Goal: Task Accomplishment & Management: Use online tool/utility

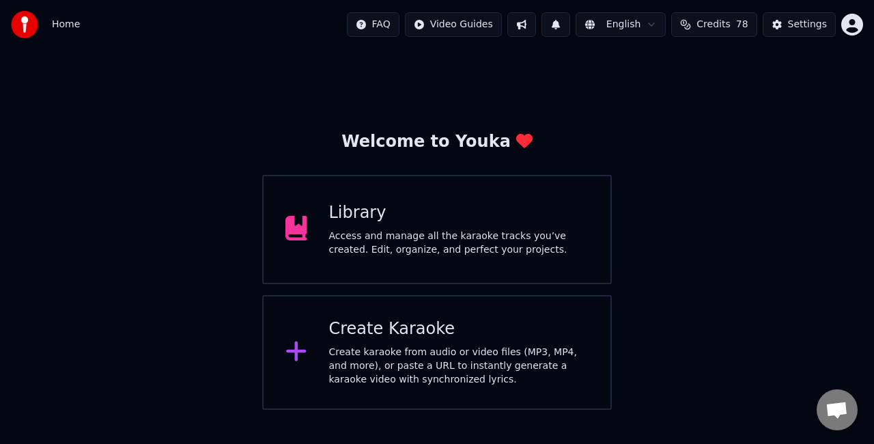
click at [444, 255] on div "Access and manage all the karaoke tracks you’ve created. Edit, organize, and pe…" at bounding box center [459, 242] width 260 height 27
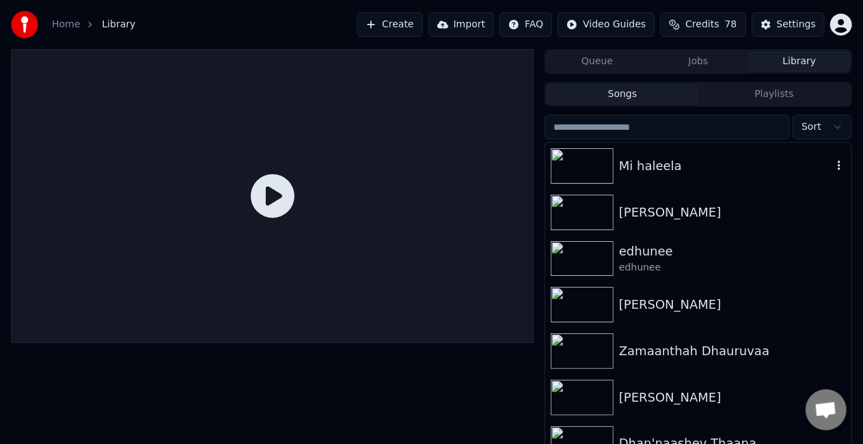
click at [656, 171] on div "Mi haleela" at bounding box center [725, 165] width 213 height 19
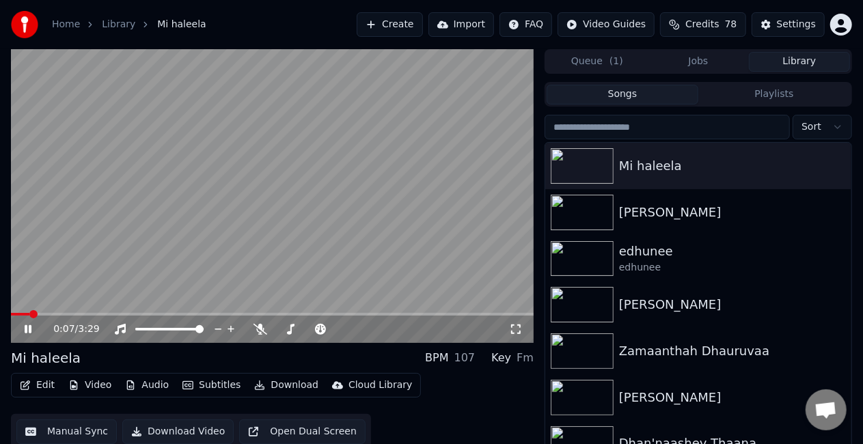
click at [46, 314] on span at bounding box center [272, 314] width 522 height 3
click at [250, 264] on video at bounding box center [272, 196] width 522 height 294
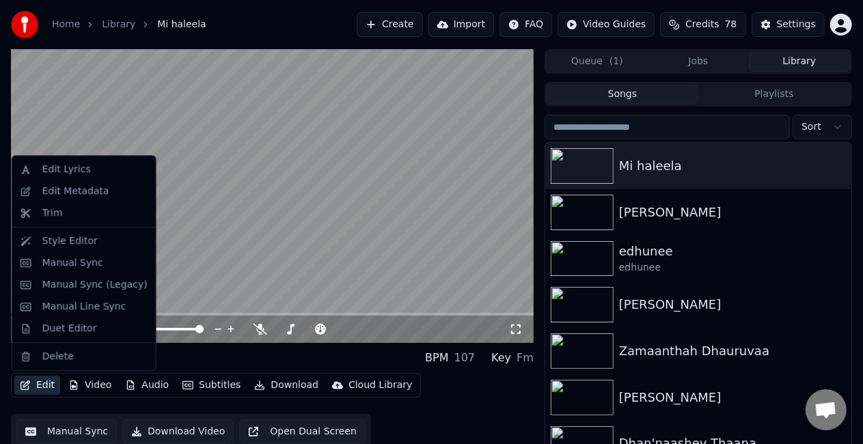
click at [42, 388] on button "Edit" at bounding box center [37, 385] width 46 height 19
click at [91, 175] on div "Edit Lyrics" at bounding box center [94, 170] width 105 height 14
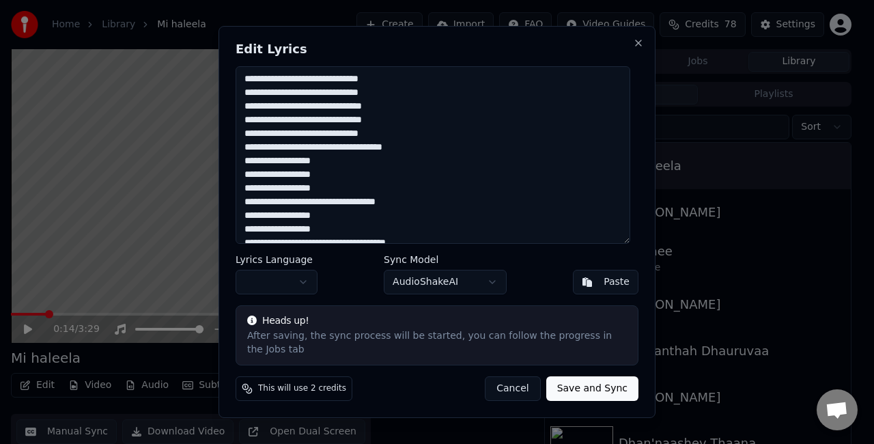
click at [501, 140] on textarea at bounding box center [433, 155] width 395 height 178
click at [535, 378] on button "Cancel" at bounding box center [512, 388] width 55 height 25
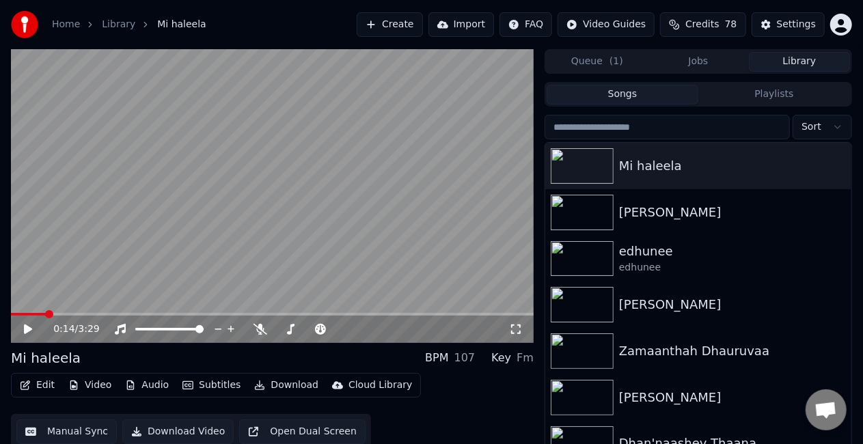
click at [423, 23] on button "Create" at bounding box center [389, 24] width 66 height 25
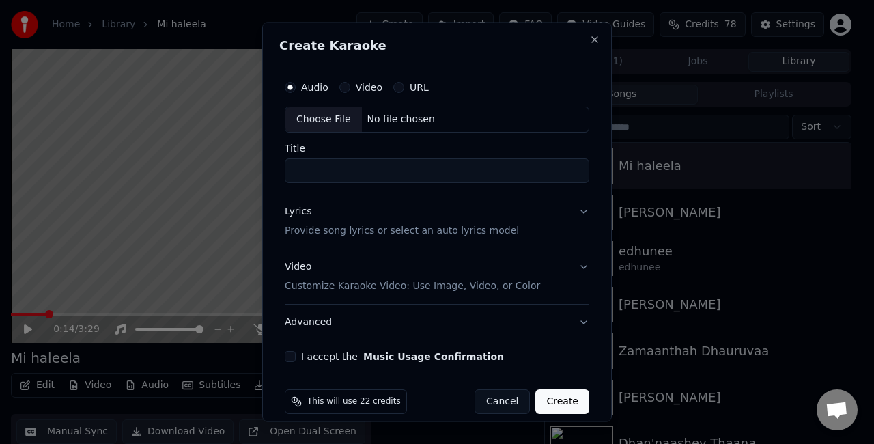
click at [334, 115] on div "Choose File" at bounding box center [323, 119] width 76 height 25
type input "**********"
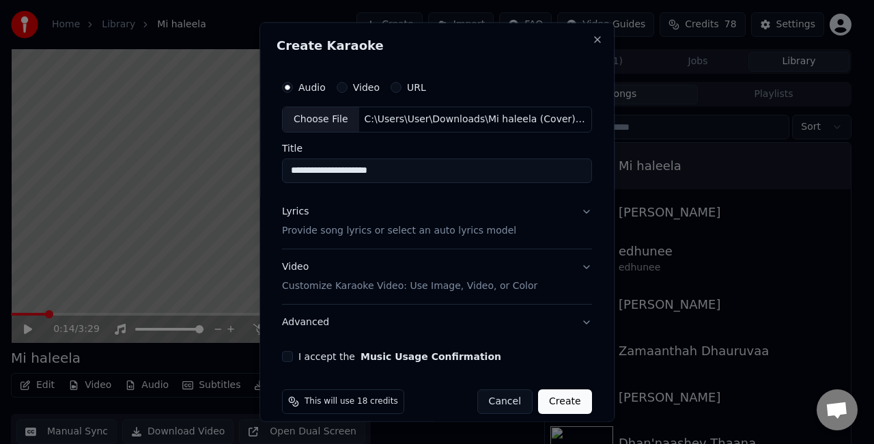
click at [524, 215] on button "Lyrics Provide song lyrics or select an auto lyrics model" at bounding box center [437, 220] width 310 height 55
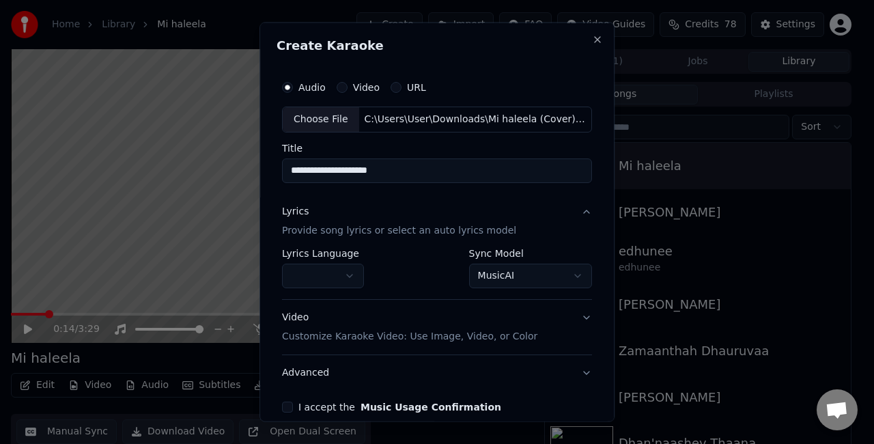
click at [520, 275] on body "**********" at bounding box center [431, 222] width 863 height 444
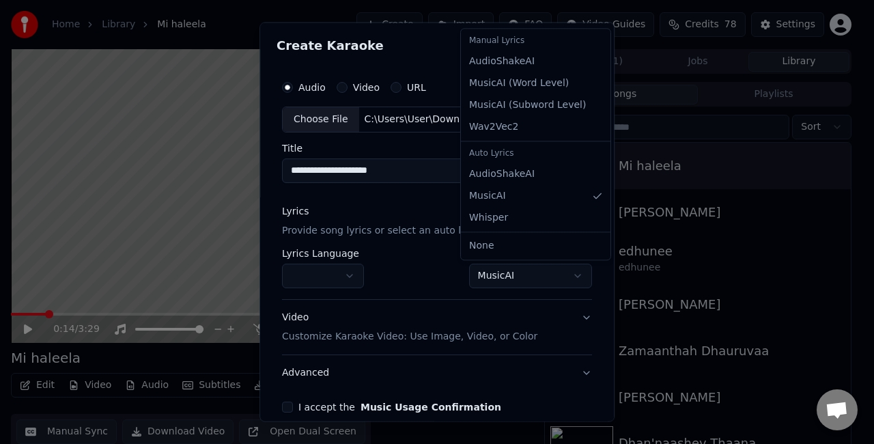
select select "**********"
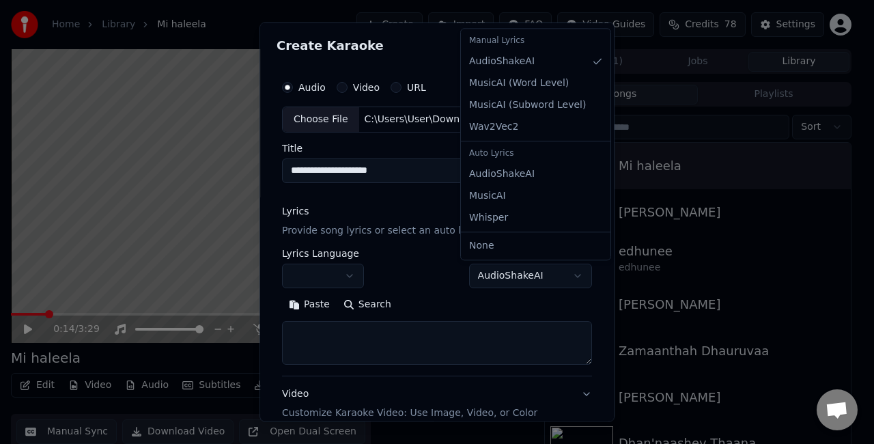
click at [542, 284] on body "**********" at bounding box center [431, 222] width 863 height 444
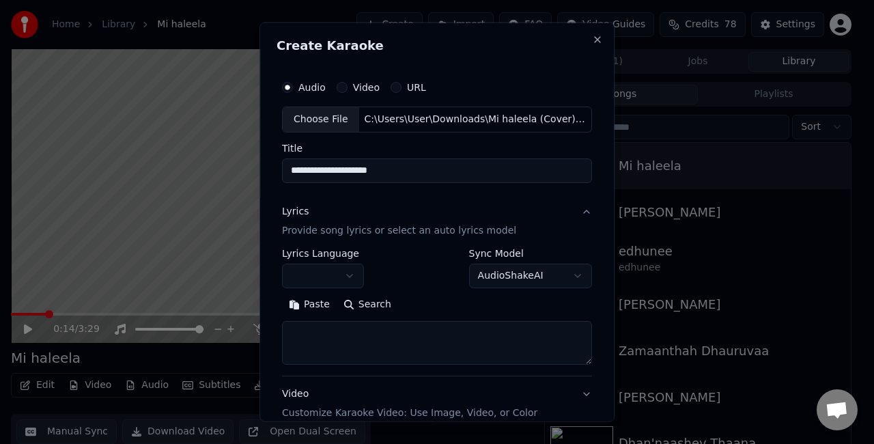
click at [358, 320] on textarea at bounding box center [437, 342] width 310 height 44
click at [312, 301] on button "Paste" at bounding box center [309, 304] width 55 height 22
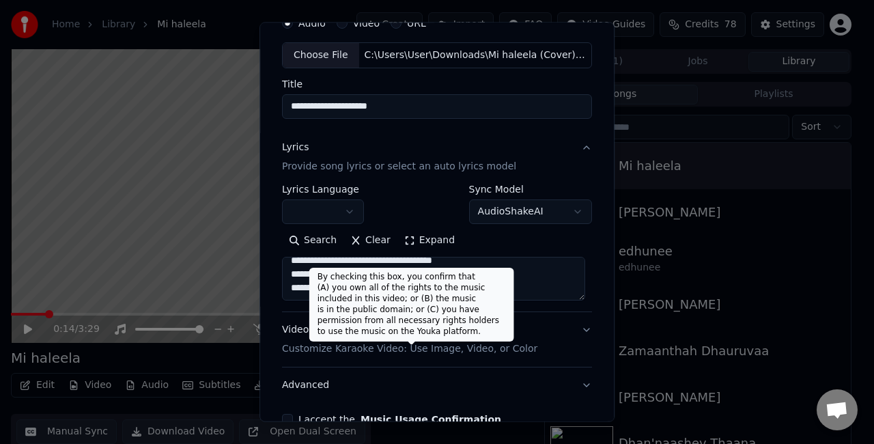
scroll to position [139, 0]
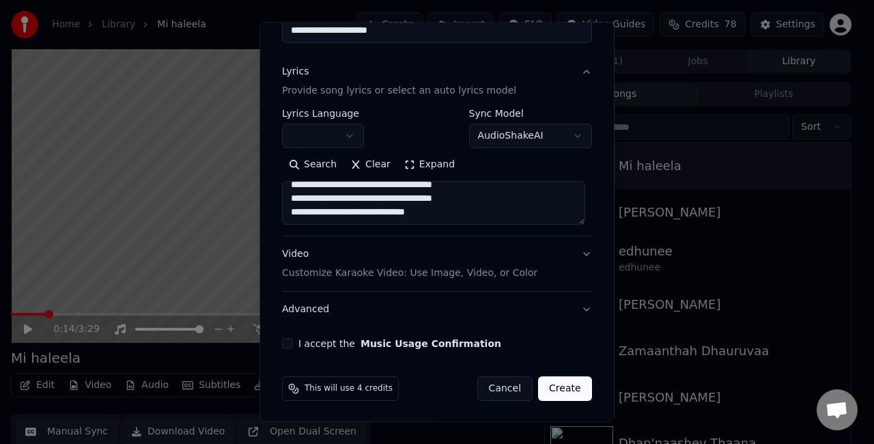
click at [290, 338] on div "I accept the Music Usage Confirmation" at bounding box center [437, 343] width 310 height 11
click at [290, 339] on button "I accept the Music Usage Confirmation" at bounding box center [287, 343] width 11 height 11
click at [565, 255] on button "Video Customize Karaoke Video: Use Image, Video, or Color" at bounding box center [437, 263] width 310 height 55
type textarea "**********"
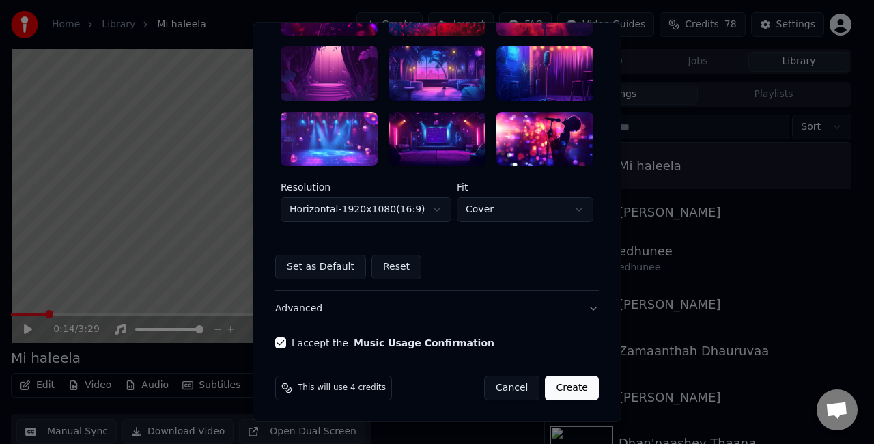
scroll to position [344, 0]
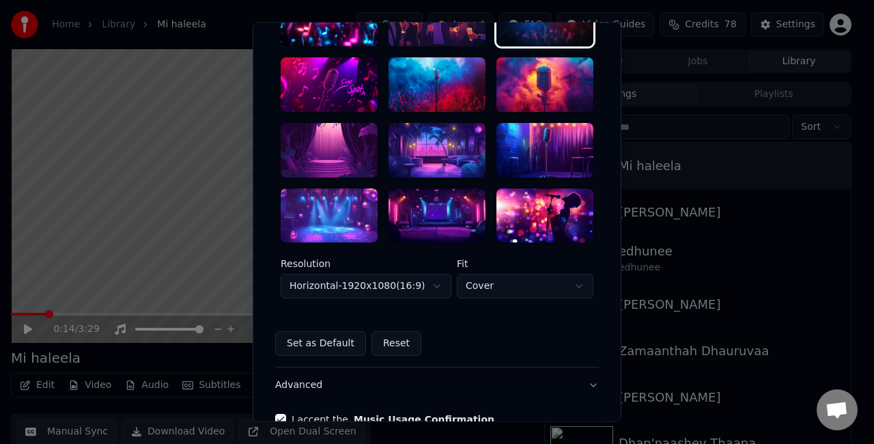
click at [433, 158] on div at bounding box center [437, 150] width 97 height 55
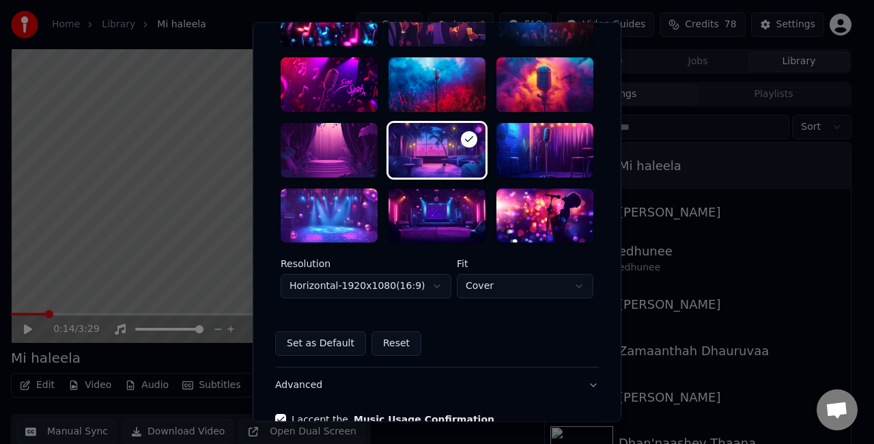
click at [440, 283] on body "**********" at bounding box center [431, 222] width 863 height 444
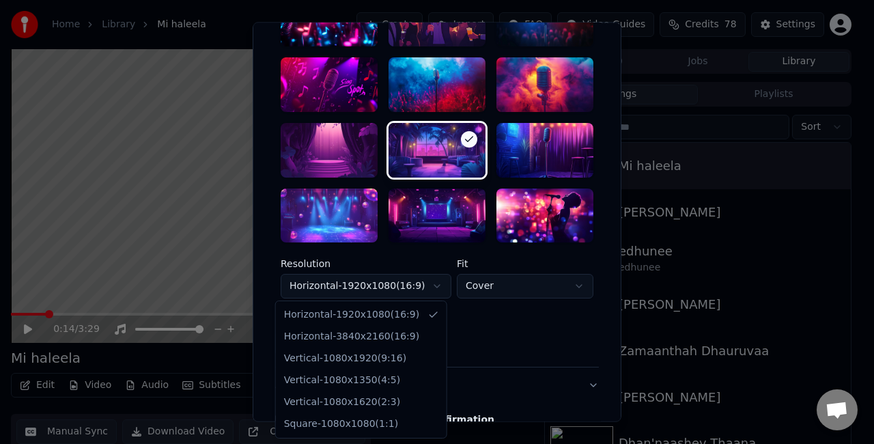
select select "*********"
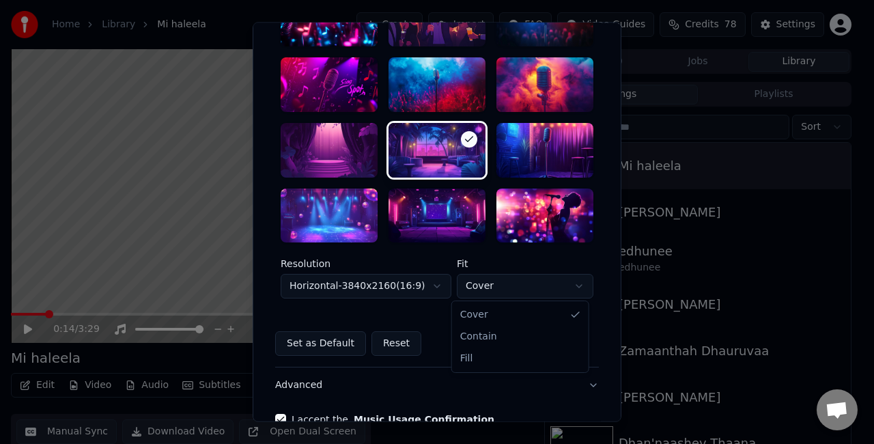
click at [482, 288] on body "**********" at bounding box center [431, 222] width 863 height 444
select select "****"
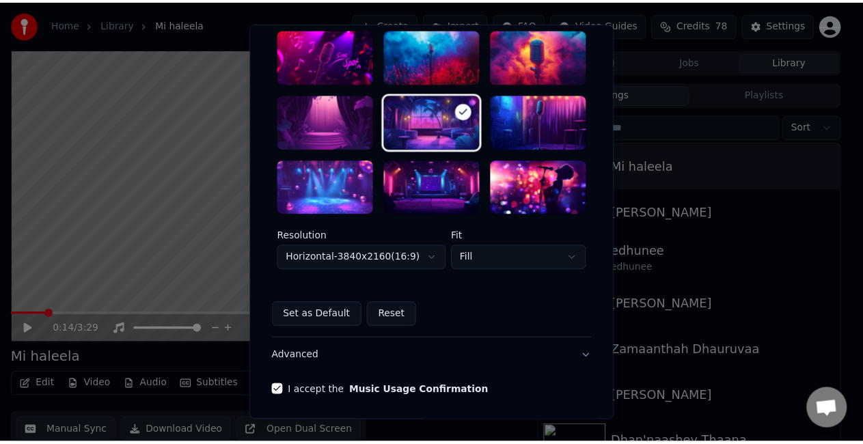
scroll to position [421, 0]
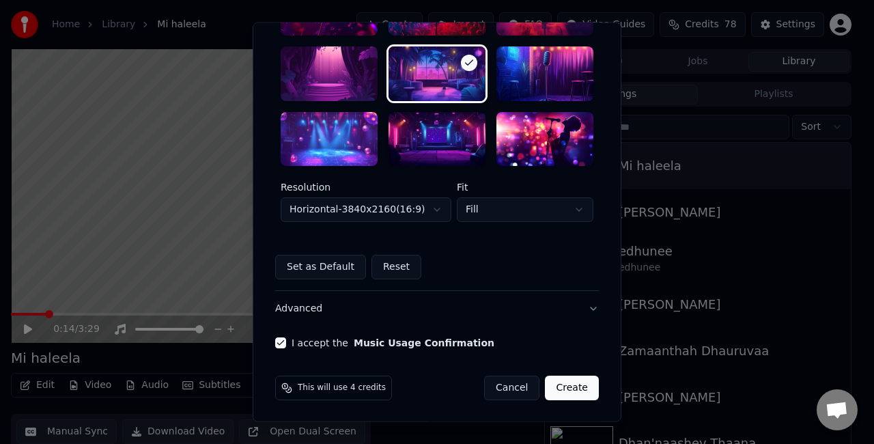
click at [560, 389] on button "Create" at bounding box center [572, 388] width 54 height 25
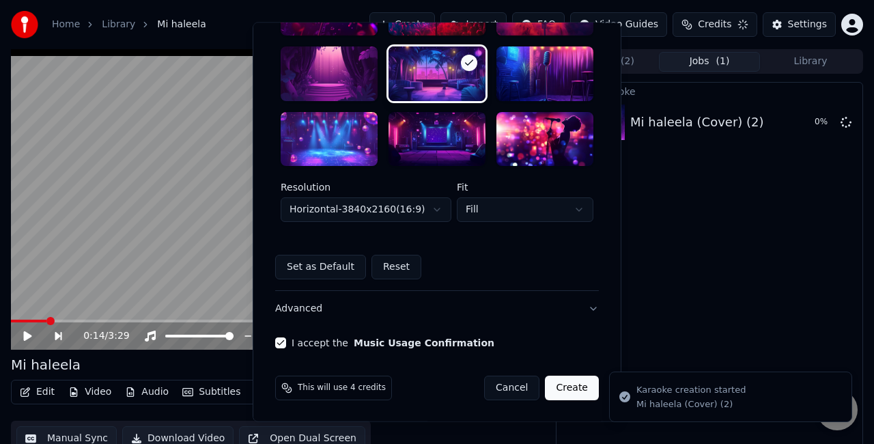
select select "*********"
select select "*****"
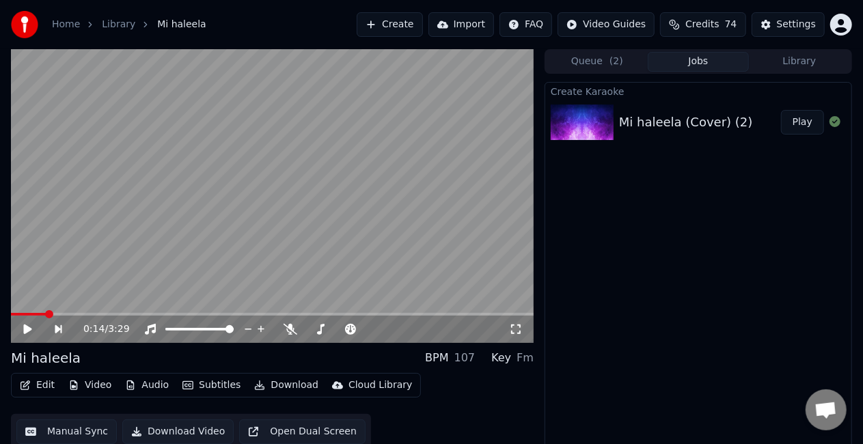
drag, startPoint x: 800, startPoint y: 122, endPoint x: 807, endPoint y: 118, distance: 8.3
click at [800, 121] on button "Play" at bounding box center [802, 122] width 43 height 25
click at [57, 315] on span at bounding box center [272, 314] width 522 height 3
click at [83, 314] on span at bounding box center [272, 314] width 522 height 3
click at [76, 313] on span at bounding box center [43, 314] width 65 height 3
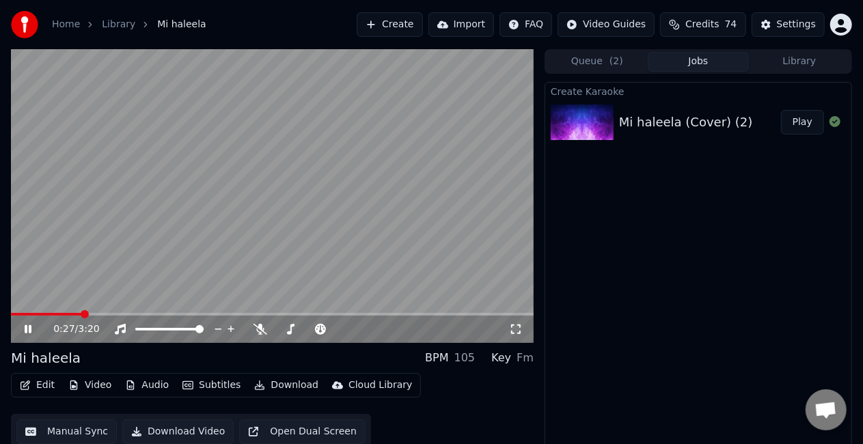
click at [58, 312] on video at bounding box center [272, 196] width 522 height 294
click at [107, 256] on video at bounding box center [272, 196] width 522 height 294
click at [68, 311] on video at bounding box center [272, 196] width 522 height 294
click at [66, 313] on span at bounding box center [38, 314] width 55 height 3
click at [117, 240] on video at bounding box center [272, 196] width 522 height 294
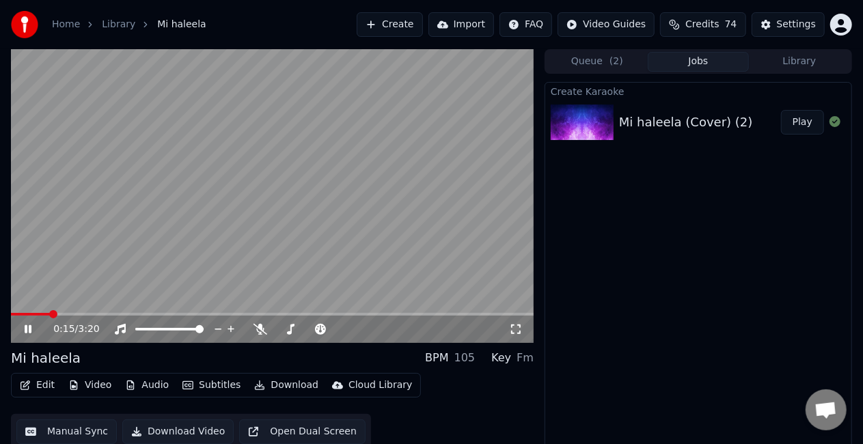
click at [50, 313] on span at bounding box center [30, 314] width 39 height 3
click at [117, 257] on video at bounding box center [272, 196] width 522 height 294
click at [113, 314] on span at bounding box center [63, 314] width 104 height 3
click at [145, 269] on video at bounding box center [272, 196] width 522 height 294
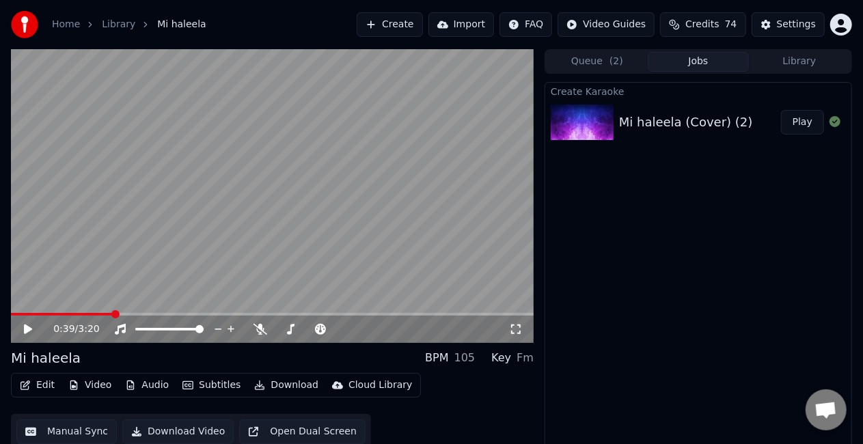
click at [152, 264] on video at bounding box center [272, 196] width 522 height 294
click at [145, 313] on span at bounding box center [272, 314] width 522 height 3
click at [163, 314] on span at bounding box center [272, 314] width 522 height 3
click at [210, 269] on video at bounding box center [272, 196] width 522 height 294
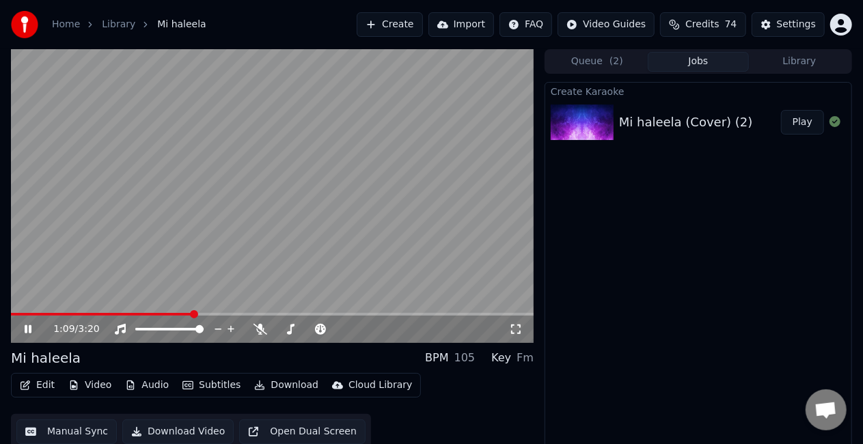
click at [191, 243] on video at bounding box center [272, 196] width 522 height 294
click at [172, 253] on video at bounding box center [272, 196] width 522 height 294
click at [53, 425] on button "Manual Sync" at bounding box center [66, 431] width 100 height 25
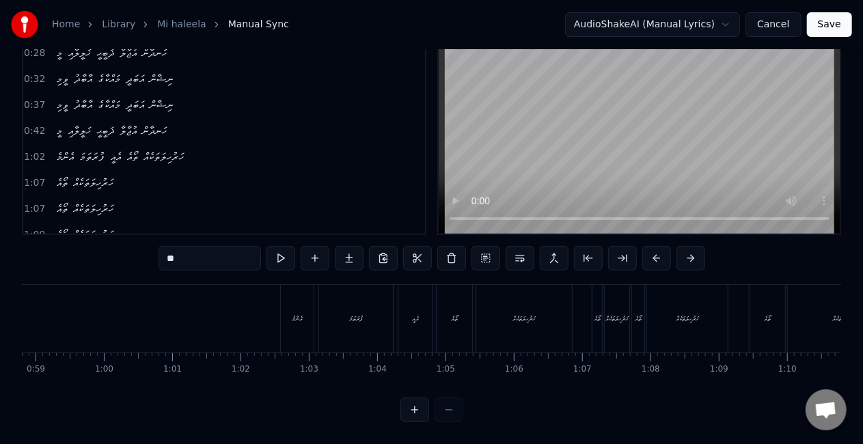
scroll to position [0, 4023]
click at [415, 292] on div "އެއީ" at bounding box center [408, 319] width 34 height 68
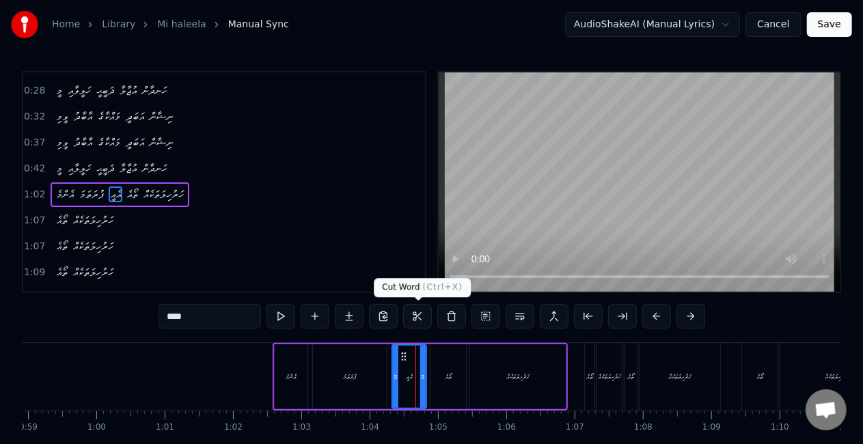
scroll to position [30, 0]
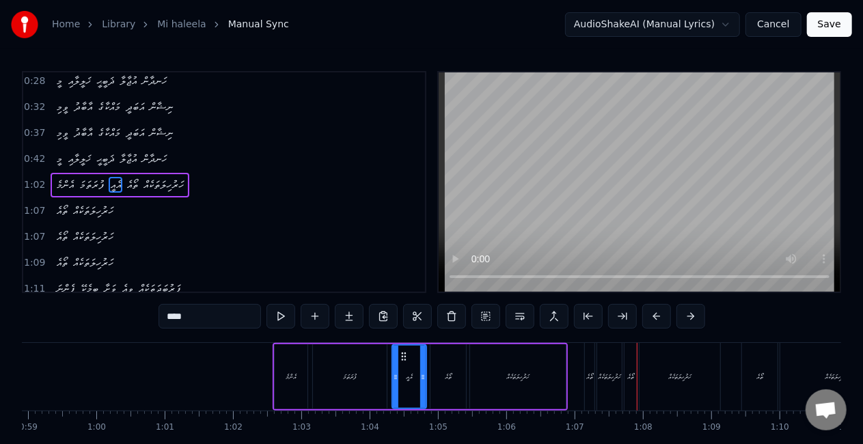
click at [612, 381] on div "ހަރުހިލަތަކެއް" at bounding box center [609, 377] width 23 height 10
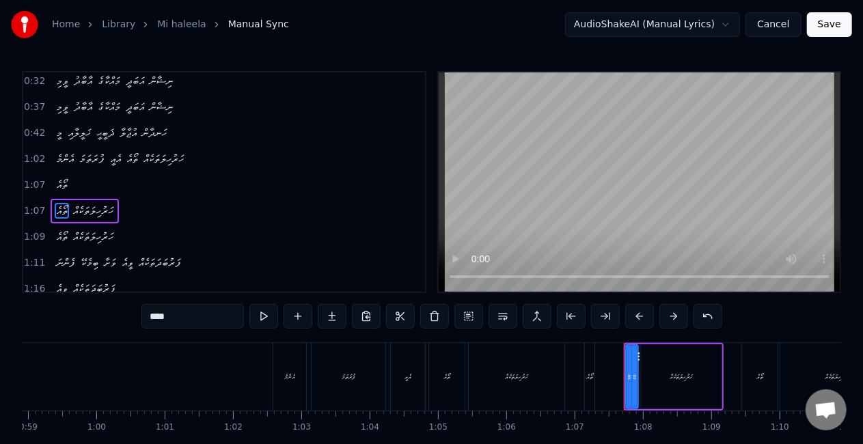
scroll to position [81, 0]
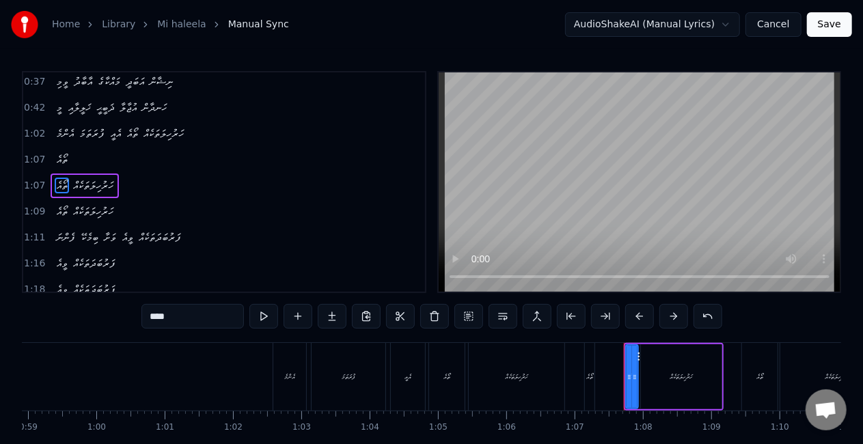
click at [593, 374] on div "ތޯއެ" at bounding box center [589, 377] width 7 height 10
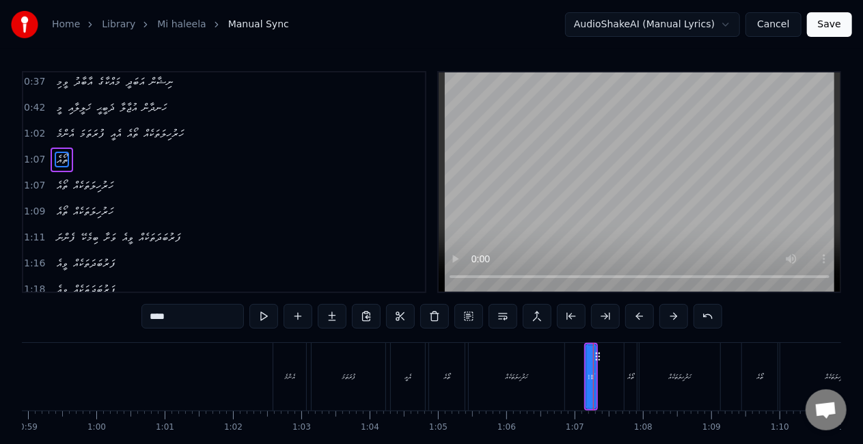
scroll to position [56, 0]
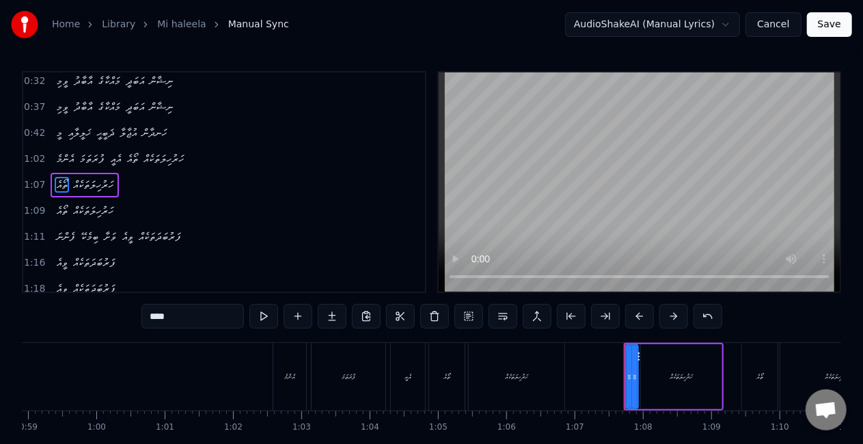
click at [628, 373] on icon at bounding box center [628, 377] width 5 height 11
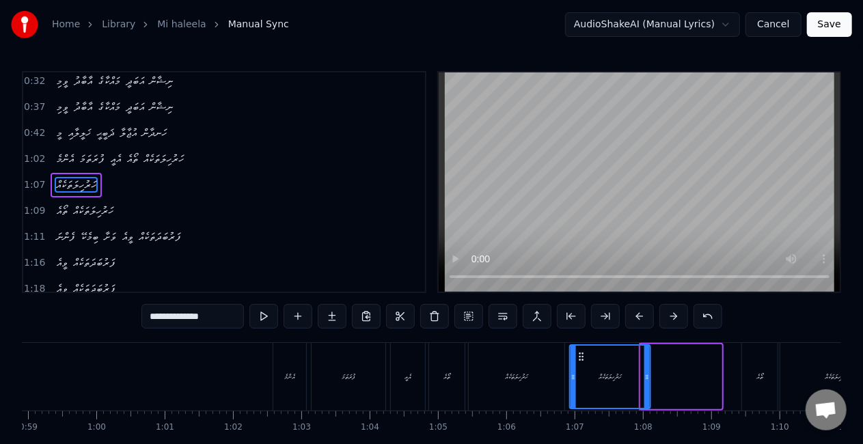
drag, startPoint x: 652, startPoint y: 355, endPoint x: 580, endPoint y: 355, distance: 71.7
click at [580, 355] on icon at bounding box center [580, 356] width 11 height 11
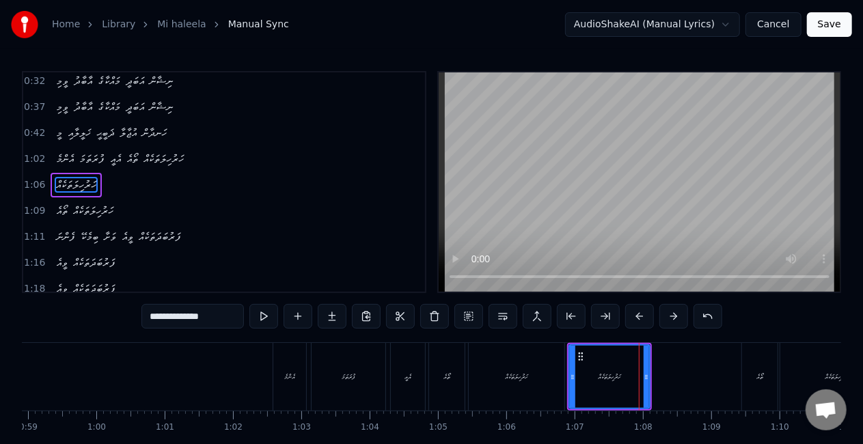
click at [540, 373] on div "ހަރުހިލަތަކެއް" at bounding box center [516, 377] width 96 height 68
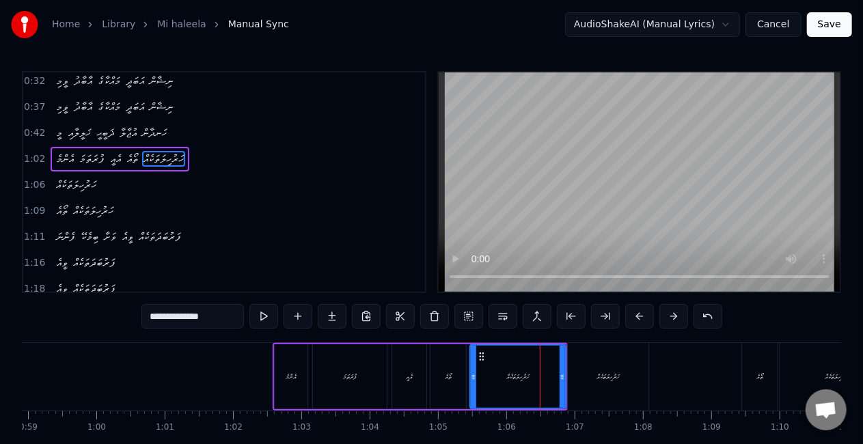
scroll to position [30, 0]
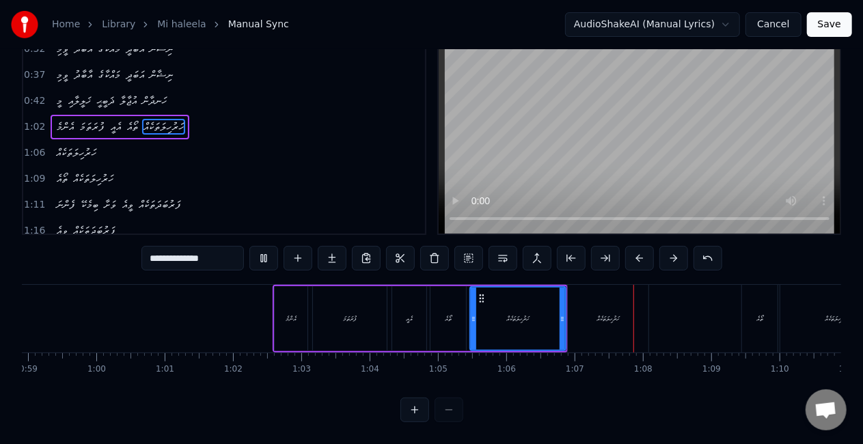
click at [449, 254] on div "0:23 މީ ޚަލީލާއި ޛަބީޙީ އުޖާލާ ހަނދާން 0:28 މީ ޚަލީލާއި ޛަބީޙީ އުޖާލާ ހަނދާން 0…" at bounding box center [431, 217] width 819 height 409
click at [601, 313] on div "ހަރުހިލަތަކެއް" at bounding box center [607, 318] width 23 height 10
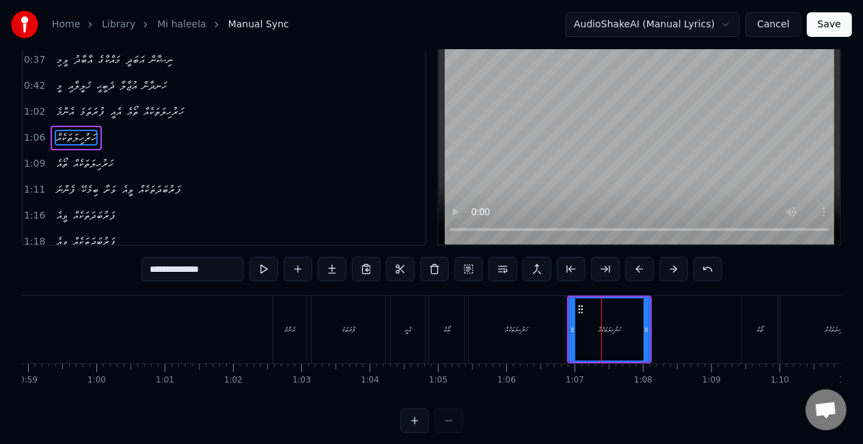
scroll to position [68, 0]
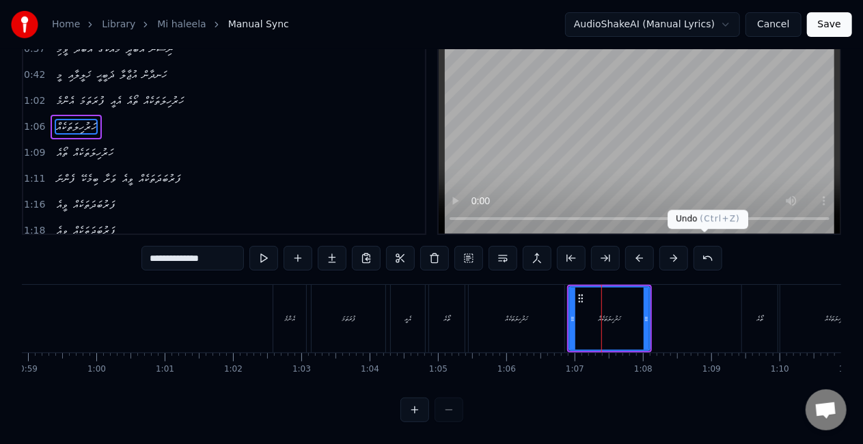
click at [697, 253] on button at bounding box center [707, 258] width 29 height 25
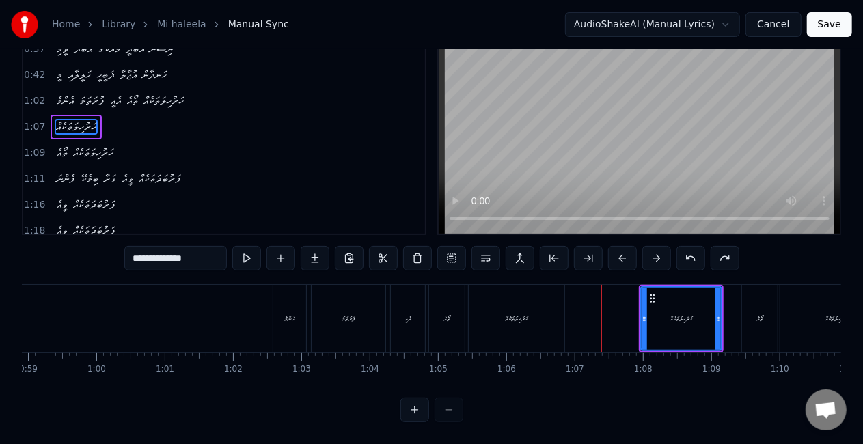
click at [697, 253] on button at bounding box center [690, 258] width 29 height 25
click at [626, 309] on div "ތޯއެ" at bounding box center [632, 318] width 12 height 65
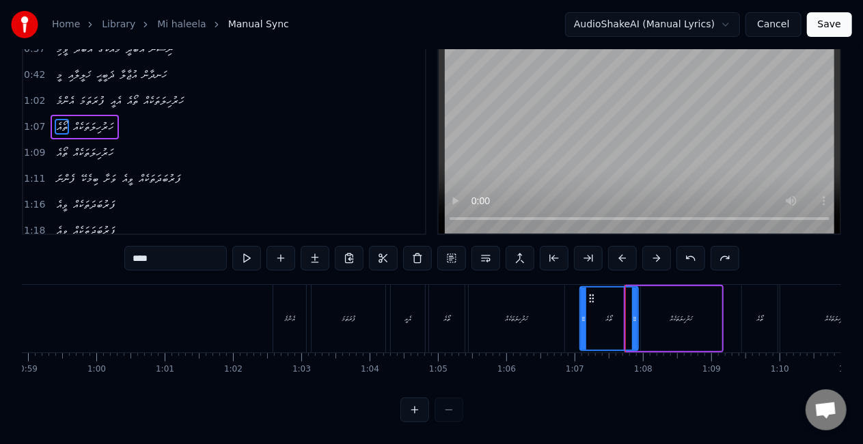
drag, startPoint x: 626, startPoint y: 370, endPoint x: 583, endPoint y: 352, distance: 46.5
click at [581, 359] on div "މީ ޚަލީލާއި ޛަބީޙީ އުޖާލާ ހަނދާން މީ ޚަލީލާއި ޛަބީޙީ އުޖާލާ ހަނދާން ވީމި އާބާދު…" at bounding box center [431, 335] width 819 height 102
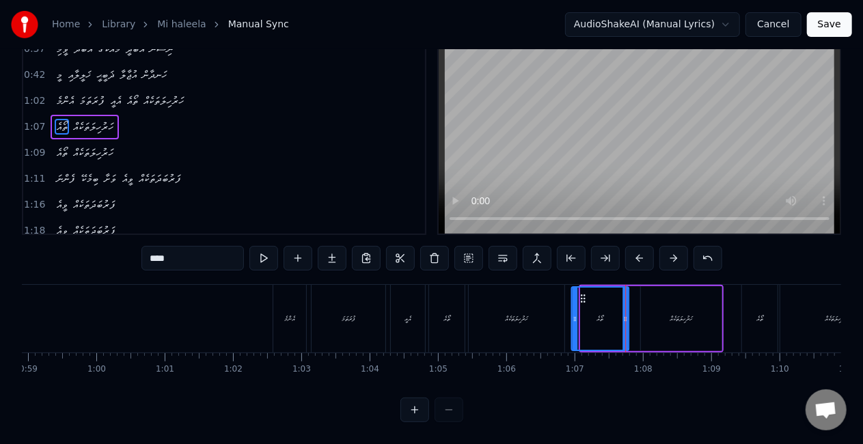
drag, startPoint x: 594, startPoint y: 288, endPoint x: 585, endPoint y: 288, distance: 9.6
click at [585, 293] on icon at bounding box center [582, 298] width 11 height 11
click at [555, 296] on div "ހަރުހިލަތަކެއް" at bounding box center [516, 319] width 96 height 68
type input "**********"
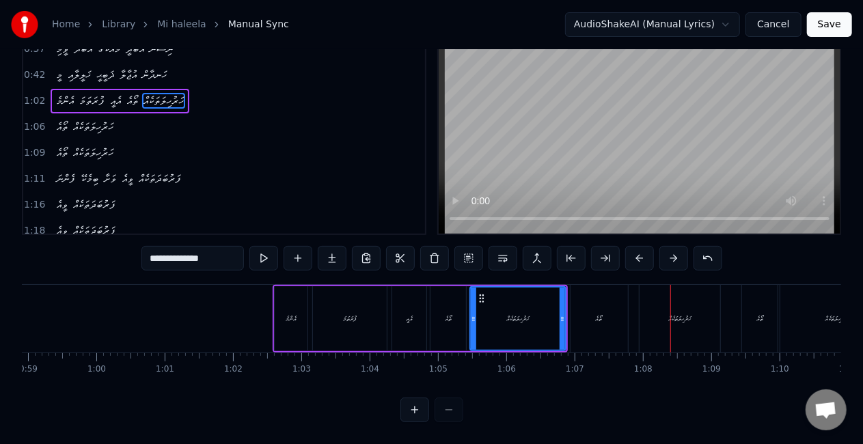
click at [657, 299] on div "ހަރުހިލަތަކެއް" at bounding box center [679, 319] width 81 height 68
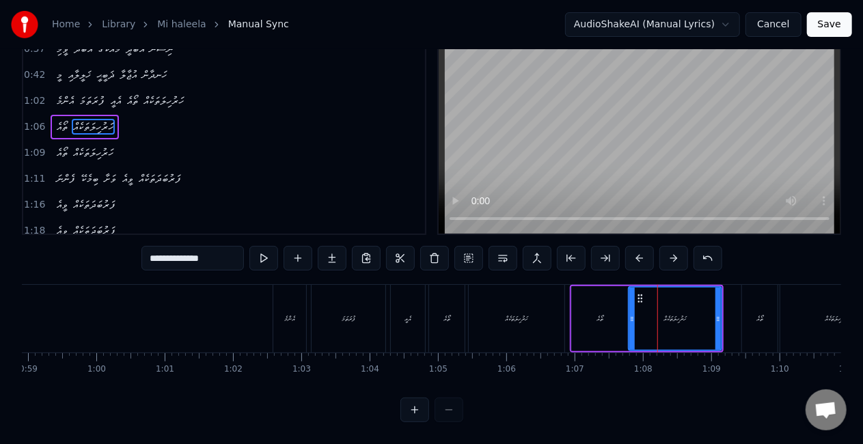
drag, startPoint x: 643, startPoint y: 306, endPoint x: 630, endPoint y: 305, distance: 12.4
click at [630, 313] on icon at bounding box center [631, 318] width 5 height 11
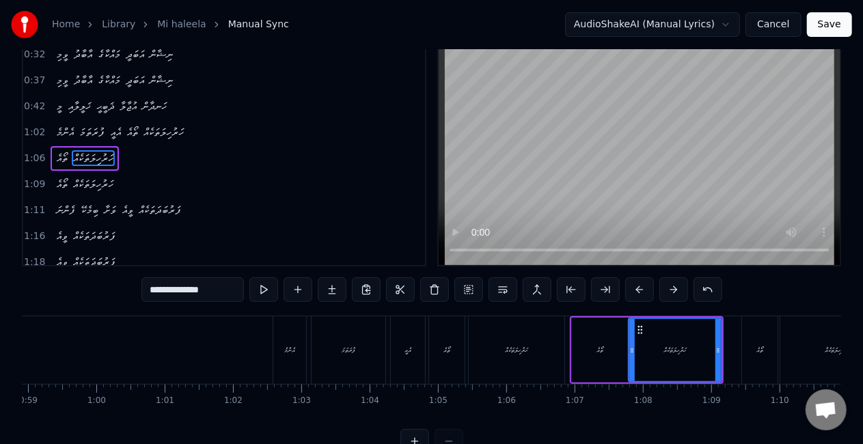
scroll to position [0, 0]
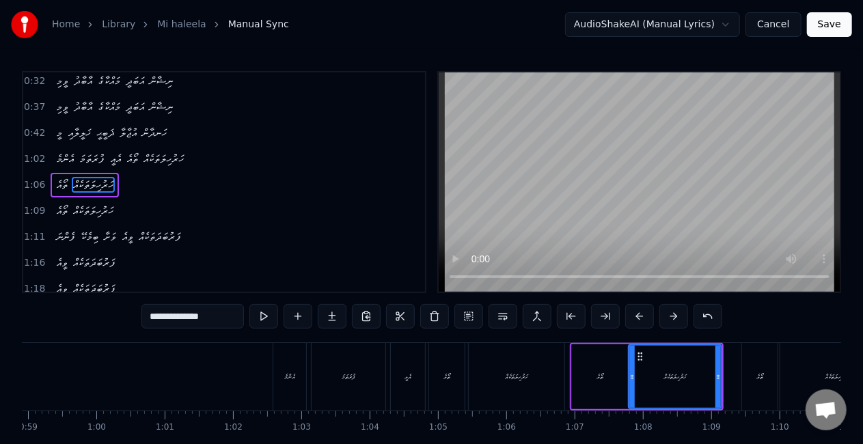
click at [559, 359] on div "ހަރުހިލަތަކެއް" at bounding box center [516, 377] width 96 height 68
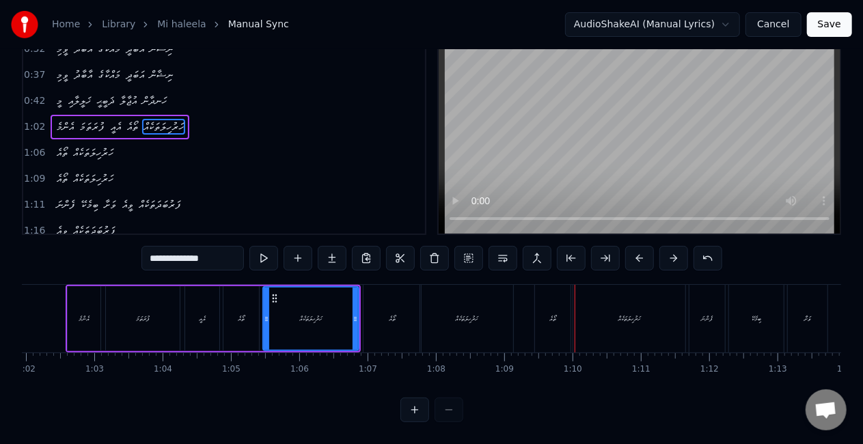
scroll to position [0, 4277]
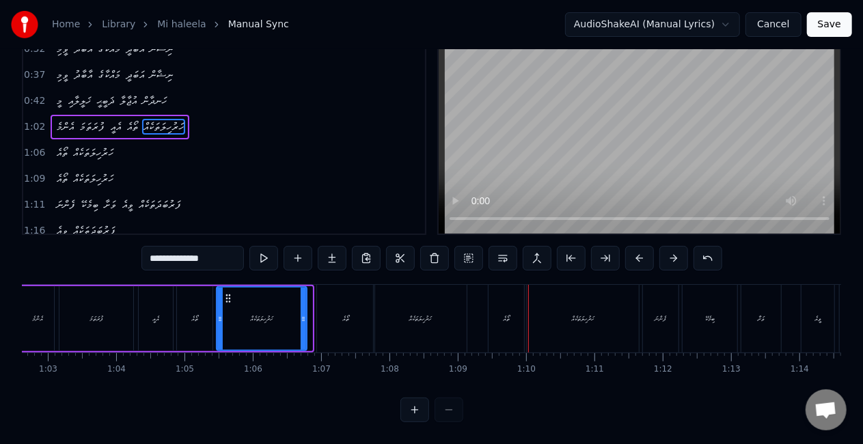
drag, startPoint x: 307, startPoint y: 311, endPoint x: 300, endPoint y: 307, distance: 8.3
click at [300, 313] on icon at bounding box center [302, 318] width 5 height 11
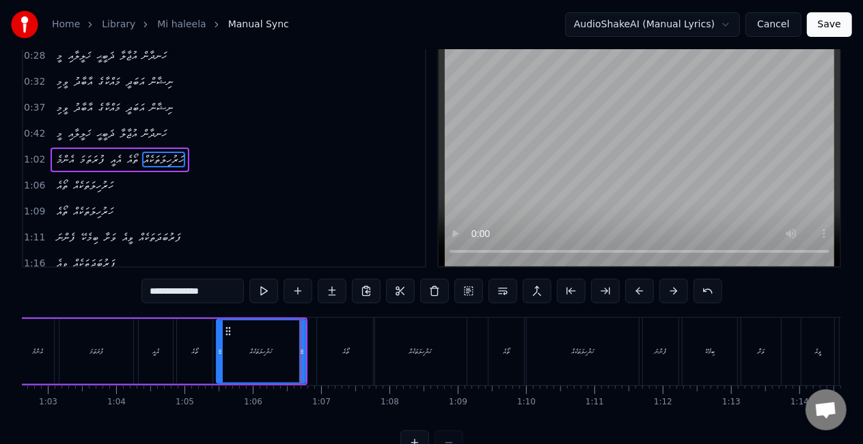
scroll to position [0, 0]
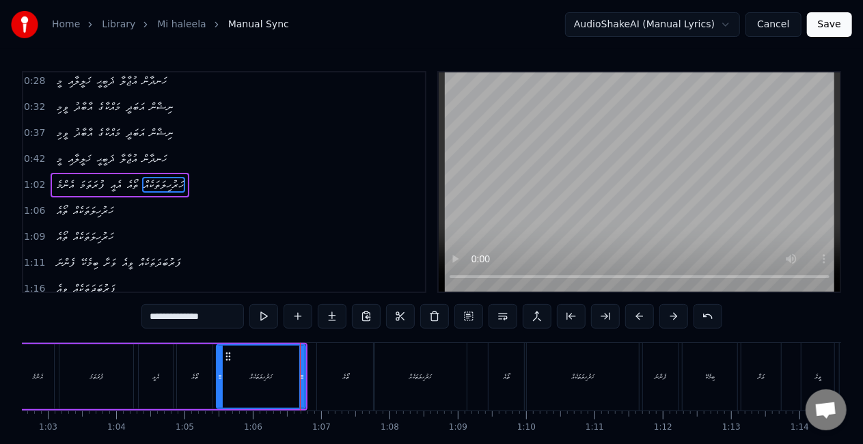
click at [135, 374] on div "އެންމެ ފުރަތަމަ އެއީ ތޯއެ ހަރުހިލަތަކެއް" at bounding box center [163, 377] width 288 height 68
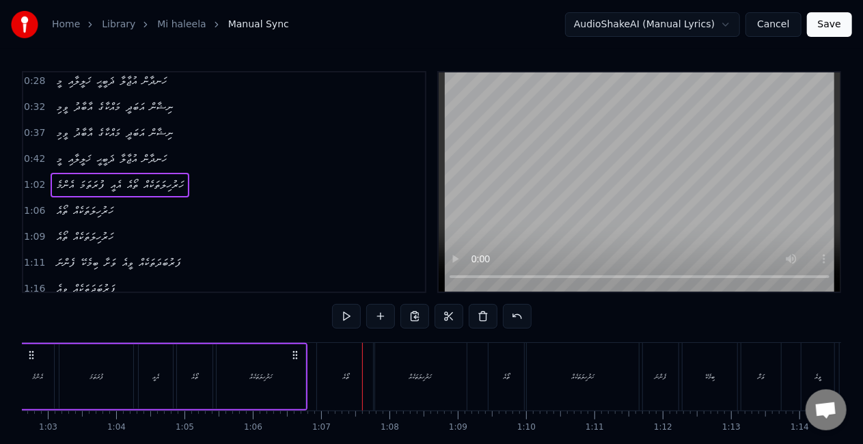
click at [337, 378] on div "ތޯއެ" at bounding box center [345, 377] width 57 height 68
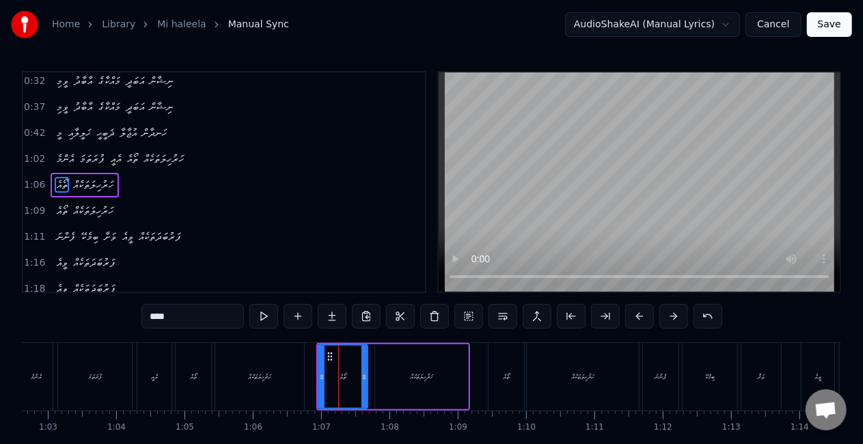
drag, startPoint x: 369, startPoint y: 378, endPoint x: 362, endPoint y: 373, distance: 9.3
click at [361, 373] on icon at bounding box center [363, 377] width 5 height 11
click at [301, 373] on div "ހަރުހިލަތަކެއް" at bounding box center [259, 377] width 89 height 68
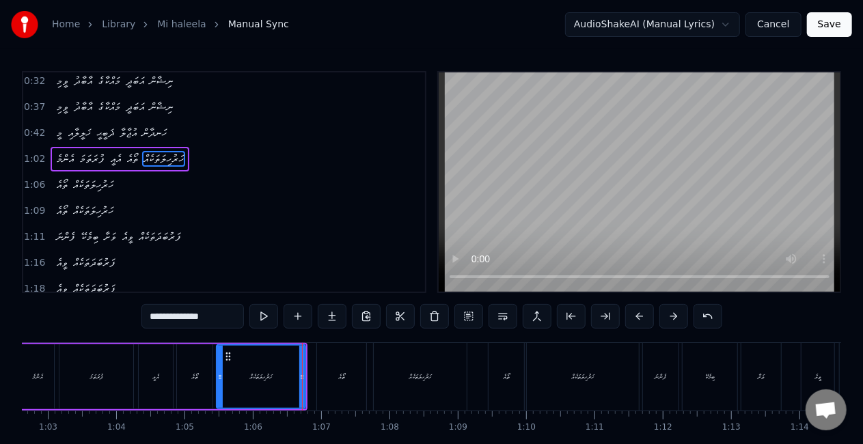
scroll to position [30, 0]
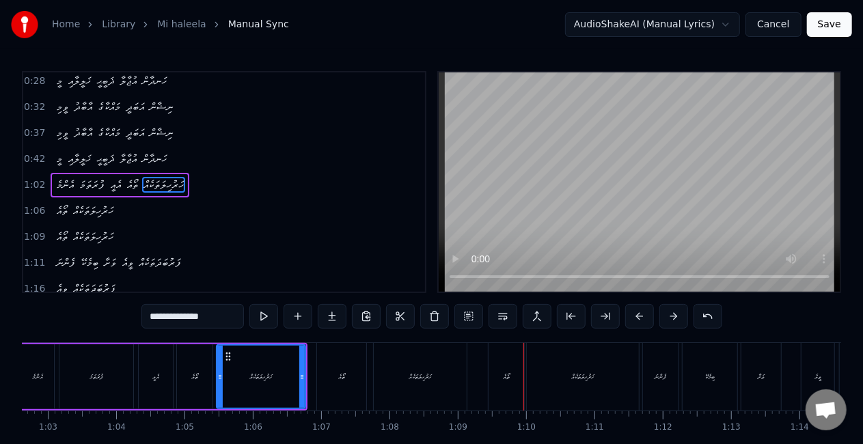
click at [509, 373] on div "ތޯއެ" at bounding box center [506, 377] width 36 height 68
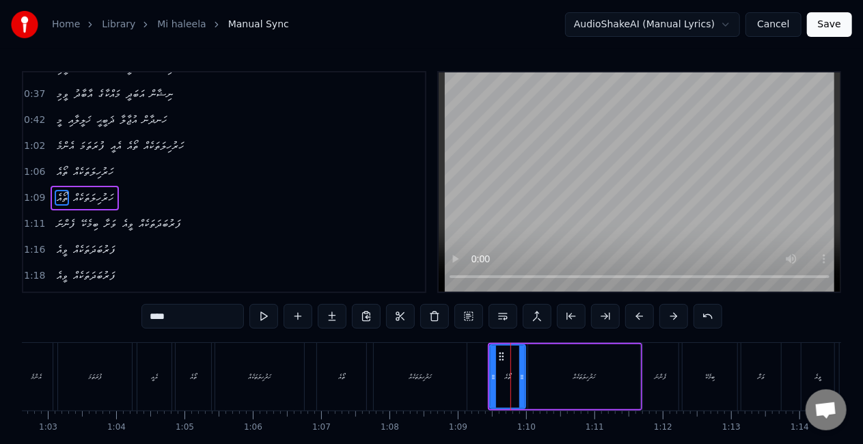
scroll to position [81, 0]
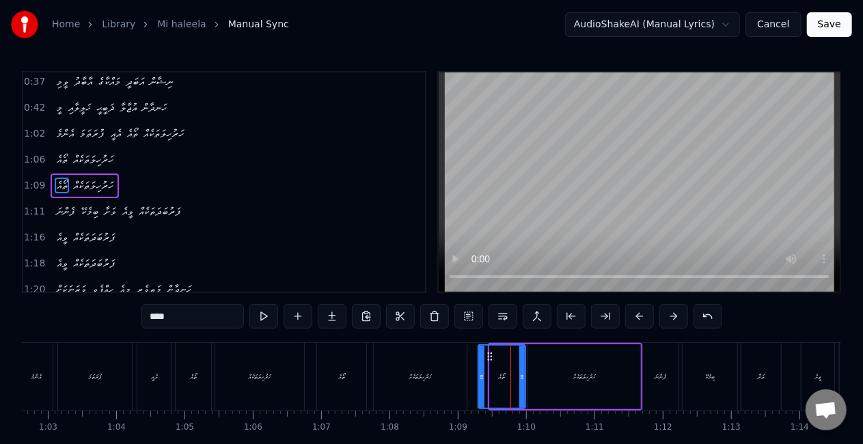
drag, startPoint x: 492, startPoint y: 373, endPoint x: 480, endPoint y: 367, distance: 12.8
click at [480, 367] on div at bounding box center [481, 377] width 5 height 62
click at [449, 375] on div "ހަރުހިލަތަކެއް" at bounding box center [420, 377] width 93 height 68
type input "**********"
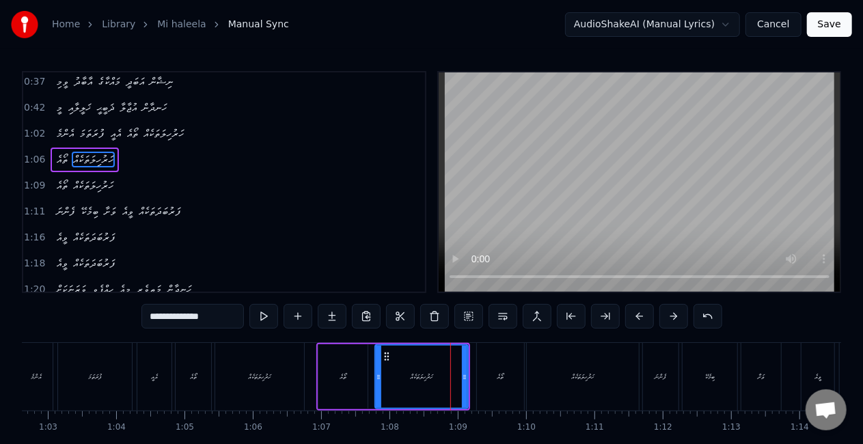
scroll to position [56, 0]
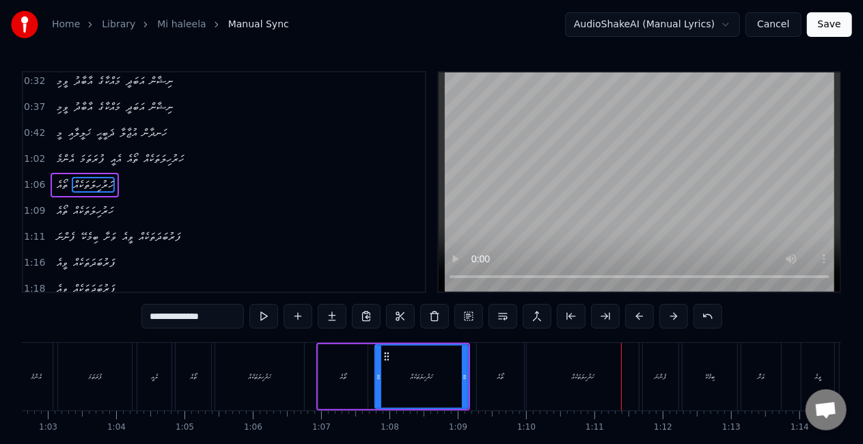
click at [557, 367] on div "ހަރުހިލަތަކެއް" at bounding box center [583, 377] width 112 height 68
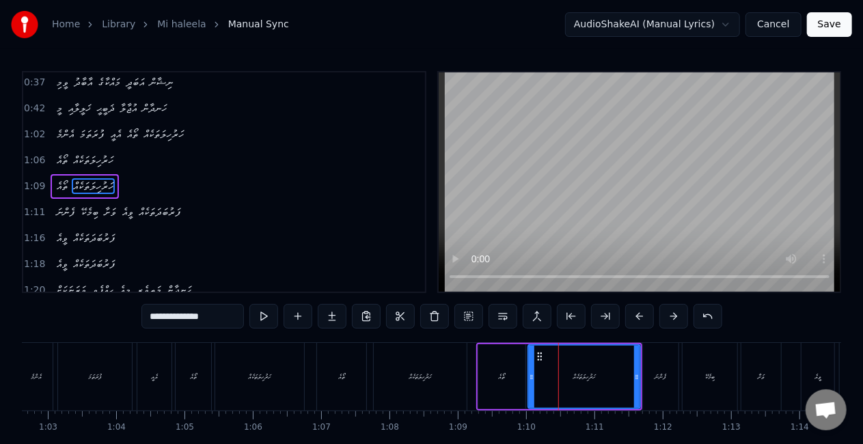
scroll to position [81, 0]
drag, startPoint x: 636, startPoint y: 373, endPoint x: 621, endPoint y: 371, distance: 15.2
click at [621, 372] on icon at bounding box center [621, 377] width 5 height 11
click at [476, 372] on div "ތޯއެ ހަރުހިލަތަކެއް" at bounding box center [551, 377] width 151 height 68
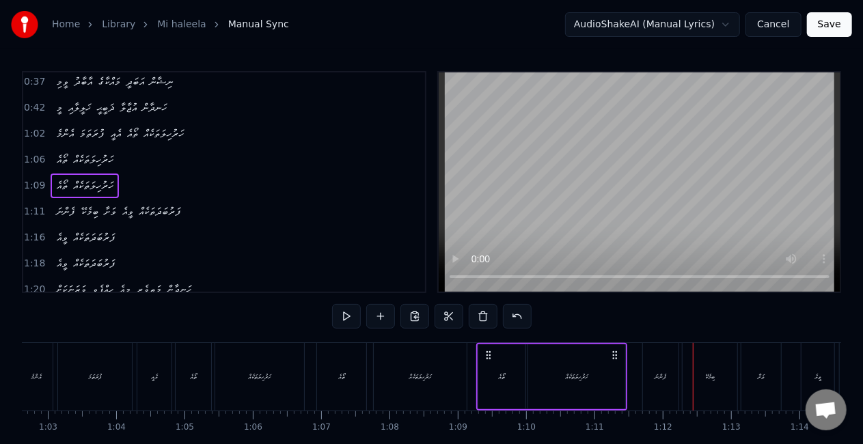
click at [664, 360] on div "ފެންނަ" at bounding box center [661, 377] width 36 height 68
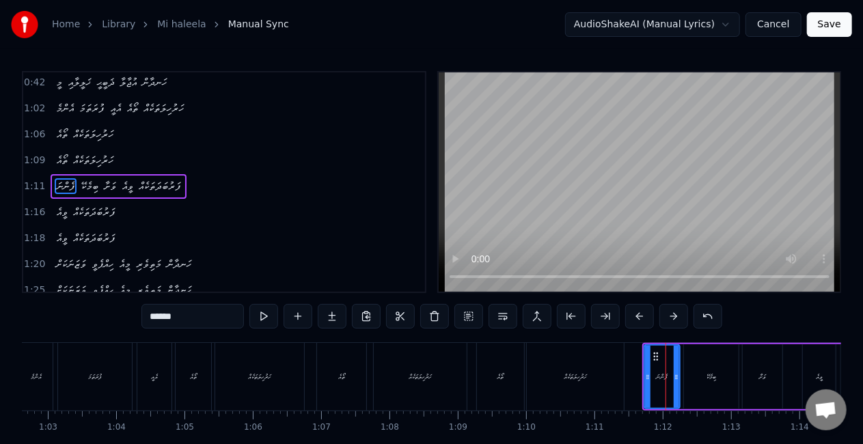
scroll to position [107, 0]
click at [641, 376] on icon at bounding box center [643, 377] width 5 height 11
click at [611, 372] on div "ހަރުހިލަތަކެއް" at bounding box center [575, 377] width 97 height 68
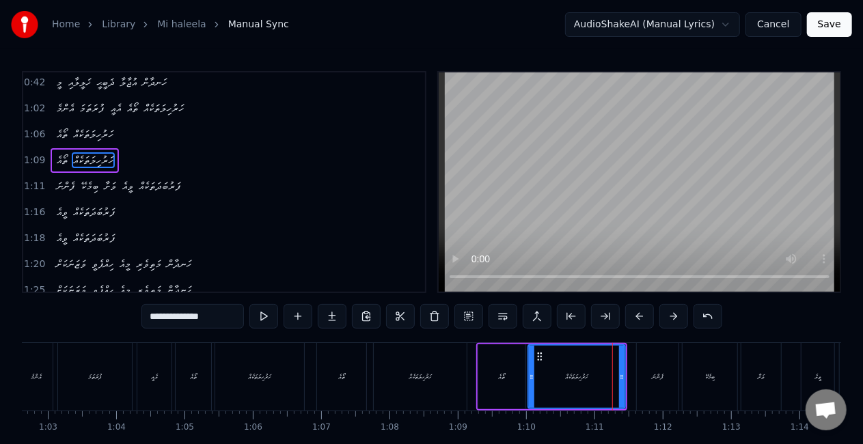
scroll to position [81, 0]
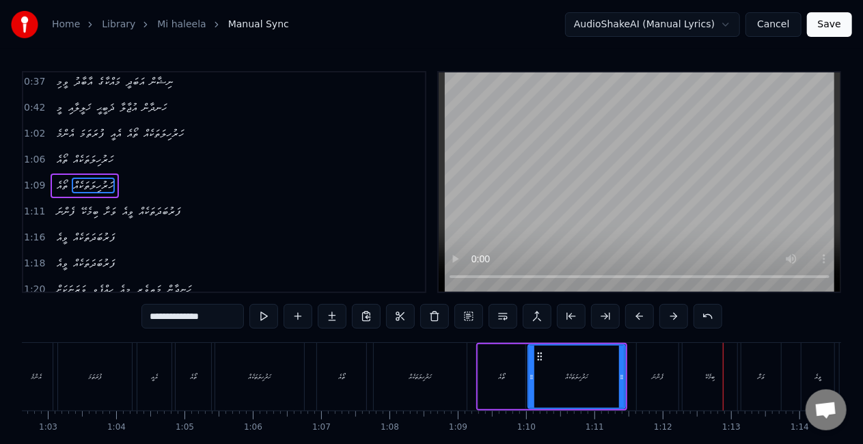
click at [692, 359] on div "ބިމެކޭ" at bounding box center [709, 377] width 55 height 68
type input "******"
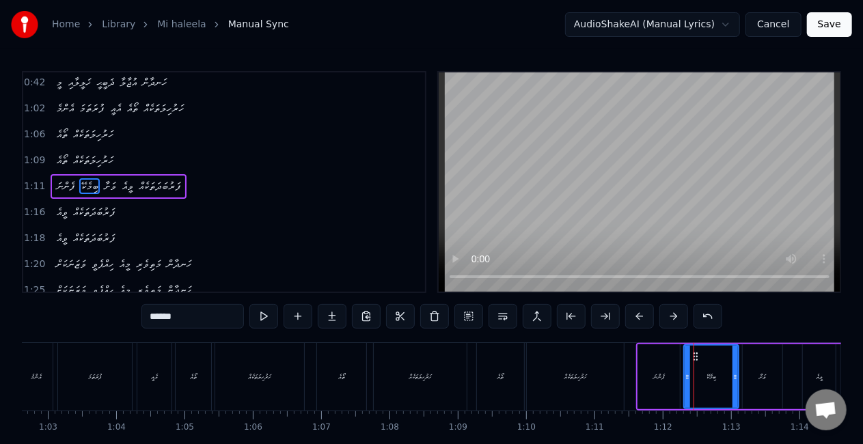
scroll to position [107, 0]
drag, startPoint x: 688, startPoint y: 371, endPoint x: 675, endPoint y: 369, distance: 13.0
click at [675, 369] on div at bounding box center [673, 377] width 5 height 62
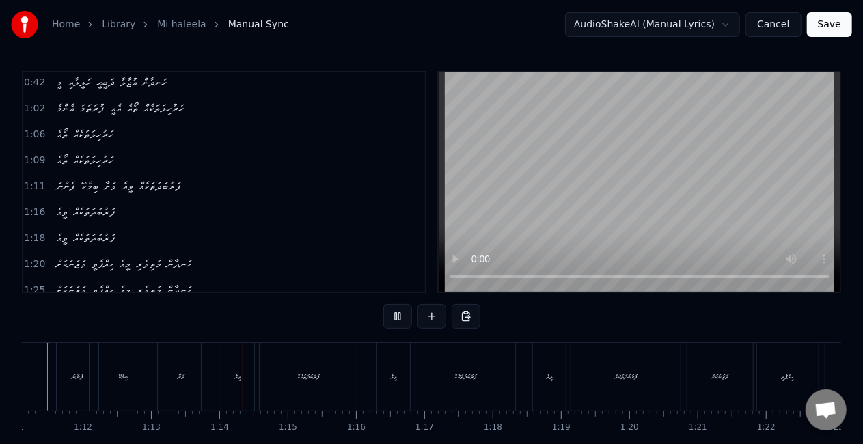
scroll to position [0, 4974]
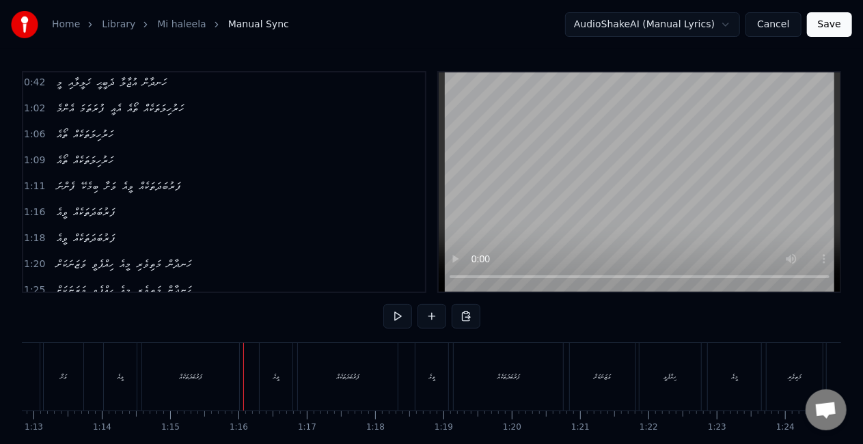
click at [199, 377] on div "ފަރުބަދަތަކެއް" at bounding box center [190, 377] width 23 height 10
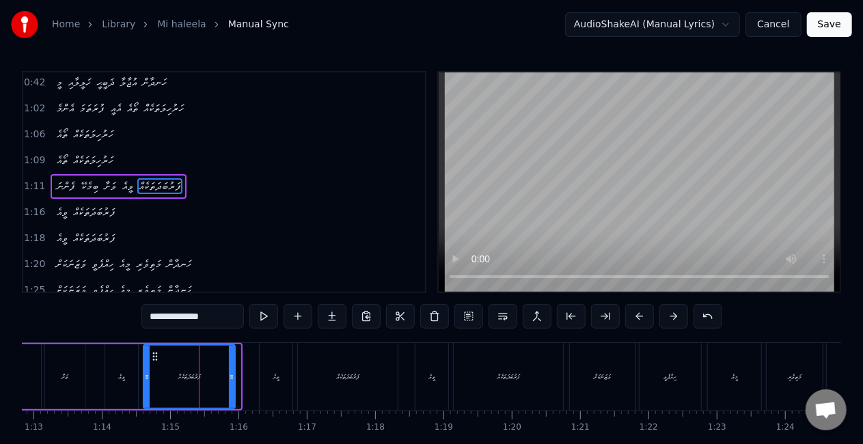
drag, startPoint x: 237, startPoint y: 372, endPoint x: 232, endPoint y: 365, distance: 8.2
click at [232, 365] on div at bounding box center [231, 377] width 5 height 62
click at [135, 369] on div "ވީއެ" at bounding box center [121, 376] width 33 height 65
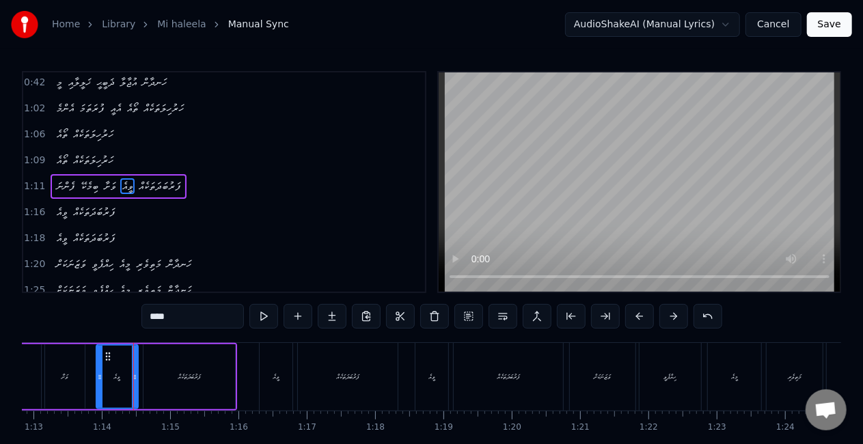
drag, startPoint x: 108, startPoint y: 372, endPoint x: 79, endPoint y: 374, distance: 28.8
click at [100, 369] on div at bounding box center [99, 377] width 5 height 62
click at [68, 376] on div "ވަށާ" at bounding box center [64, 377] width 7 height 10
type input "****"
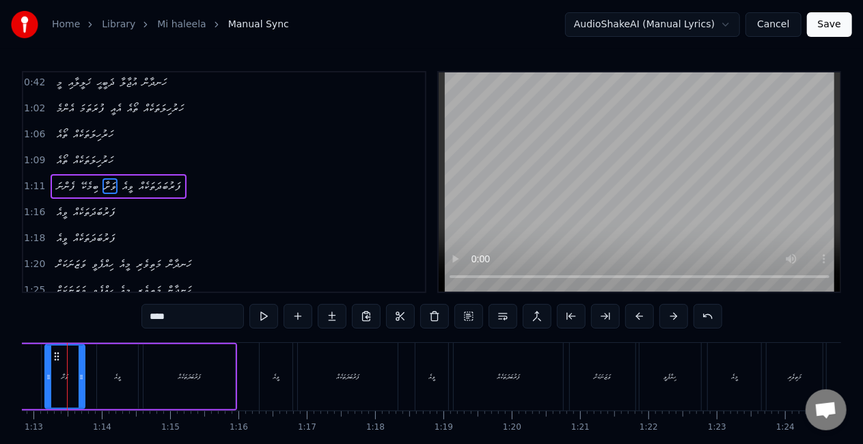
scroll to position [0, 4951]
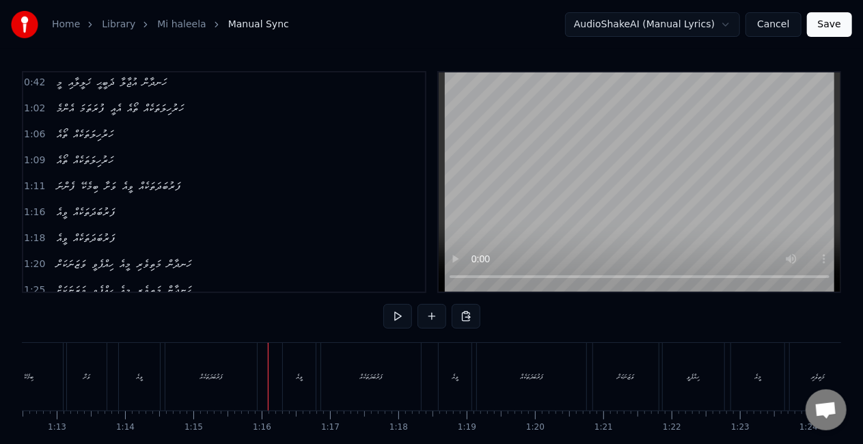
click at [306, 374] on div "ވީއެ" at bounding box center [299, 377] width 33 height 68
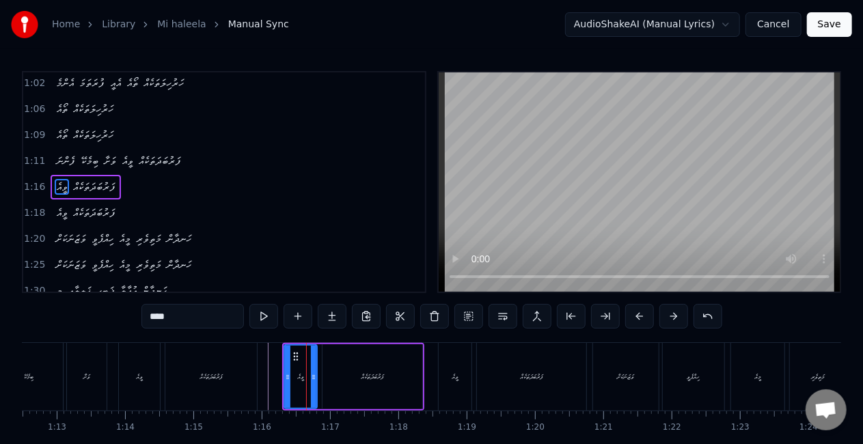
scroll to position [132, 0]
drag, startPoint x: 285, startPoint y: 374, endPoint x: 255, endPoint y: 369, distance: 30.5
click at [281, 369] on div at bounding box center [283, 377] width 5 height 62
click at [255, 368] on div "ފަރުބަދަތަކެއް" at bounding box center [211, 377] width 92 height 68
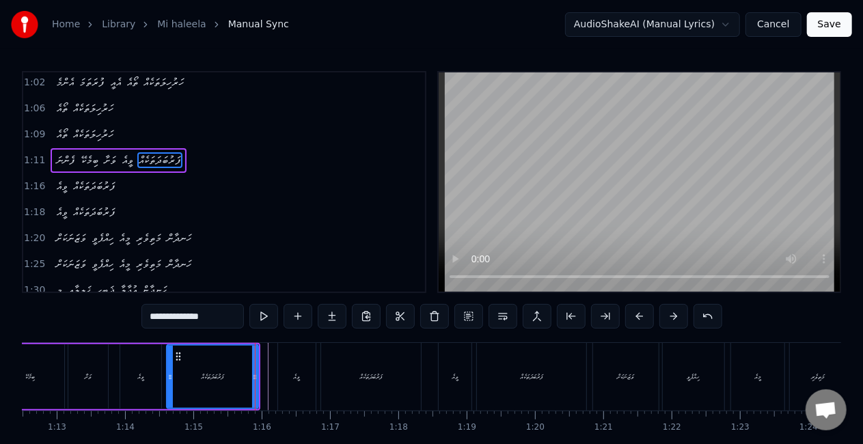
scroll to position [107, 0]
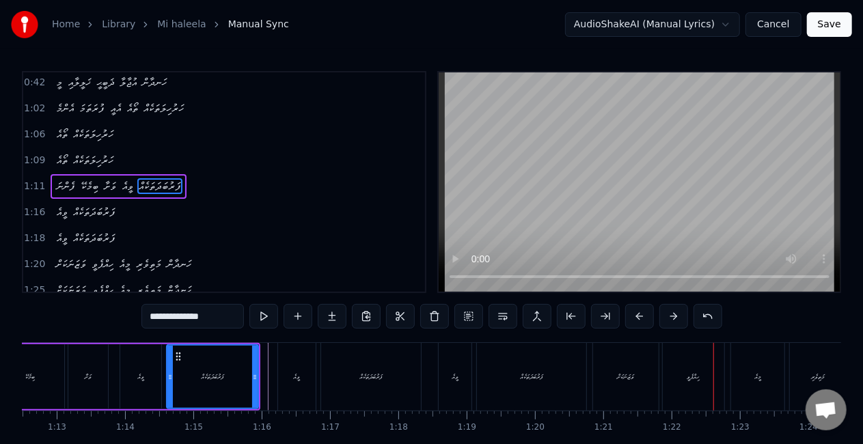
click at [616, 366] on div "ވަޒަނަކަށް" at bounding box center [626, 377] width 66 height 68
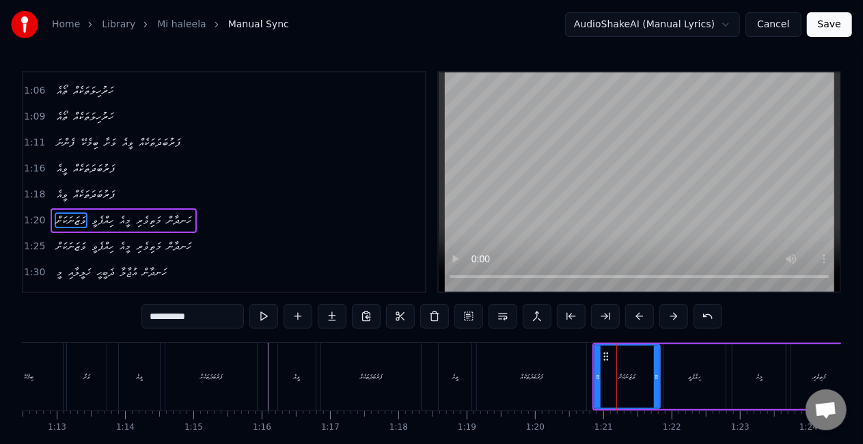
scroll to position [183, 0]
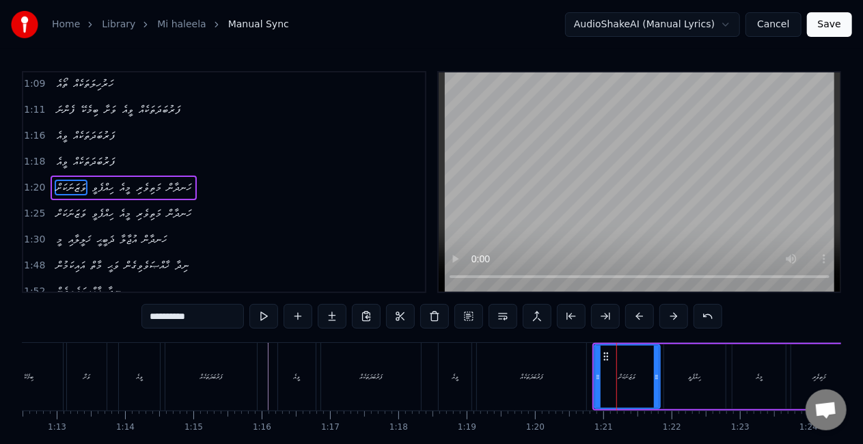
click at [708, 366] on div "ހިއްޕެވީ" at bounding box center [694, 376] width 61 height 65
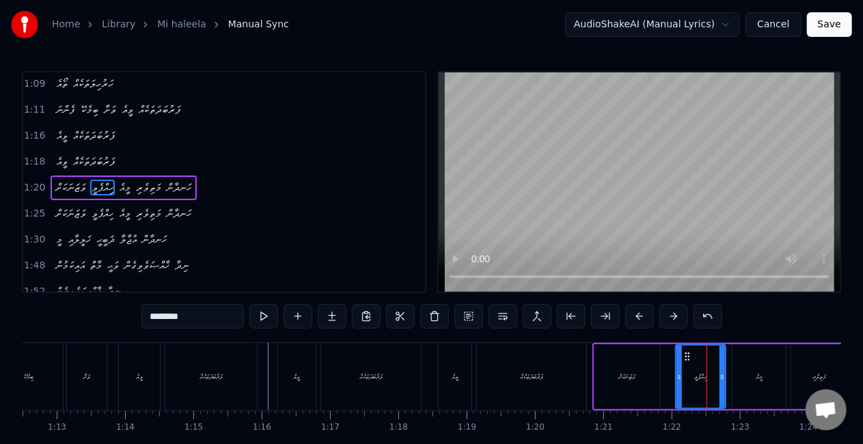
drag, startPoint x: 667, startPoint y: 370, endPoint x: 690, endPoint y: 369, distance: 23.3
click at [679, 370] on div at bounding box center [678, 377] width 5 height 62
click at [621, 374] on div "ވަޒަނަކަށް" at bounding box center [627, 377] width 17 height 10
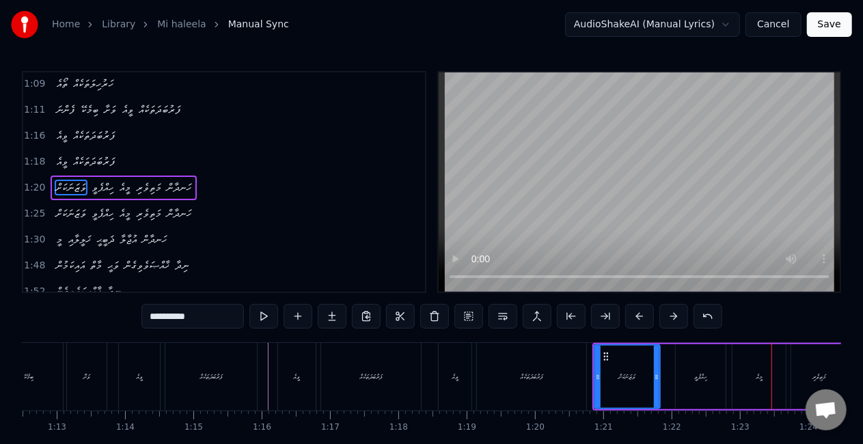
click at [682, 369] on div "ހިއްޕެވީ" at bounding box center [700, 376] width 50 height 65
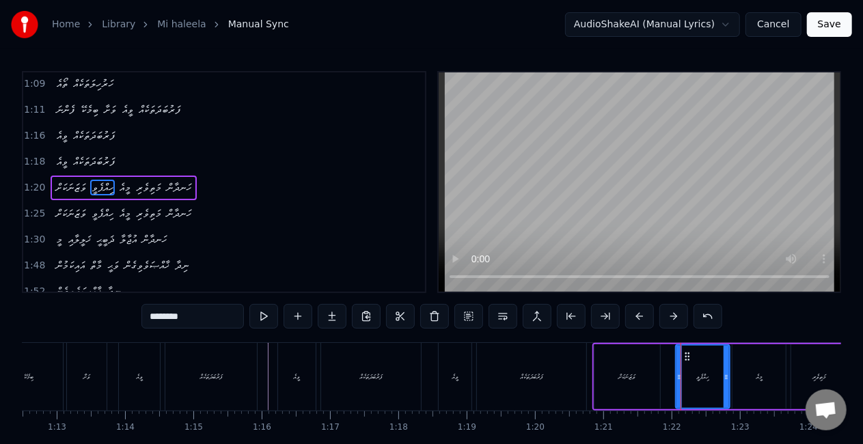
click at [727, 373] on icon at bounding box center [725, 377] width 5 height 11
click at [566, 360] on div "ފަރުބަދަތަކެއް" at bounding box center [531, 377] width 109 height 68
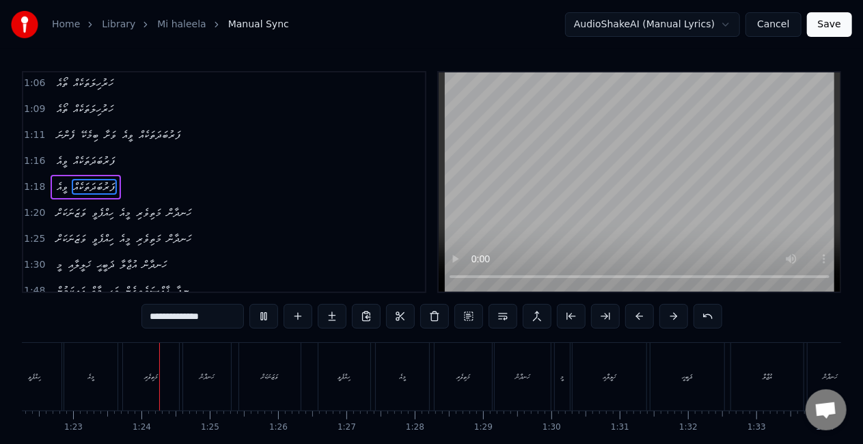
scroll to position [0, 5638]
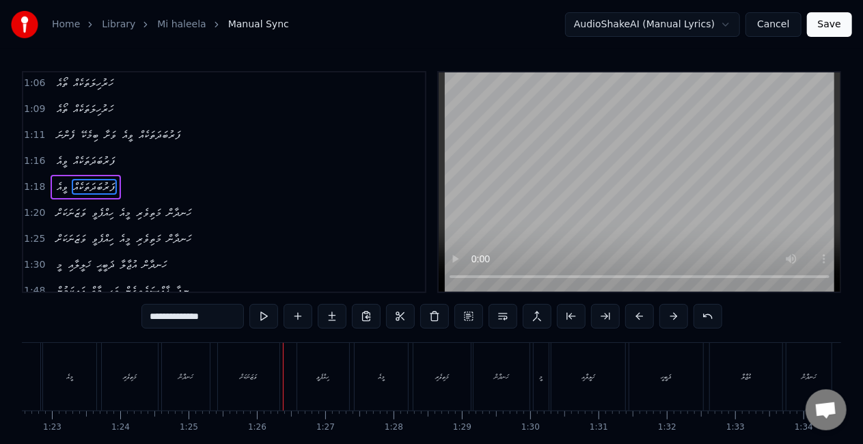
click at [254, 386] on div "ވަޒަނަކަށް" at bounding box center [248, 377] width 61 height 68
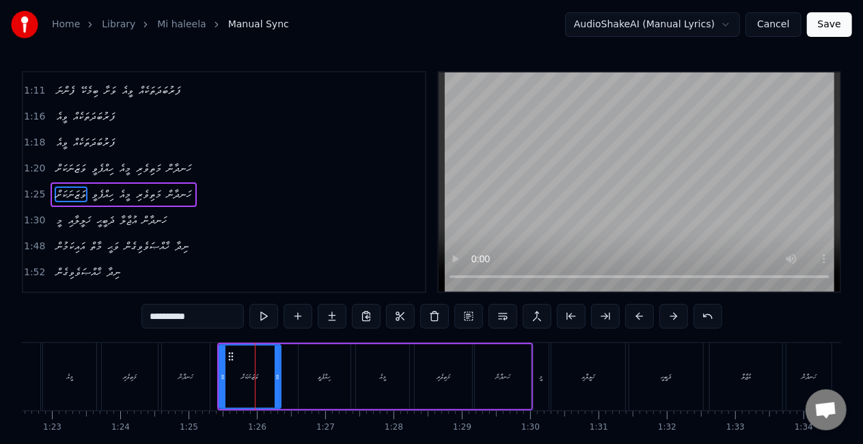
scroll to position [209, 0]
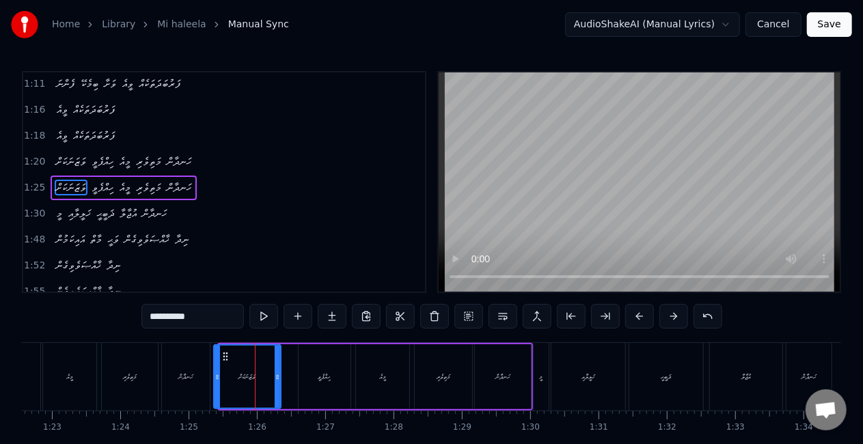
click at [216, 369] on div at bounding box center [216, 377] width 5 height 62
click at [180, 374] on div "ހަނދާން" at bounding box center [185, 377] width 15 height 10
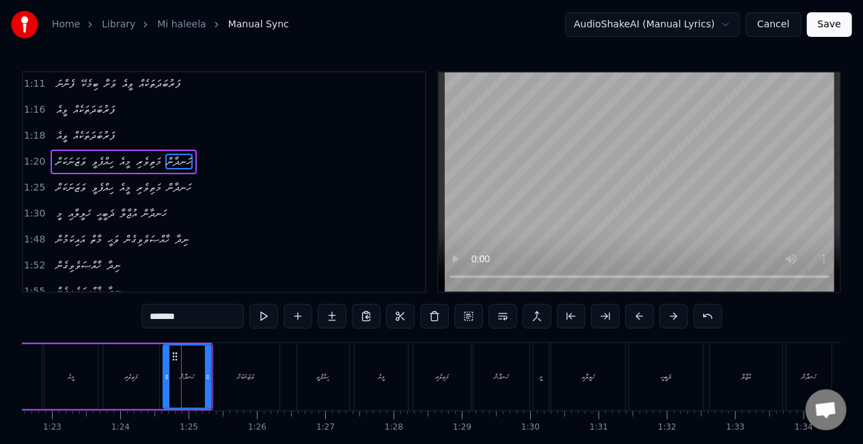
scroll to position [183, 0]
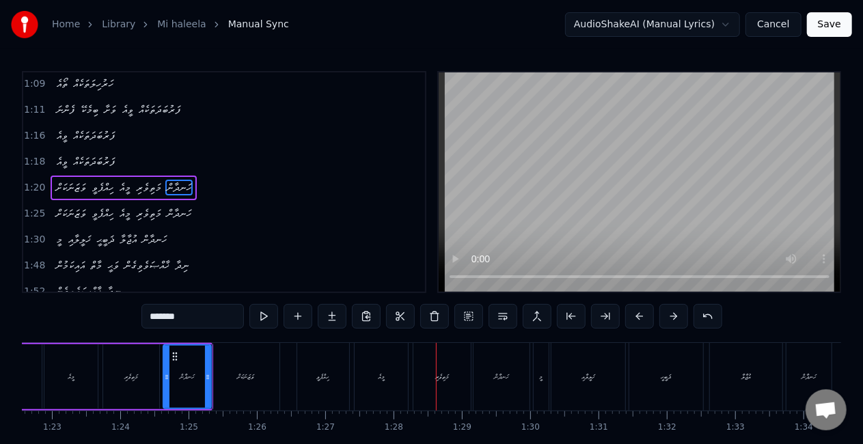
click at [368, 376] on div "މީއެ" at bounding box center [380, 377] width 53 height 68
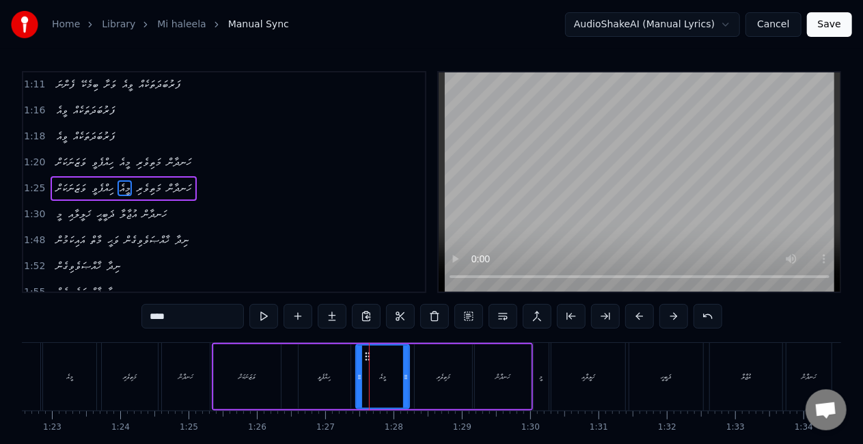
scroll to position [209, 0]
drag, startPoint x: 359, startPoint y: 376, endPoint x: 348, endPoint y: 370, distance: 12.8
click at [355, 372] on icon at bounding box center [354, 377] width 5 height 11
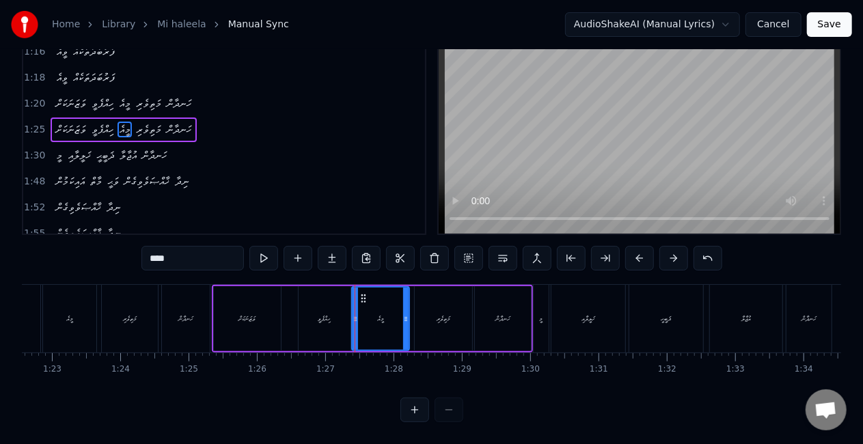
scroll to position [70, 0]
click at [233, 318] on div "ވަޒަނަކަށް" at bounding box center [247, 318] width 67 height 65
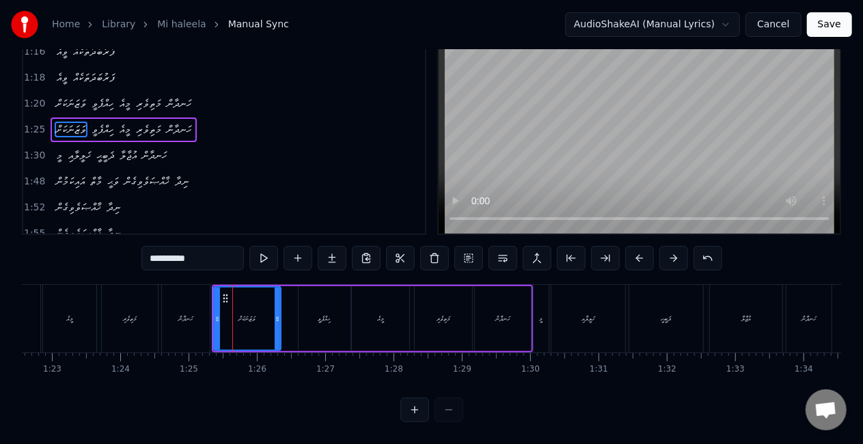
scroll to position [0, 0]
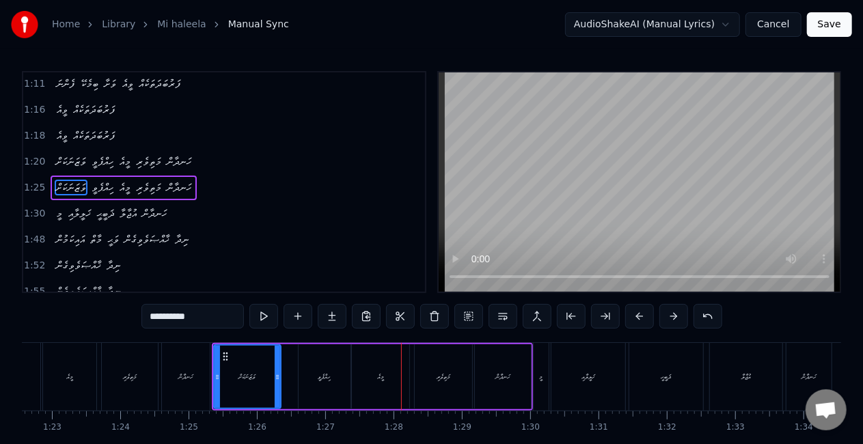
click at [389, 380] on div "މީއެ" at bounding box center [380, 376] width 57 height 65
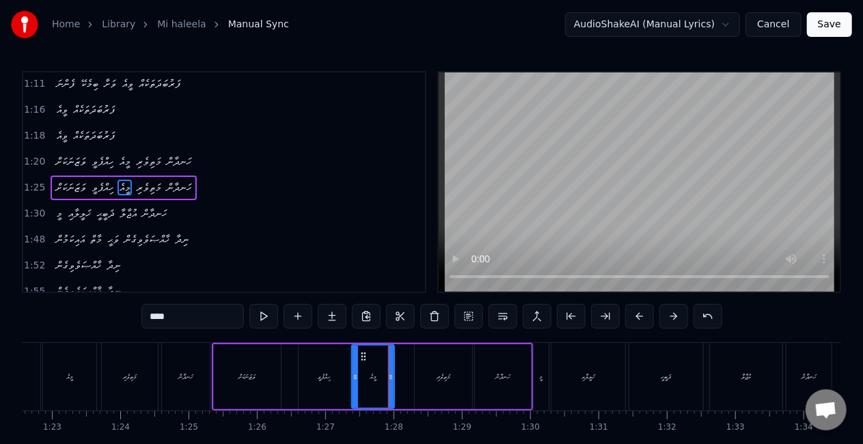
drag, startPoint x: 404, startPoint y: 382, endPoint x: 389, endPoint y: 378, distance: 15.6
click at [389, 378] on div at bounding box center [390, 377] width 5 height 62
click at [331, 382] on div "ހިއްޕެވީ" at bounding box center [324, 376] width 52 height 65
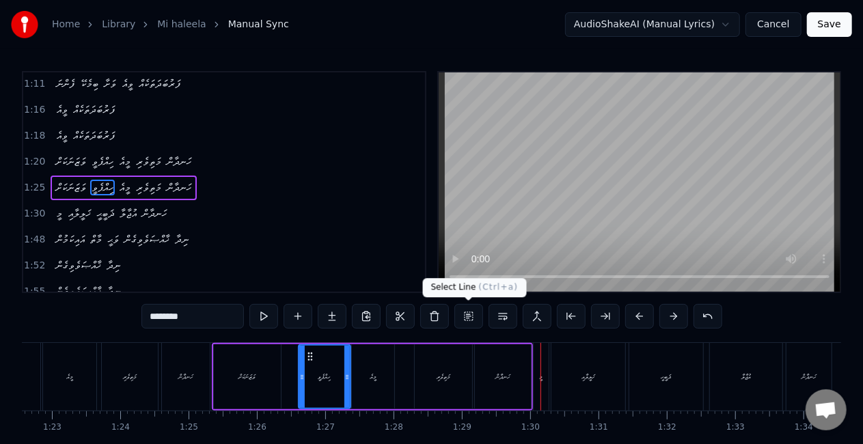
click at [501, 367] on div "ހަނދާން" at bounding box center [503, 376] width 56 height 65
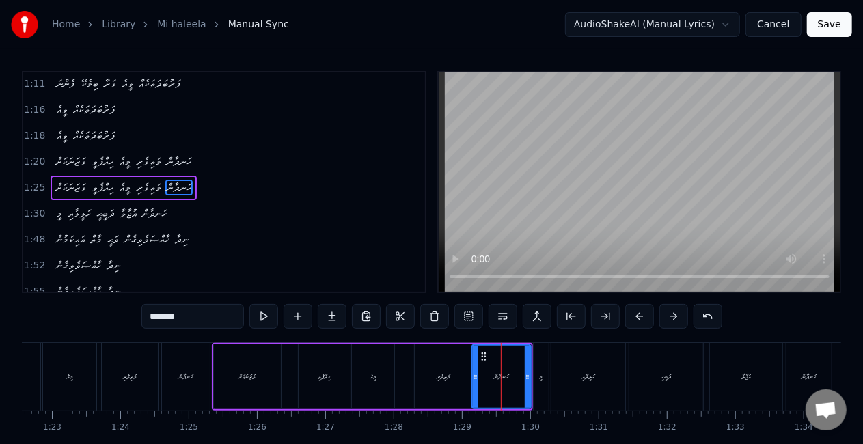
click at [474, 374] on icon at bounding box center [475, 377] width 5 height 11
click at [440, 379] on div "މަތިވެރި" at bounding box center [443, 377] width 14 height 10
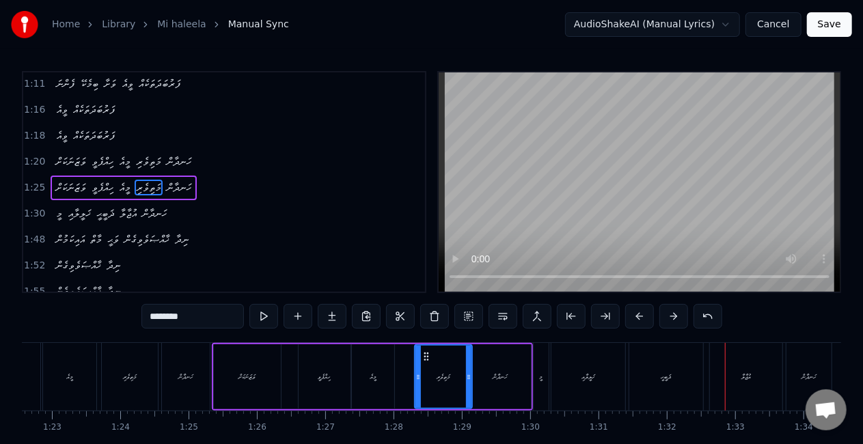
click at [540, 379] on div "މީ" at bounding box center [541, 377] width 3 height 10
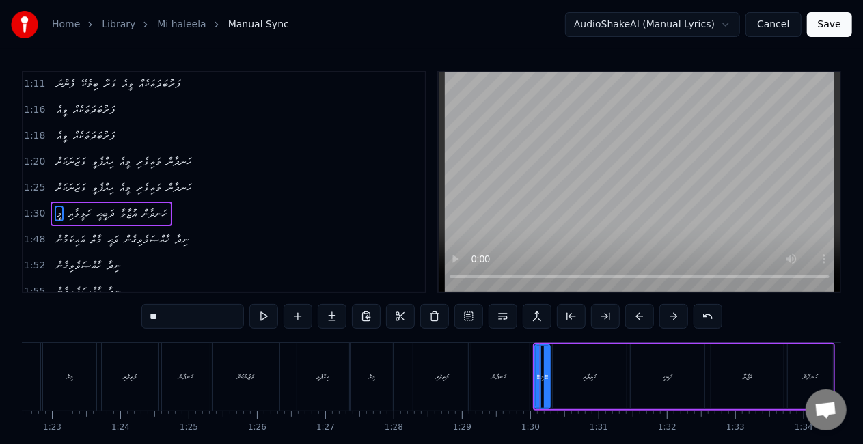
scroll to position [234, 0]
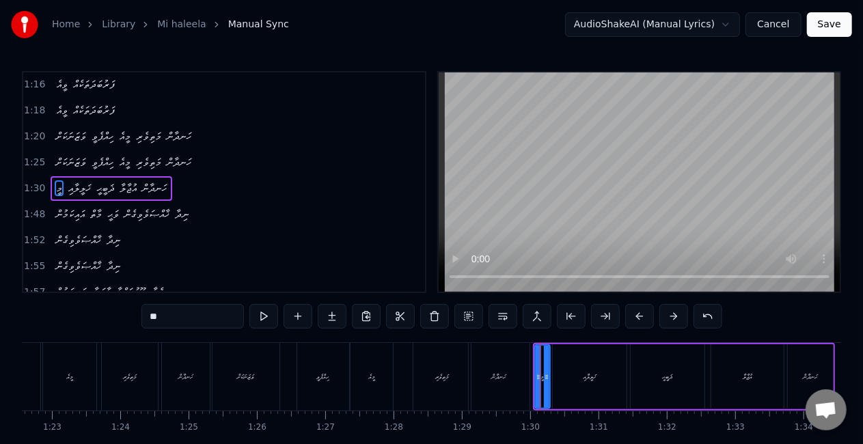
click at [595, 374] on div "ޚަލީލާއި" at bounding box center [589, 377] width 13 height 10
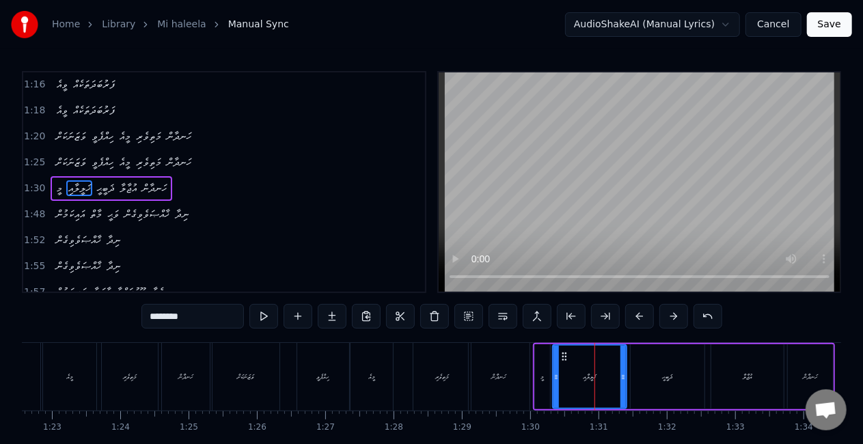
click at [620, 380] on icon at bounding box center [622, 377] width 5 height 11
click at [653, 378] on div "ޛަބީޙީ" at bounding box center [667, 376] width 74 height 65
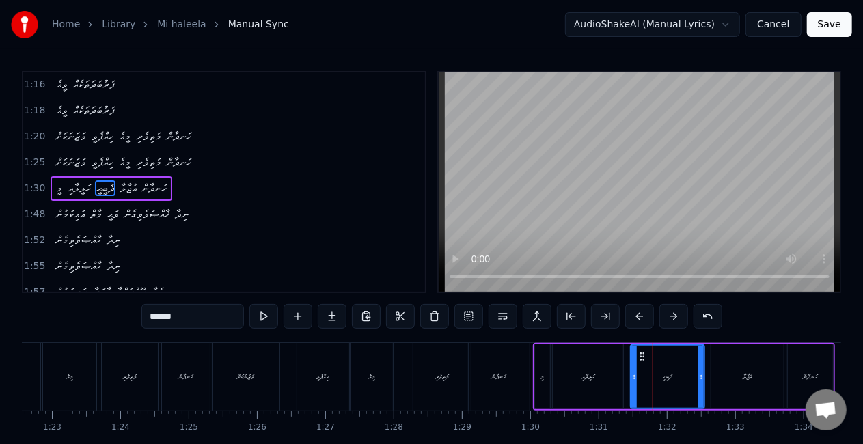
click at [630, 374] on div "ޛަބީޙީ" at bounding box center [667, 376] width 75 height 65
click at [630, 374] on icon at bounding box center [630, 377] width 5 height 11
click at [557, 374] on div "ޚަލީލާއި" at bounding box center [587, 376] width 70 height 65
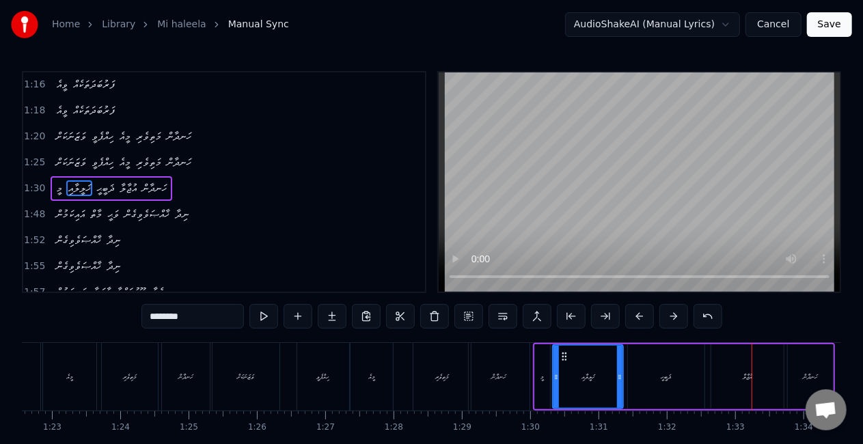
click at [738, 374] on div "އުޖާލާ" at bounding box center [747, 376] width 72 height 65
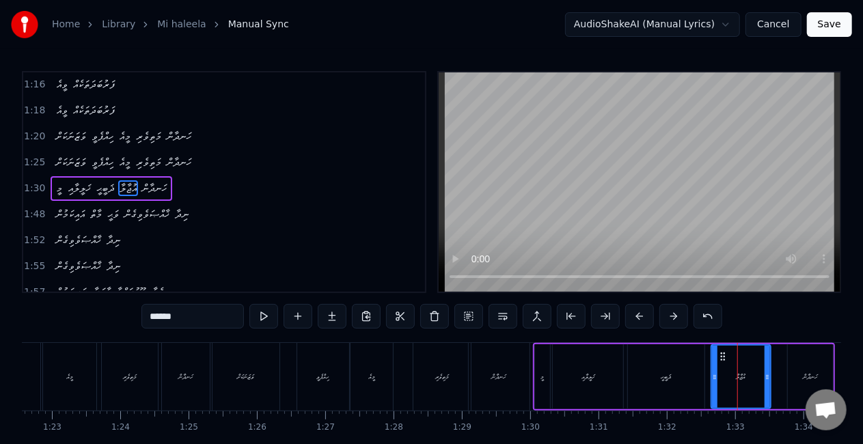
drag, startPoint x: 778, startPoint y: 372, endPoint x: 765, endPoint y: 365, distance: 14.7
click at [765, 365] on div at bounding box center [766, 377] width 5 height 62
click at [627, 369] on div "ޛަބީޙީ" at bounding box center [666, 376] width 78 height 65
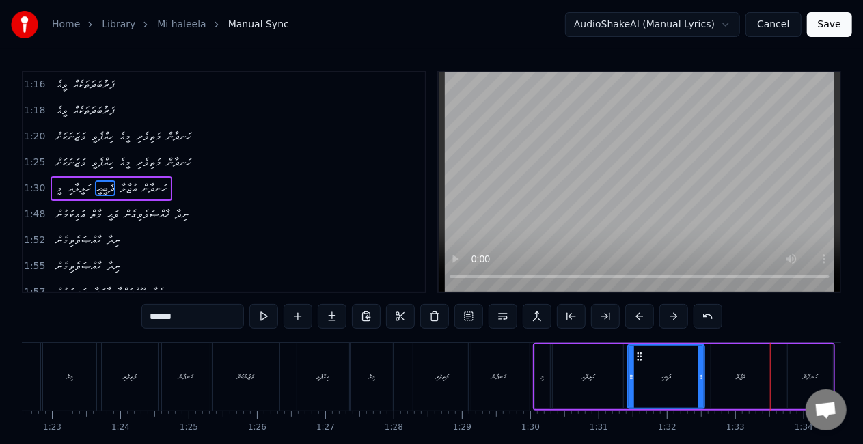
click at [748, 374] on div "އުޖާލާ" at bounding box center [740, 376] width 59 height 65
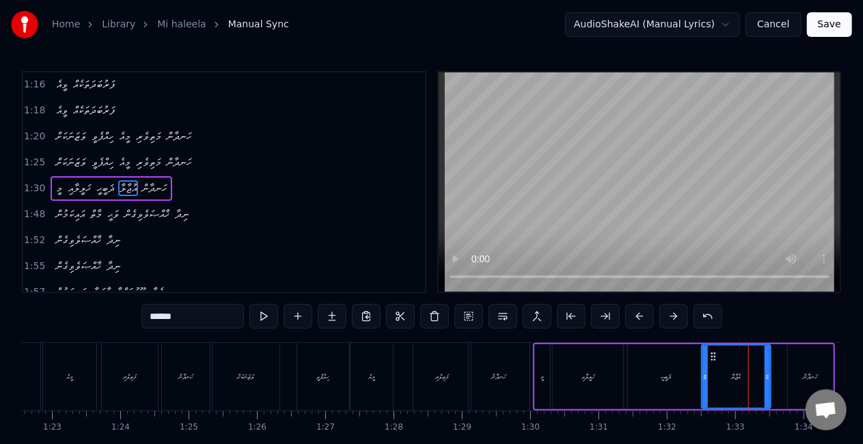
drag, startPoint x: 714, startPoint y: 378, endPoint x: 704, endPoint y: 375, distance: 10.8
click at [705, 375] on icon at bounding box center [704, 377] width 5 height 11
click at [684, 373] on div "ޛަބީޙީ" at bounding box center [666, 376] width 76 height 65
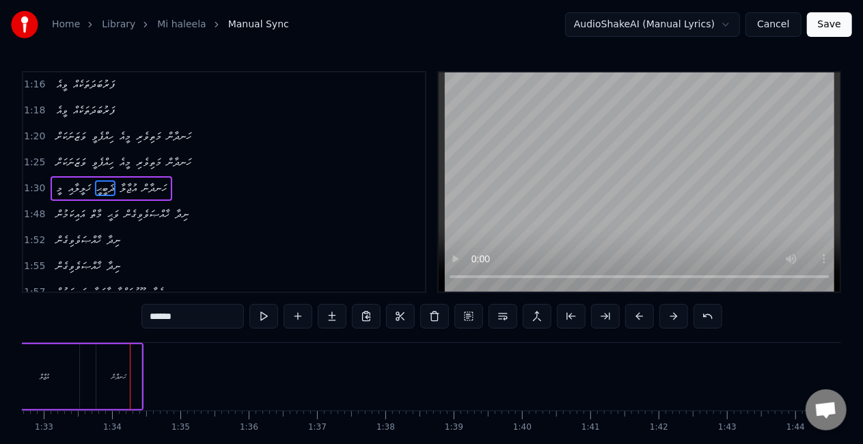
scroll to position [0, 6338]
click at [94, 365] on div "ހަނދާން" at bounding box center [109, 376] width 45 height 65
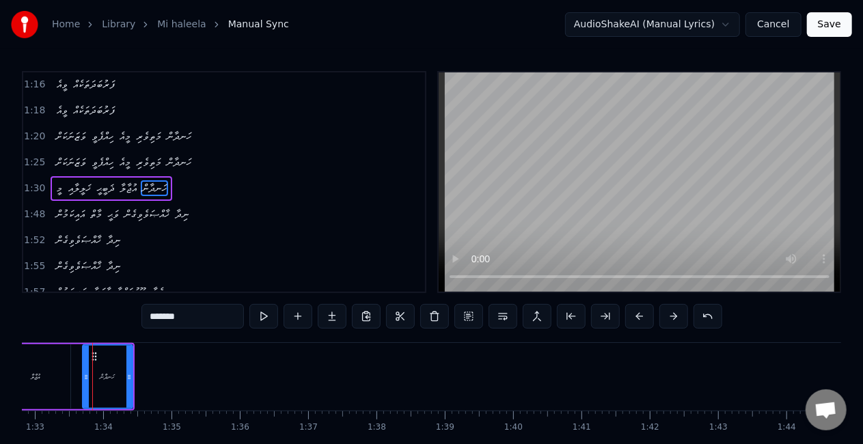
click at [85, 373] on icon at bounding box center [85, 377] width 5 height 11
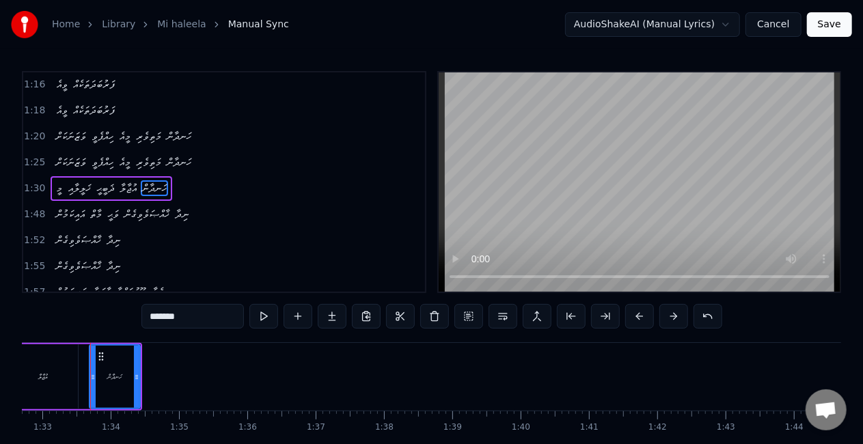
click at [61, 376] on div "އުޖާލާ" at bounding box center [43, 376] width 69 height 65
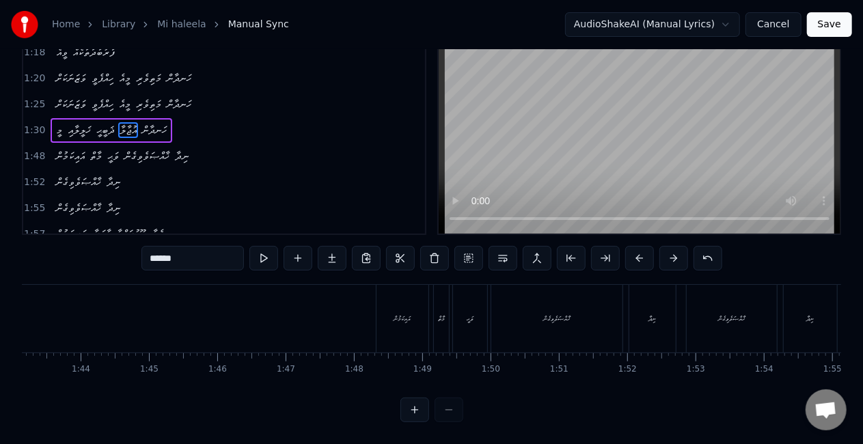
scroll to position [0, 7075]
click at [356, 316] on div "އައިކަމުން" at bounding box center [372, 319] width 52 height 68
type input "**********"
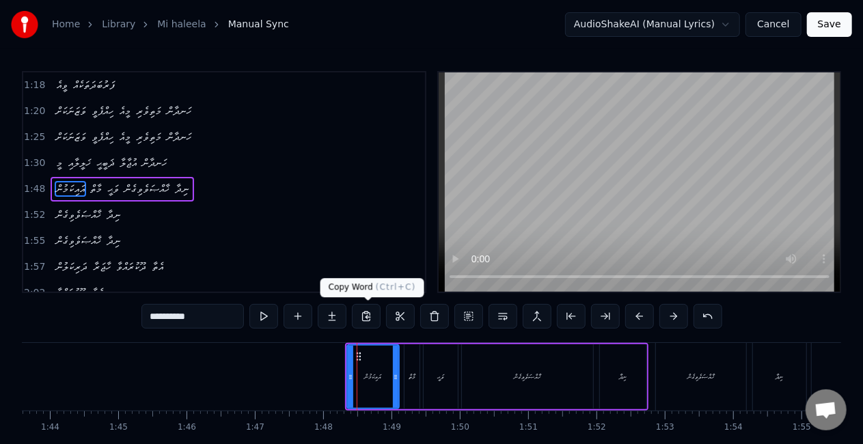
scroll to position [260, 0]
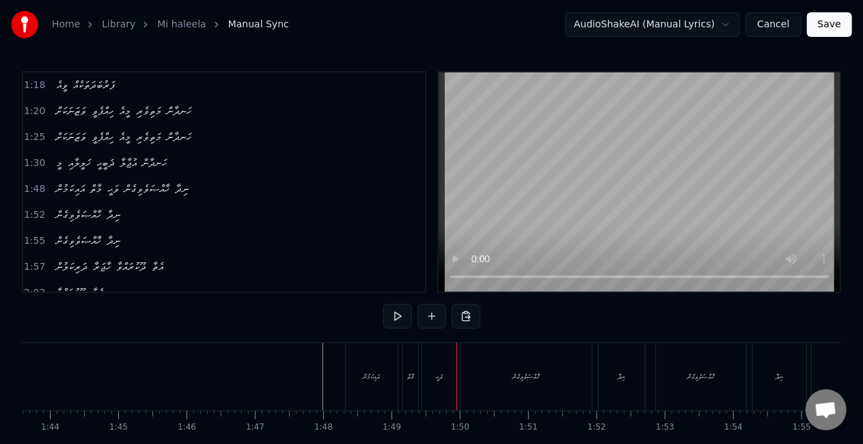
click at [405, 379] on div "މާތް" at bounding box center [410, 377] width 15 height 68
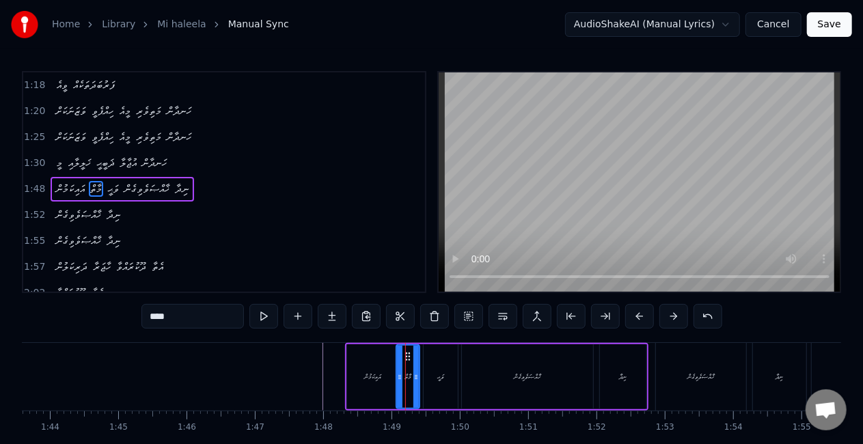
drag, startPoint x: 406, startPoint y: 378, endPoint x: 397, endPoint y: 376, distance: 8.6
click at [397, 376] on icon at bounding box center [399, 377] width 5 height 11
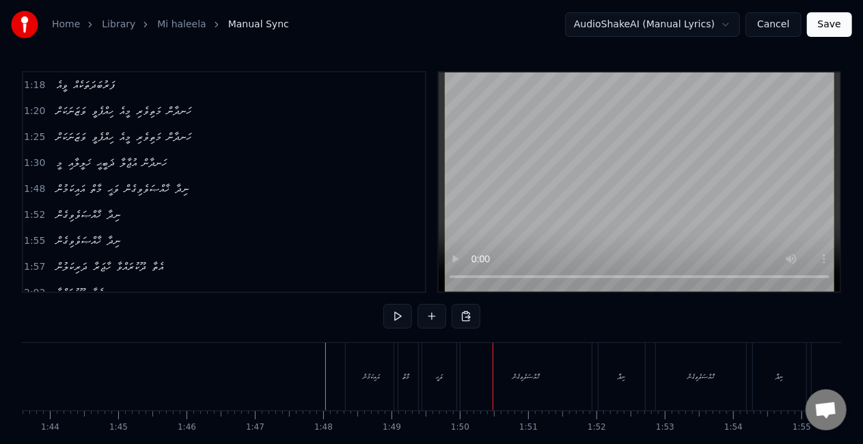
click at [400, 380] on div "މާތް" at bounding box center [406, 377] width 24 height 68
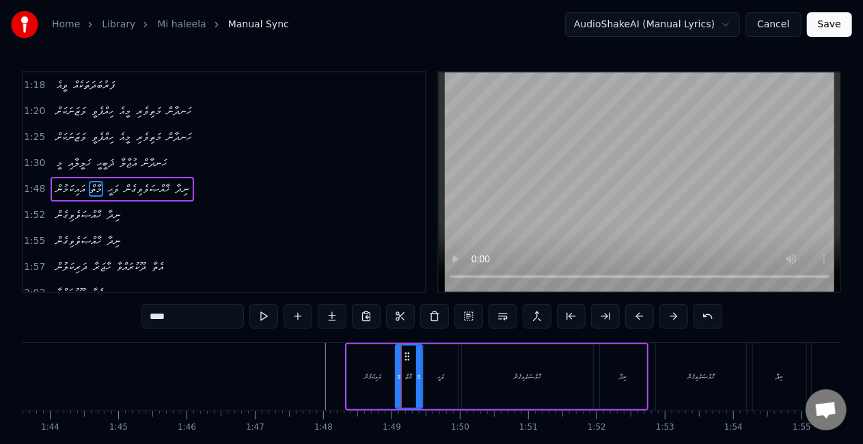
click at [420, 375] on icon at bounding box center [418, 377] width 5 height 11
click at [395, 374] on icon at bounding box center [396, 377] width 5 height 11
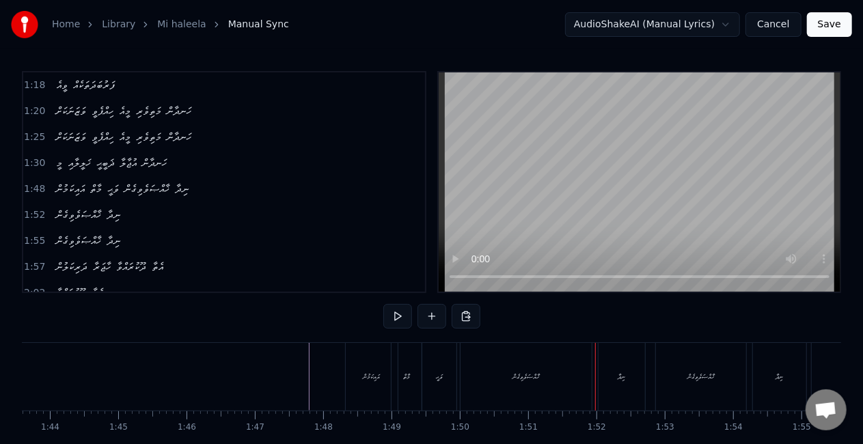
click at [509, 378] on div "ޚާއްޞަވެވިގެން" at bounding box center [525, 377] width 131 height 68
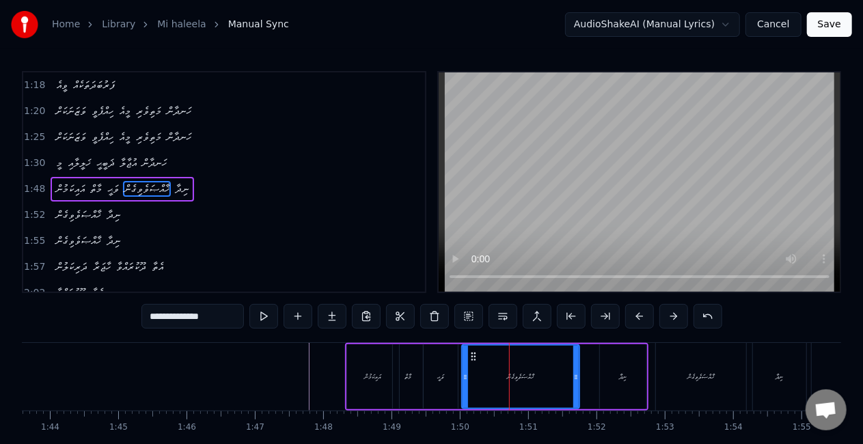
drag, startPoint x: 588, startPoint y: 379, endPoint x: 575, endPoint y: 370, distance: 15.7
click at [575, 372] on icon at bounding box center [575, 377] width 5 height 11
drag, startPoint x: 437, startPoint y: 382, endPoint x: 443, endPoint y: 360, distance: 23.2
click at [437, 382] on div "ވަޙީ" at bounding box center [440, 376] width 34 height 65
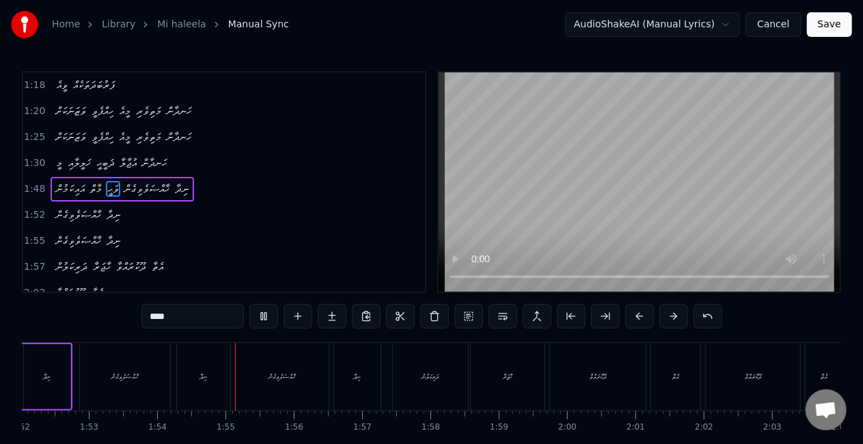
scroll to position [0, 7762]
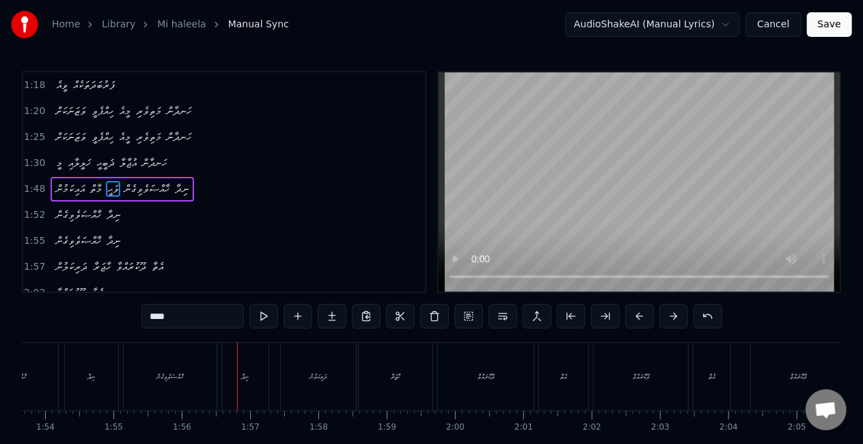
click at [212, 367] on div "ޚާއްޞަވެވިގެން" at bounding box center [170, 377] width 93 height 68
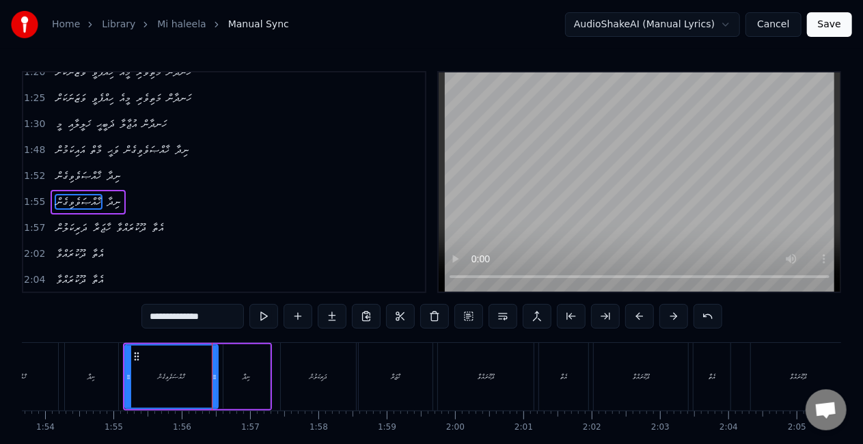
scroll to position [311, 0]
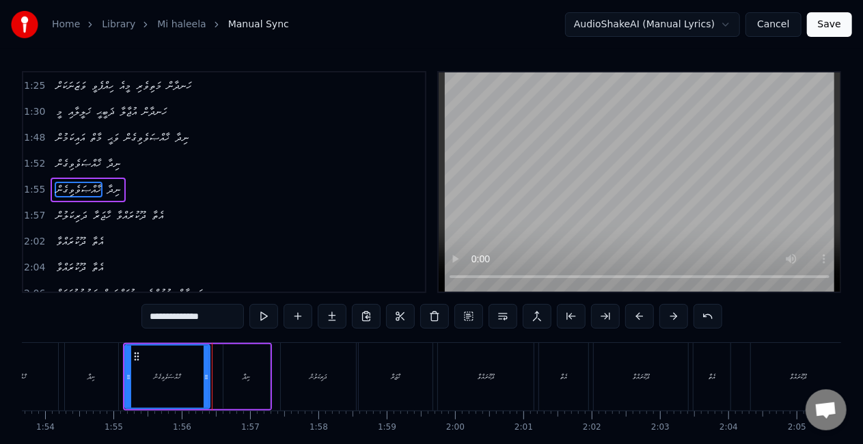
drag, startPoint x: 215, startPoint y: 368, endPoint x: 190, endPoint y: 367, distance: 25.3
click at [207, 365] on div at bounding box center [206, 377] width 5 height 62
click at [138, 369] on div "ޚާއްޞަވެވިގެން" at bounding box center [167, 377] width 83 height 62
drag, startPoint x: 320, startPoint y: 381, endPoint x: 344, endPoint y: 380, distance: 23.9
click at [321, 380] on div "ދަރިކަލުން" at bounding box center [318, 377] width 17 height 10
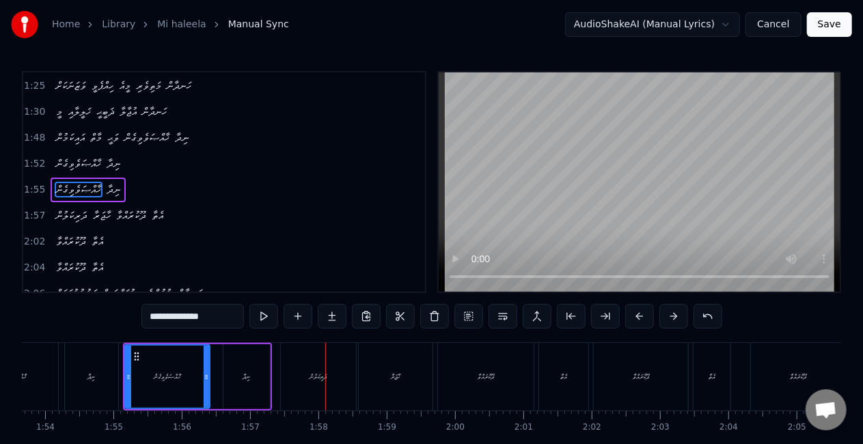
type input "**********"
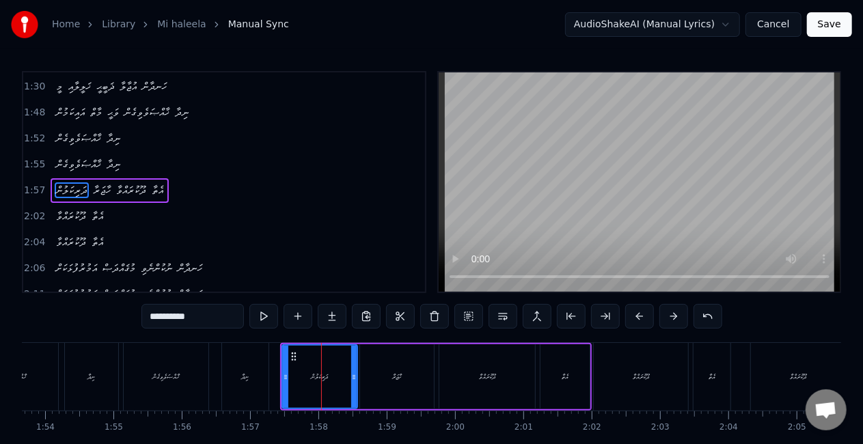
scroll to position [336, 0]
drag, startPoint x: 354, startPoint y: 380, endPoint x: 348, endPoint y: 375, distance: 8.2
click at [348, 375] on icon at bounding box center [347, 377] width 5 height 11
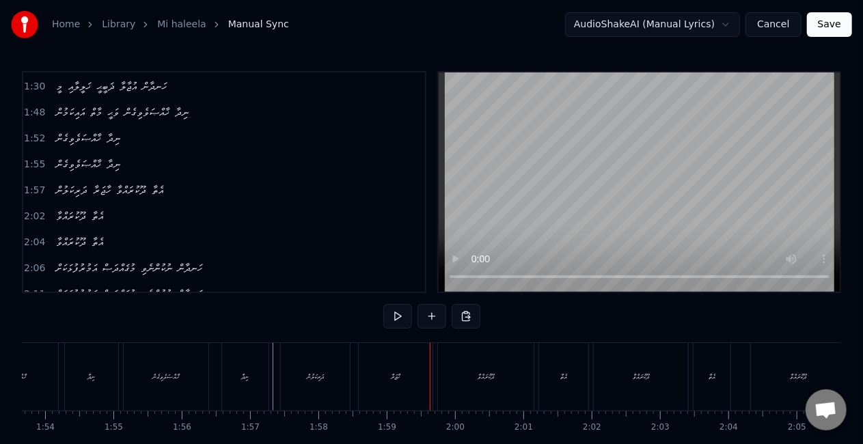
click at [406, 381] on div "ހާޖަރާ" at bounding box center [396, 377] width 74 height 68
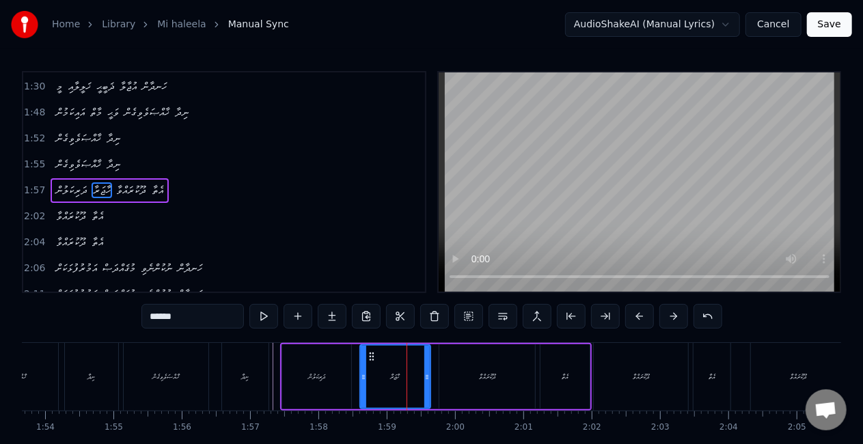
drag, startPoint x: 428, startPoint y: 384, endPoint x: 422, endPoint y: 378, distance: 8.7
click at [424, 380] on div at bounding box center [426, 377] width 5 height 62
click at [372, 377] on div "ހާޖަރާ" at bounding box center [395, 377] width 68 height 62
click at [449, 388] on div "ދޫކުރައްވާ" at bounding box center [487, 376] width 96 height 65
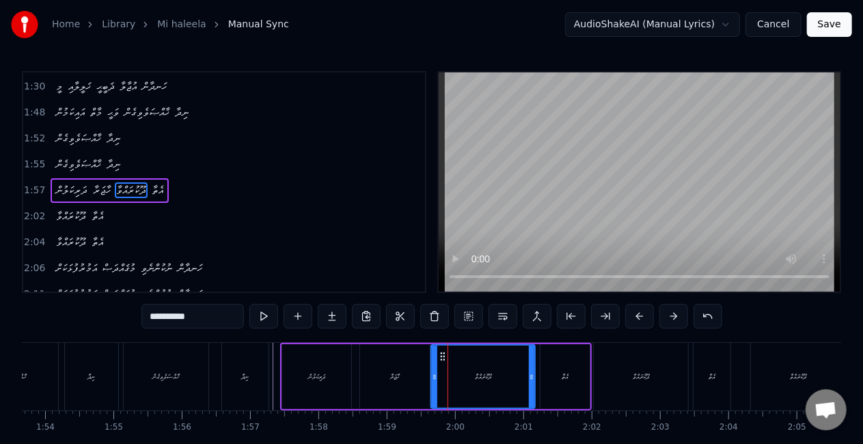
drag, startPoint x: 443, startPoint y: 379, endPoint x: 436, endPoint y: 376, distance: 7.6
click at [435, 376] on icon at bounding box center [434, 377] width 5 height 11
drag, startPoint x: 533, startPoint y: 380, endPoint x: 492, endPoint y: 374, distance: 41.3
click at [520, 373] on icon at bounding box center [519, 377] width 5 height 11
click at [417, 376] on div "ހާޖަރާ" at bounding box center [395, 376] width 70 height 65
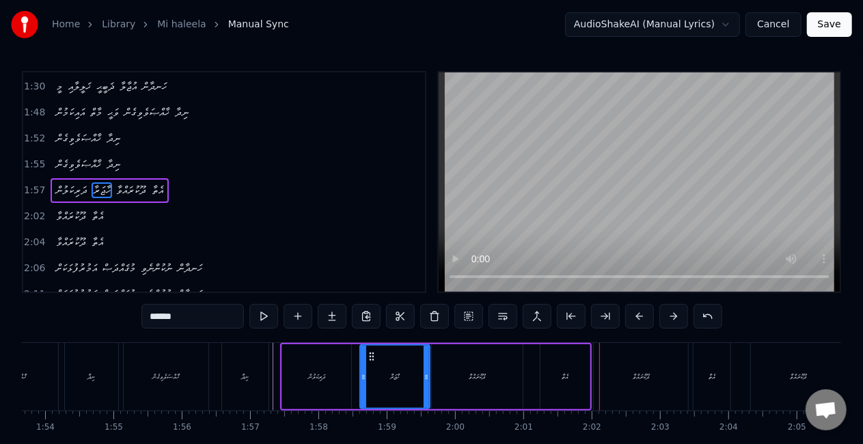
click at [553, 367] on div "އެތާ" at bounding box center [564, 376] width 49 height 65
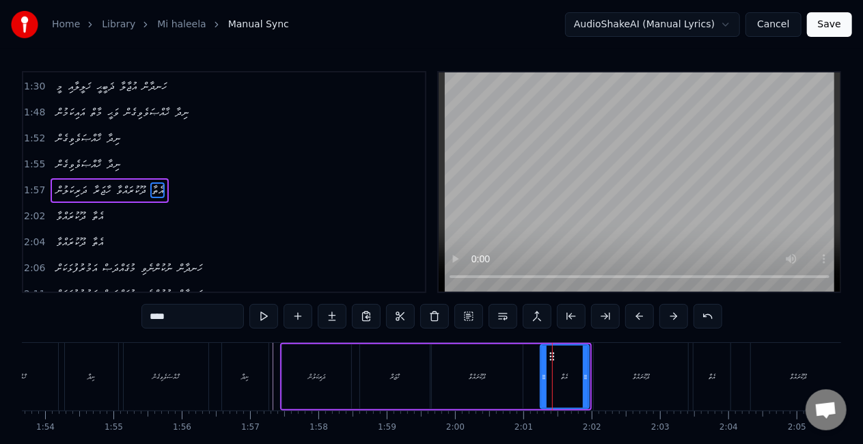
click at [585, 366] on div at bounding box center [585, 377] width 5 height 62
click at [542, 372] on icon at bounding box center [540, 377] width 5 height 11
click at [509, 372] on div "ދޫކުރައްވާ" at bounding box center [477, 376] width 91 height 65
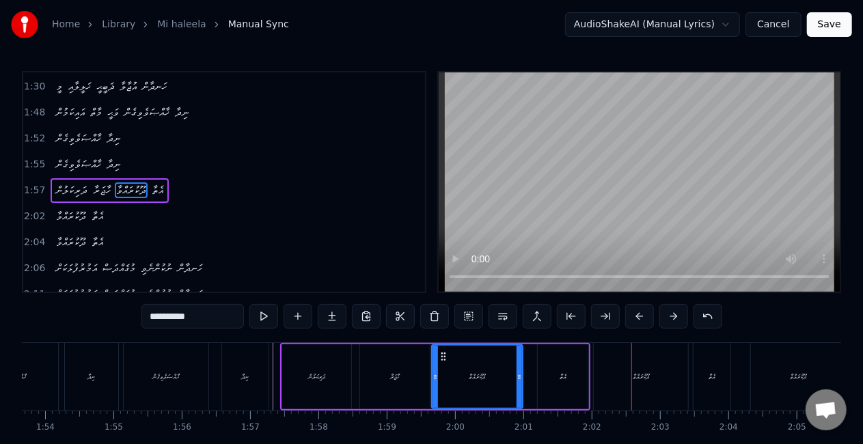
click at [629, 376] on div "ދޫކުރައްވާ" at bounding box center [640, 377] width 94 height 68
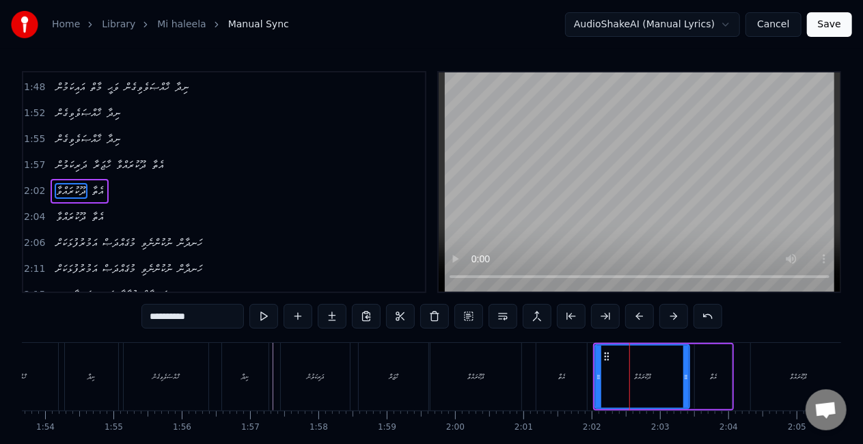
scroll to position [362, 0]
drag, startPoint x: 684, startPoint y: 380, endPoint x: 668, endPoint y: 377, distance: 16.7
click at [668, 377] on icon at bounding box center [669, 377] width 5 height 11
click at [593, 376] on icon at bounding box center [594, 377] width 5 height 11
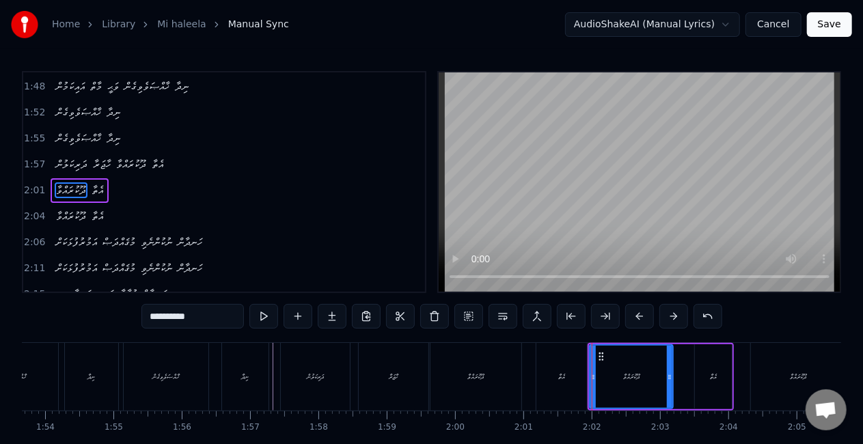
click at [555, 376] on div "އެތާ" at bounding box center [561, 377] width 51 height 68
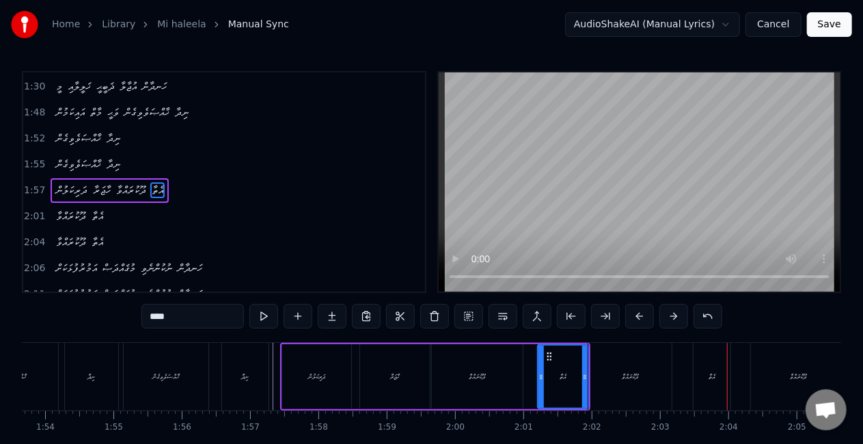
click at [710, 379] on div "އެތާ" at bounding box center [711, 377] width 7 height 10
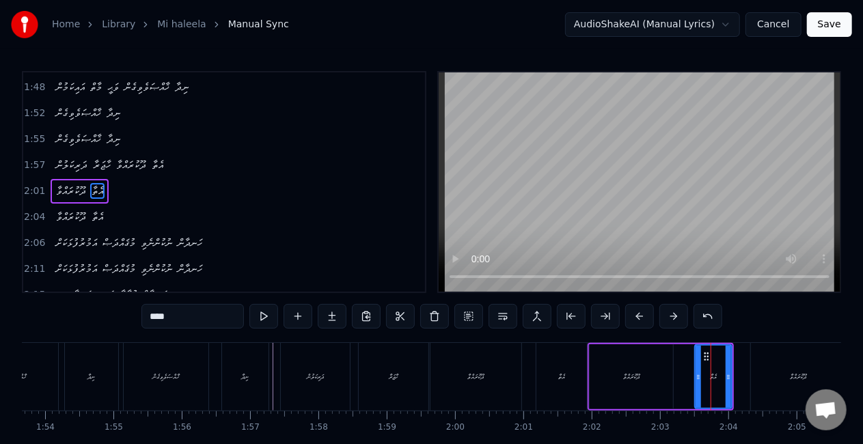
scroll to position [362, 0]
click at [695, 376] on icon at bounding box center [693, 377] width 5 height 11
click at [669, 372] on div "ދޫކުރައްވާ" at bounding box center [630, 376] width 83 height 65
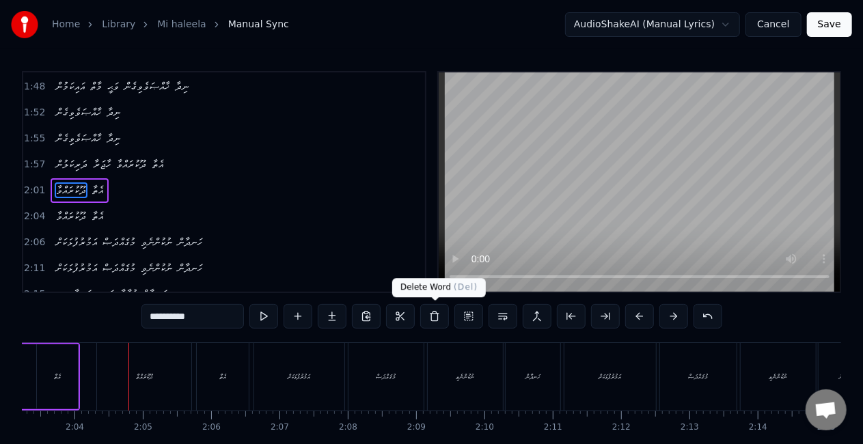
scroll to position [0, 8447]
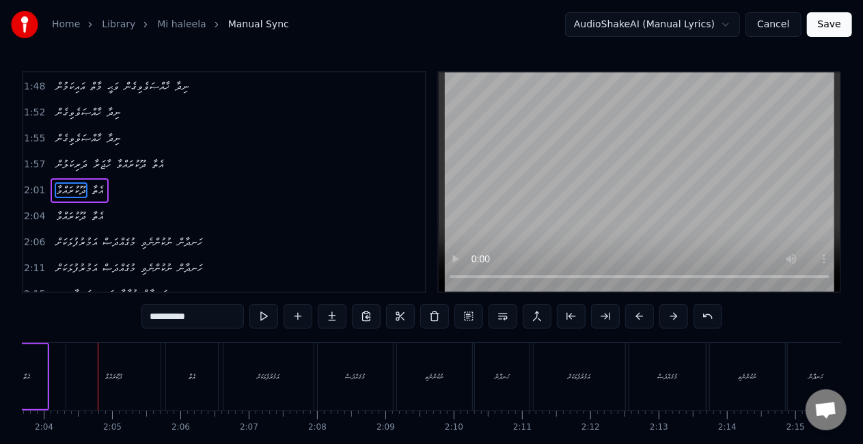
click at [104, 382] on div "ދޫކުރައްވާ" at bounding box center [113, 377] width 94 height 68
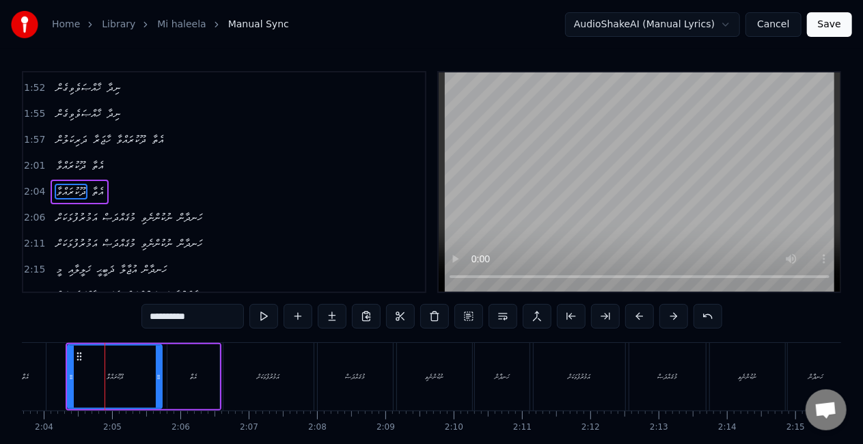
scroll to position [387, 0]
drag, startPoint x: 156, startPoint y: 380, endPoint x: 142, endPoint y: 376, distance: 14.5
click at [142, 376] on icon at bounding box center [144, 377] width 5 height 11
click at [66, 370] on div at bounding box center [66, 377] width 5 height 62
click at [42, 380] on div "އެތާ" at bounding box center [25, 377] width 41 height 68
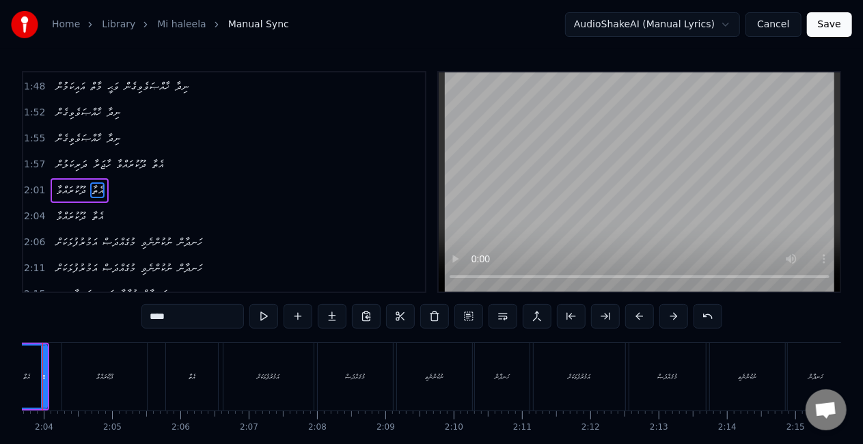
scroll to position [0, 8399]
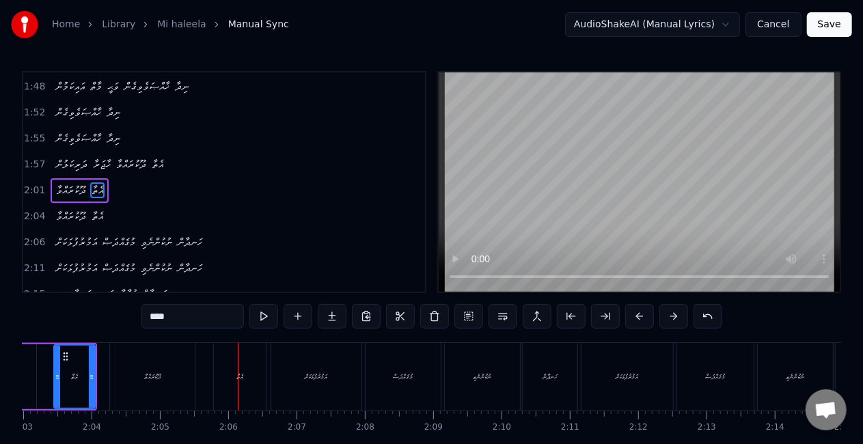
click at [246, 377] on div "އެތާ" at bounding box center [240, 377] width 52 height 68
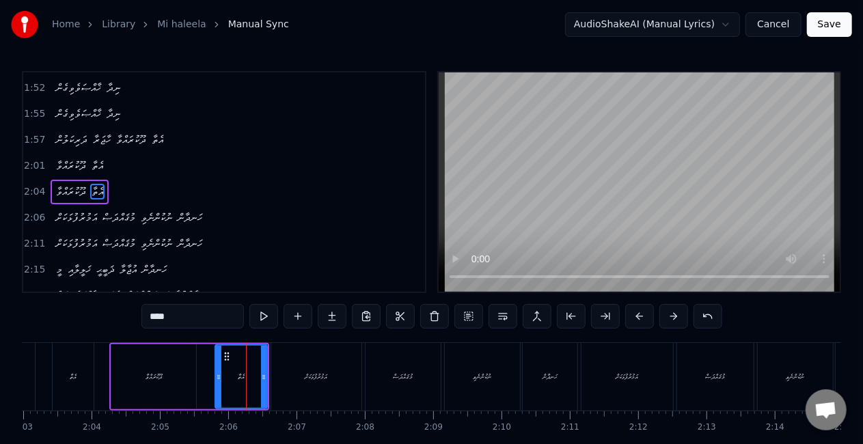
scroll to position [387, 0]
click at [260, 384] on div at bounding box center [258, 377] width 5 height 62
click at [216, 381] on div at bounding box center [217, 377] width 5 height 62
click at [187, 380] on div "ދޫކުރައްވާ" at bounding box center [153, 376] width 85 height 65
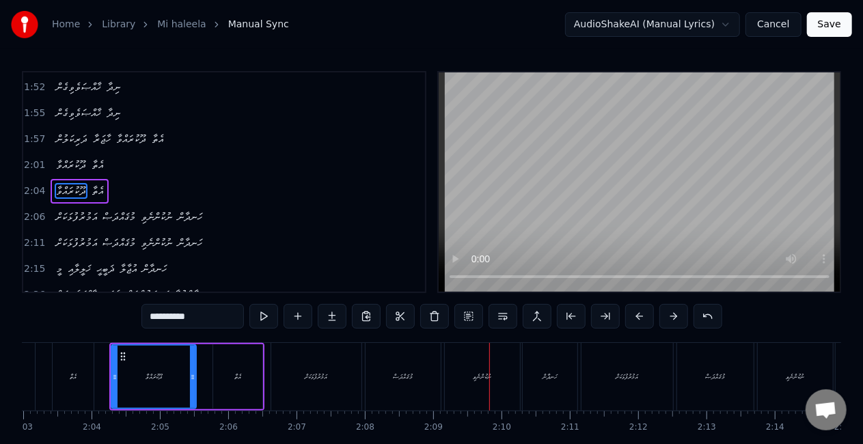
click at [348, 389] on div "އަމުރުފުޅަކަށް" at bounding box center [316, 377] width 90 height 68
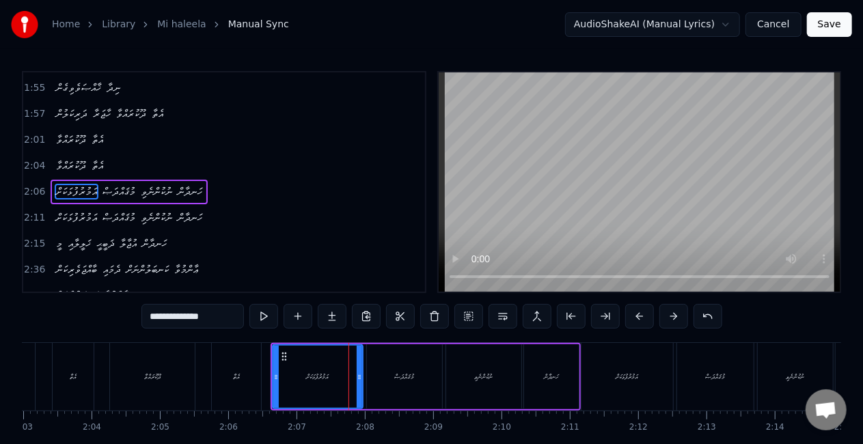
scroll to position [412, 0]
click at [356, 381] on div at bounding box center [356, 377] width 5 height 62
click at [382, 381] on div "މުޤައްދަޞް" at bounding box center [404, 376] width 75 height 65
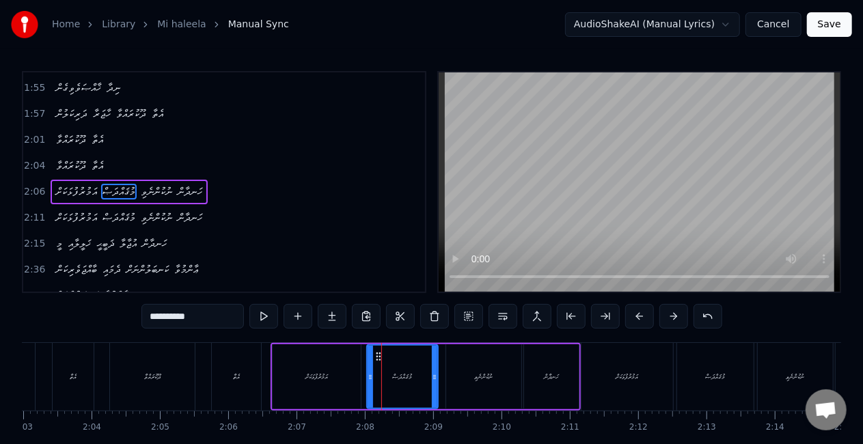
click at [434, 374] on icon at bounding box center [434, 377] width 5 height 11
drag, startPoint x: 372, startPoint y: 375, endPoint x: 358, endPoint y: 374, distance: 13.7
click at [366, 373] on icon at bounding box center [364, 377] width 5 height 11
drag, startPoint x: 341, startPoint y: 376, endPoint x: 347, endPoint y: 371, distance: 7.3
click at [341, 376] on div "އަމުރުފުޅަކަށް" at bounding box center [316, 376] width 88 height 65
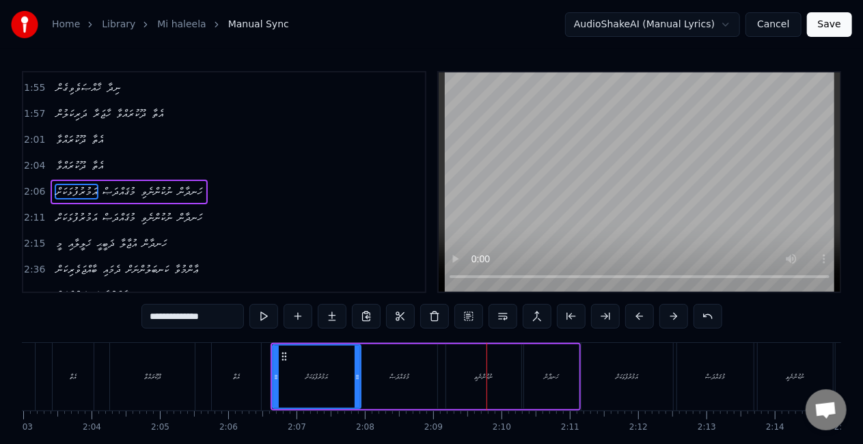
click at [471, 376] on div "ނުކުންނެވި" at bounding box center [483, 376] width 75 height 65
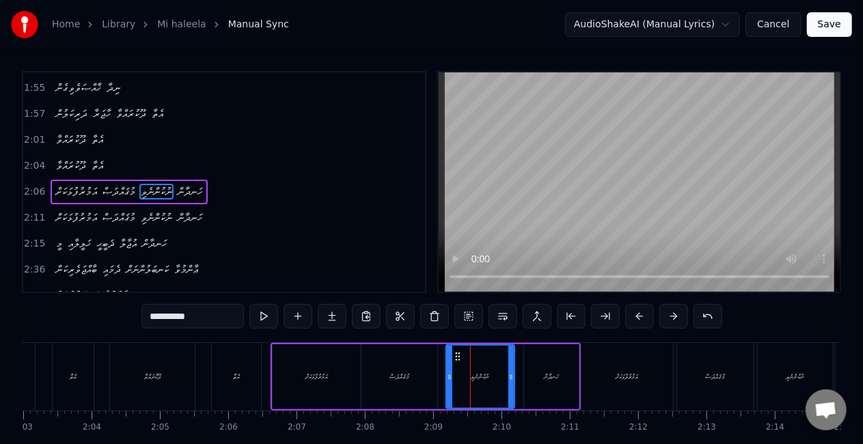
click at [509, 372] on icon at bounding box center [510, 377] width 5 height 11
click at [532, 380] on div "ހަނދާން" at bounding box center [551, 376] width 55 height 65
type input "*******"
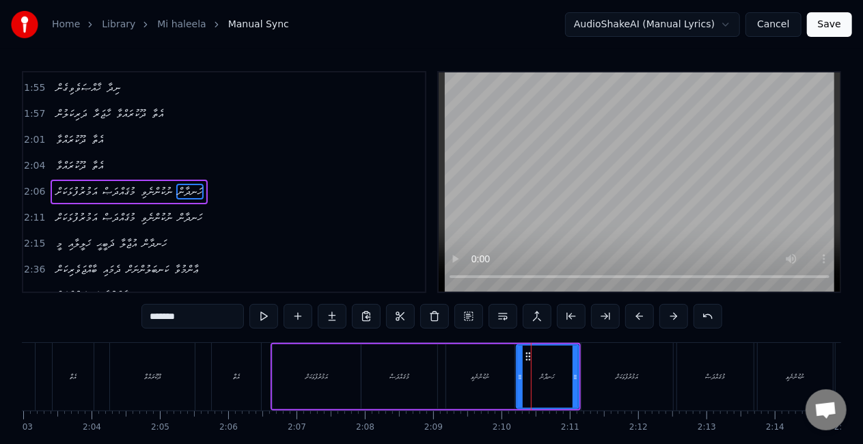
drag, startPoint x: 525, startPoint y: 383, endPoint x: 516, endPoint y: 380, distance: 9.5
click at [517, 380] on div at bounding box center [519, 377] width 5 height 62
click at [442, 380] on div "އަމުރުފުޅަކަށް މުޤައްދަޞް ނުކުންނެވި ހަނދާން" at bounding box center [425, 377] width 310 height 68
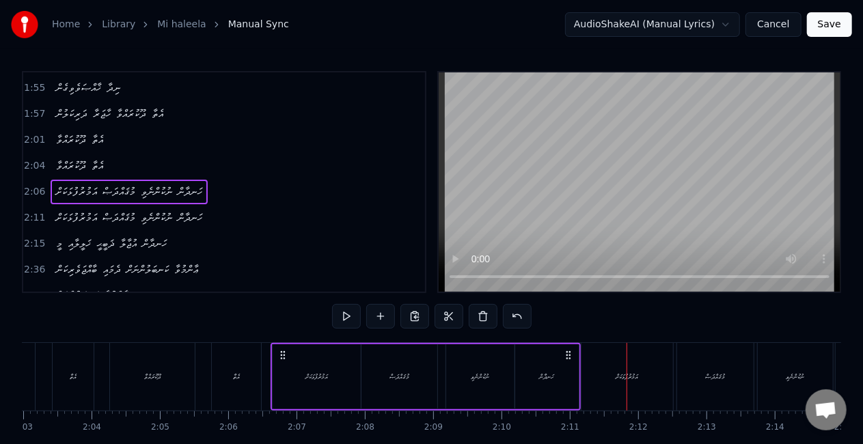
click at [630, 384] on div "އަމުރުފުޅަކަށް" at bounding box center [627, 377] width 92 height 68
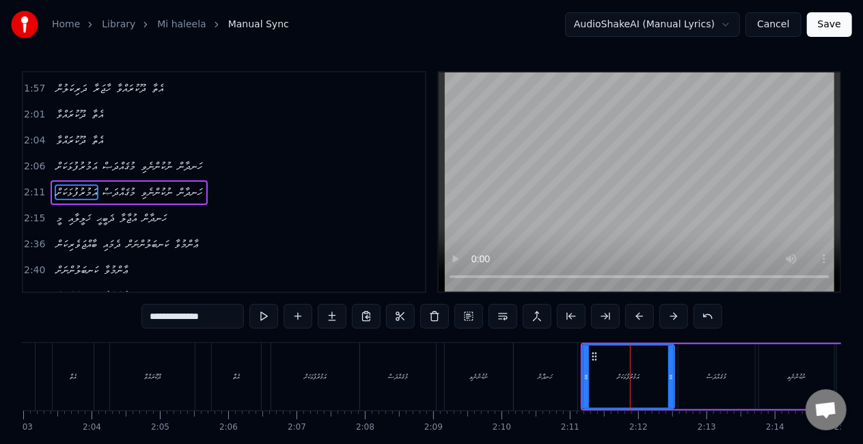
scroll to position [438, 0]
drag, startPoint x: 668, startPoint y: 382, endPoint x: 657, endPoint y: 376, distance: 12.5
click at [657, 376] on div at bounding box center [659, 377] width 5 height 62
click at [562, 365] on div "ހަނދާން" at bounding box center [546, 377] width 64 height 68
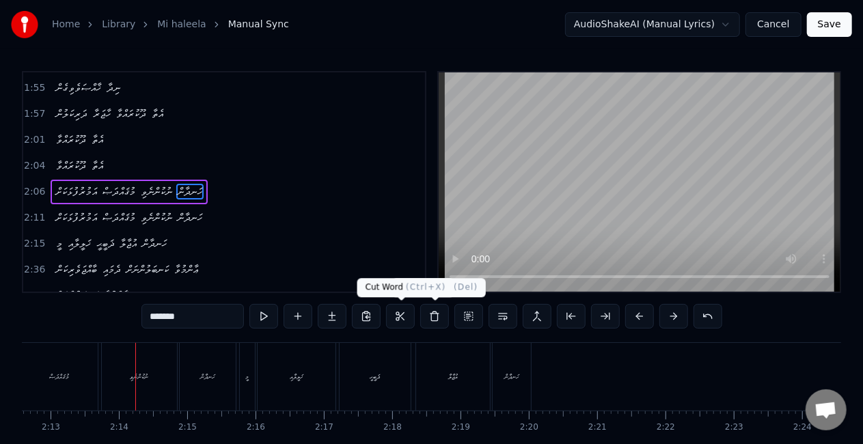
scroll to position [0, 9085]
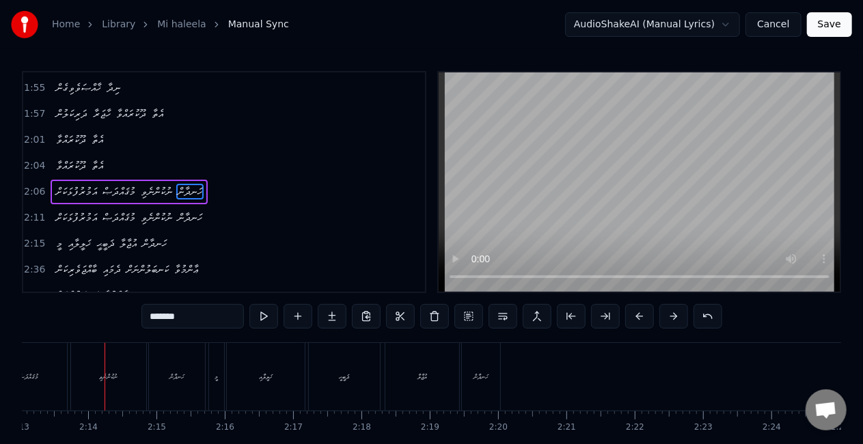
click at [76, 386] on div "ނުކުންނެވި" at bounding box center [108, 377] width 75 height 68
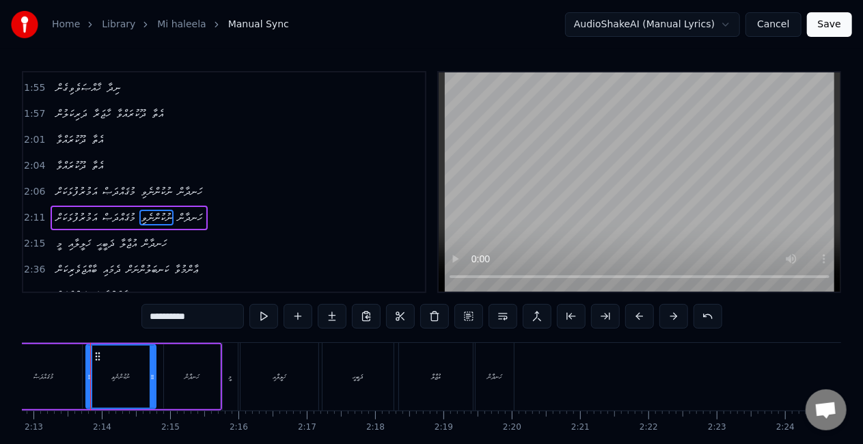
click at [150, 380] on div at bounding box center [152, 377] width 5 height 62
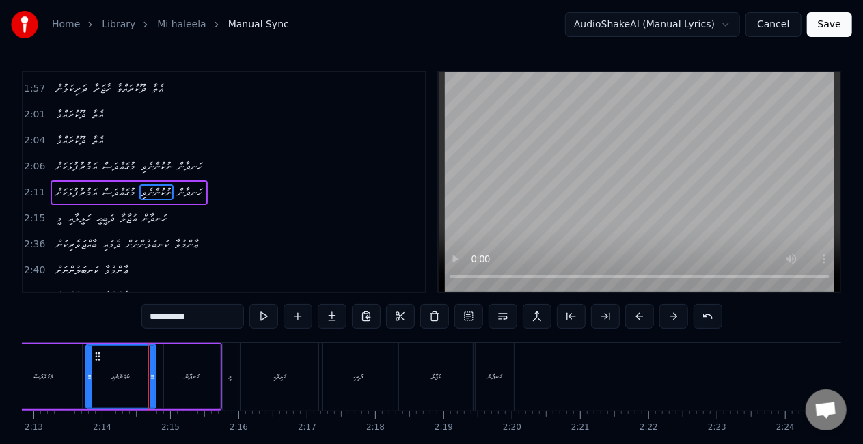
scroll to position [438, 0]
click at [53, 380] on div "މުޤައްދަޞް" at bounding box center [44, 377] width 20 height 10
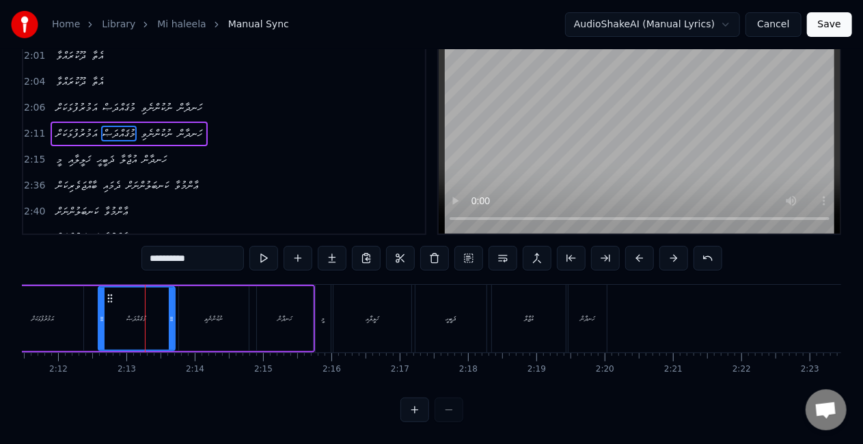
scroll to position [0, 8963]
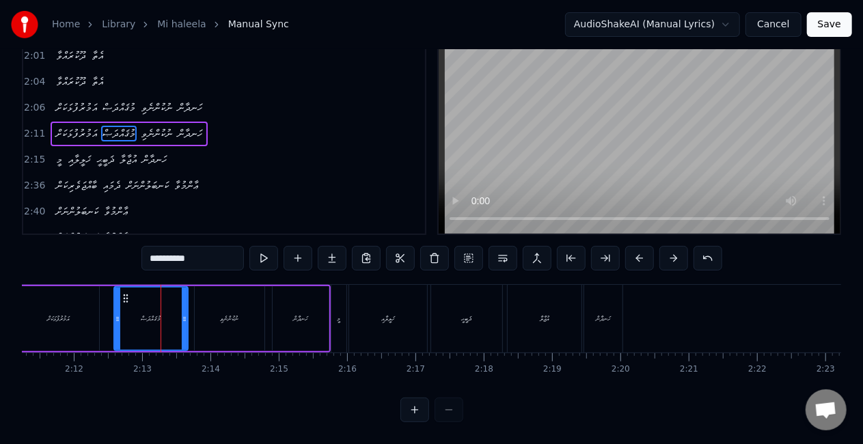
click at [184, 313] on icon at bounding box center [184, 318] width 5 height 11
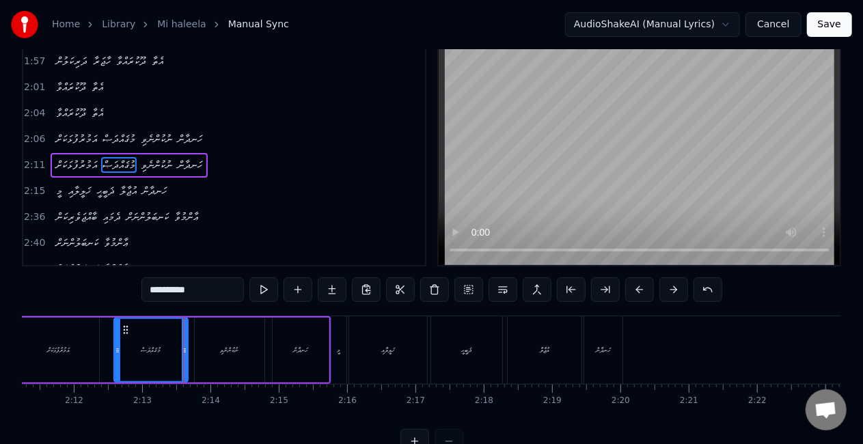
scroll to position [0, 0]
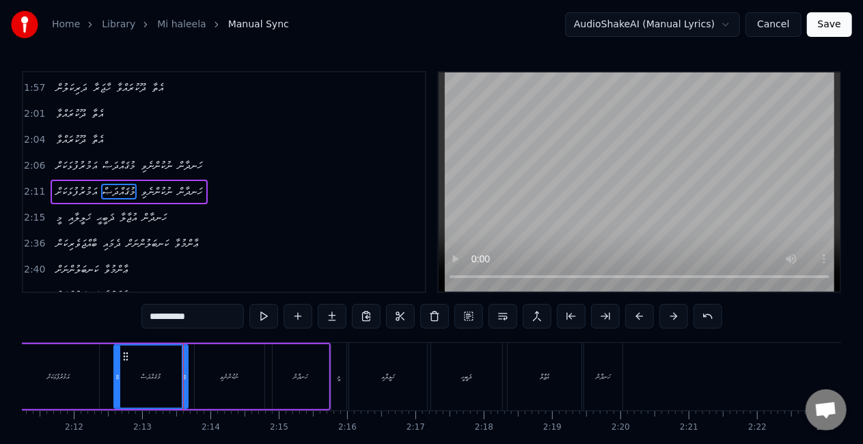
click at [127, 368] on div "މުޤައްދަޞް" at bounding box center [151, 377] width 72 height 62
click at [486, 382] on div "ޛަބީޙީ" at bounding box center [466, 377] width 71 height 68
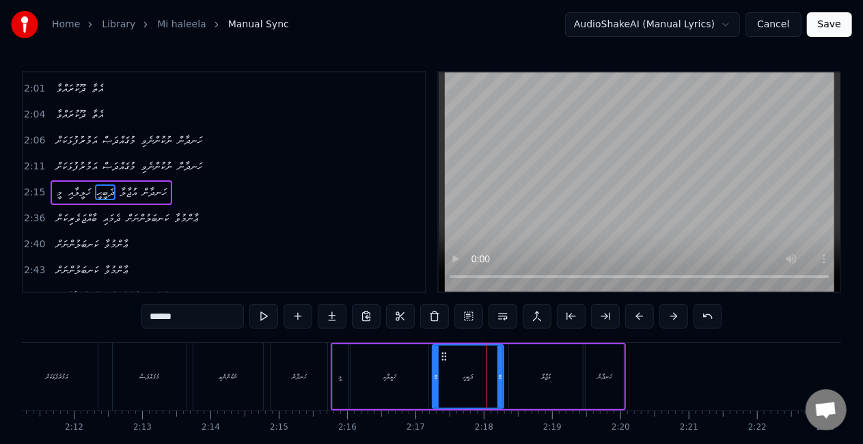
click at [524, 376] on div "އުޖާލާ" at bounding box center [546, 376] width 74 height 65
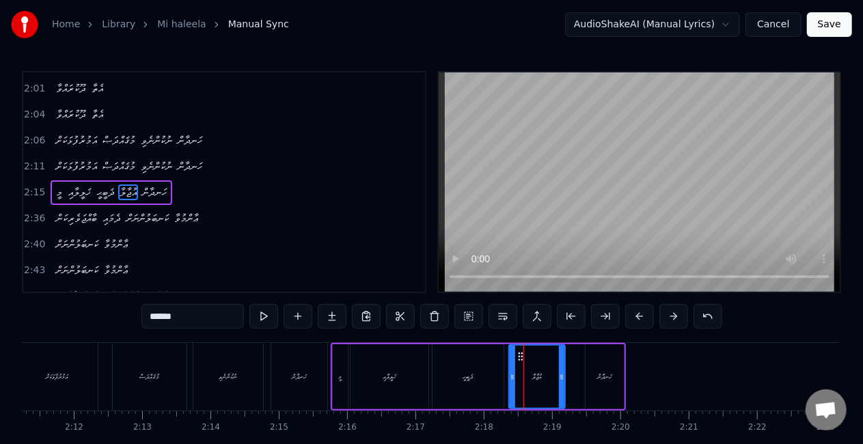
drag, startPoint x: 578, startPoint y: 375, endPoint x: 561, endPoint y: 372, distance: 17.4
click at [561, 372] on icon at bounding box center [561, 377] width 5 height 11
click at [597, 381] on div "ހަނދާން" at bounding box center [604, 377] width 15 height 10
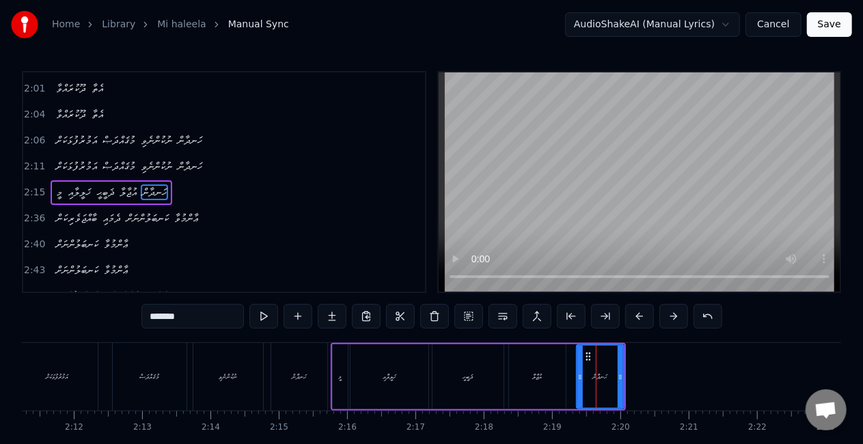
drag, startPoint x: 588, startPoint y: 377, endPoint x: 579, endPoint y: 374, distance: 9.5
click at [579, 374] on icon at bounding box center [579, 377] width 5 height 11
click at [539, 377] on div "އުޖާލާ" at bounding box center [538, 377] width 10 height 10
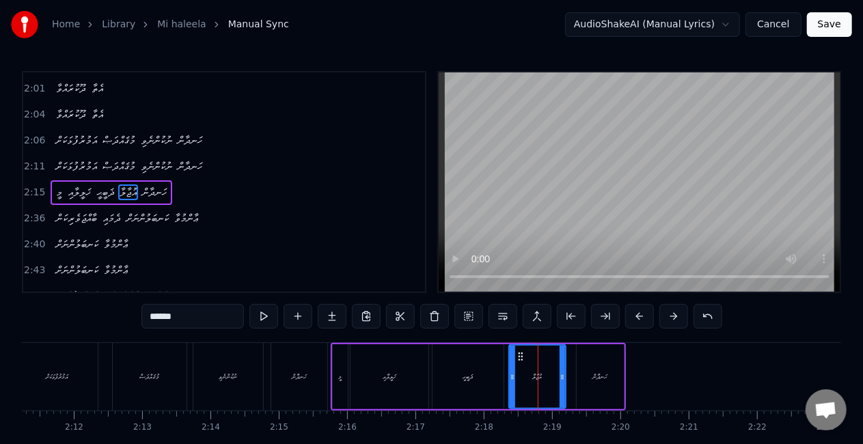
drag, startPoint x: 492, startPoint y: 367, endPoint x: 479, endPoint y: 328, distance: 41.0
click at [492, 366] on div "ޛަބީޙީ" at bounding box center [467, 376] width 71 height 65
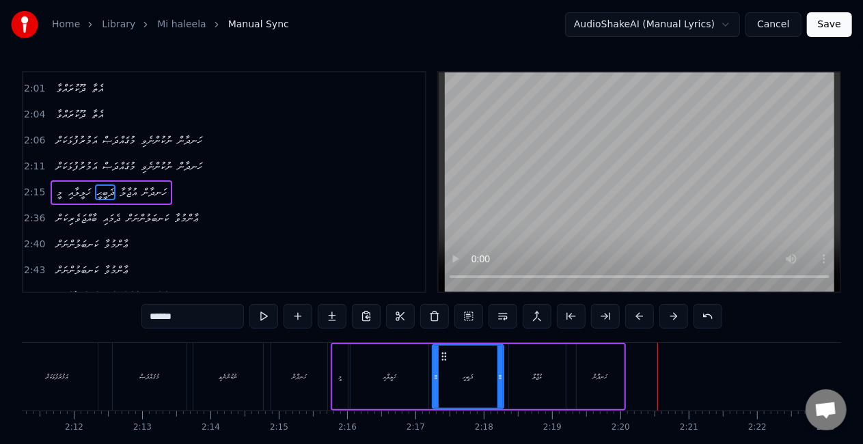
click at [589, 380] on div "ހަނދާން" at bounding box center [599, 376] width 47 height 65
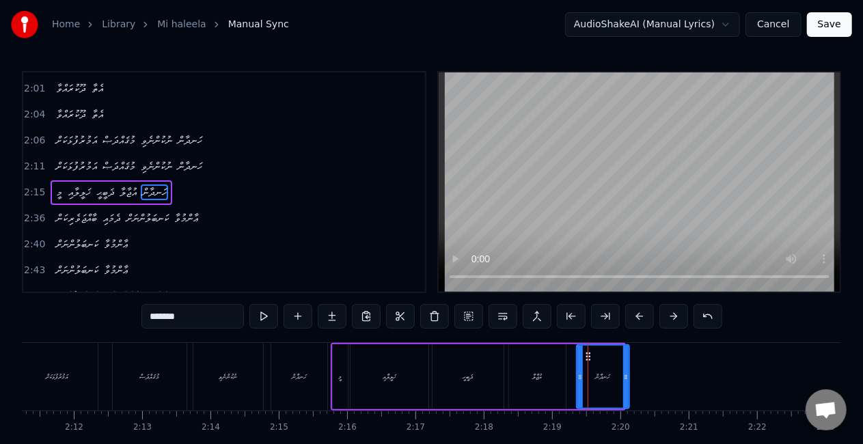
click at [627, 376] on icon at bounding box center [625, 377] width 5 height 11
click at [528, 377] on div "އުޖާލާ" at bounding box center [537, 376] width 57 height 65
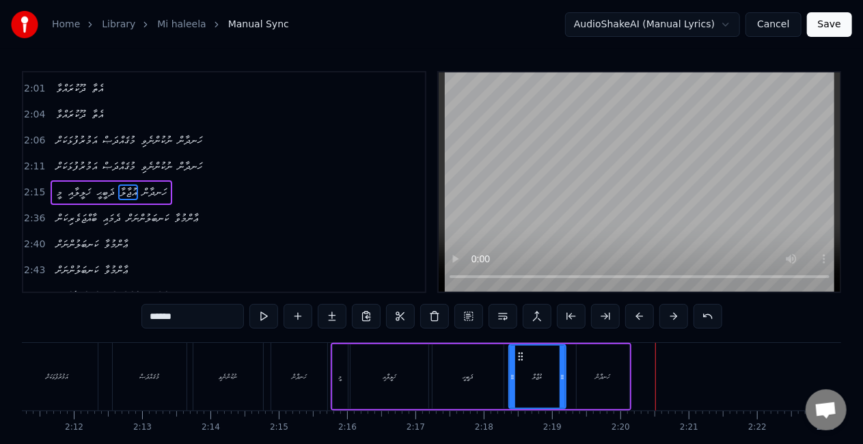
click at [540, 380] on div "އުޖާލާ" at bounding box center [538, 377] width 10 height 10
click at [568, 381] on icon at bounding box center [565, 377] width 5 height 11
click at [466, 384] on div "ޛަބީޙީ" at bounding box center [467, 376] width 71 height 65
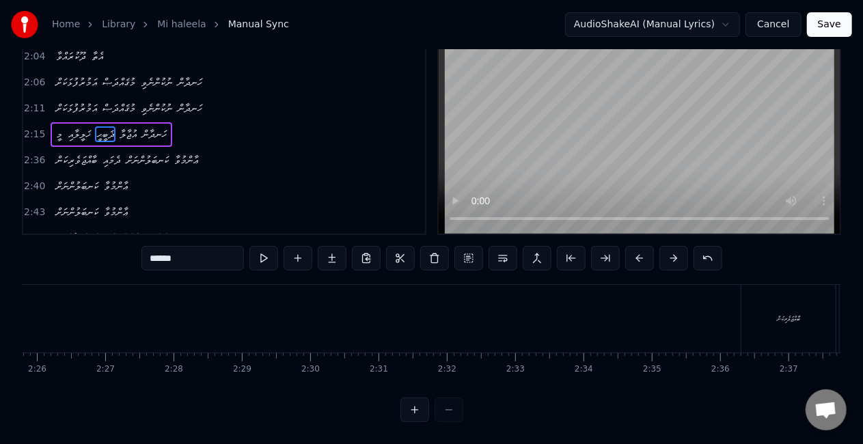
scroll to position [0, 10066]
click at [679, 313] on div "ބާއްޖަވެރިކަން" at bounding box center [678, 318] width 23 height 10
type input "**********"
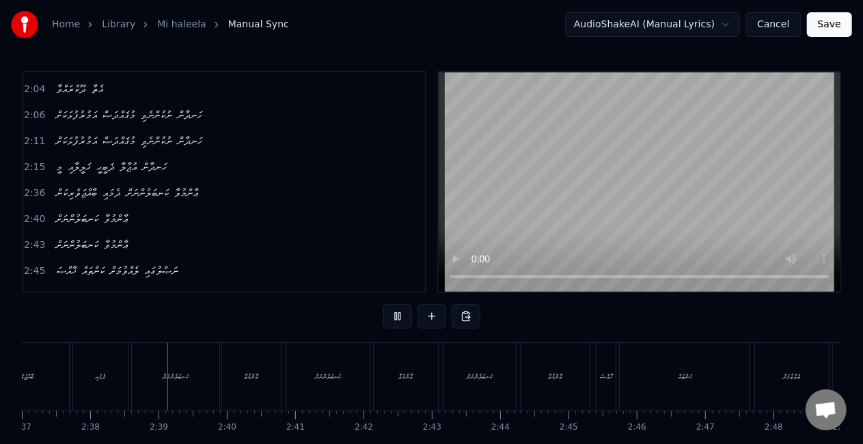
scroll to position [0, 10753]
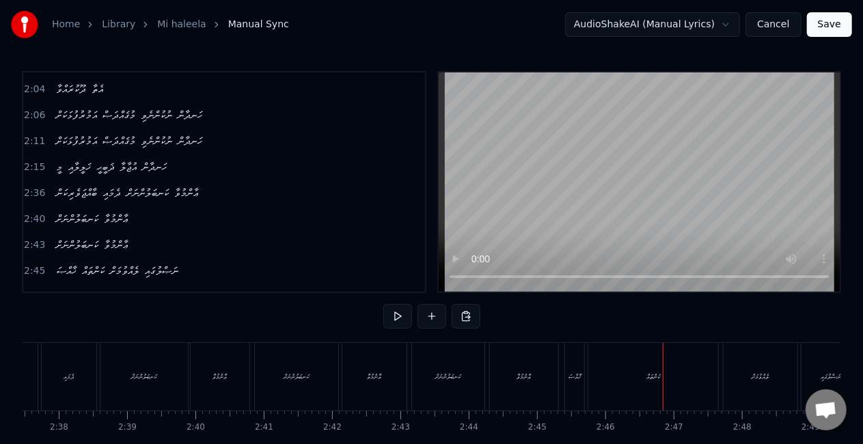
click at [574, 378] on div "ޚާއްޞަ" at bounding box center [574, 377] width 12 height 10
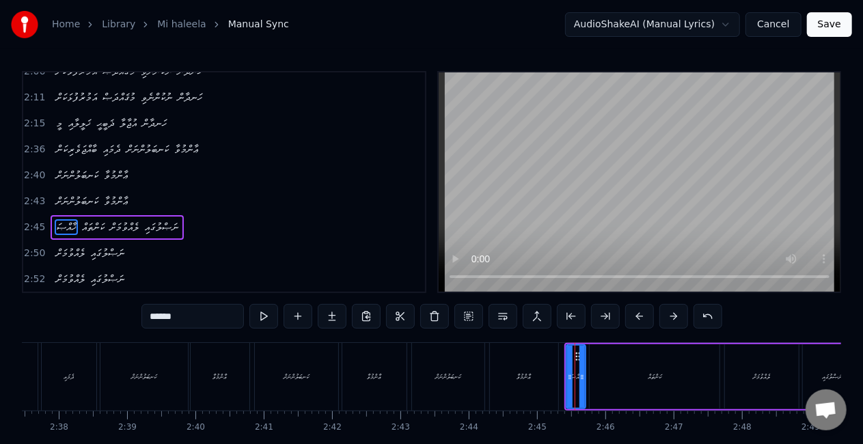
scroll to position [565, 0]
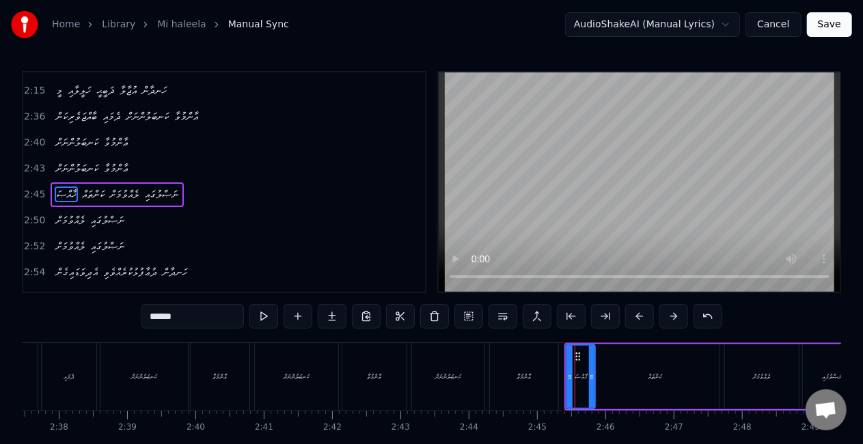
drag, startPoint x: 582, startPoint y: 372, endPoint x: 593, endPoint y: 373, distance: 11.0
click at [593, 373] on icon at bounding box center [591, 377] width 5 height 11
drag, startPoint x: 569, startPoint y: 376, endPoint x: 560, endPoint y: 368, distance: 12.1
click at [560, 368] on div at bounding box center [560, 377] width 5 height 62
click at [550, 367] on div "ޢާންމުވާ" at bounding box center [524, 377] width 68 height 68
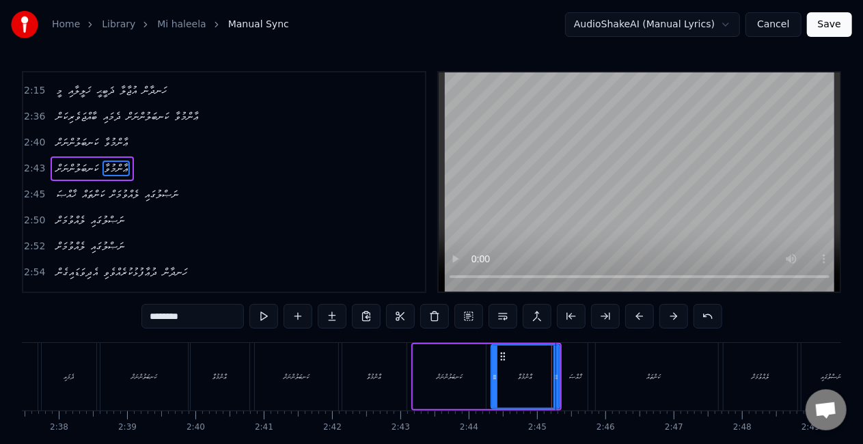
scroll to position [540, 0]
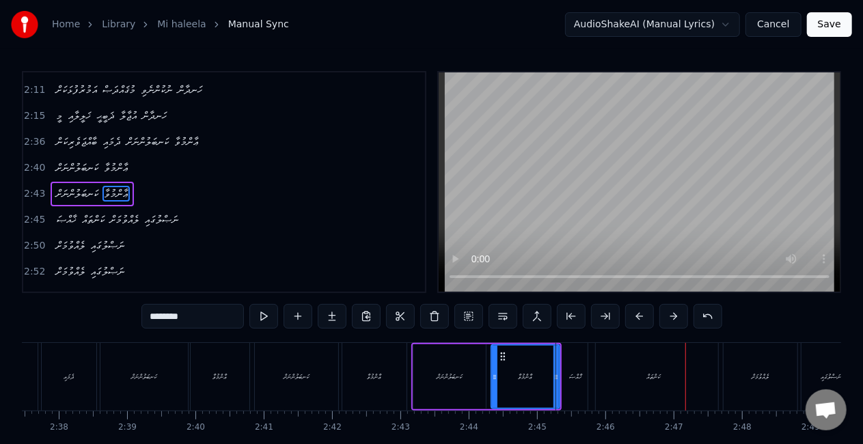
click at [565, 368] on div "ޚާއްޞަ" at bounding box center [575, 377] width 39 height 68
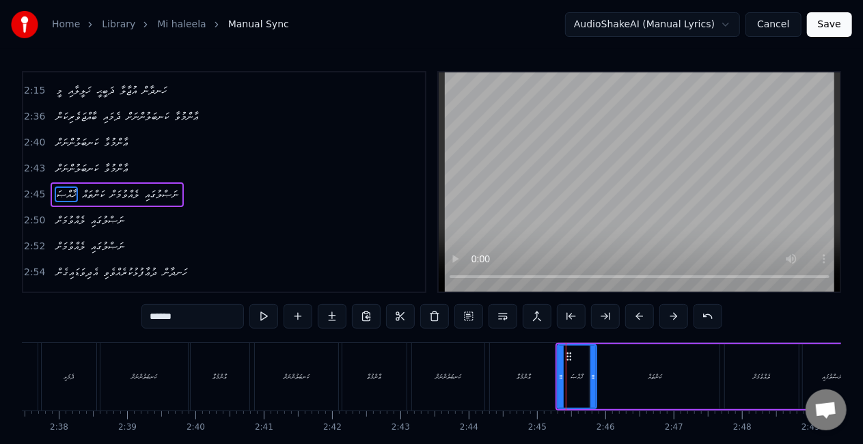
scroll to position [565, 0]
click at [596, 378] on icon at bounding box center [594, 377] width 5 height 11
click at [542, 370] on div "ޢާންމުވާ" at bounding box center [524, 377] width 68 height 68
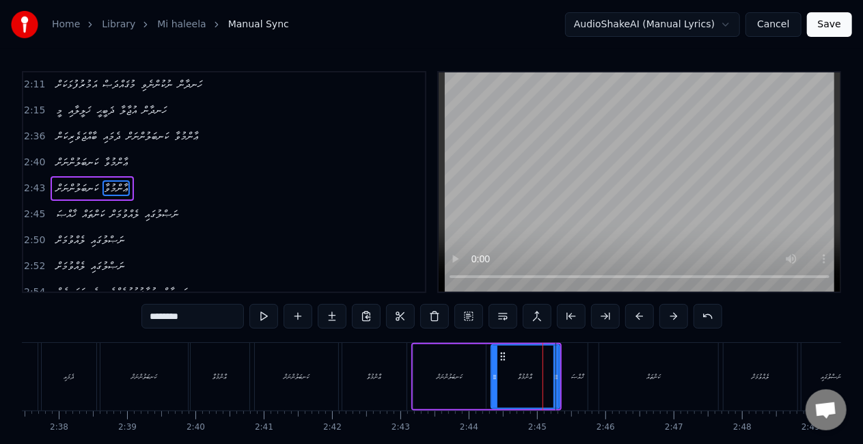
scroll to position [540, 0]
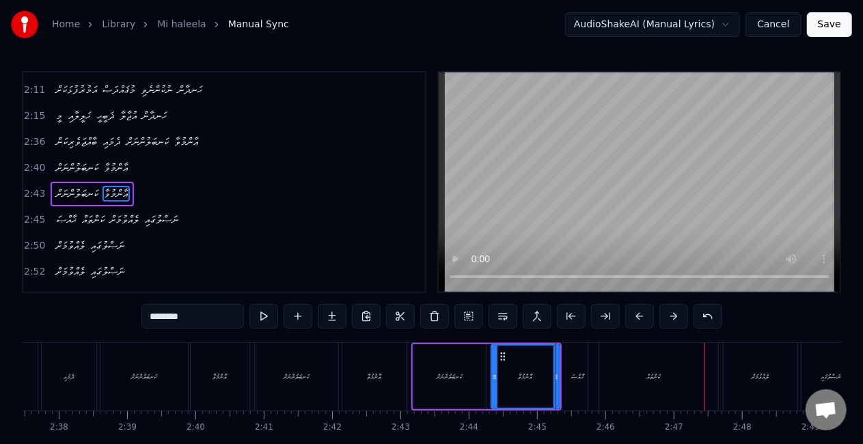
click at [564, 389] on div "ޚާއްޞަ" at bounding box center [577, 377] width 42 height 68
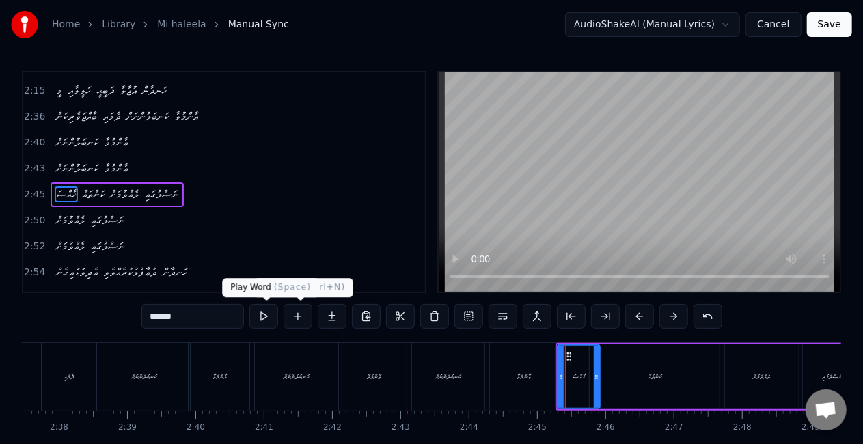
click at [266, 314] on button at bounding box center [263, 316] width 29 height 25
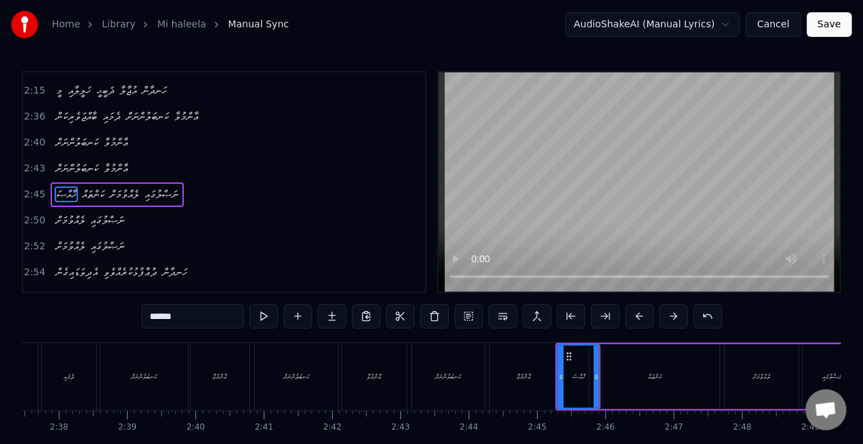
click at [630, 367] on div "ކަންތައް" at bounding box center [654, 376] width 130 height 65
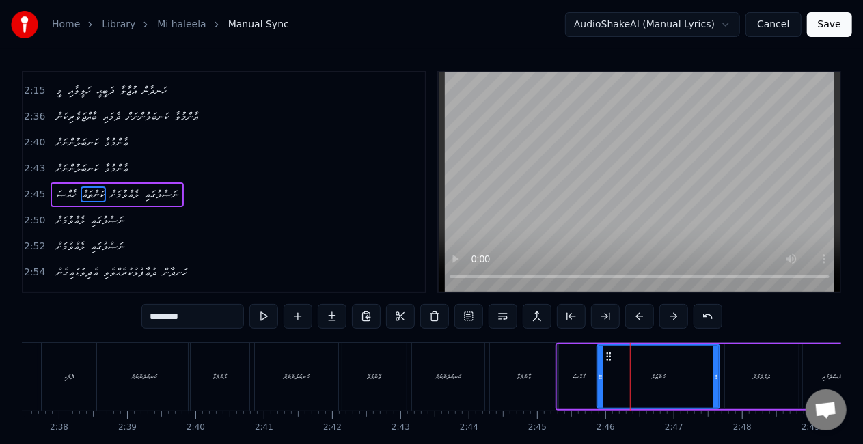
drag, startPoint x: 593, startPoint y: 373, endPoint x: 600, endPoint y: 376, distance: 8.0
click at [600, 376] on icon at bounding box center [600, 377] width 5 height 11
click at [548, 377] on div "ޢާންމުވާ" at bounding box center [524, 377] width 68 height 68
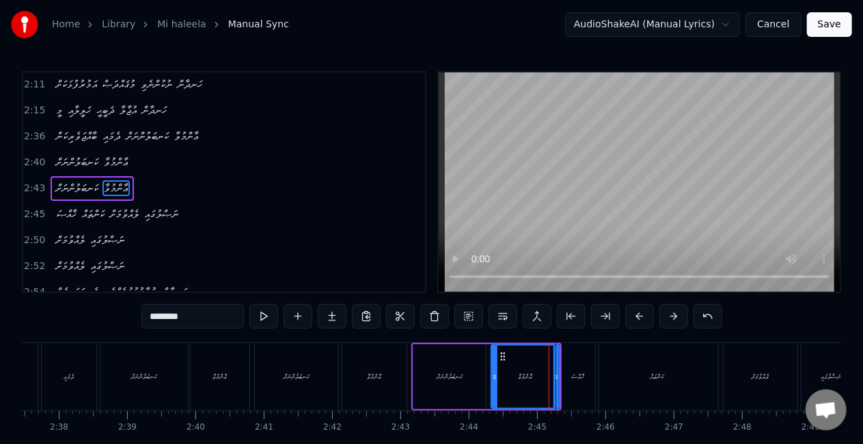
scroll to position [540, 0]
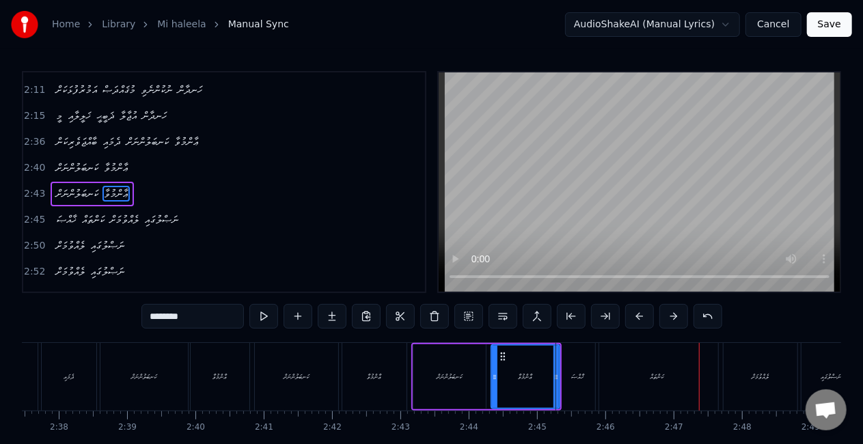
click at [655, 369] on div "ކަންތައް" at bounding box center [657, 377] width 122 height 68
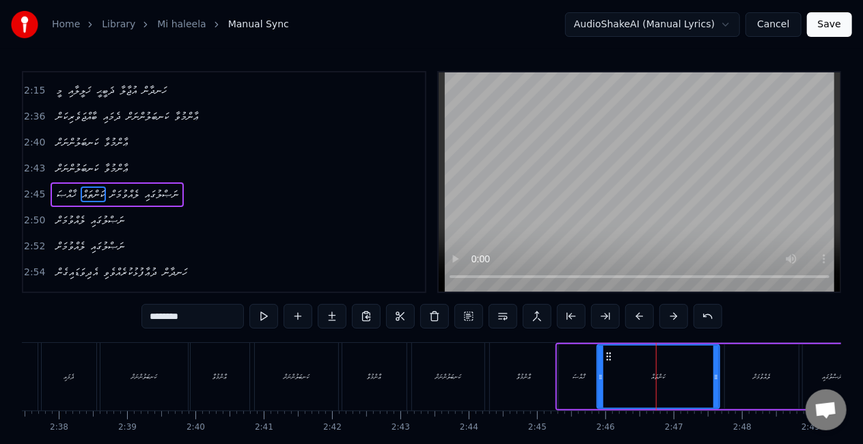
scroll to position [565, 0]
drag, startPoint x: 716, startPoint y: 381, endPoint x: 699, endPoint y: 380, distance: 16.4
click at [699, 380] on icon at bounding box center [698, 377] width 5 height 11
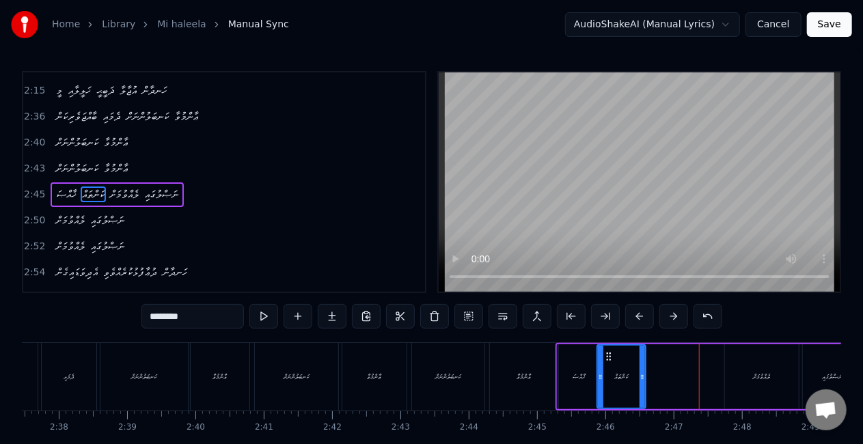
drag, startPoint x: 697, startPoint y: 382, endPoint x: 640, endPoint y: 378, distance: 56.8
click at [640, 378] on div at bounding box center [641, 377] width 5 height 62
click at [557, 380] on div "ޚާއްޞަ" at bounding box center [579, 376] width 44 height 65
type input "******"
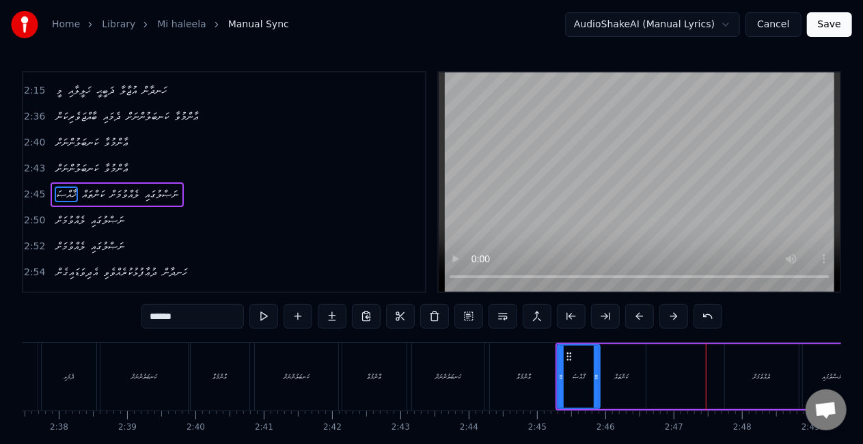
click at [649, 376] on div "ޚާއްޞަ ކަންތައް ލެއްވުމަށް ނަޞްލުގައި" at bounding box center [709, 377] width 308 height 68
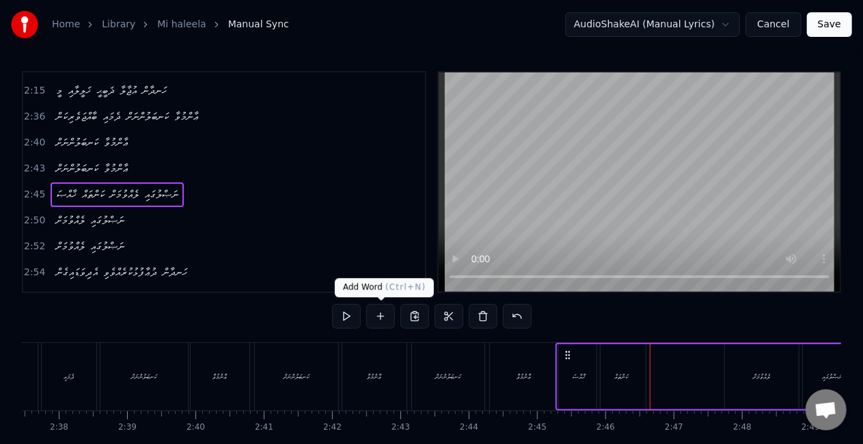
click at [378, 313] on button at bounding box center [380, 316] width 29 height 25
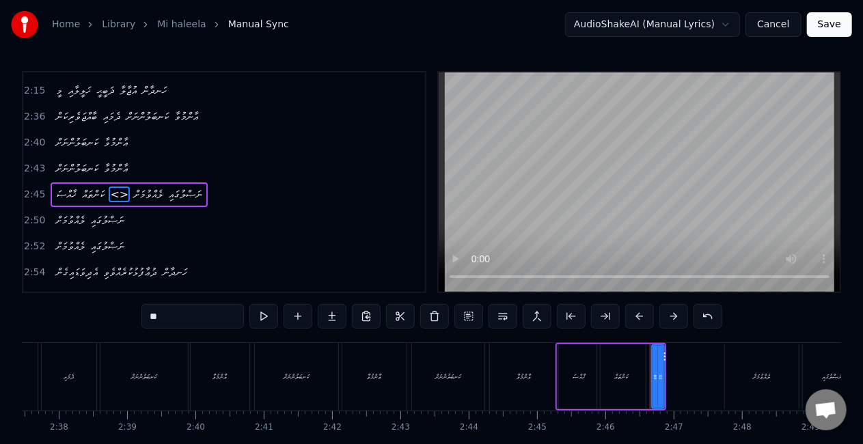
drag, startPoint x: 130, startPoint y: 313, endPoint x: 109, endPoint y: 311, distance: 20.6
click at [105, 313] on div "0:23 މީ ޚަލީލާއި ޛަބީޙީ އުޖާލާ ހަނދާން 0:28 މީ ޚަލީލާއި ޛަބީޙީ އުޖާލާ ހަނދާން 0…" at bounding box center [431, 275] width 819 height 409
drag, startPoint x: 655, startPoint y: 382, endPoint x: 641, endPoint y: 380, distance: 14.5
click at [641, 380] on div at bounding box center [640, 377] width 5 height 62
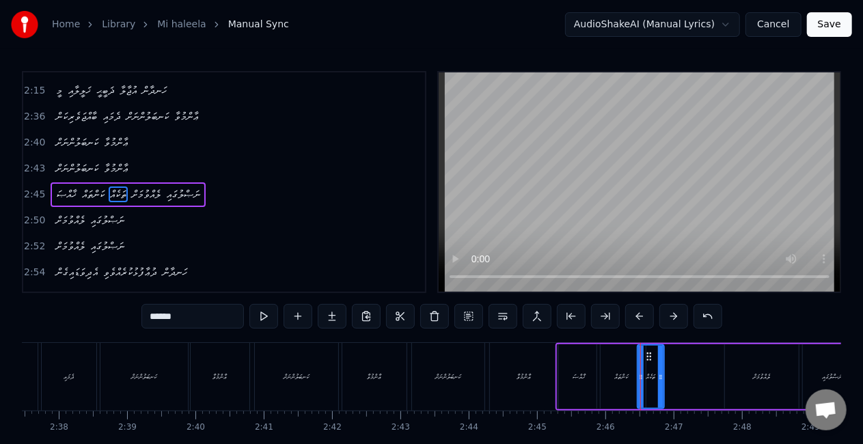
type input "******"
click at [669, 379] on div "ޚާއްޞަ ކަންތައް ތަކެއް ލެއްވުމަށް ނަޞްލުގައި" at bounding box center [709, 377] width 308 height 68
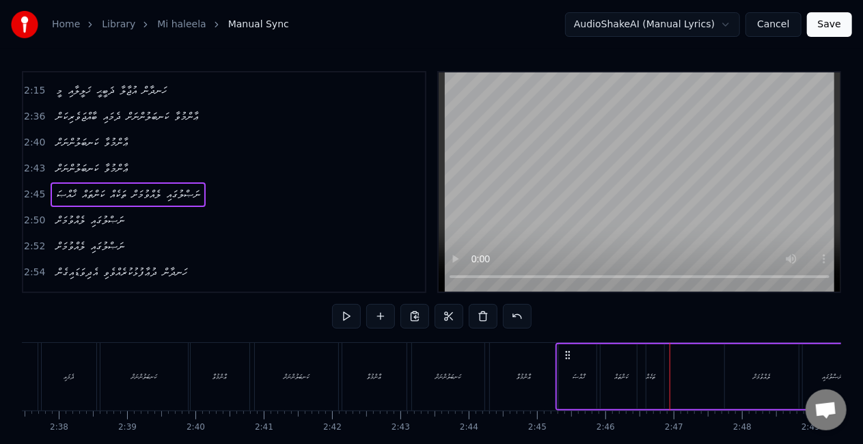
click at [658, 377] on div "ތަކެއް" at bounding box center [650, 376] width 27 height 65
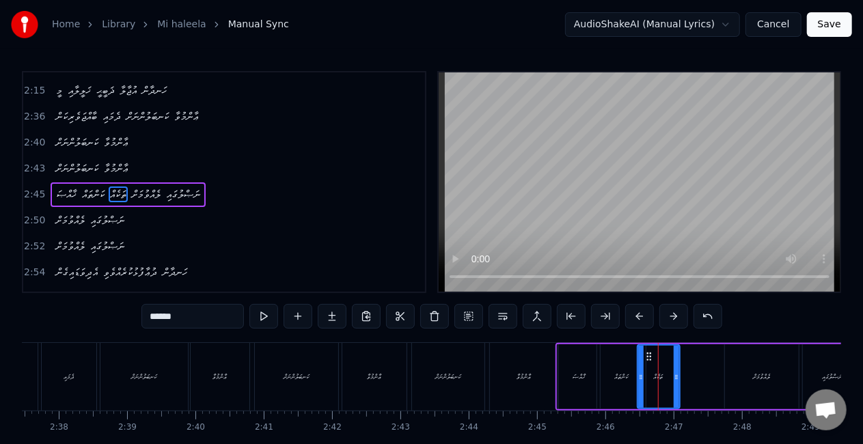
drag, startPoint x: 660, startPoint y: 377, endPoint x: 676, endPoint y: 378, distance: 15.8
click at [676, 378] on icon at bounding box center [675, 377] width 5 height 11
click at [654, 377] on div "ތަކެއް" at bounding box center [659, 377] width 10 height 10
click at [587, 375] on div "ޚާއްޞަ" at bounding box center [578, 376] width 42 height 65
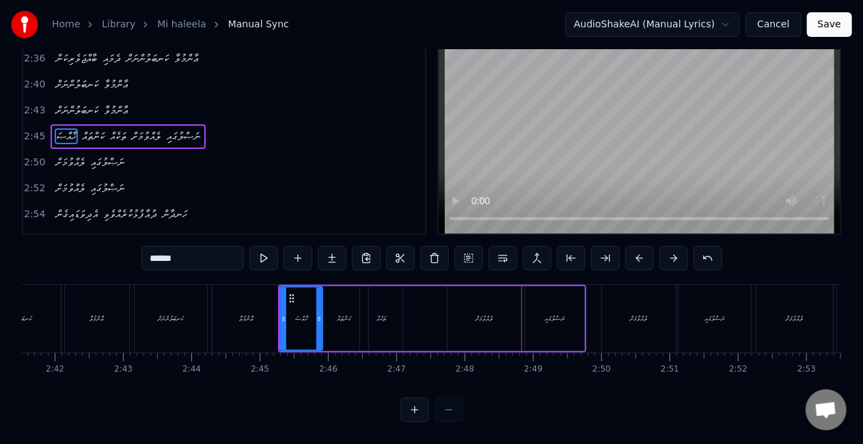
scroll to position [0, 10976]
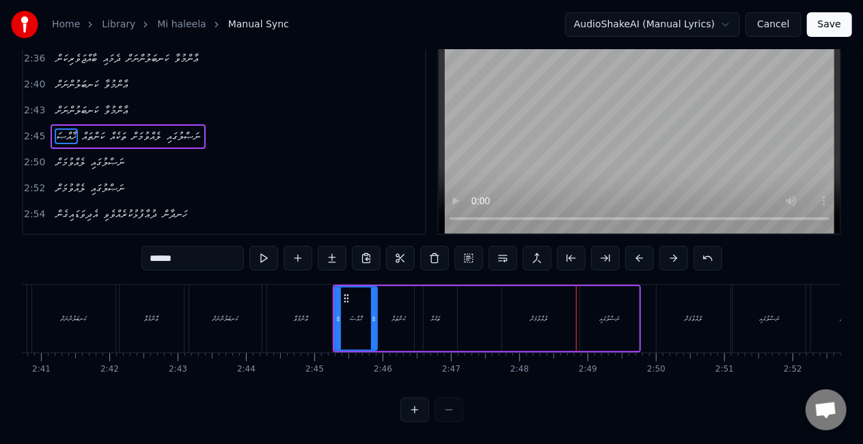
click at [448, 318] on div "ތަކެއް" at bounding box center [436, 318] width 42 height 65
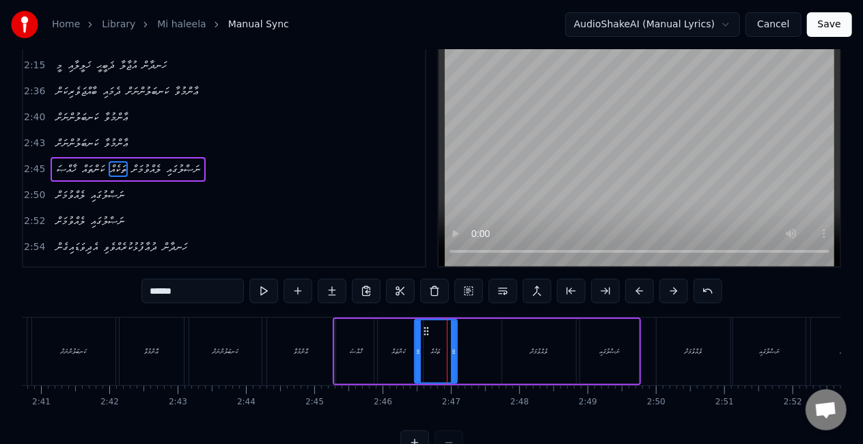
scroll to position [0, 0]
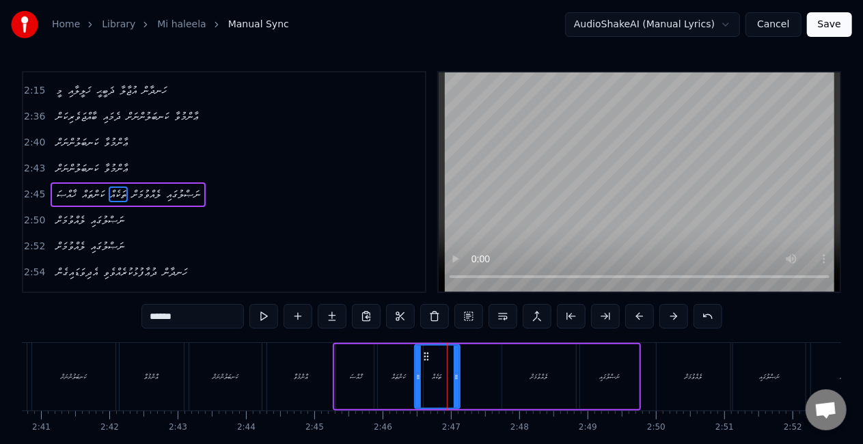
click at [458, 366] on div at bounding box center [455, 377] width 5 height 62
drag, startPoint x: 422, startPoint y: 357, endPoint x: 430, endPoint y: 358, distance: 7.5
click at [430, 358] on icon at bounding box center [433, 356] width 11 height 11
click at [400, 377] on div "ކަންތައް" at bounding box center [399, 377] width 14 height 10
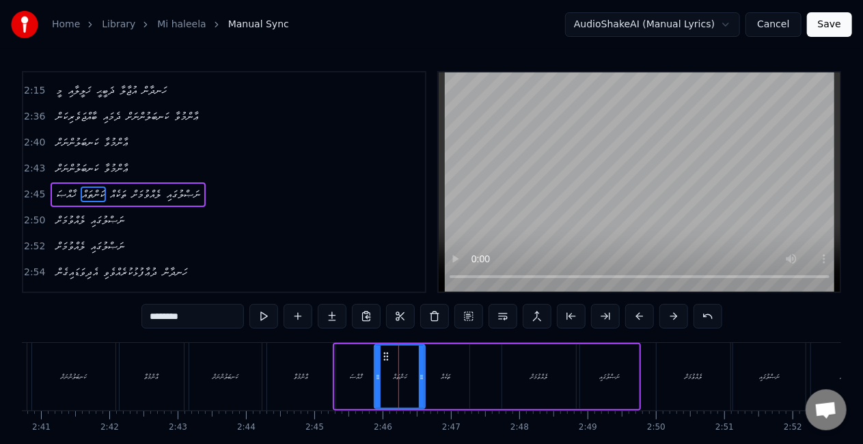
click at [420, 378] on icon at bounding box center [421, 377] width 5 height 11
click at [444, 380] on div "ތަކެއް" at bounding box center [445, 377] width 10 height 10
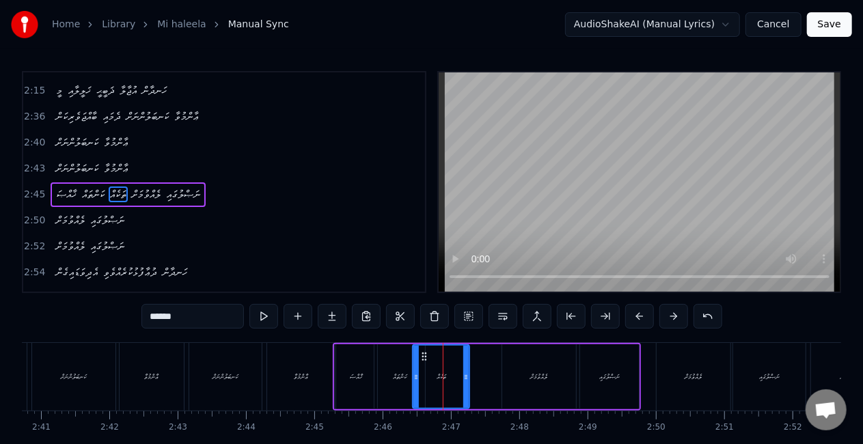
drag, startPoint x: 425, startPoint y: 377, endPoint x: 417, endPoint y: 375, distance: 9.1
click at [417, 375] on icon at bounding box center [415, 377] width 5 height 11
click at [397, 372] on div "ކަންތައް" at bounding box center [400, 377] width 14 height 10
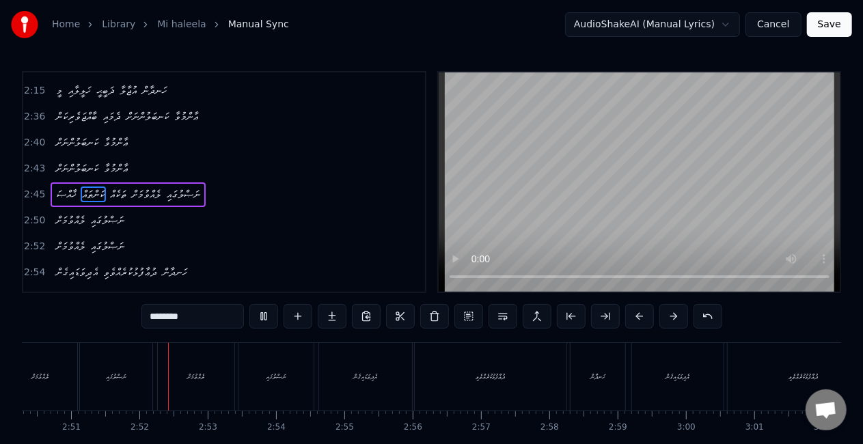
scroll to position [0, 11659]
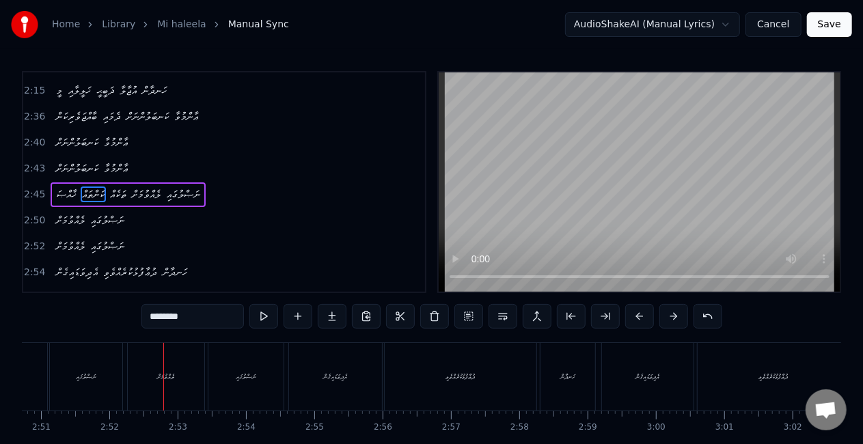
drag, startPoint x: 176, startPoint y: 377, endPoint x: 184, endPoint y: 377, distance: 8.2
click at [176, 377] on div "ލެއްވުމަށް" at bounding box center [166, 377] width 76 height 68
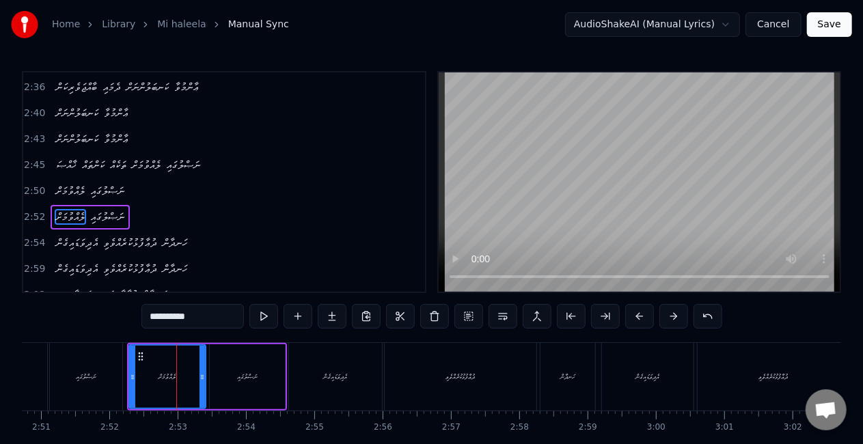
scroll to position [596, 0]
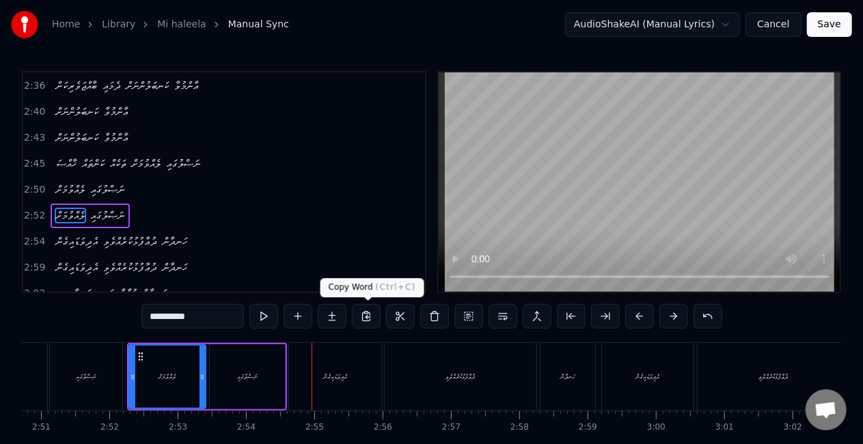
click at [331, 368] on div "އެދިވަޑައިގެން" at bounding box center [335, 377] width 93 height 68
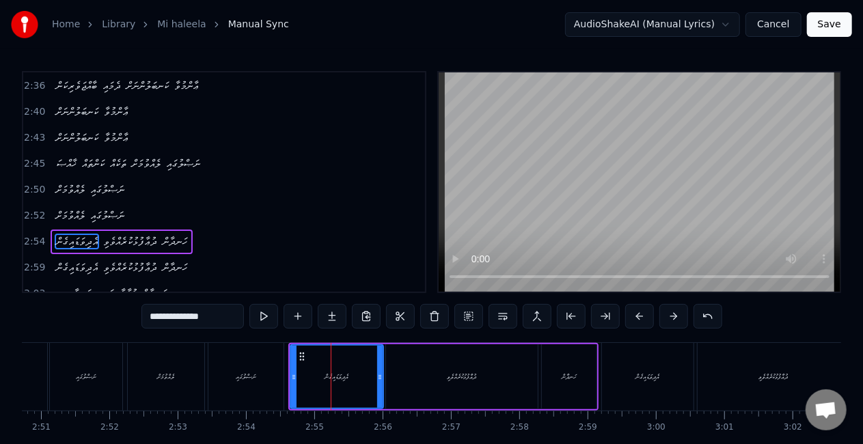
scroll to position [5, 0]
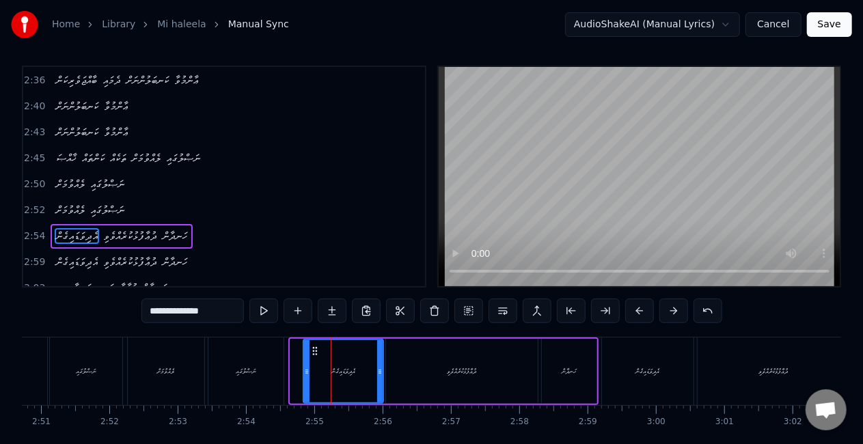
drag, startPoint x: 292, startPoint y: 374, endPoint x: 305, endPoint y: 376, distance: 13.1
click at [305, 376] on div at bounding box center [306, 371] width 5 height 62
click at [277, 373] on div "ނަޞްލުގައި" at bounding box center [245, 371] width 75 height 68
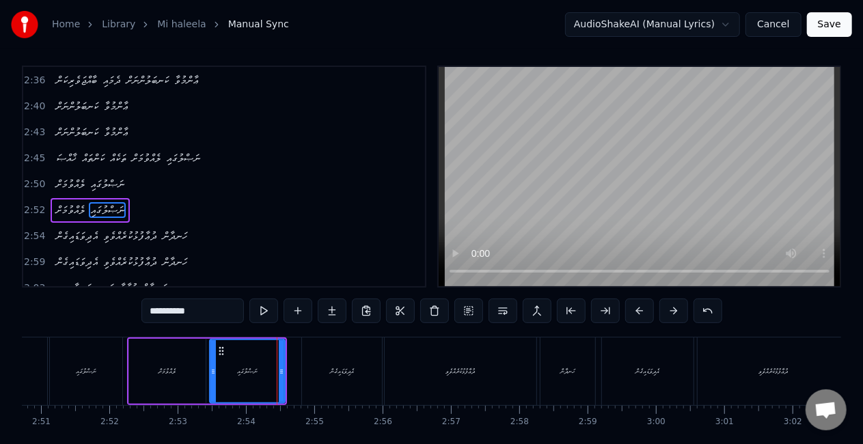
scroll to position [0, 0]
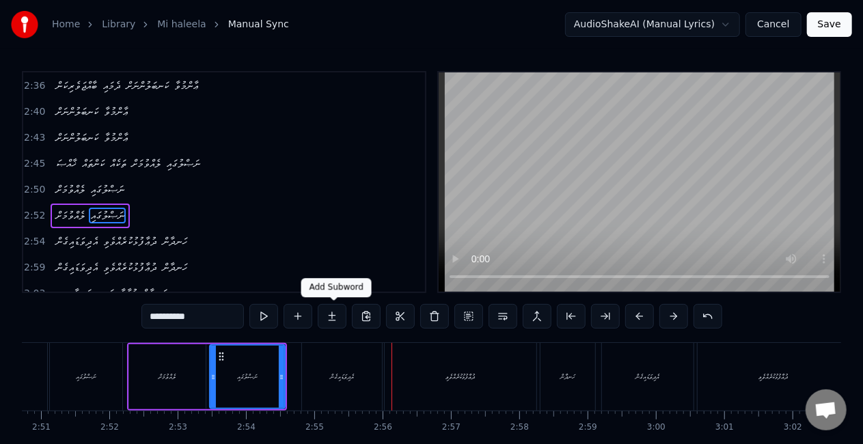
click at [322, 366] on div "އެދިވަޑައިގެން" at bounding box center [342, 377] width 80 height 68
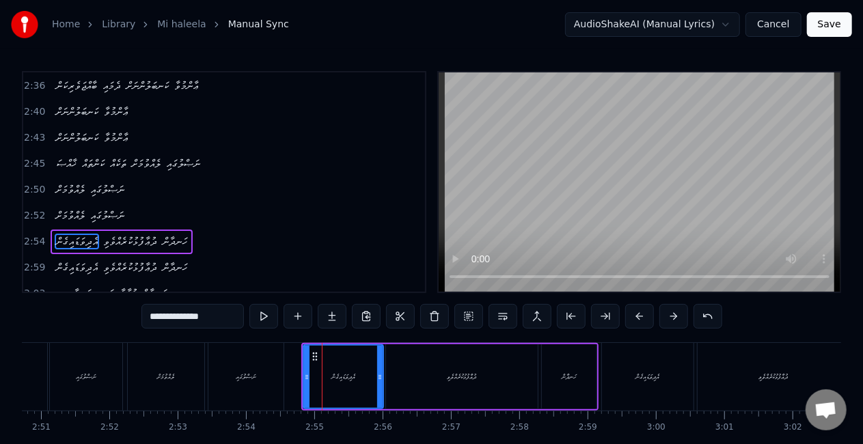
scroll to position [5, 0]
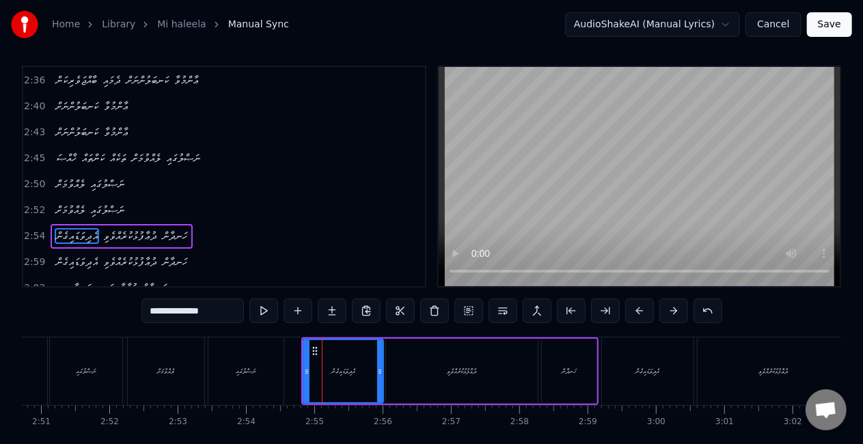
click at [273, 371] on div "ނަޞްލުގައި" at bounding box center [245, 371] width 75 height 68
type input "**********"
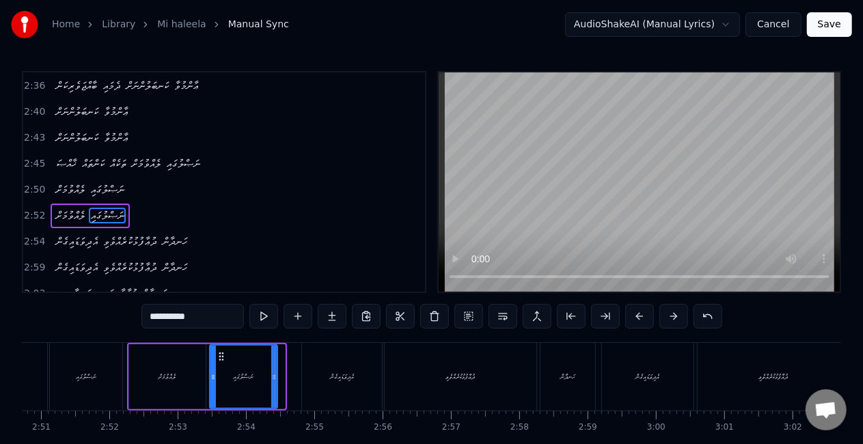
drag, startPoint x: 281, startPoint y: 377, endPoint x: 273, endPoint y: 376, distance: 7.6
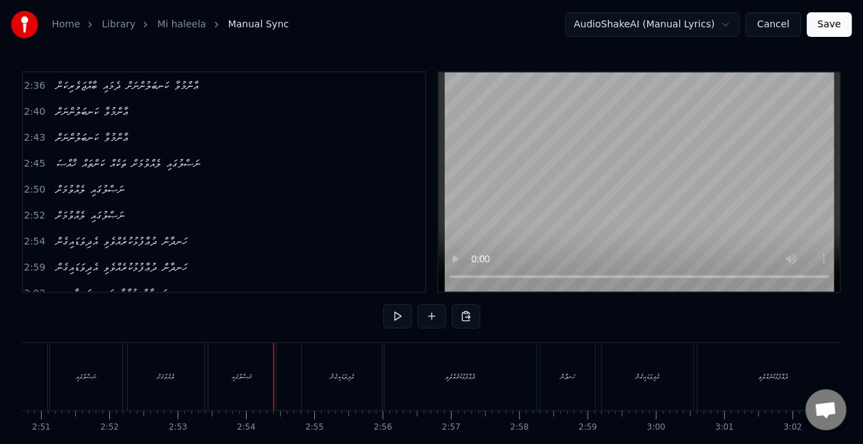
click at [194, 370] on div "ލެއްވުމަށް" at bounding box center [166, 377] width 76 height 68
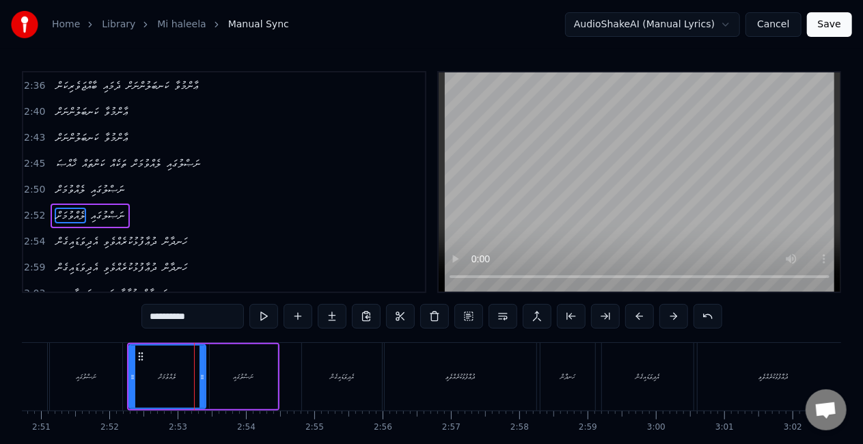
click at [68, 389] on div "ނަޞްލުގައި" at bounding box center [86, 377] width 72 height 68
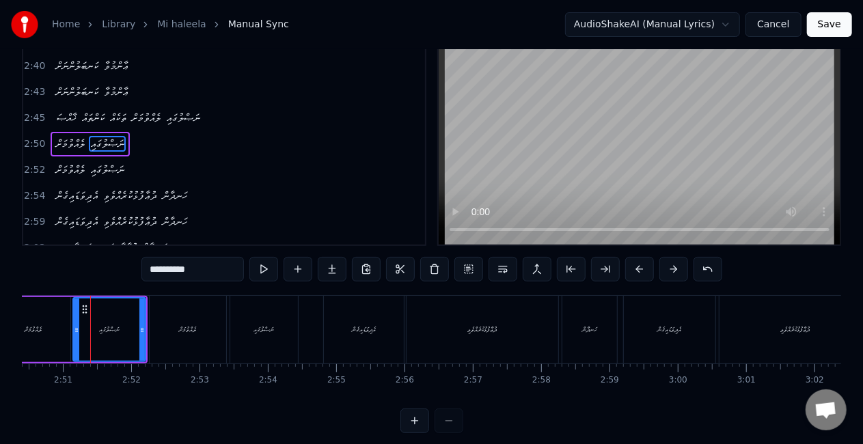
scroll to position [68, 0]
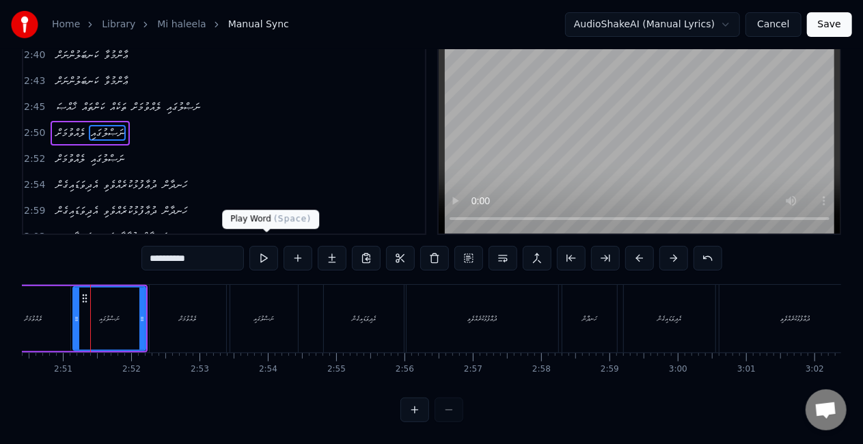
click at [266, 249] on button at bounding box center [263, 258] width 29 height 25
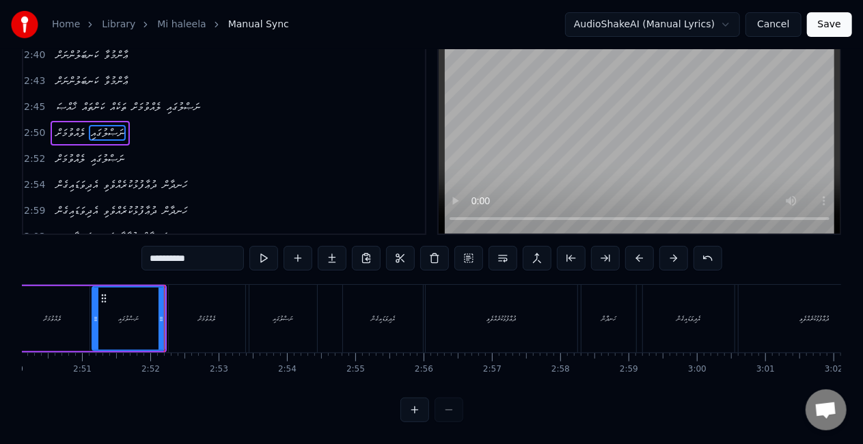
click at [218, 307] on div "ލެއްވުމަށް" at bounding box center [207, 319] width 76 height 68
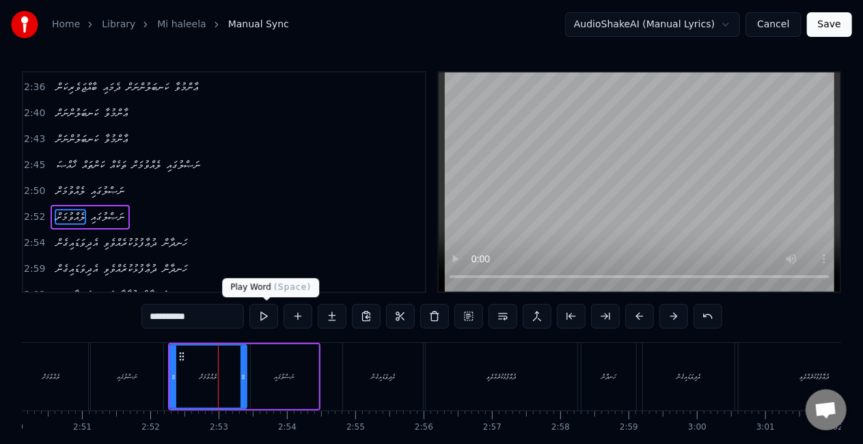
scroll to position [596, 0]
click at [260, 316] on button at bounding box center [263, 316] width 29 height 25
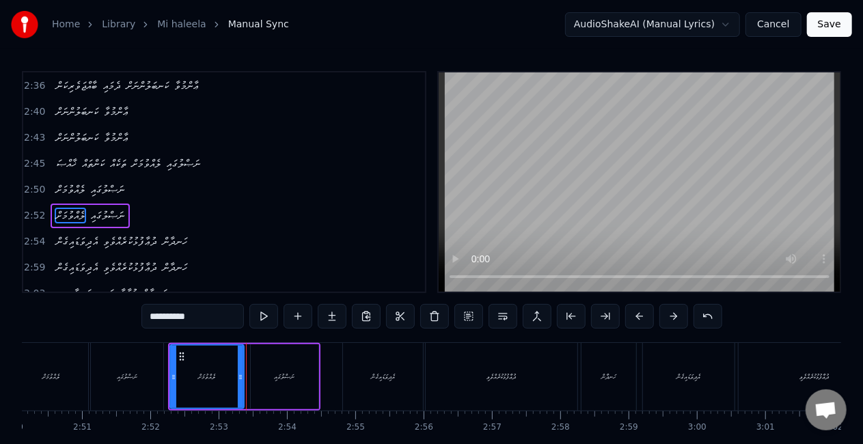
click at [242, 378] on icon at bounding box center [240, 377] width 5 height 11
click at [257, 374] on div "ނަޞްލުގައި" at bounding box center [285, 376] width 68 height 65
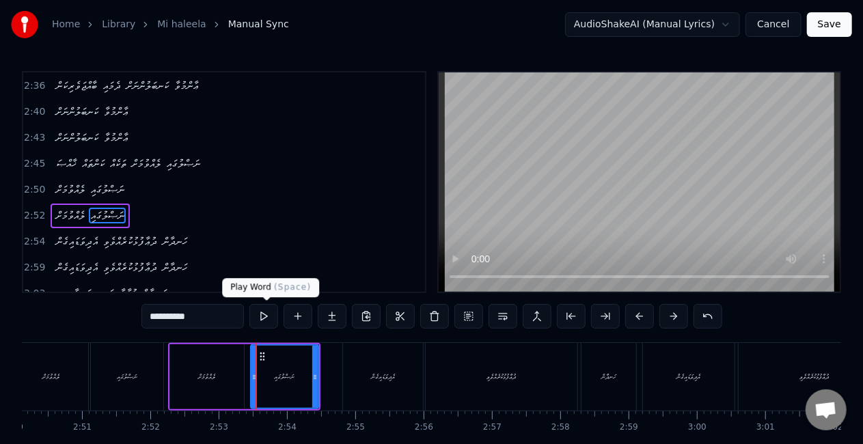
click at [262, 314] on button at bounding box center [263, 316] width 29 height 25
click at [352, 377] on div "އެދިވަޑައިގެން" at bounding box center [383, 377] width 80 height 68
type input "**********"
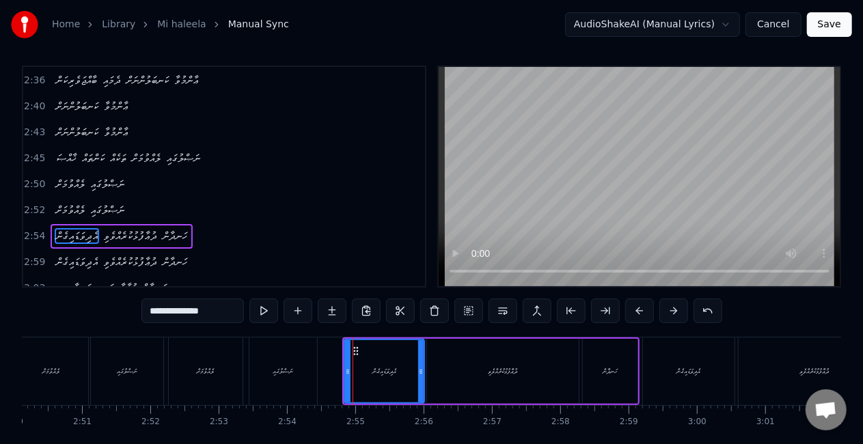
drag, startPoint x: 352, startPoint y: 348, endPoint x: 344, endPoint y: 347, distance: 8.2
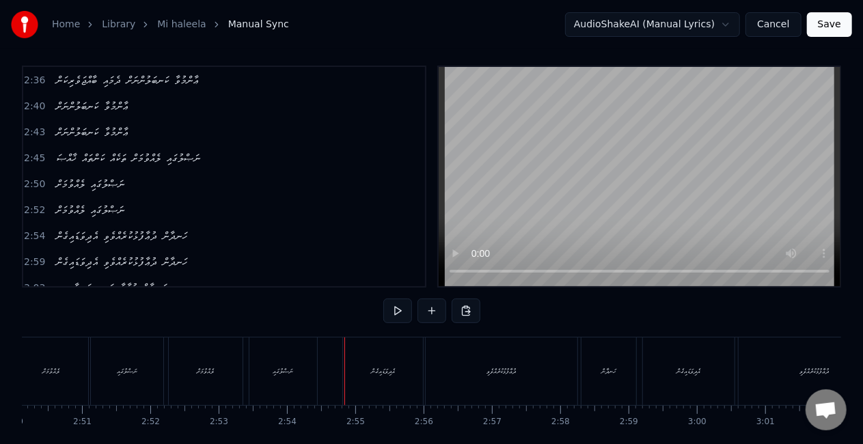
click at [358, 351] on div "އެދިވަޑައިގެން" at bounding box center [383, 371] width 80 height 68
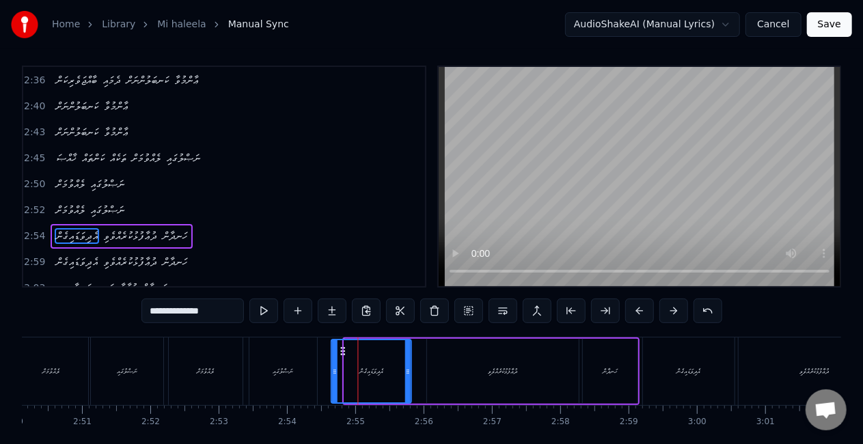
drag, startPoint x: 359, startPoint y: 347, endPoint x: 346, endPoint y: 346, distance: 13.0
click at [346, 346] on icon at bounding box center [342, 351] width 11 height 11
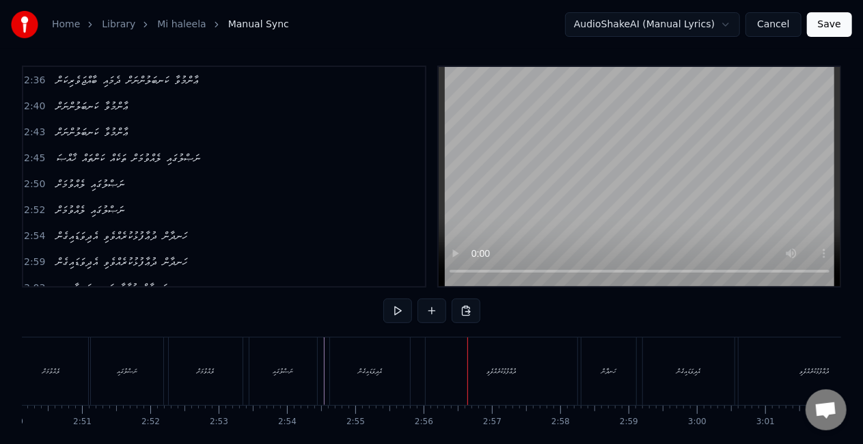
drag, startPoint x: 459, startPoint y: 378, endPoint x: 501, endPoint y: 364, distance: 44.7
click at [459, 378] on div "ދުޢާފުޅުކުރެއްވެވި" at bounding box center [501, 371] width 152 height 68
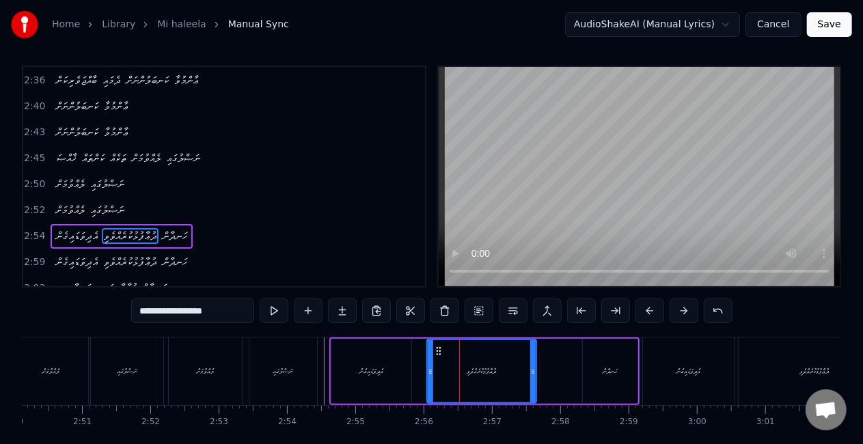
drag, startPoint x: 575, startPoint y: 366, endPoint x: 531, endPoint y: 365, distance: 43.7
click at [531, 366] on icon at bounding box center [532, 371] width 5 height 11
click at [273, 307] on button at bounding box center [274, 310] width 29 height 25
click at [431, 366] on icon at bounding box center [430, 371] width 5 height 11
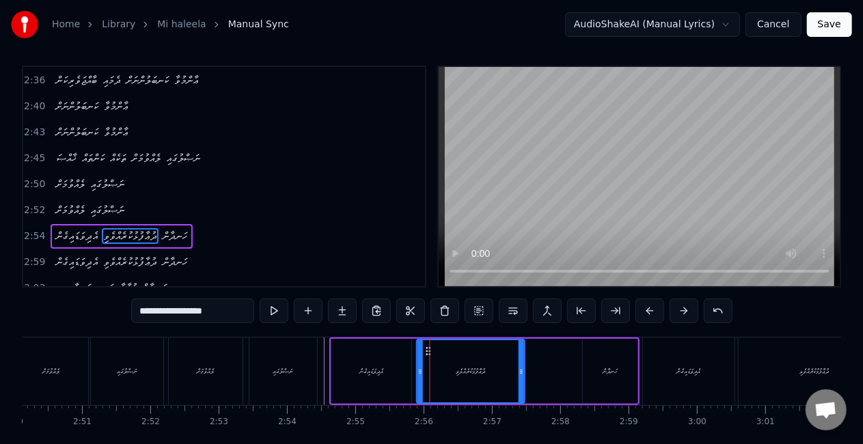
drag, startPoint x: 436, startPoint y: 351, endPoint x: 425, endPoint y: 351, distance: 10.2
click at [425, 351] on icon at bounding box center [428, 351] width 11 height 11
click at [279, 311] on button at bounding box center [274, 310] width 29 height 25
click at [486, 372] on div "ދުޢާފުޅުކުރެއްވެވި" at bounding box center [470, 371] width 29 height 10
click at [570, 371] on div "އެދިވަޑައިގެން ދުޢާފުޅުކުރެއްވެވި ހަނދާން" at bounding box center [484, 371] width 310 height 68
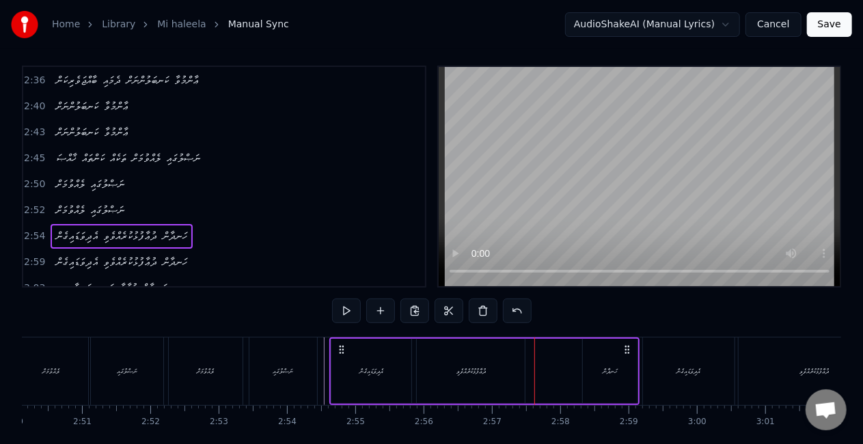
click at [608, 362] on div "ހަނދާން" at bounding box center [610, 371] width 55 height 65
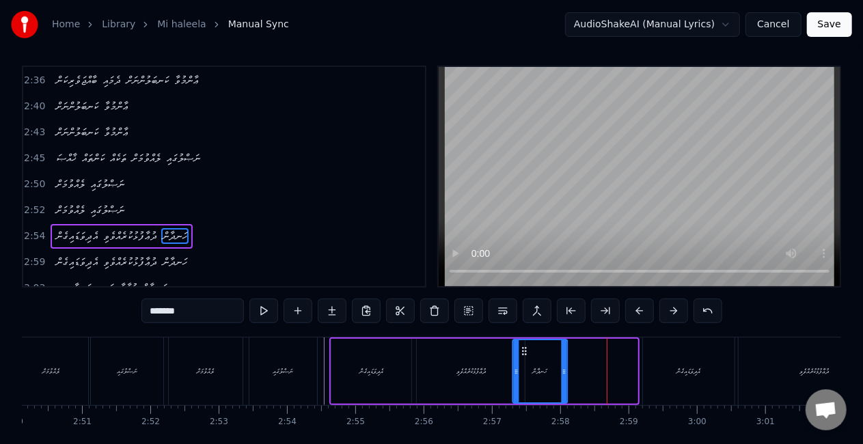
drag, startPoint x: 594, startPoint y: 350, endPoint x: 524, endPoint y: 349, distance: 69.7
click at [524, 350] on icon at bounding box center [524, 351] width 11 height 11
click at [451, 380] on div "ދުޢާފުޅުކުރެއްވެވި" at bounding box center [471, 371] width 108 height 65
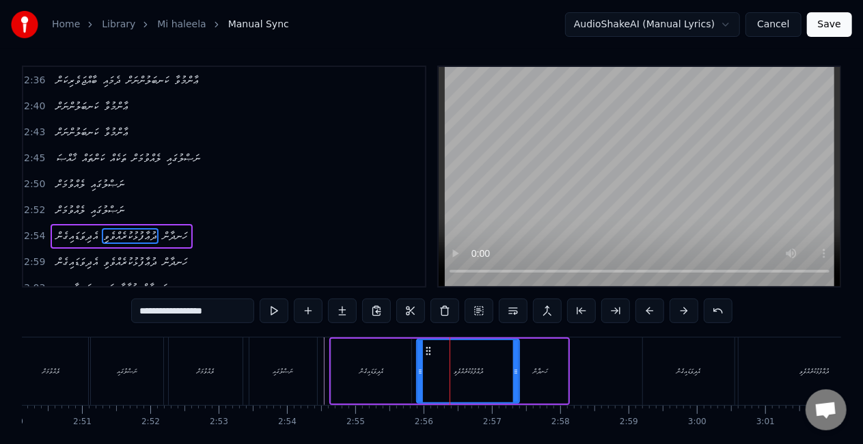
drag, startPoint x: 521, startPoint y: 373, endPoint x: 512, endPoint y: 369, distance: 9.5
click at [513, 369] on icon at bounding box center [515, 371] width 5 height 11
click at [391, 377] on div "އެދިވަޑައިގެން" at bounding box center [371, 371] width 80 height 65
type input "**********"
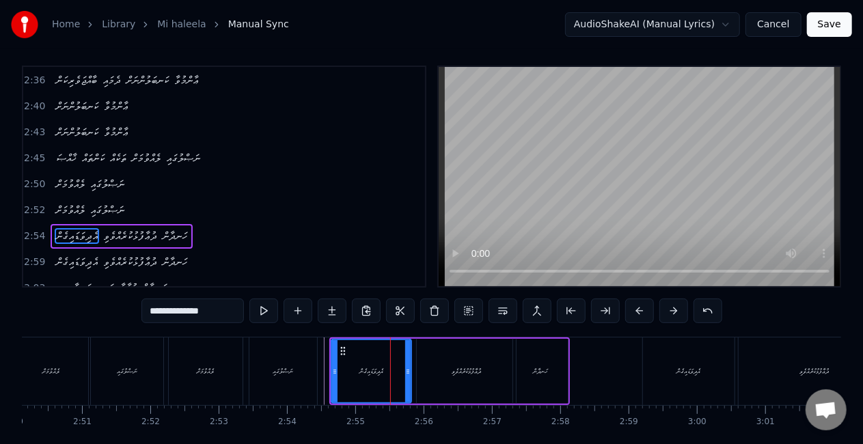
click at [318, 367] on div "ލެއްވުމަށް ނަޞްލުގައި" at bounding box center [244, 371] width 152 height 68
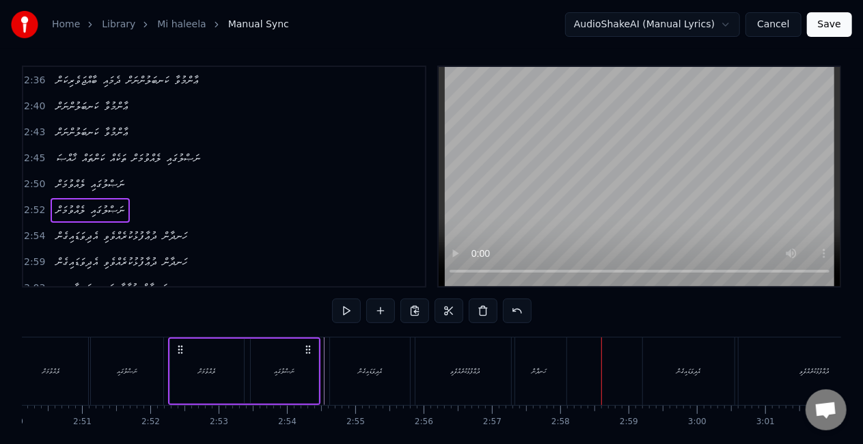
click at [451, 363] on div "ދުޢާފުޅުކުރެއްވެވި" at bounding box center [464, 371] width 99 height 68
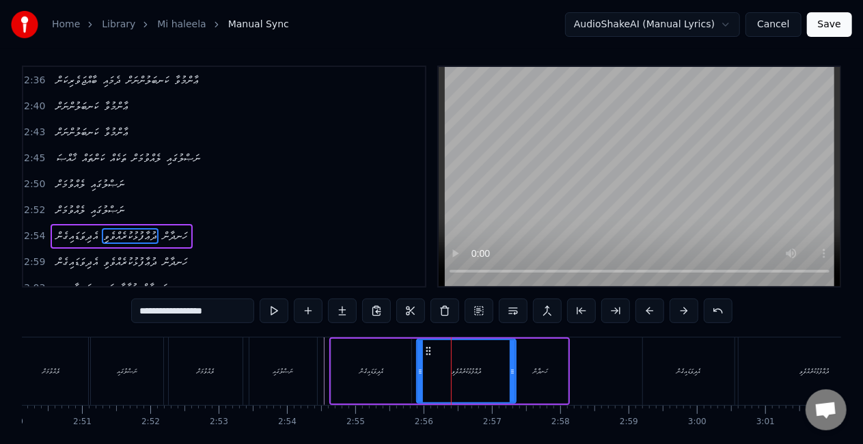
click at [535, 366] on div "ހަނދާން" at bounding box center [540, 371] width 15 height 10
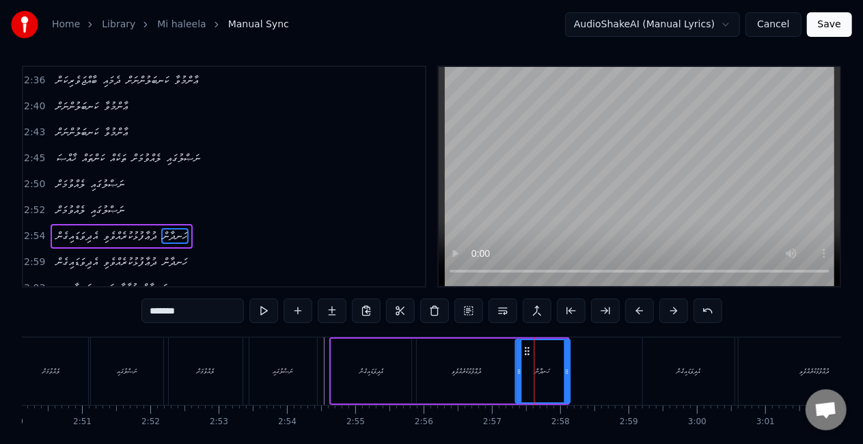
click at [531, 348] on icon at bounding box center [527, 351] width 11 height 11
click at [455, 372] on div "ދުޢާފުޅުކުރެއްވެވި" at bounding box center [465, 371] width 29 height 10
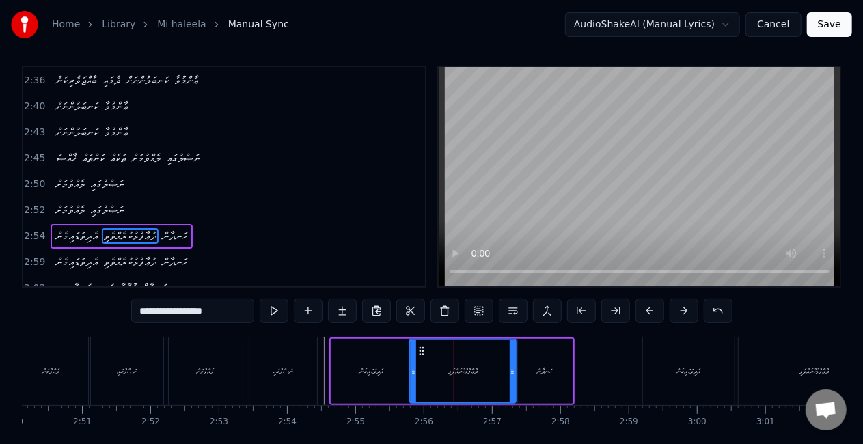
drag, startPoint x: 418, startPoint y: 370, endPoint x: 410, endPoint y: 368, distance: 7.8
click at [410, 368] on icon at bounding box center [412, 371] width 5 height 11
click at [391, 370] on div "އެދިވަޑައިގެން" at bounding box center [371, 371] width 80 height 65
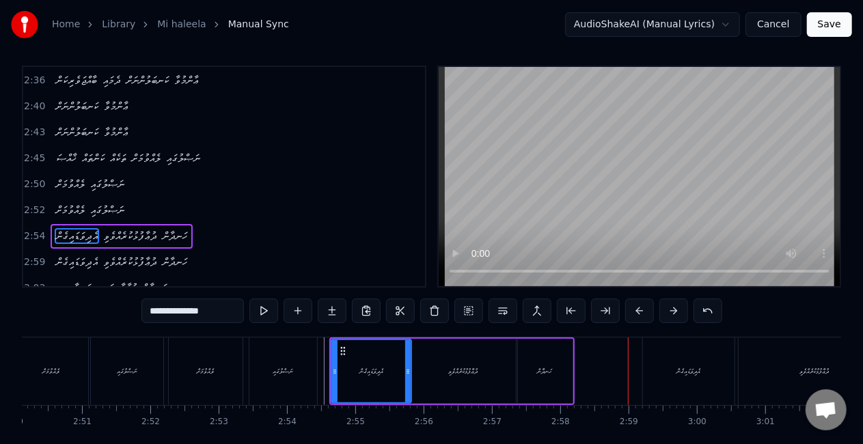
click at [456, 365] on div "ދުޢާފުޅުކުރެއްވެވި" at bounding box center [462, 371] width 107 height 65
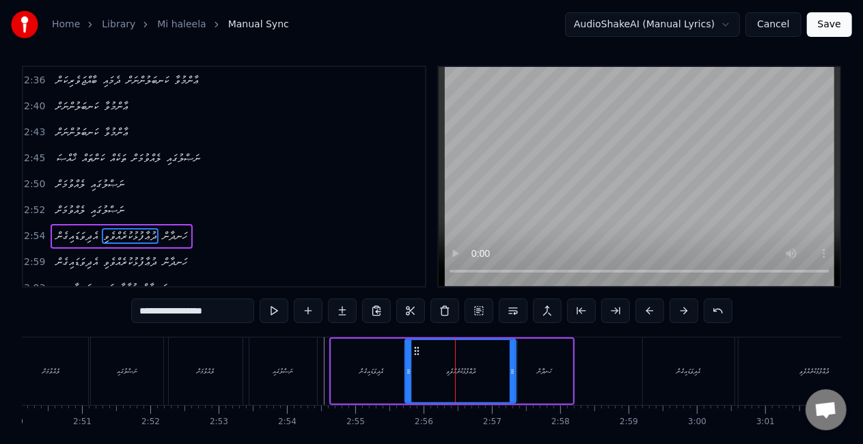
click at [408, 376] on div at bounding box center [408, 371] width 5 height 62
click at [363, 380] on div "އެދިވަޑައިގެން" at bounding box center [371, 371] width 80 height 65
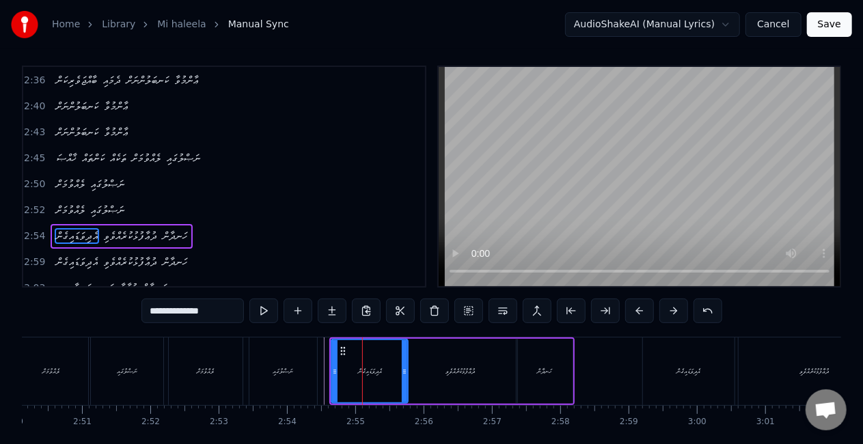
click at [404, 372] on icon at bounding box center [404, 371] width 5 height 11
click at [451, 371] on div "ދުޢާފުޅުކުރެއްވެވި" at bounding box center [459, 371] width 29 height 10
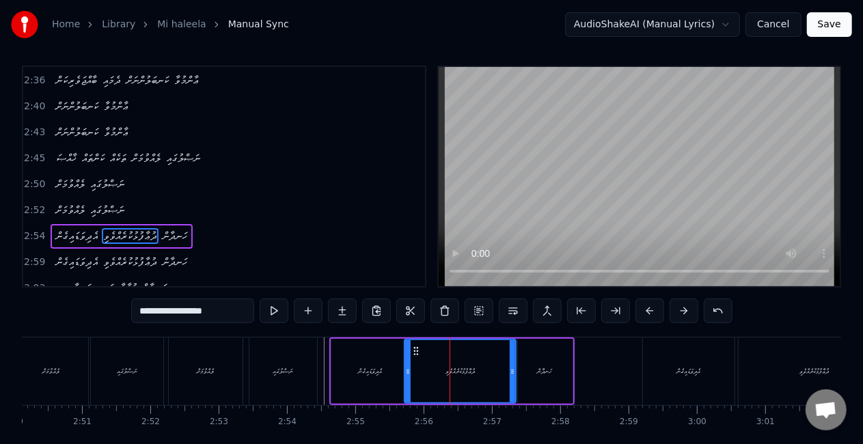
click at [533, 366] on div "ހަނދާން" at bounding box center [545, 371] width 55 height 65
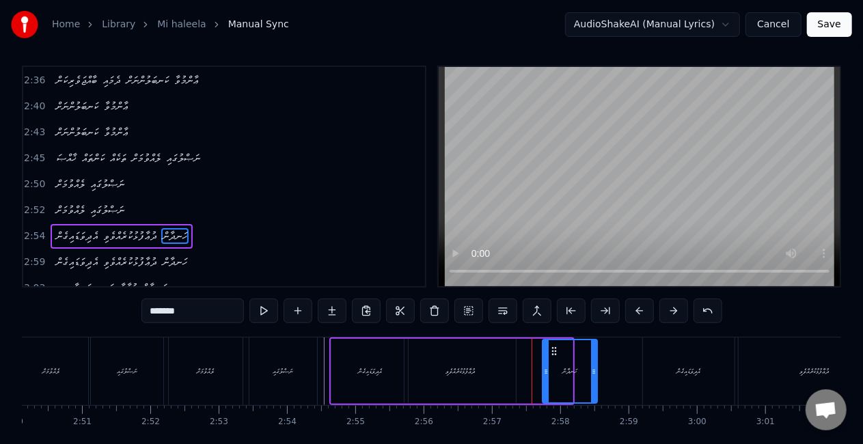
drag, startPoint x: 530, startPoint y: 347, endPoint x: 555, endPoint y: 351, distance: 24.9
click at [555, 351] on icon at bounding box center [553, 351] width 11 height 11
click at [501, 367] on div "ދުޢާފުޅުކުރެއްވެވި" at bounding box center [459, 371] width 111 height 65
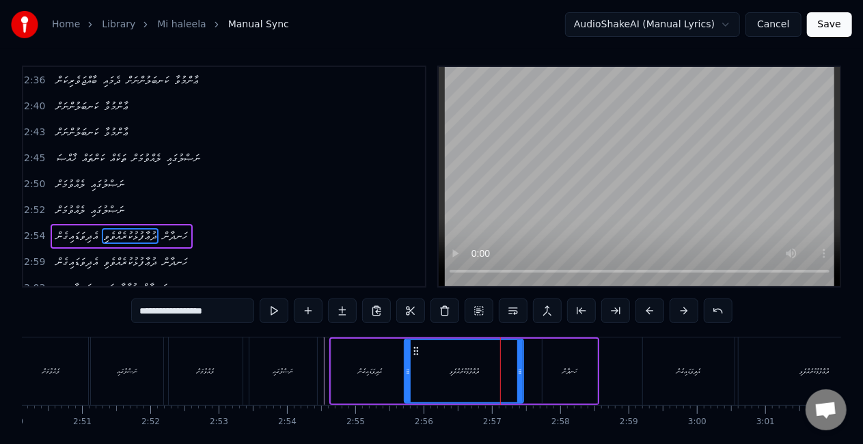
drag, startPoint x: 514, startPoint y: 370, endPoint x: 423, endPoint y: 376, distance: 91.0
click at [522, 372] on icon at bounding box center [519, 371] width 5 height 11
click at [412, 375] on div "ދުޢާފުޅުކުރެއްވެވި" at bounding box center [463, 371] width 117 height 62
click at [492, 367] on div "ދުޢާފުޅުކުރެއްވެވި" at bounding box center [463, 371] width 117 height 62
drag, startPoint x: 518, startPoint y: 369, endPoint x: 532, endPoint y: 369, distance: 13.7
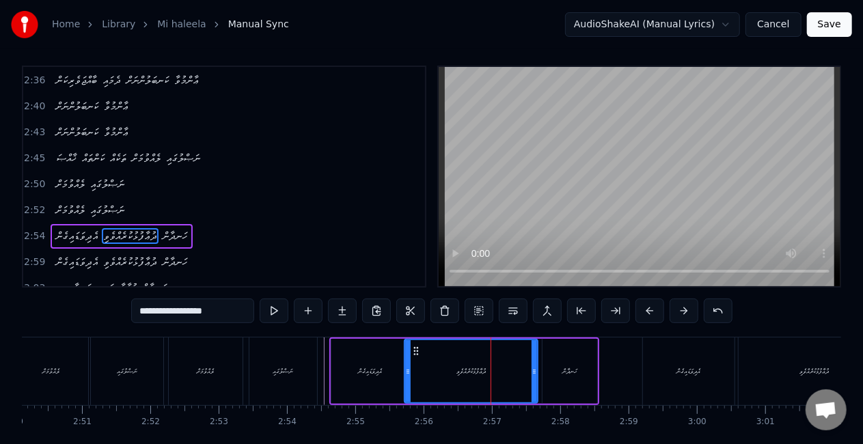
click at [532, 369] on icon at bounding box center [533, 371] width 5 height 11
click at [569, 367] on div "ހަނދާން" at bounding box center [569, 371] width 15 height 10
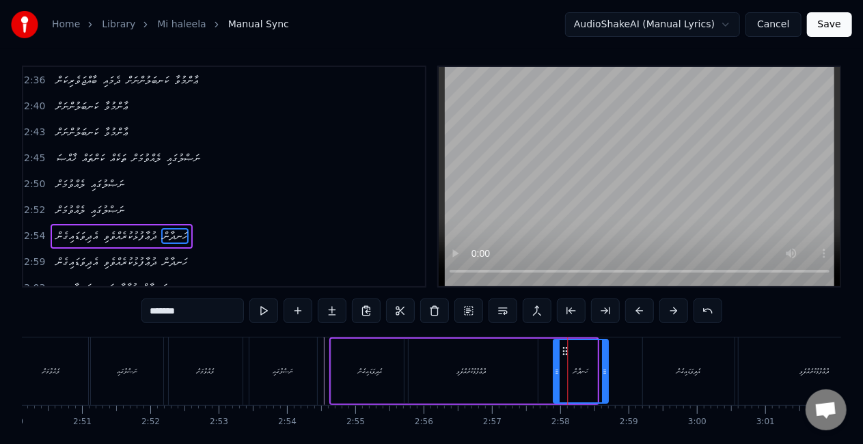
drag, startPoint x: 550, startPoint y: 346, endPoint x: 561, endPoint y: 348, distance: 11.9
click at [561, 348] on icon at bounding box center [565, 351] width 11 height 11
click at [506, 382] on div "ދުޢާފުޅުކުރެއްވެވި" at bounding box center [470, 371] width 133 height 65
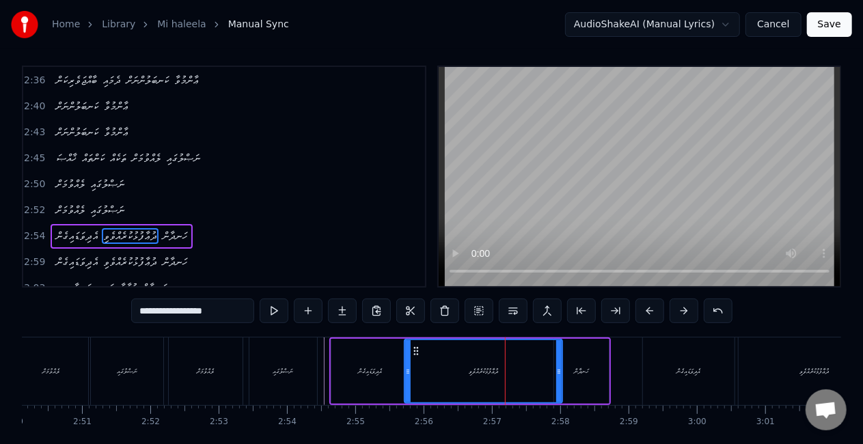
drag, startPoint x: 534, startPoint y: 373, endPoint x: 559, endPoint y: 370, distance: 24.7
click at [559, 370] on icon at bounding box center [558, 371] width 5 height 11
click at [393, 378] on div "އެދިވަޑައިގެން" at bounding box center [369, 371] width 76 height 65
type input "**********"
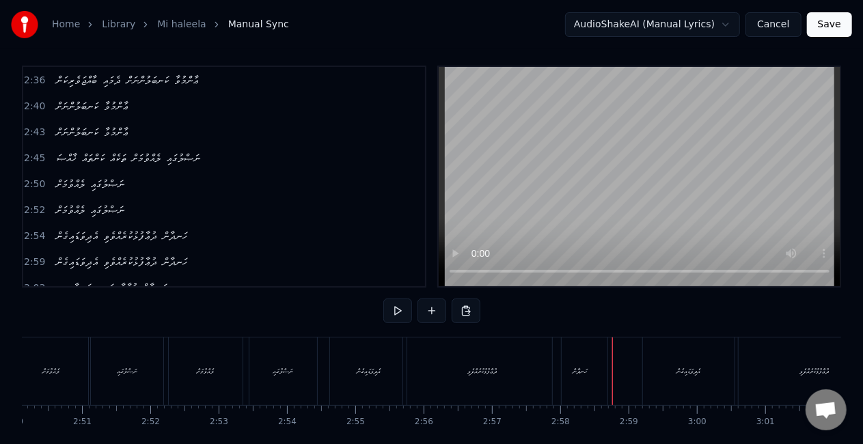
click at [577, 374] on div "ހަނދާން" at bounding box center [579, 371] width 15 height 10
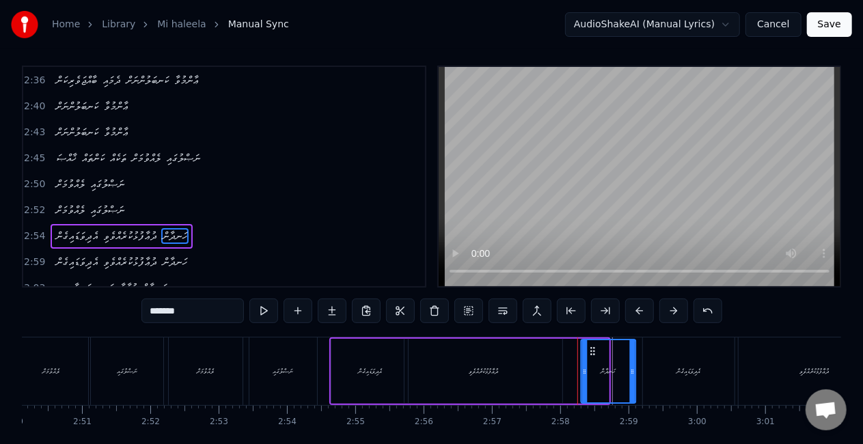
drag, startPoint x: 567, startPoint y: 350, endPoint x: 594, endPoint y: 350, distance: 27.3
click at [594, 350] on circle at bounding box center [593, 350] width 1 height 1
click at [556, 381] on div "ދުޢާފުޅުކުރެއްވެވި" at bounding box center [483, 371] width 158 height 65
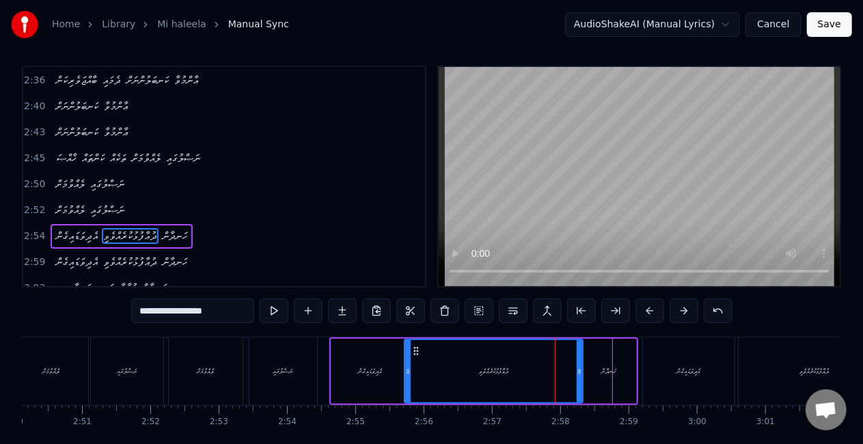
drag, startPoint x: 557, startPoint y: 376, endPoint x: 578, endPoint y: 376, distance: 20.5
click at [578, 376] on div at bounding box center [578, 371] width 5 height 62
click at [424, 381] on div "ދުޢާފުޅުކުރެއްވެވި" at bounding box center [493, 371] width 177 height 62
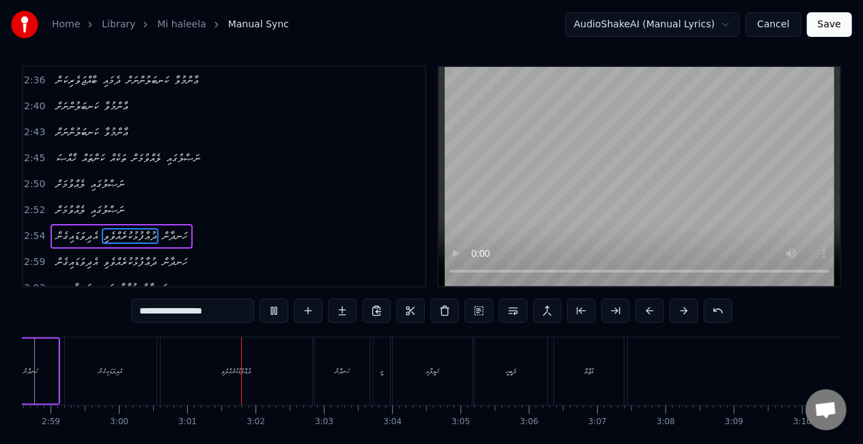
scroll to position [0, 12311]
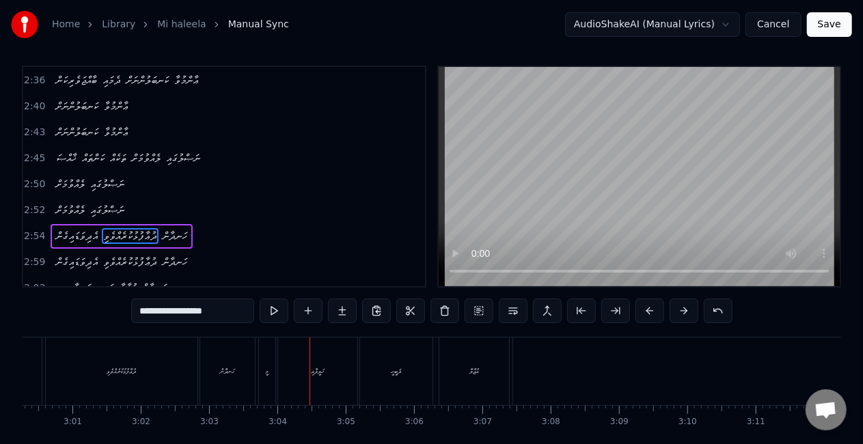
click at [282, 377] on div "ޚަލީލާއި" at bounding box center [317, 371] width 79 height 68
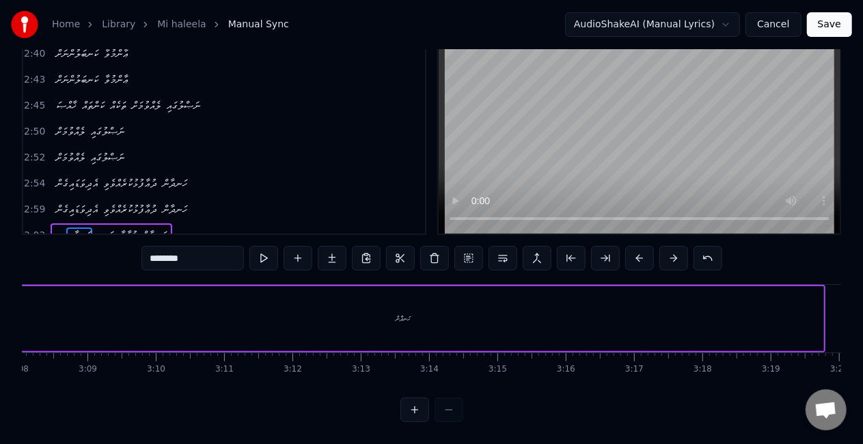
scroll to position [0, 12860]
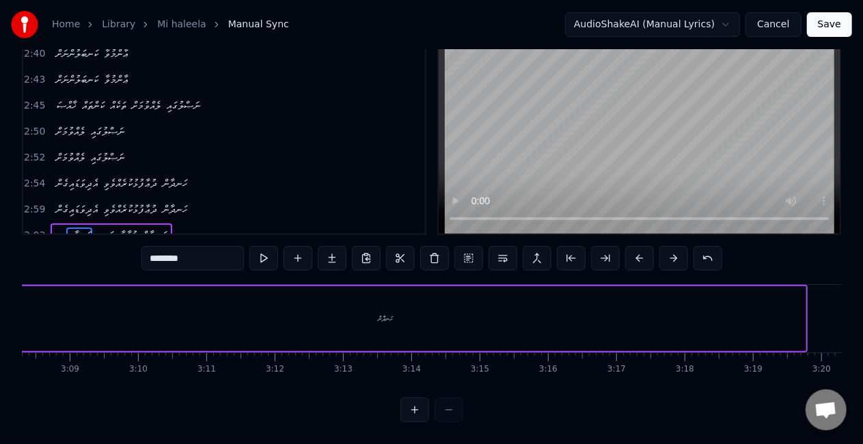
drag, startPoint x: 762, startPoint y: 386, endPoint x: 802, endPoint y: 372, distance: 42.1
click at [802, 372] on div "މީ ޚަލީލާއި ޛަބީޙީ އުޖާލާ ހަނދާން މީ ޚަލީލާއި ޛަބީޙީ އުޖާލާ ހަނދާން ވީމި އާބާދު…" at bounding box center [431, 335] width 819 height 102
click at [795, 317] on div "ހަނދާން" at bounding box center [385, 318] width 840 height 65
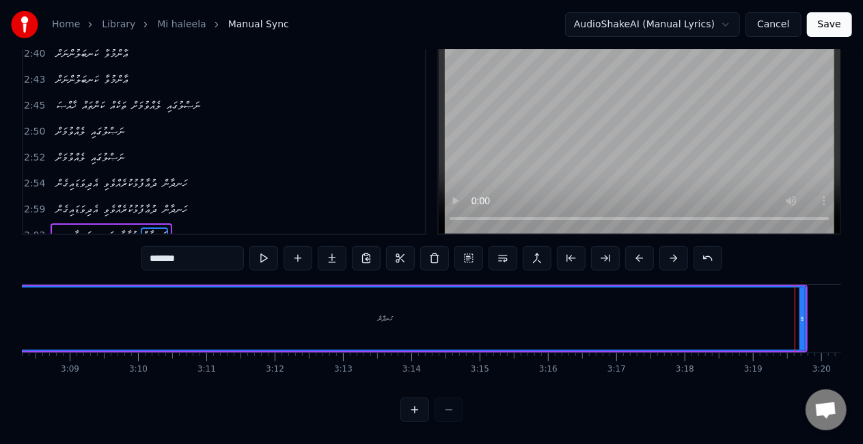
scroll to position [57, 0]
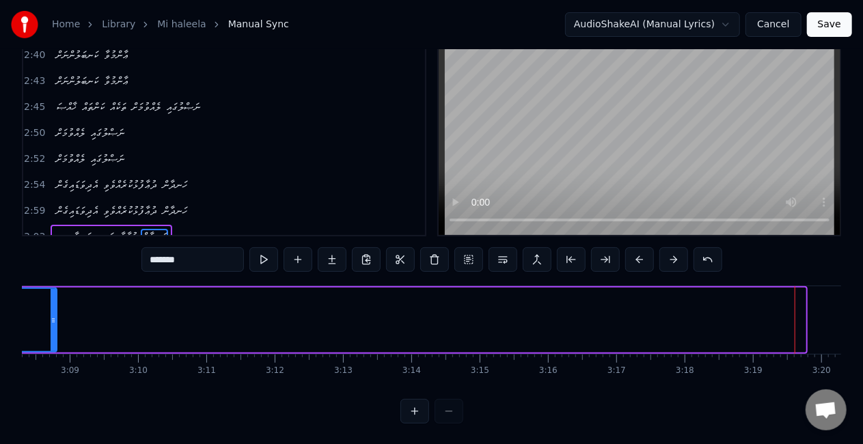
drag, startPoint x: 800, startPoint y: 329, endPoint x: 52, endPoint y: 329, distance: 748.5
click at [52, 329] on div at bounding box center [53, 320] width 5 height 62
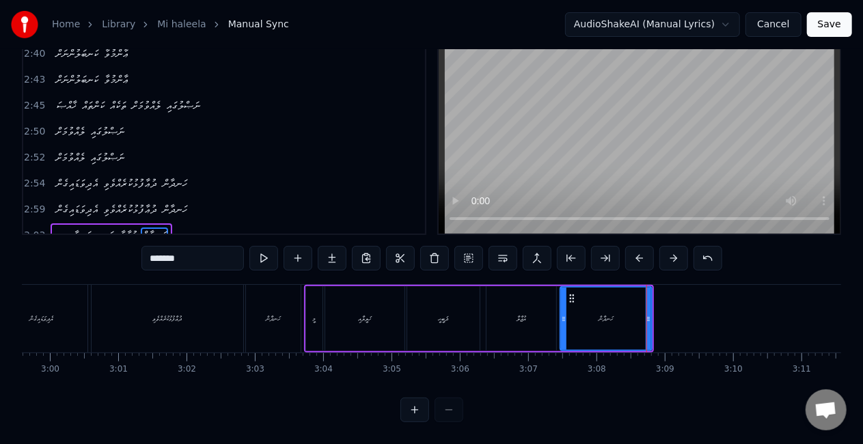
scroll to position [0, 12257]
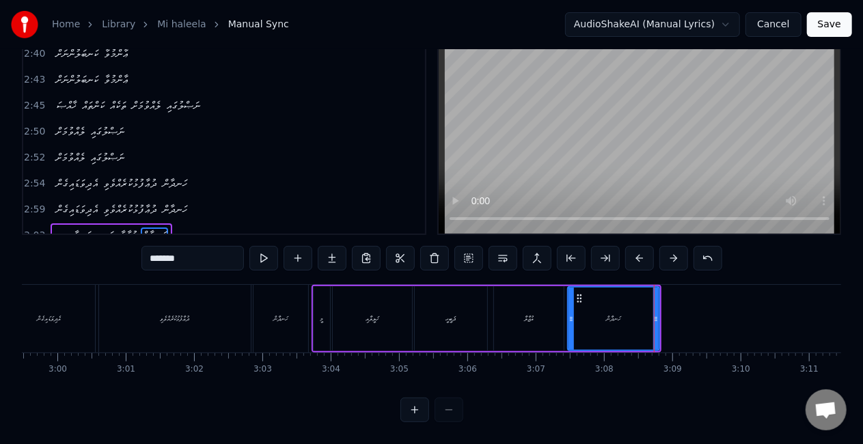
click at [324, 307] on div "މީ" at bounding box center [321, 318] width 16 height 65
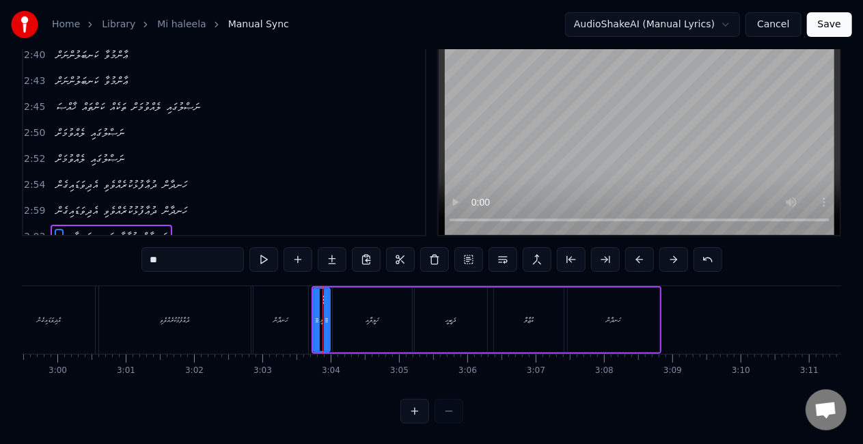
drag, startPoint x: 373, startPoint y: 344, endPoint x: 377, endPoint y: 328, distance: 16.2
click at [372, 340] on div "ޚަލީލާއި" at bounding box center [372, 320] width 79 height 65
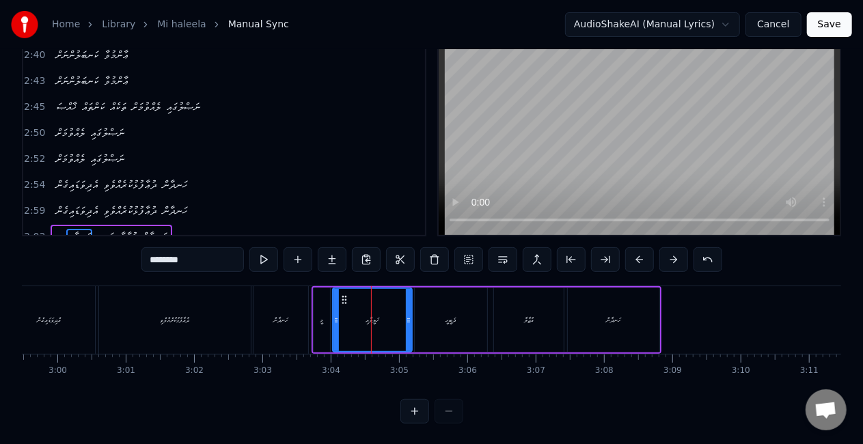
click at [321, 320] on div "މީ" at bounding box center [321, 320] width 3 height 10
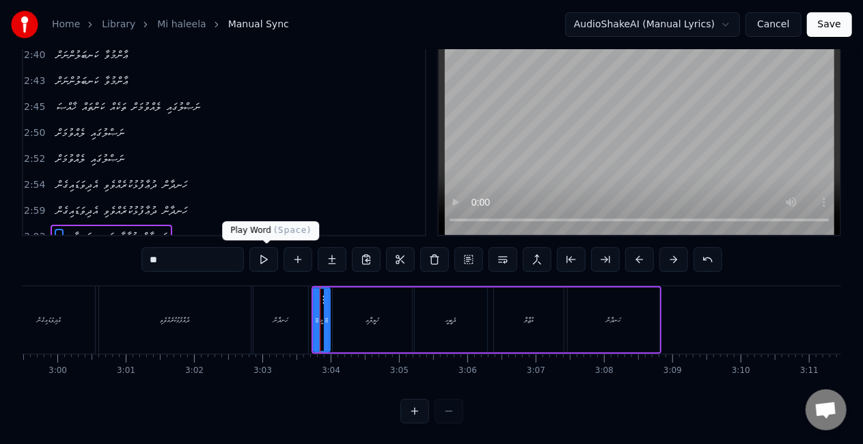
click at [264, 258] on button at bounding box center [263, 259] width 29 height 25
click at [266, 260] on button at bounding box center [263, 259] width 29 height 25
click at [340, 320] on div "ޚަލީލާއި" at bounding box center [372, 320] width 79 height 65
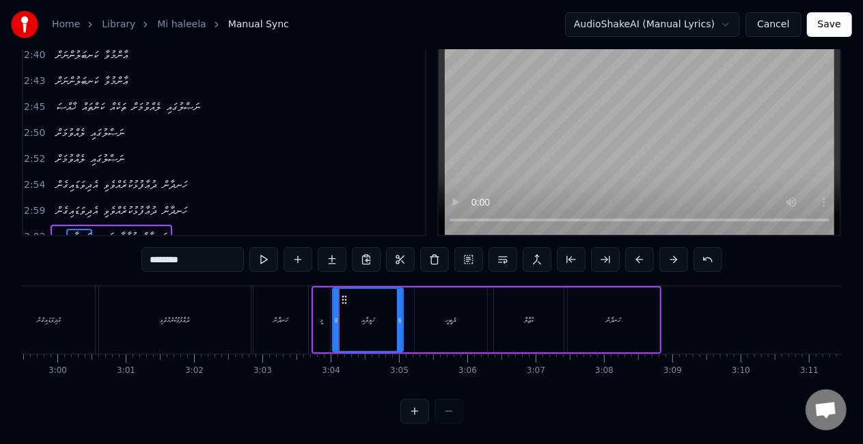
drag, startPoint x: 409, startPoint y: 320, endPoint x: 398, endPoint y: 313, distance: 12.9
click at [399, 313] on div at bounding box center [399, 320] width 5 height 62
click at [359, 321] on div "ޚަލީލާއި" at bounding box center [367, 320] width 68 height 62
click at [475, 323] on div "ޛަބީޙީ" at bounding box center [451, 320] width 72 height 65
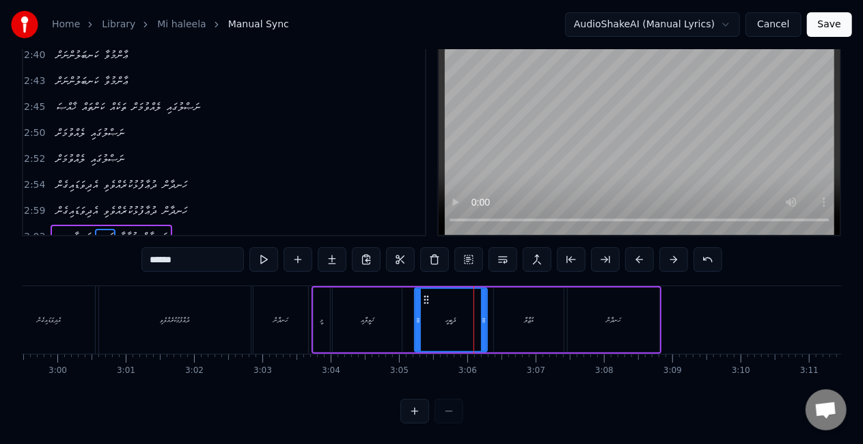
click at [513, 317] on div "އުޖާލާ" at bounding box center [529, 320] width 70 height 65
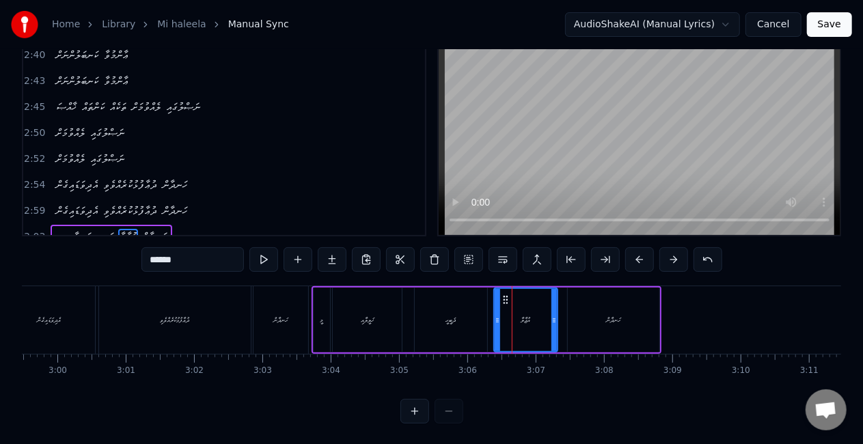
drag, startPoint x: 560, startPoint y: 318, endPoint x: 551, endPoint y: 314, distance: 9.8
click at [552, 316] on icon at bounding box center [553, 320] width 5 height 11
click at [455, 321] on div "ޛަބީޙީ" at bounding box center [451, 320] width 10 height 10
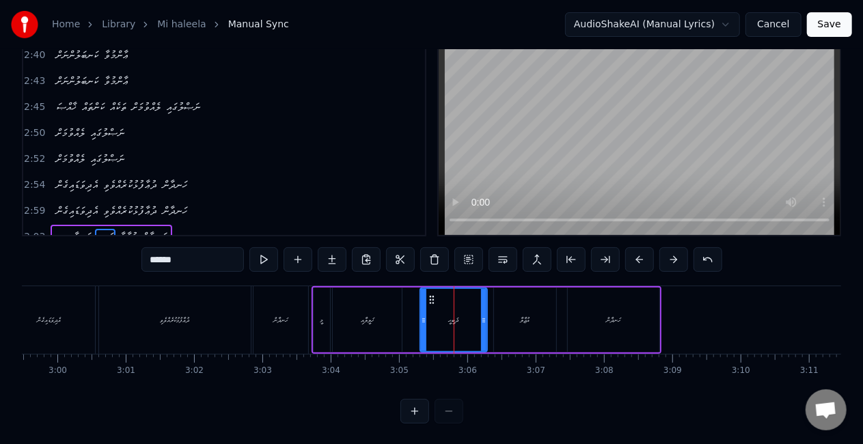
click at [423, 321] on icon at bounding box center [423, 320] width 5 height 11
click at [427, 296] on icon at bounding box center [426, 299] width 11 height 11
click at [527, 322] on div "އުޖާލާ" at bounding box center [525, 320] width 10 height 10
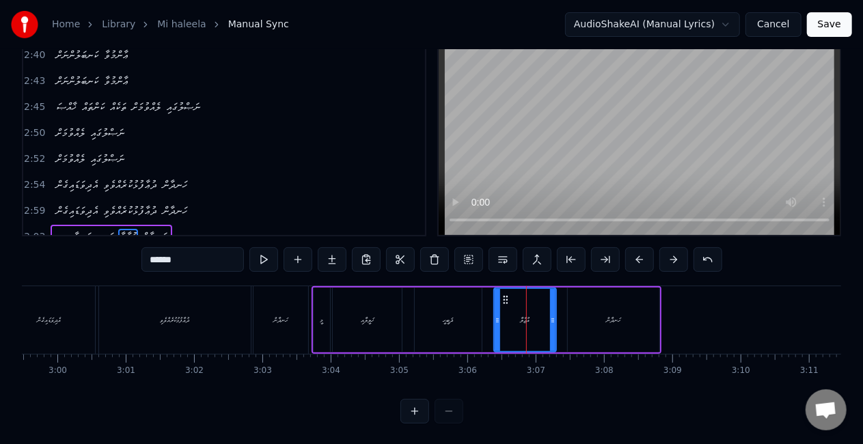
click at [582, 313] on div "ހަނދާން" at bounding box center [614, 320] width 92 height 65
type input "*******"
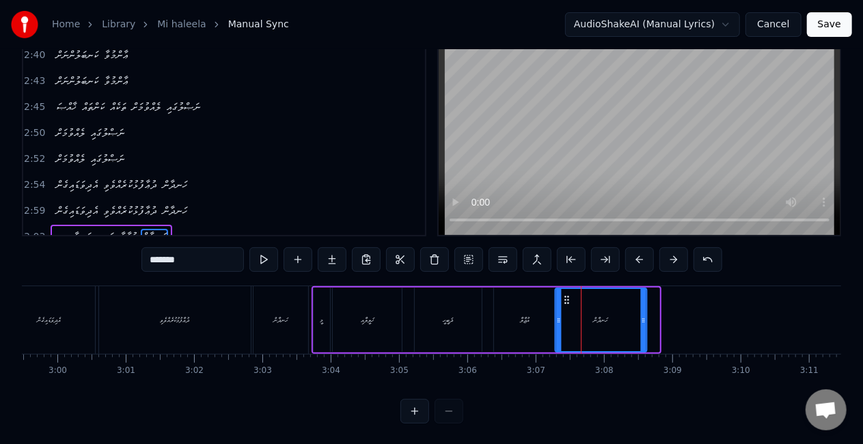
drag, startPoint x: 578, startPoint y: 298, endPoint x: 565, endPoint y: 299, distance: 12.3
click at [565, 299] on circle at bounding box center [565, 299] width 1 height 1
click at [309, 317] on div "އެދިވަޑައިގެން ދުޢާފުޅުކުރެއްވެވި ހަނދާން" at bounding box center [157, 320] width 309 height 68
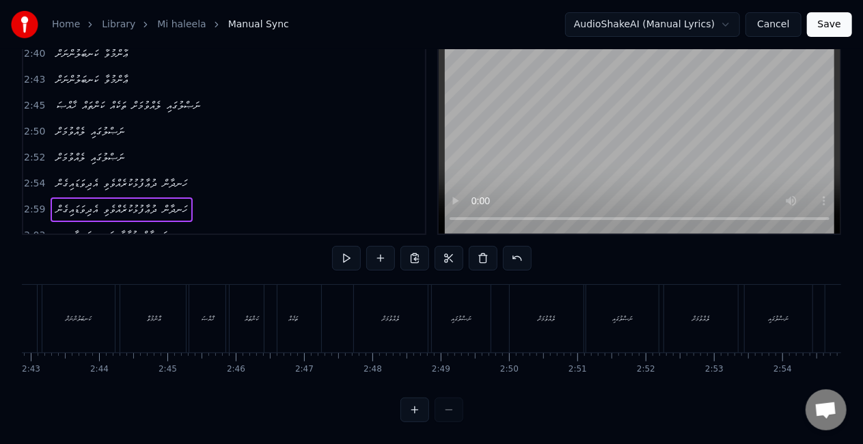
scroll to position [0, 11139]
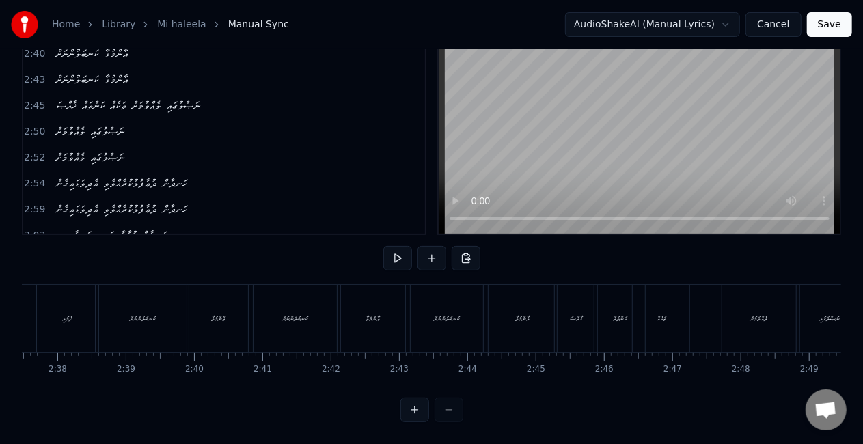
scroll to position [0, 10654]
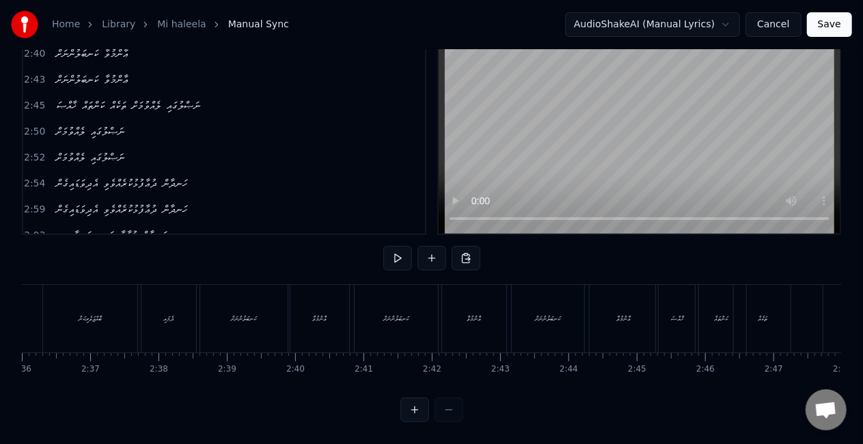
click at [606, 303] on div "ޢާންމުވާ" at bounding box center [623, 319] width 68 height 68
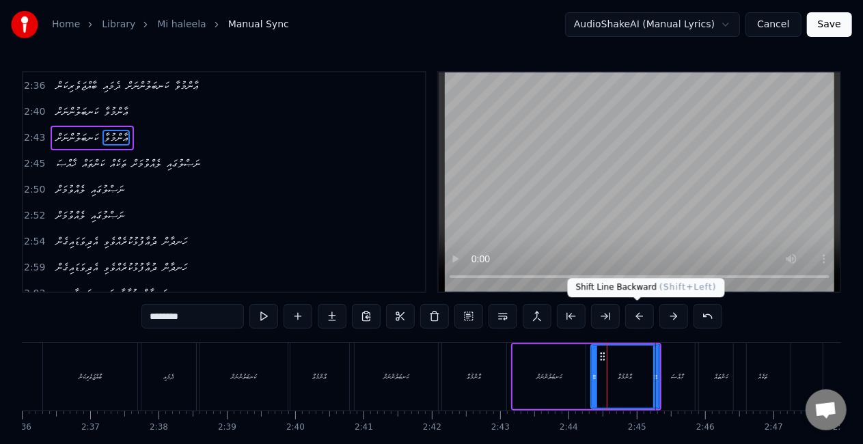
scroll to position [540, 0]
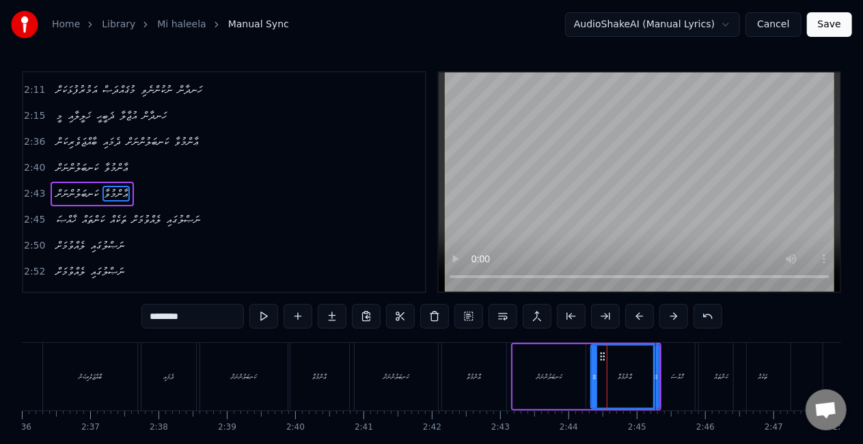
click at [683, 374] on div "ޚާއްޞަ" at bounding box center [677, 377] width 12 height 10
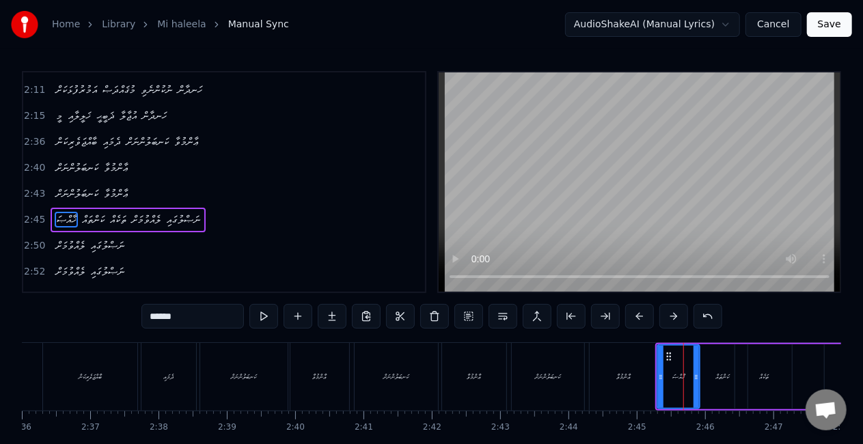
scroll to position [565, 0]
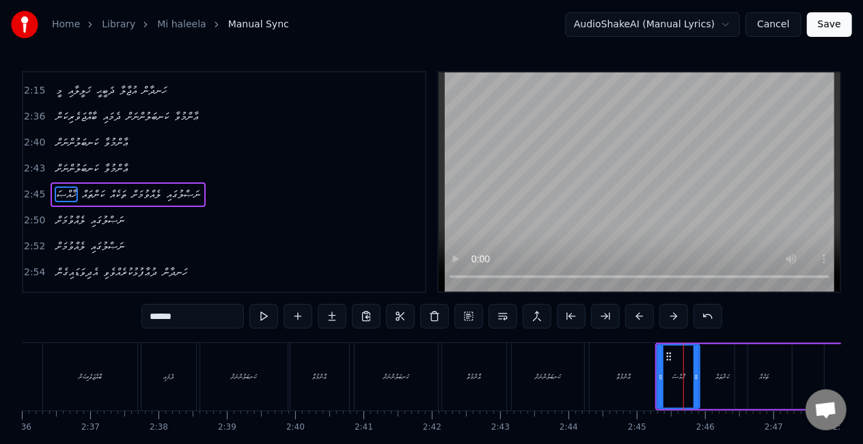
click at [710, 376] on div "ކަންތައް" at bounding box center [722, 376] width 51 height 65
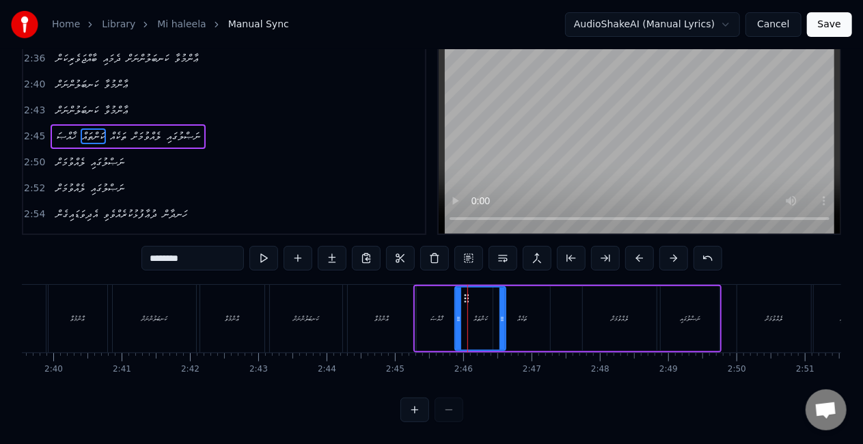
scroll to position [0, 10958]
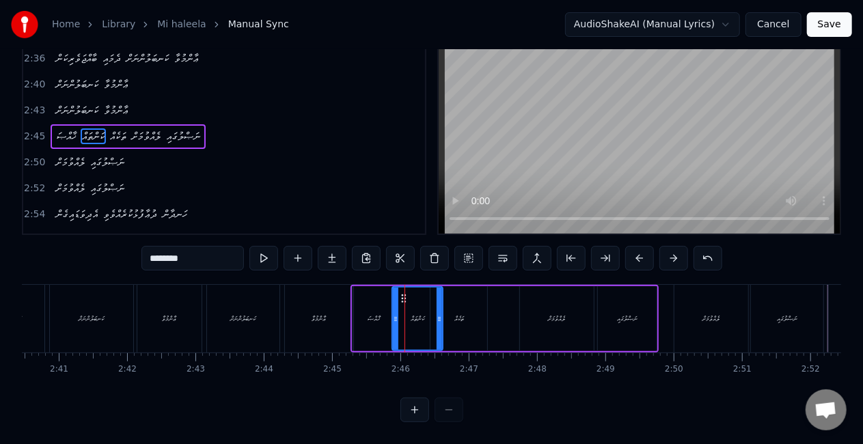
click at [693, 322] on div "ލެއްވުމަށް" at bounding box center [711, 319] width 74 height 68
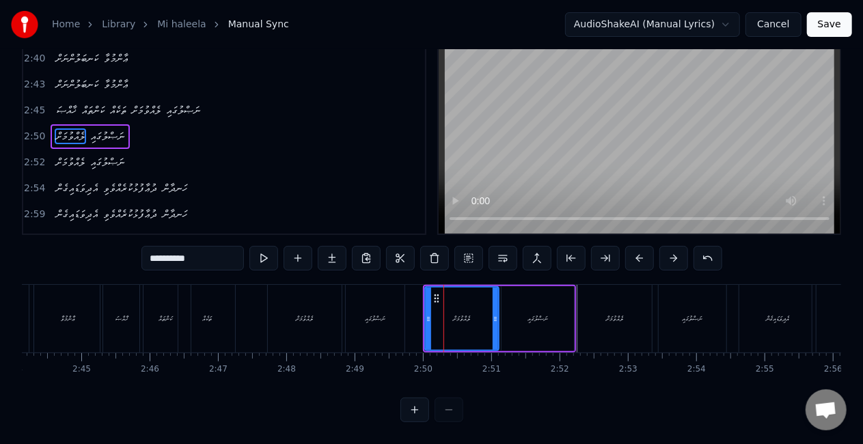
scroll to position [0, 11303]
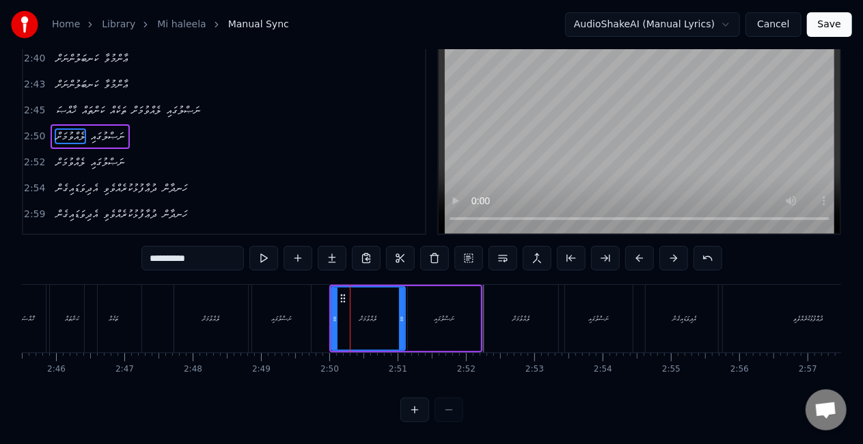
click at [521, 321] on div "ލެއްވުމަށް" at bounding box center [521, 319] width 74 height 68
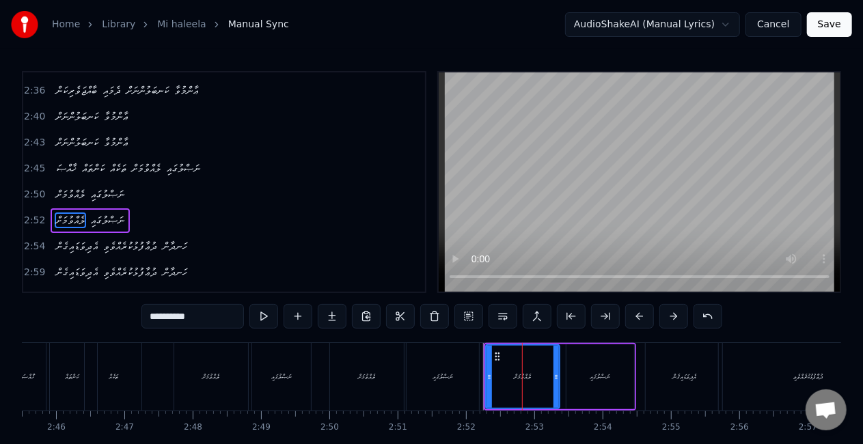
scroll to position [596, 0]
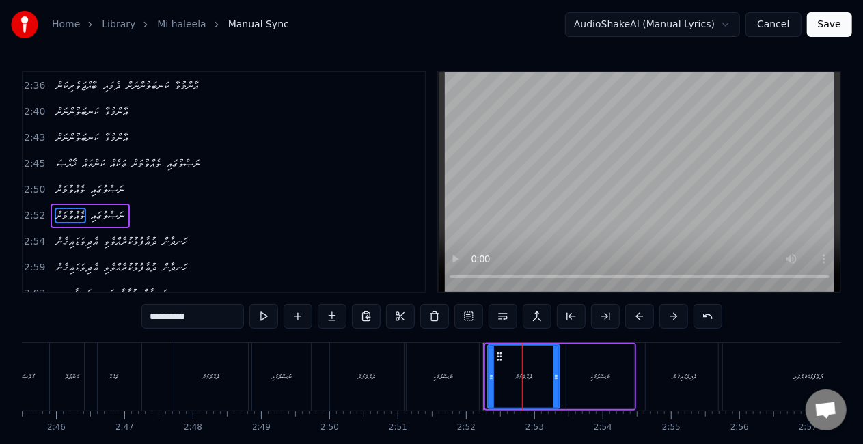
click at [494, 377] on icon at bounding box center [490, 377] width 5 height 11
click at [125, 234] on span "ދުޢާފުޅުކުރެއްވެވި" at bounding box center [130, 242] width 57 height 16
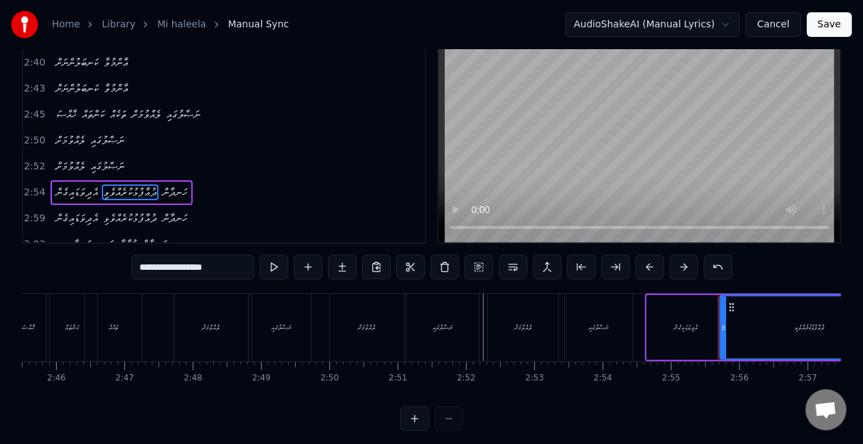
scroll to position [70, 0]
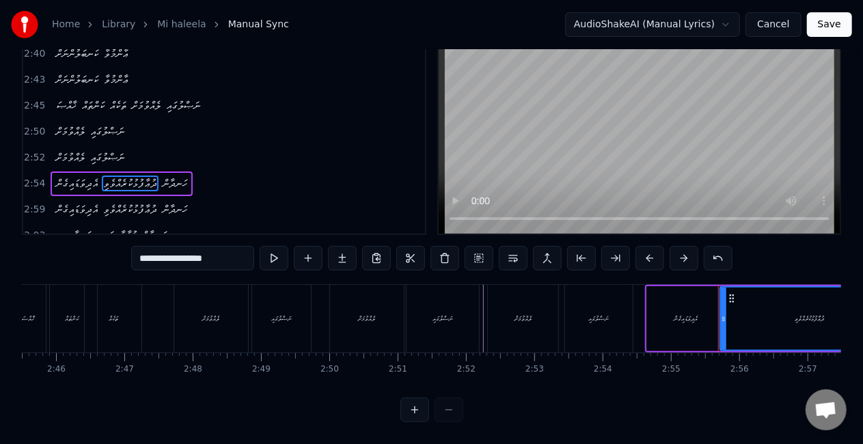
click at [514, 313] on div "ލެއްވުމަށް" at bounding box center [522, 318] width 17 height 10
type input "**********"
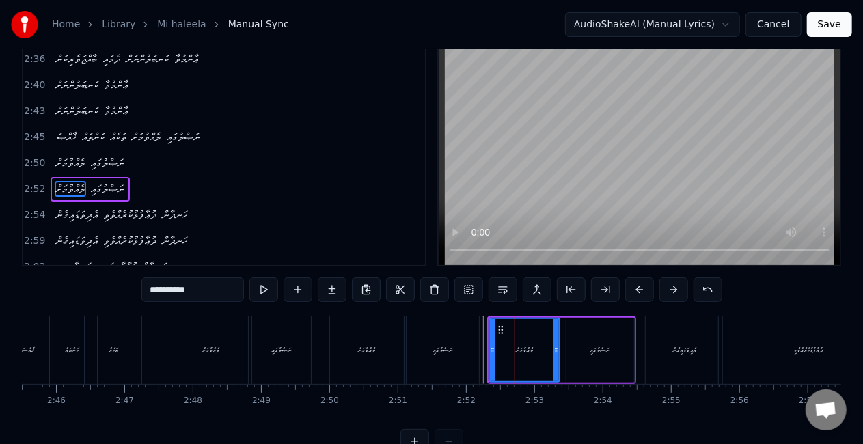
scroll to position [0, 0]
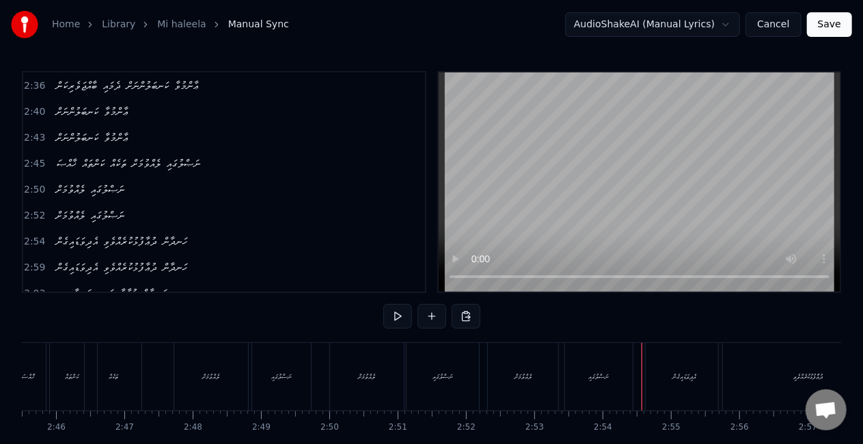
click at [662, 372] on div "އެދިވަޑައިގެން" at bounding box center [683, 377] width 76 height 68
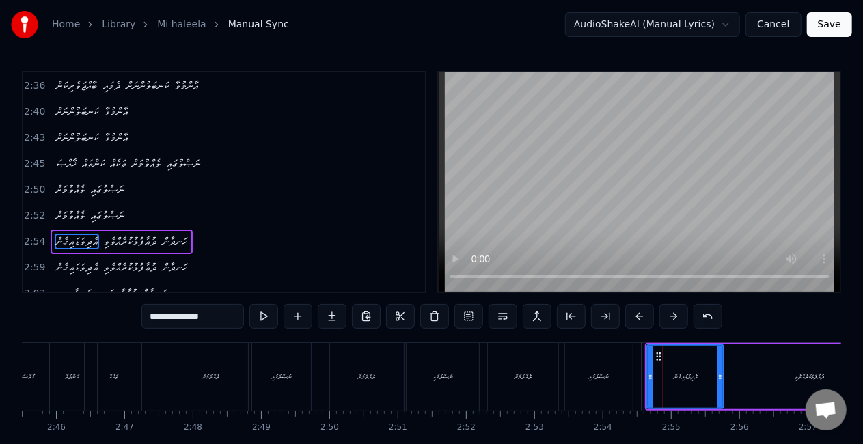
scroll to position [5, 0]
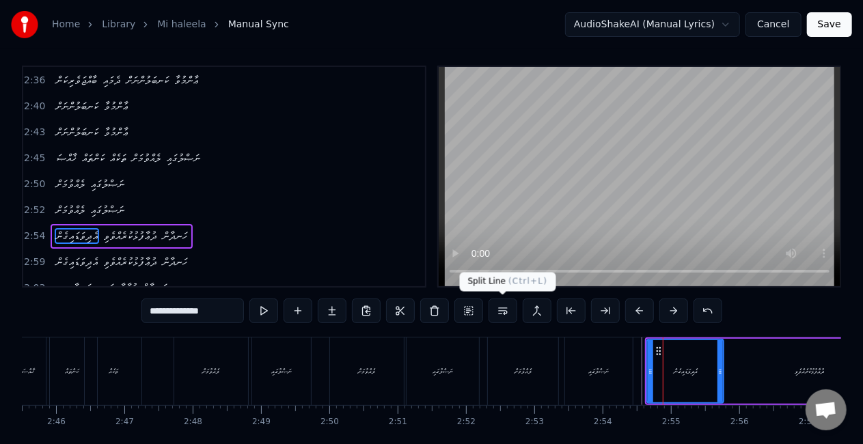
click at [503, 310] on button at bounding box center [502, 310] width 29 height 25
click at [573, 354] on div "ނަޞްލުގައި" at bounding box center [599, 371] width 68 height 68
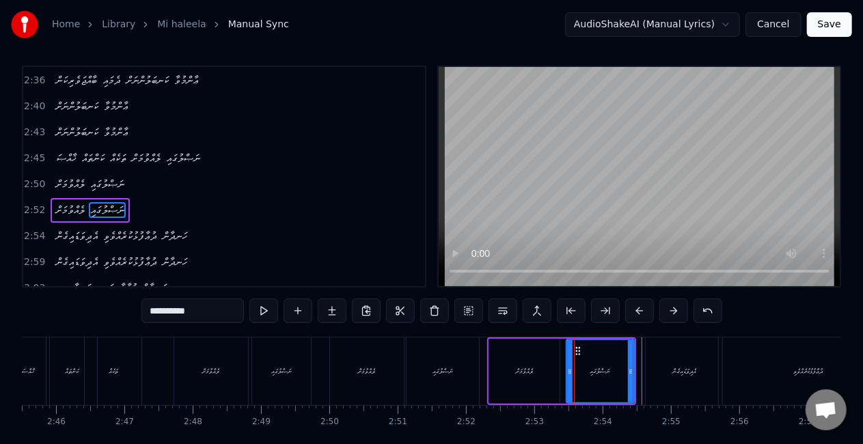
scroll to position [0, 0]
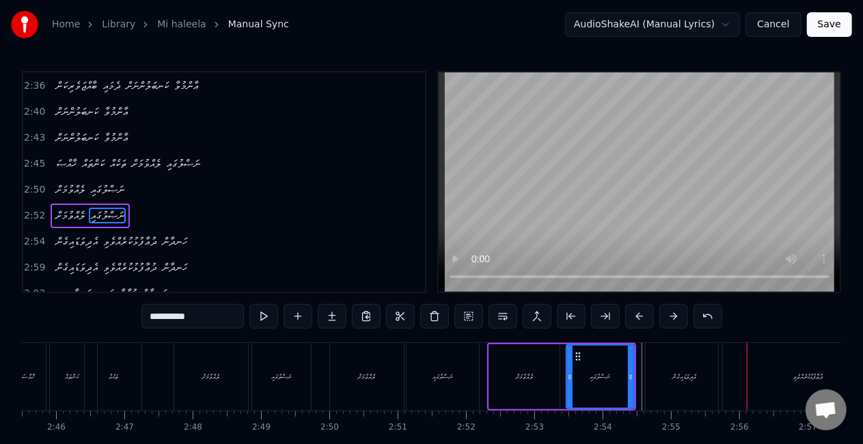
click at [754, 369] on div "ދުޢާފުޅުކުރެއްވެވި" at bounding box center [807, 377] width 178 height 68
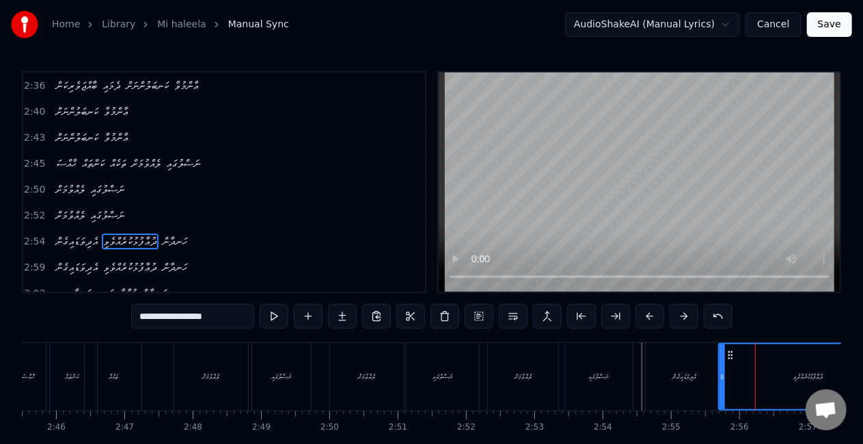
scroll to position [5, 0]
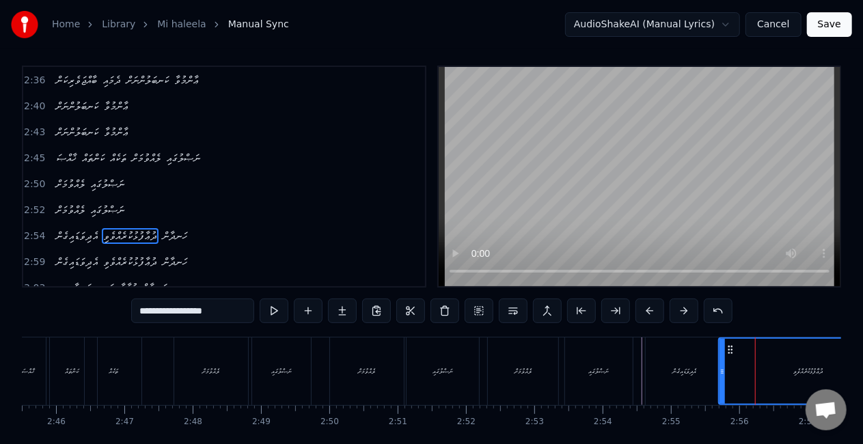
click at [725, 348] on icon at bounding box center [730, 349] width 11 height 11
click at [723, 362] on div at bounding box center [721, 371] width 5 height 65
click at [515, 309] on button at bounding box center [513, 310] width 29 height 25
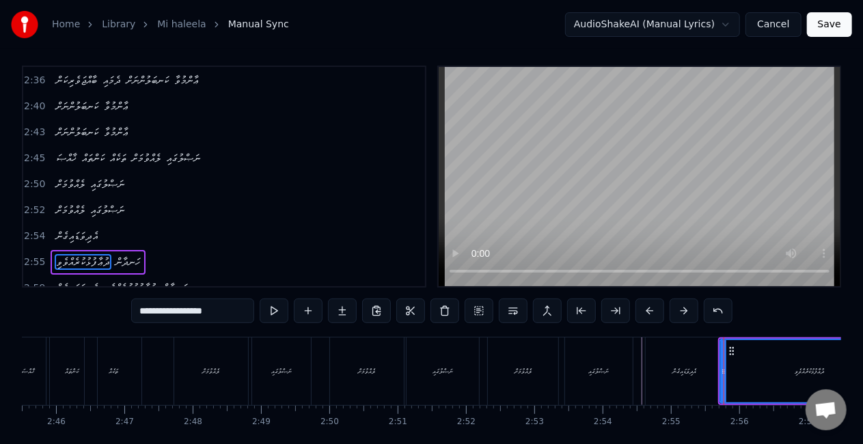
click at [650, 347] on div "އެދިވަޑައިގެން" at bounding box center [683, 371] width 76 height 68
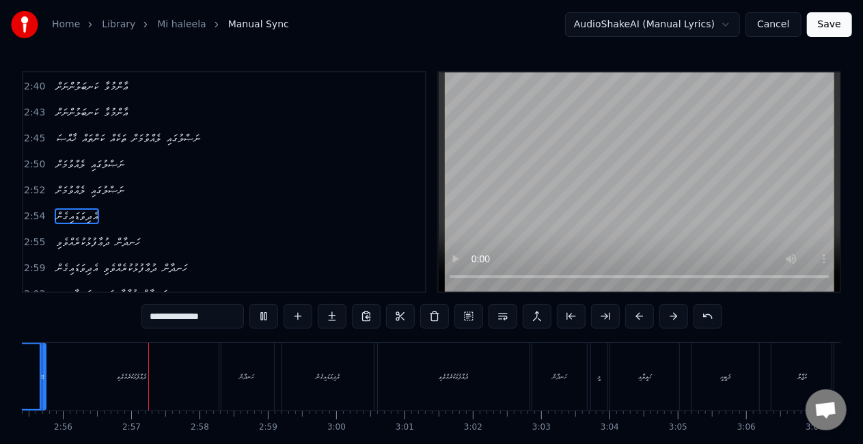
scroll to position [0, 11993]
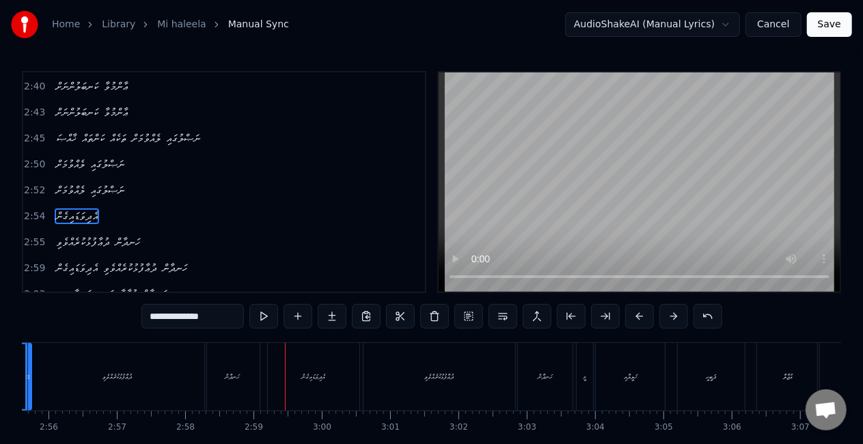
click at [272, 367] on div "އެދިވަޑައިގެން" at bounding box center [314, 377] width 92 height 68
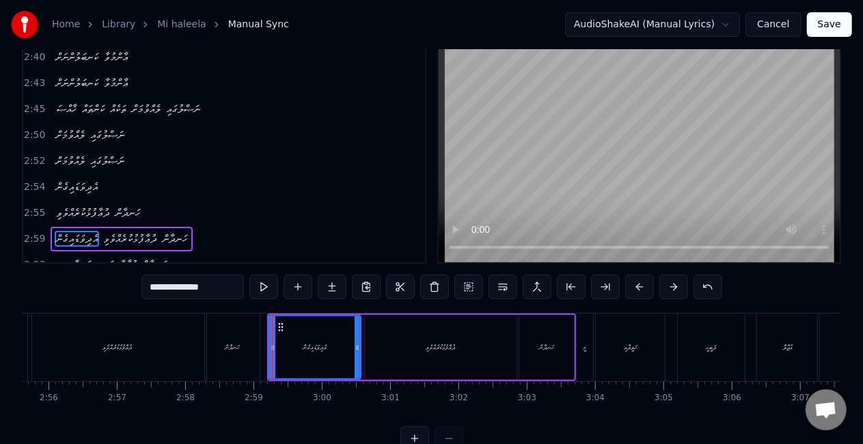
scroll to position [31, 0]
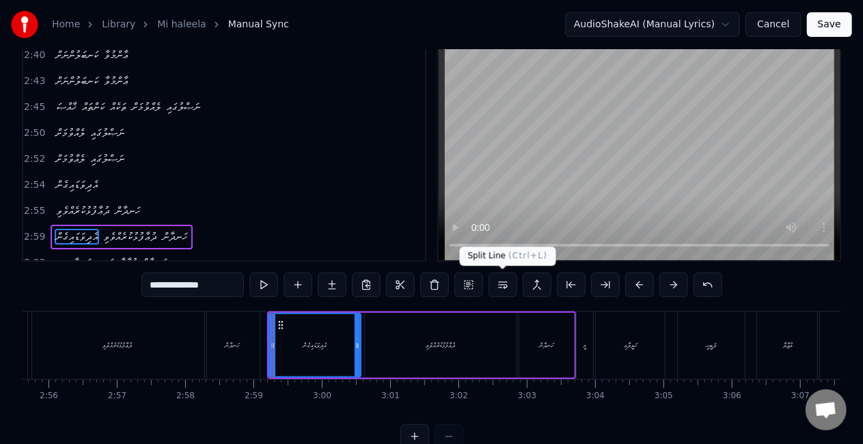
click at [503, 285] on button at bounding box center [502, 284] width 29 height 25
click at [68, 337] on div "ދުޢާފުޅުކުރެއްވެވި" at bounding box center [117, 345] width 178 height 68
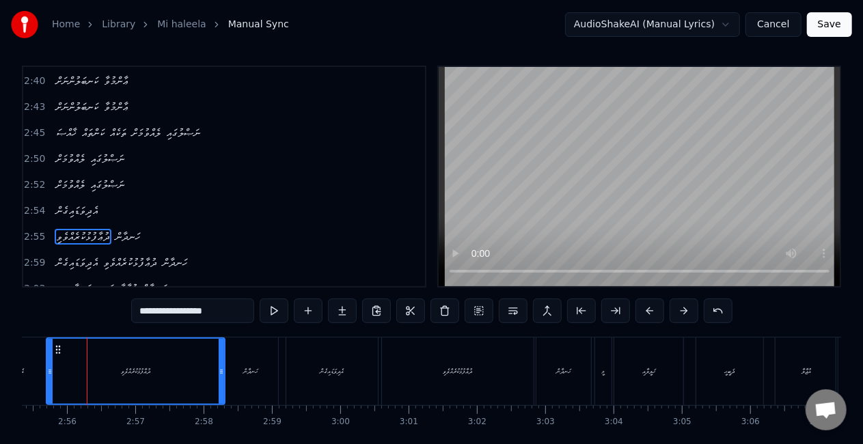
scroll to position [0, 11971]
click at [320, 358] on div "އެދިވަޑައިގެން" at bounding box center [336, 371] width 92 height 68
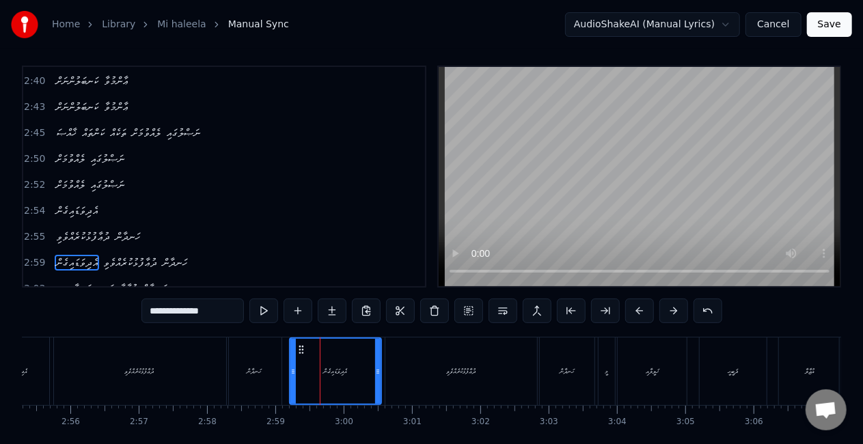
scroll to position [31, 0]
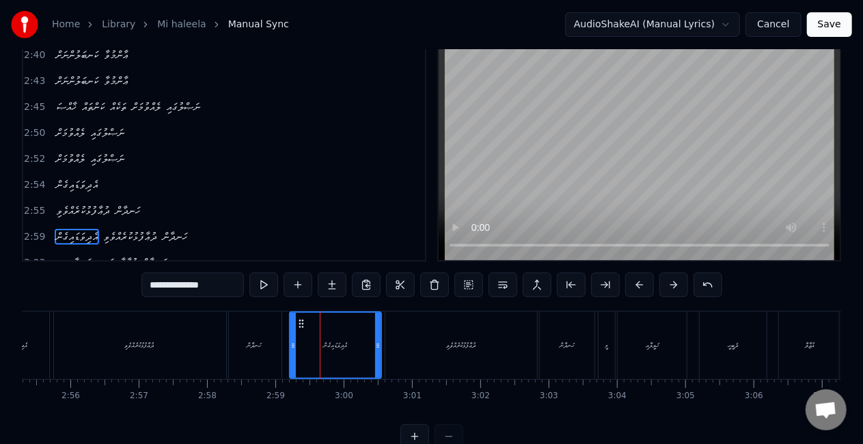
click at [292, 345] on icon at bounding box center [292, 345] width 5 height 11
click at [497, 284] on button at bounding box center [502, 284] width 29 height 25
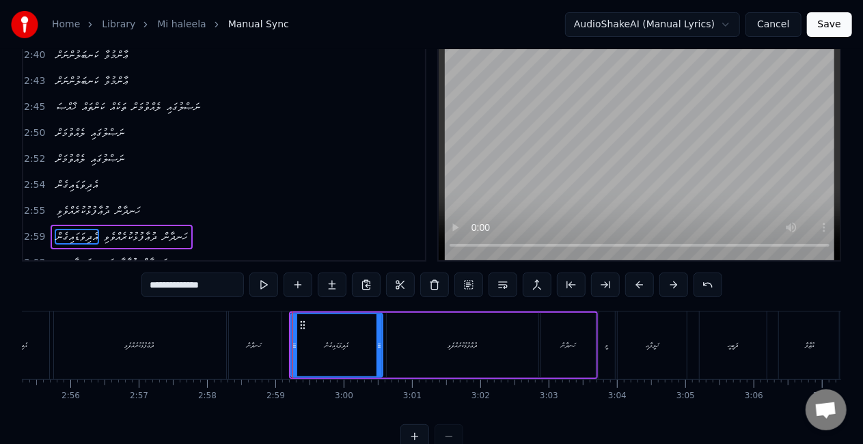
click at [165, 337] on div "ދުޢާފުޅުކުރެއްވެވި" at bounding box center [139, 345] width 178 height 68
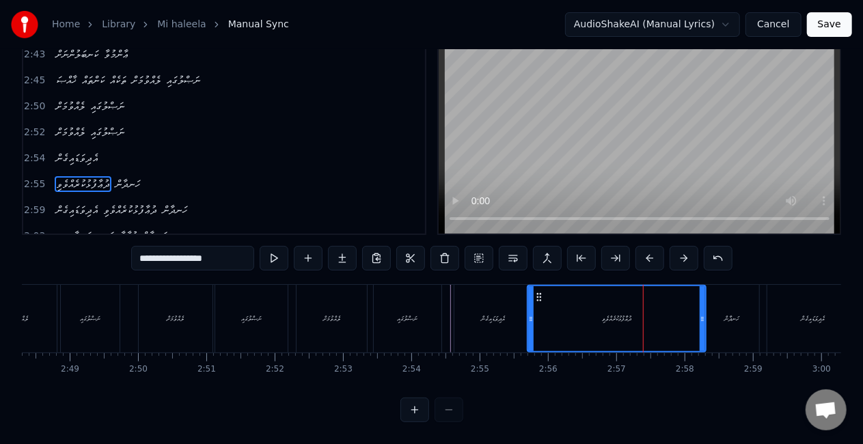
scroll to position [0, 11447]
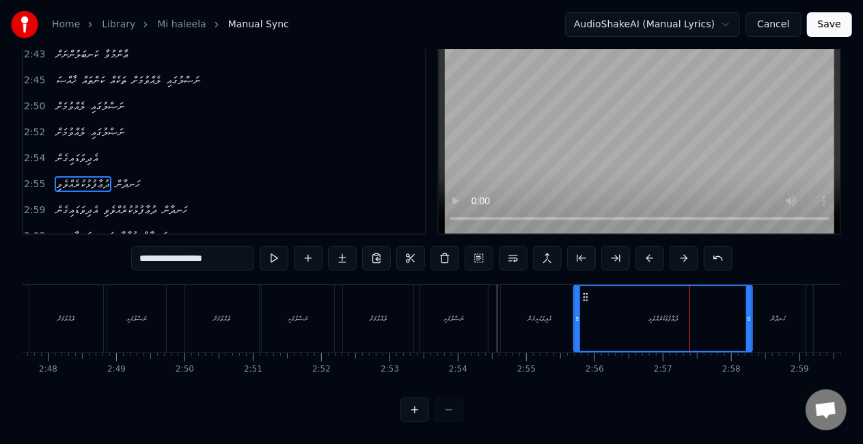
click at [580, 316] on div "ދުޢާފުޅުކުރެއްވެވި" at bounding box center [662, 318] width 177 height 65
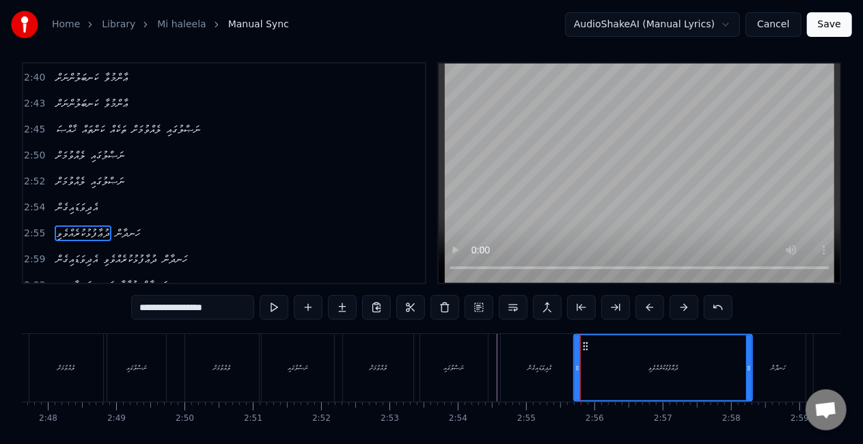
scroll to position [5, 0]
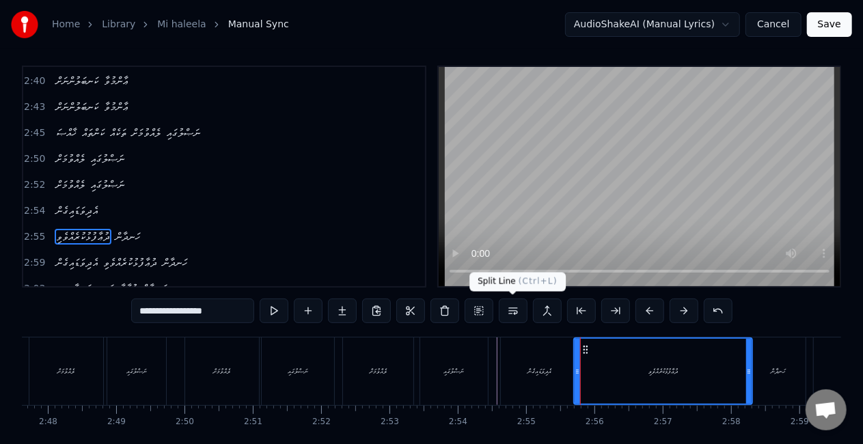
click at [508, 309] on button at bounding box center [513, 310] width 29 height 25
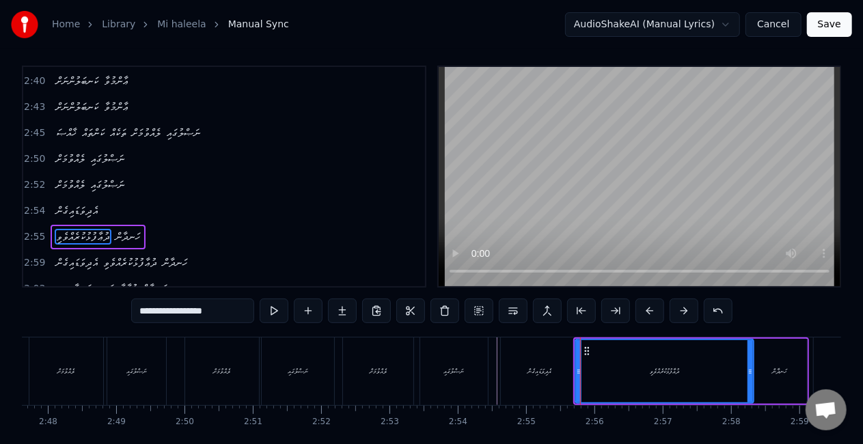
click at [435, 372] on div "ނަޞްލުގައި" at bounding box center [454, 371] width 68 height 68
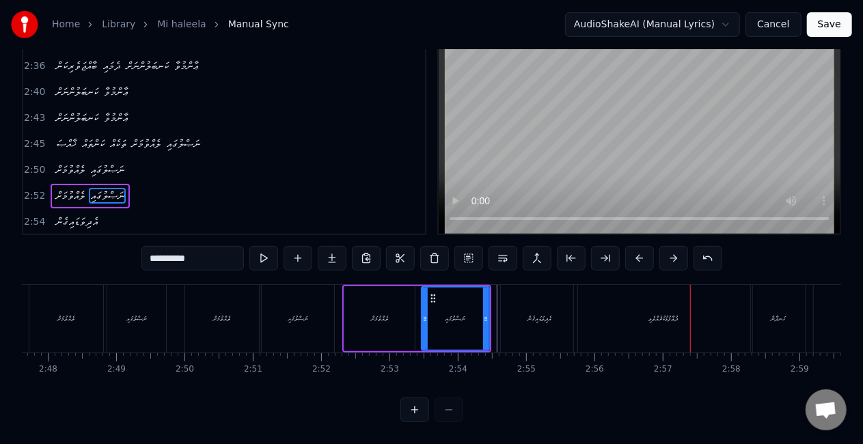
scroll to position [548, 0]
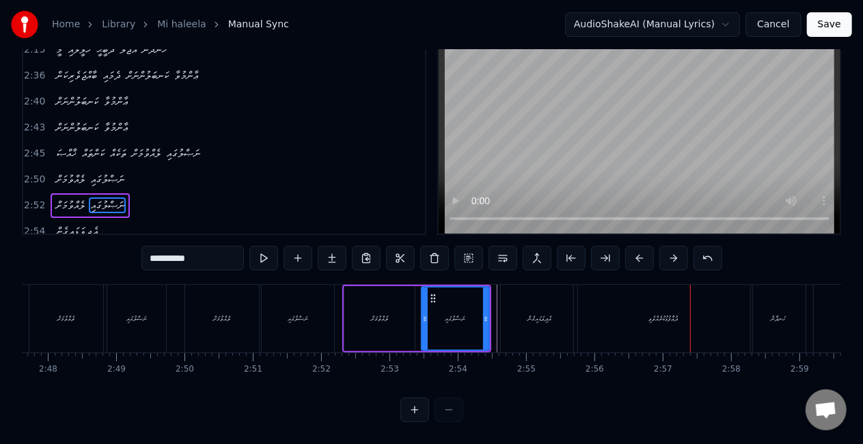
click at [138, 145] on span "ލެއްވުމަށް" at bounding box center [145, 153] width 31 height 16
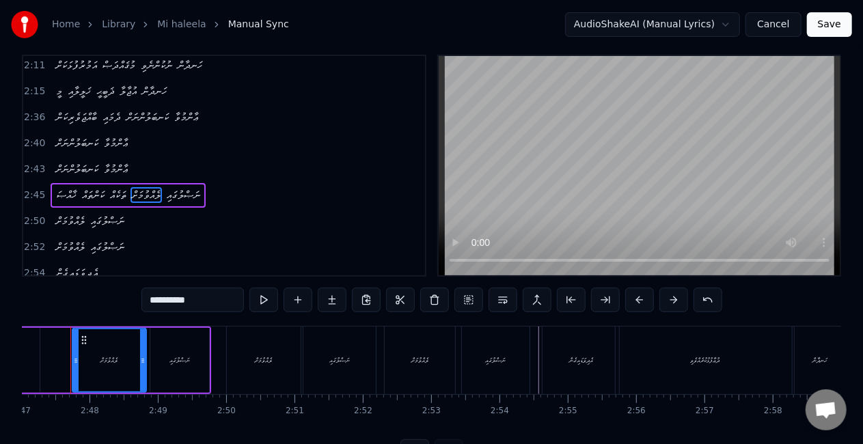
scroll to position [0, 11386]
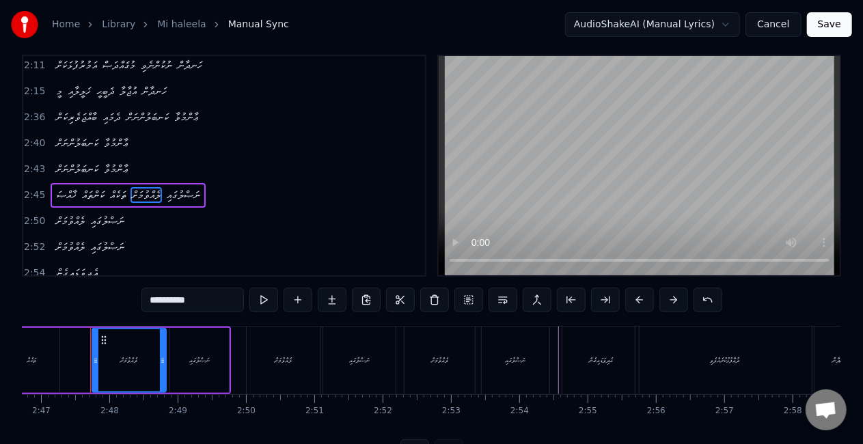
click at [101, 187] on span "ކަންތައް" at bounding box center [93, 195] width 25 height 16
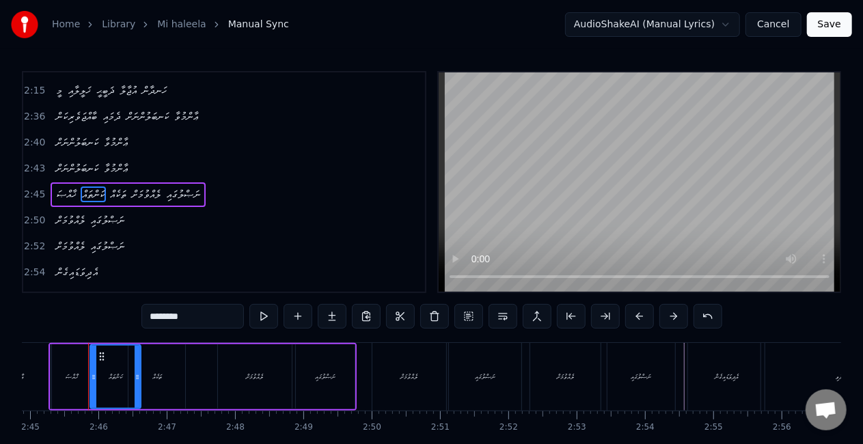
scroll to position [0, 11258]
click at [694, 360] on div "އެދިވަޑައިގެން" at bounding box center [728, 377] width 76 height 68
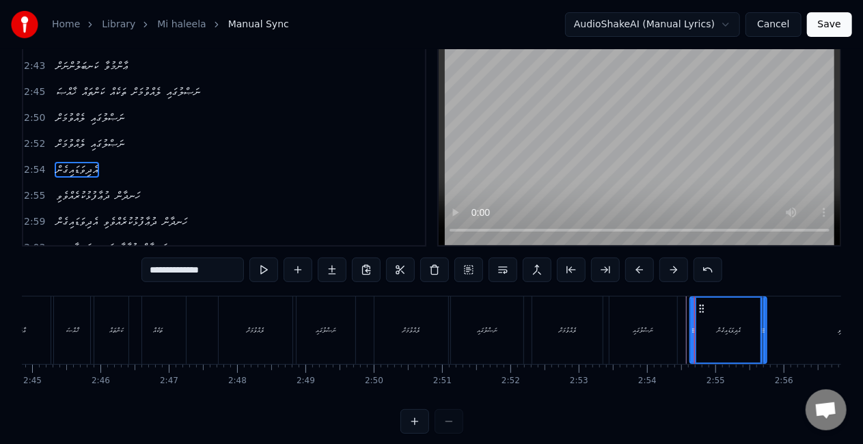
scroll to position [68, 0]
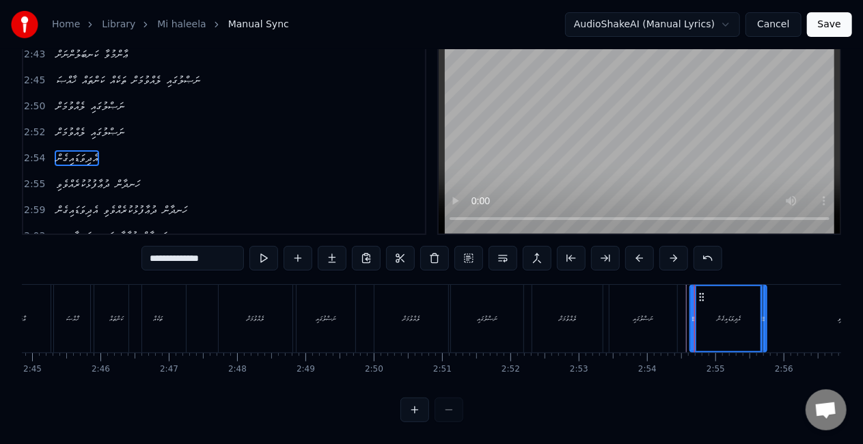
click at [766, 313] on div "ދުޢާފުޅުކުރެއްވެވި" at bounding box center [852, 319] width 178 height 68
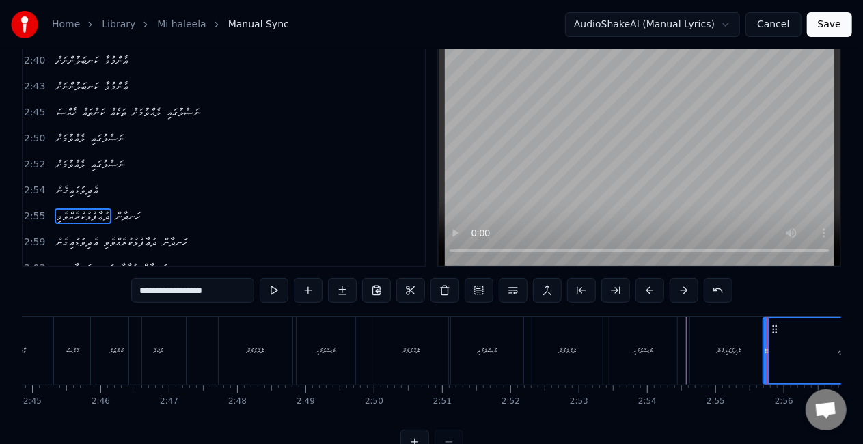
scroll to position [5, 0]
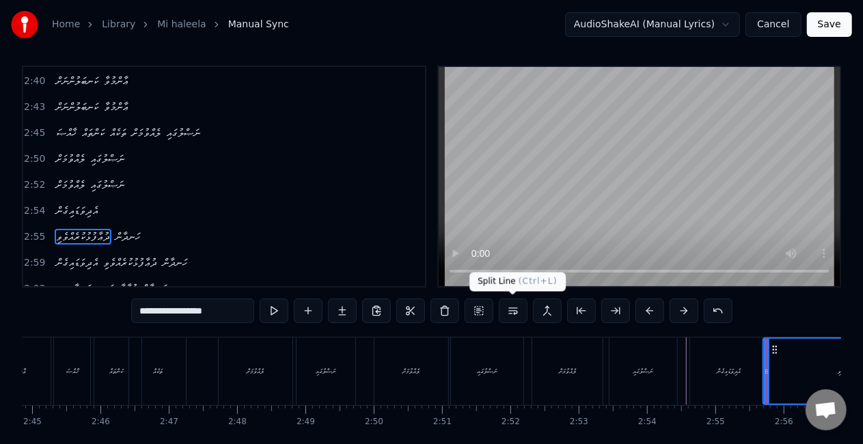
click at [505, 309] on button at bounding box center [513, 310] width 29 height 25
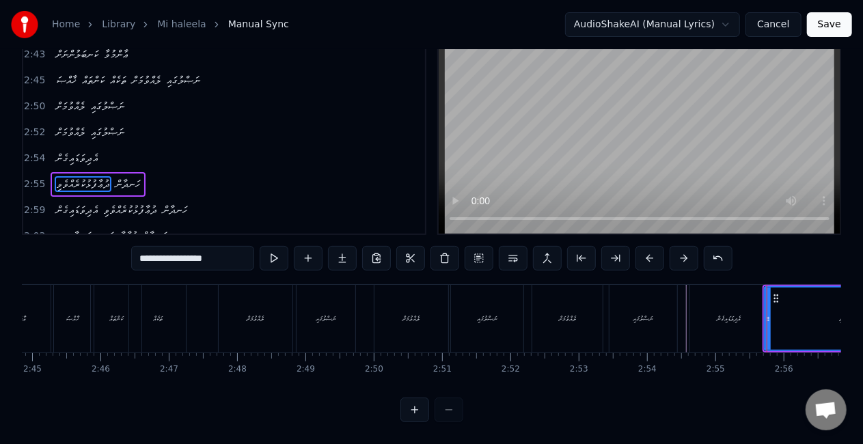
scroll to position [0, 11501]
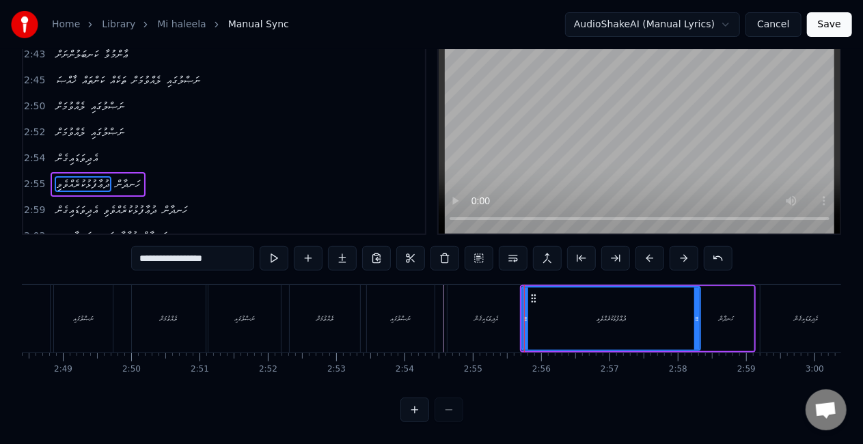
click at [710, 326] on div "ހަނދާން" at bounding box center [726, 318] width 55 height 65
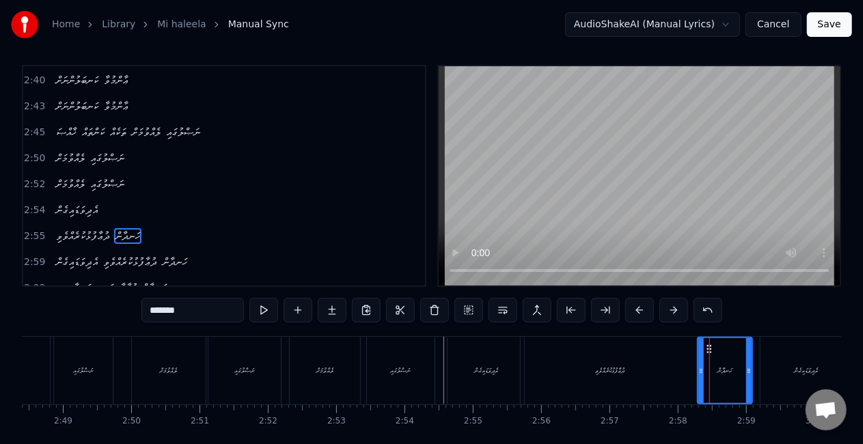
scroll to position [5, 0]
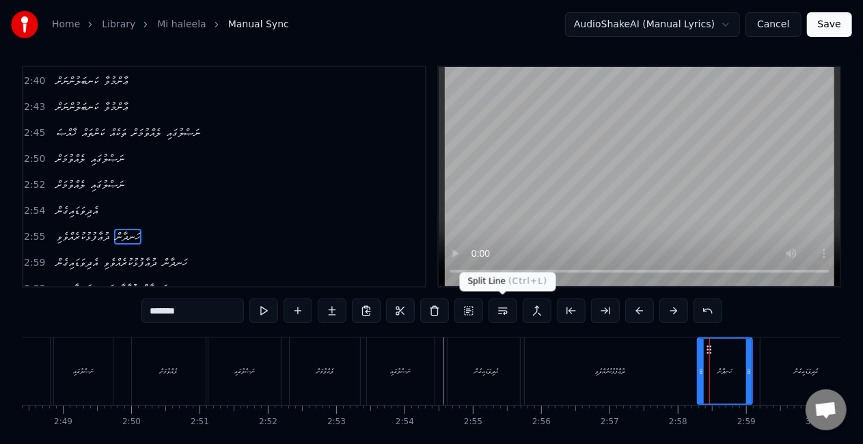
click at [500, 307] on button at bounding box center [502, 310] width 29 height 25
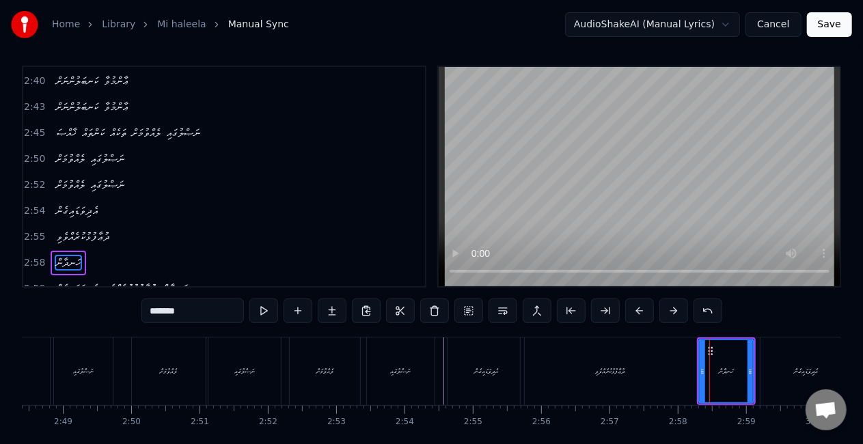
click at [470, 369] on div "އެދިވަޑައިގެން" at bounding box center [485, 371] width 76 height 68
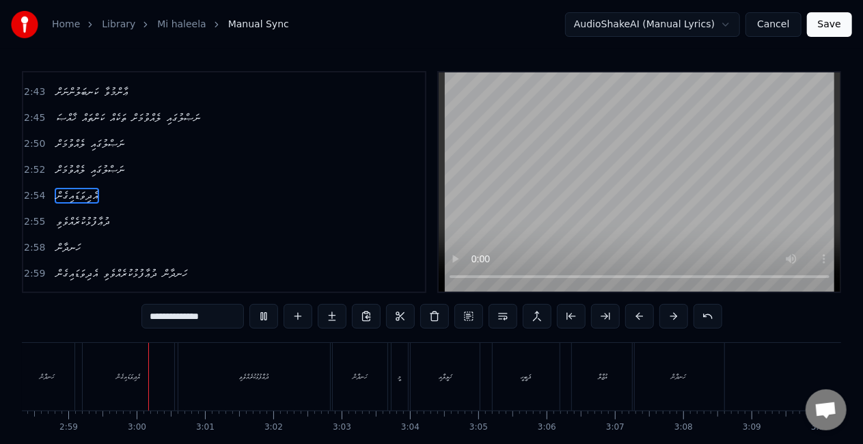
scroll to position [0, 12192]
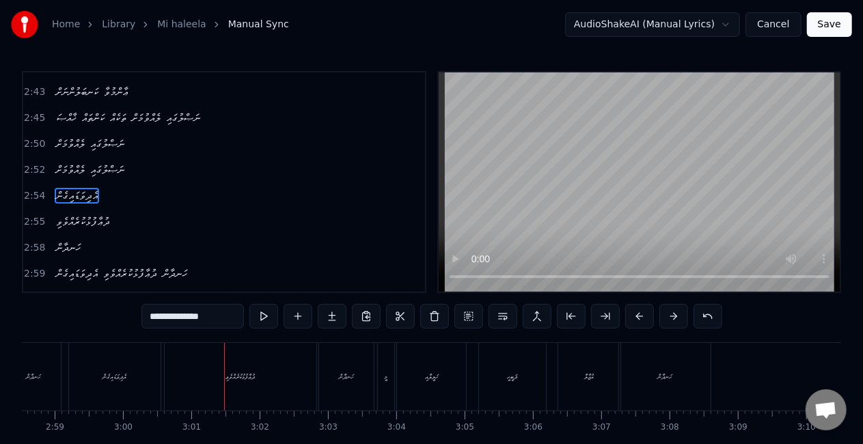
click at [269, 350] on div "ދުޢާފުޅުކުރެއްވެވި" at bounding box center [241, 377] width 152 height 68
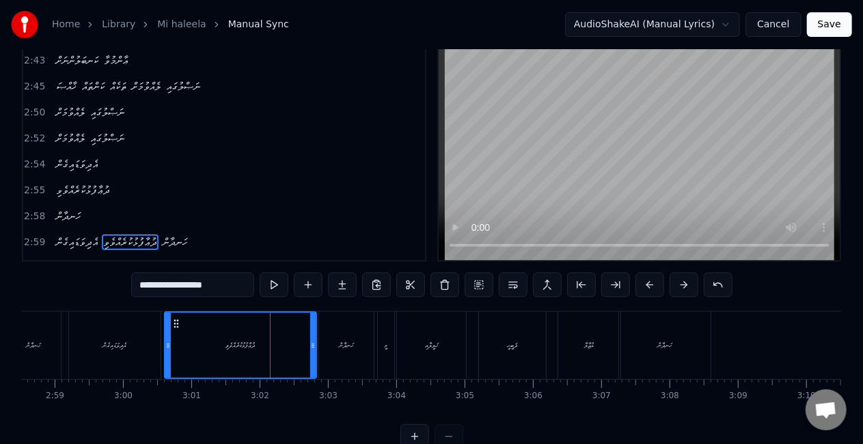
scroll to position [647, 0]
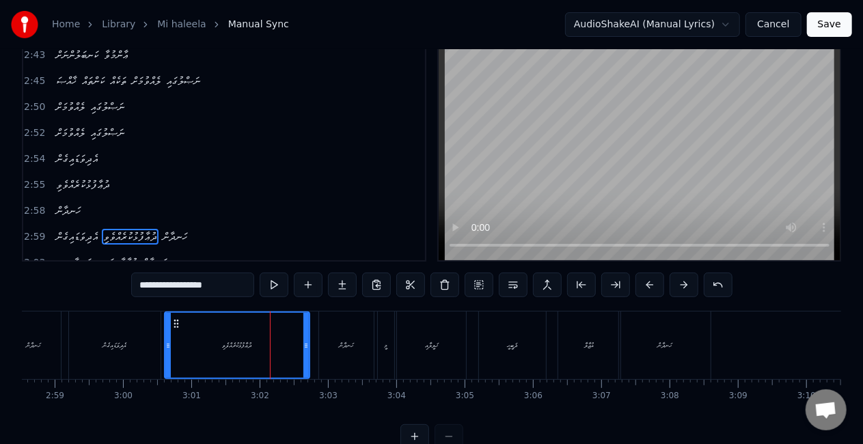
drag, startPoint x: 313, startPoint y: 352, endPoint x: 306, endPoint y: 348, distance: 8.0
click at [306, 348] on div at bounding box center [305, 345] width 5 height 65
click at [172, 338] on div at bounding box center [171, 345] width 5 height 65
click at [156, 340] on div "އެދިވަޑައިގެން" at bounding box center [115, 345] width 92 height 68
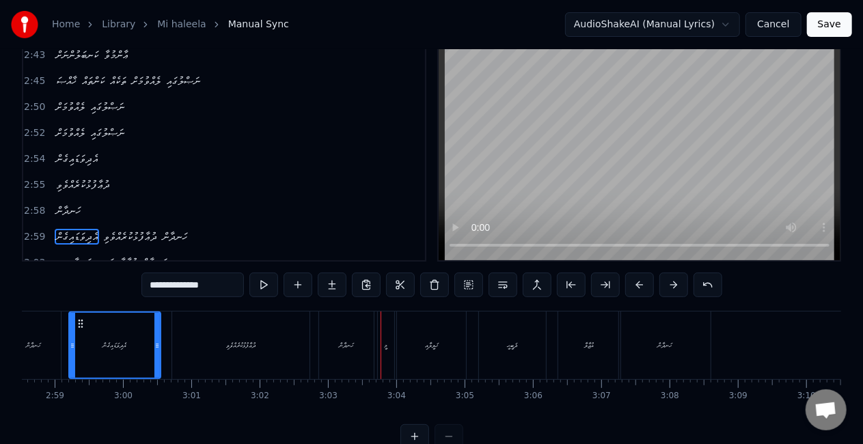
click at [392, 339] on div "މީ" at bounding box center [386, 345] width 16 height 68
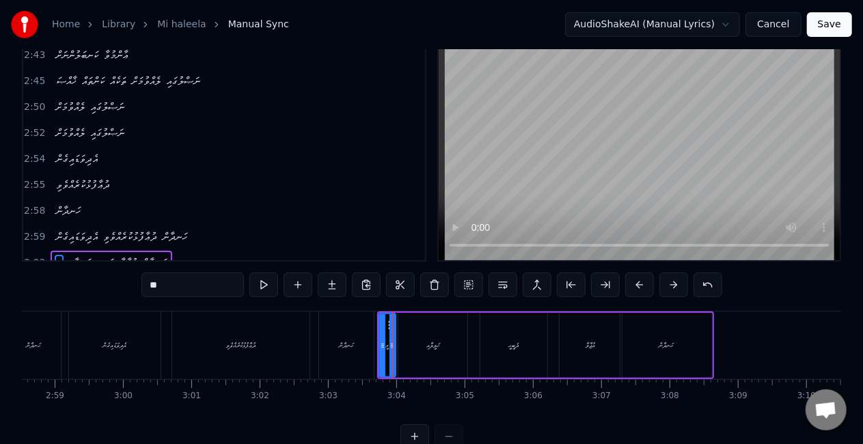
scroll to position [57, 0]
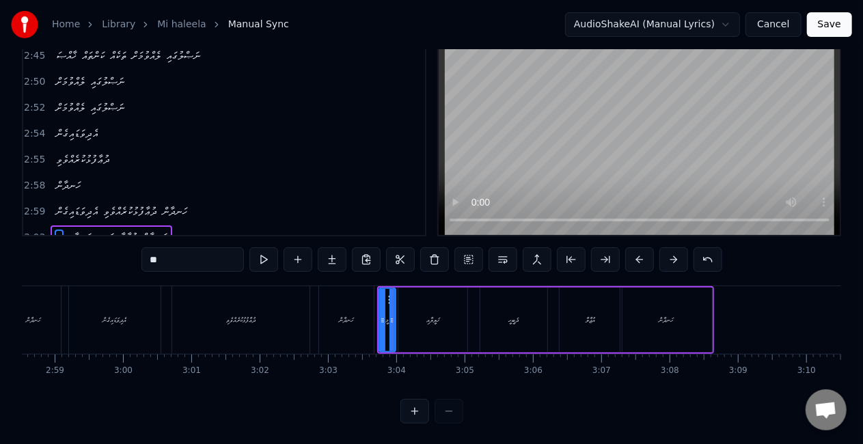
click at [414, 335] on div "ޚަލީލާއި" at bounding box center [432, 320] width 69 height 65
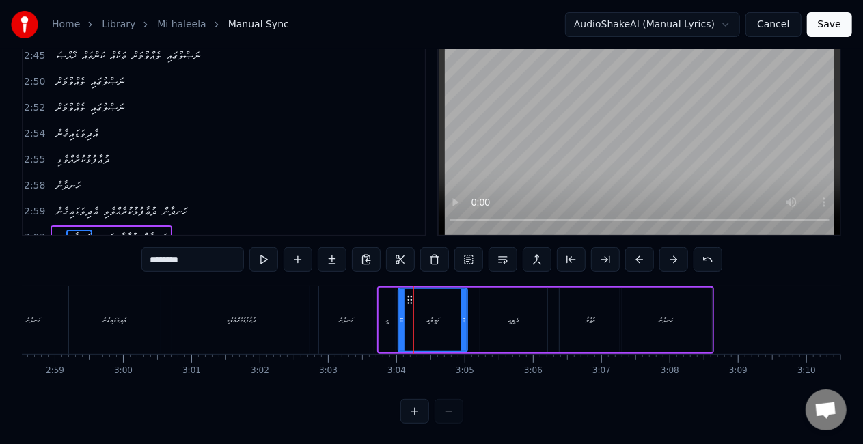
click at [380, 320] on div "މީ" at bounding box center [387, 320] width 16 height 65
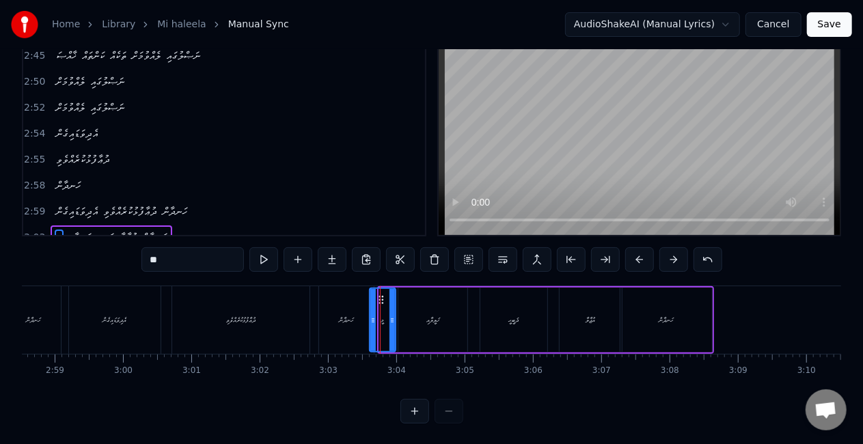
drag, startPoint x: 381, startPoint y: 320, endPoint x: 372, endPoint y: 318, distance: 9.7
click at [372, 318] on icon at bounding box center [372, 320] width 5 height 11
click at [352, 320] on div "ހަނދާން" at bounding box center [346, 320] width 15 height 10
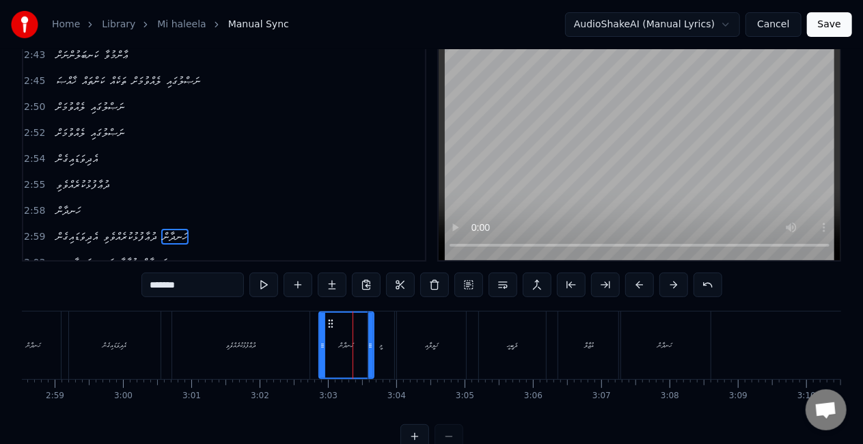
click at [380, 340] on div "މީ" at bounding box center [381, 345] width 3 height 10
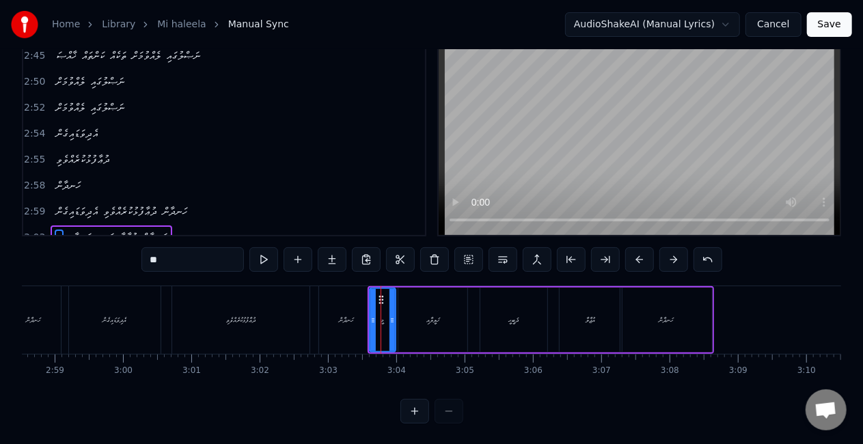
drag, startPoint x: 336, startPoint y: 321, endPoint x: 341, endPoint y: 307, distance: 15.1
click at [339, 321] on div "ހަނދާން" at bounding box center [346, 320] width 15 height 10
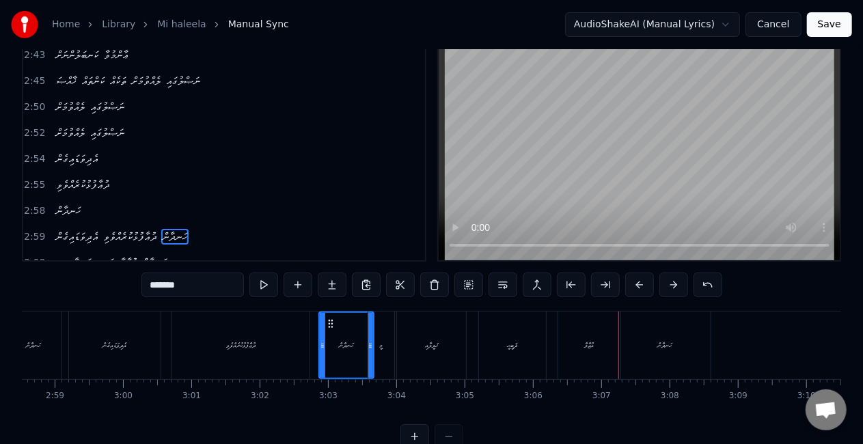
click at [376, 336] on div "މީ" at bounding box center [381, 345] width 26 height 68
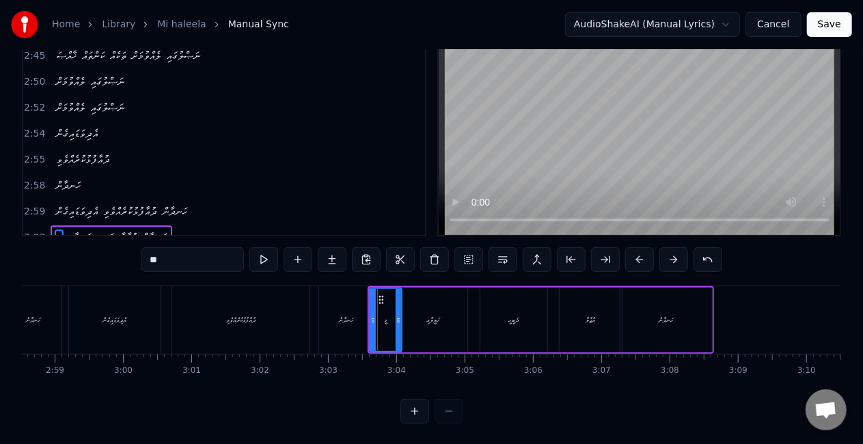
click at [398, 322] on icon at bounding box center [397, 320] width 5 height 11
click at [357, 317] on div "ހަނދާން" at bounding box center [346, 320] width 55 height 68
type input "*******"
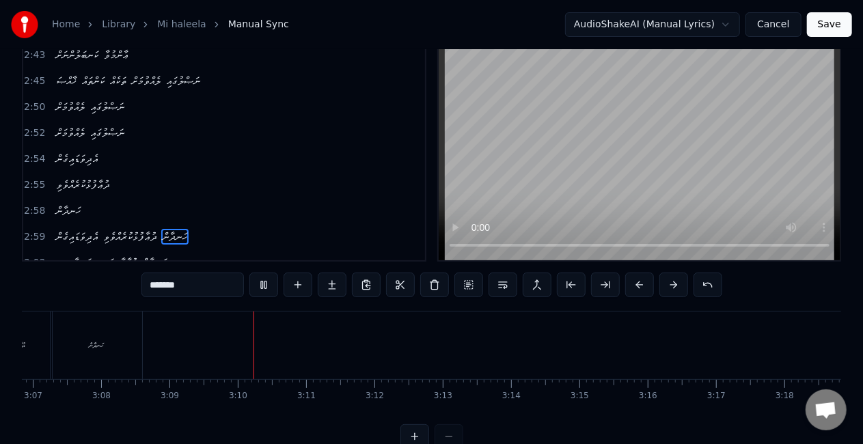
scroll to position [0, 12860]
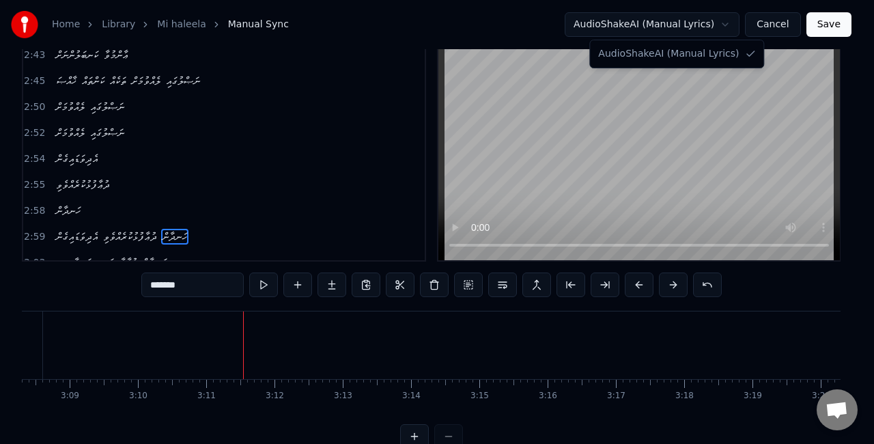
click at [732, 25] on html "Home Library Mi haleela Manual Sync AudioShakeAI (Manual Lyrics) Cancel Save 0:…" at bounding box center [437, 220] width 874 height 502
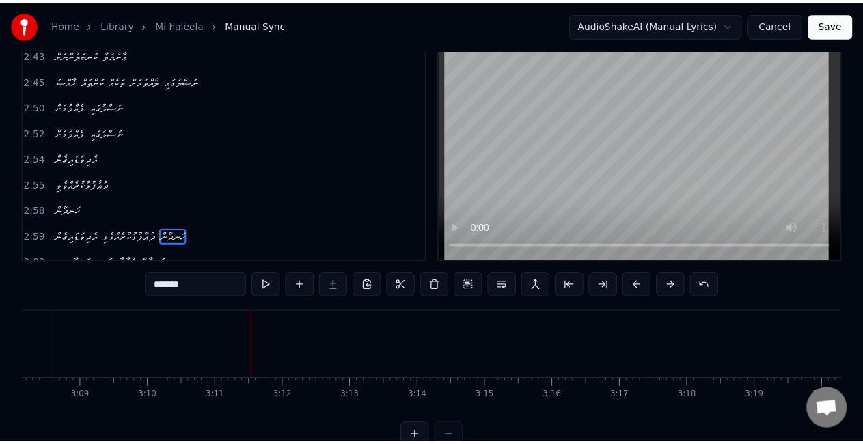
scroll to position [0, 12849]
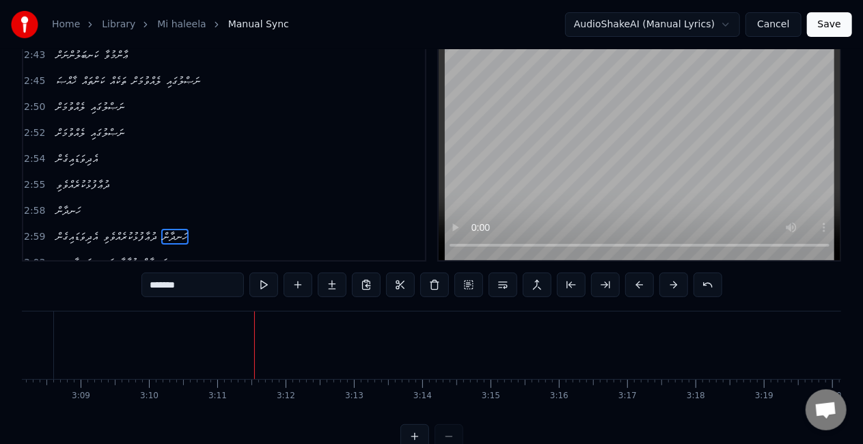
click at [732, 25] on html "Home Library Mi haleela Manual Sync AudioShakeAI (Manual Lyrics) Cancel Save 0:…" at bounding box center [431, 220] width 863 height 502
click at [836, 25] on button "Save" at bounding box center [829, 24] width 45 height 25
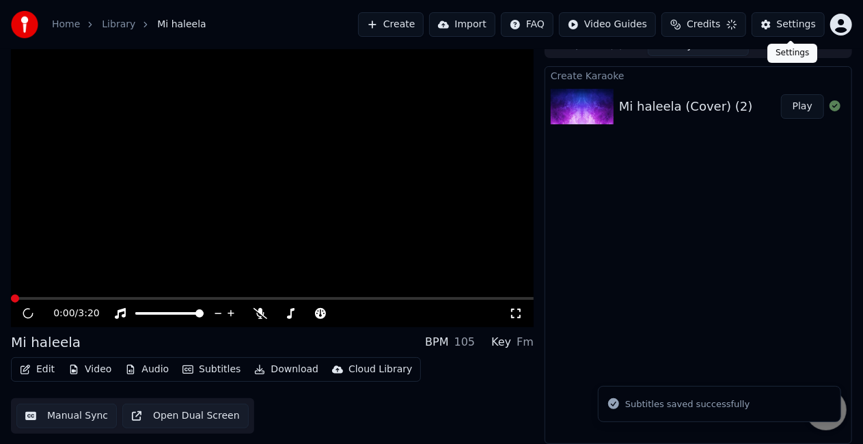
scroll to position [15, 0]
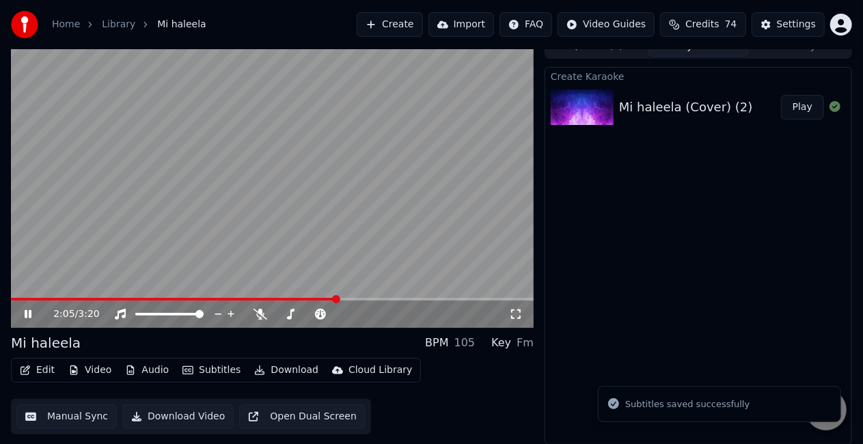
click at [339, 298] on span at bounding box center [272, 299] width 522 height 3
click at [379, 223] on video at bounding box center [272, 181] width 522 height 294
click at [527, 308] on div "2:06 / 3:20" at bounding box center [272, 314] width 512 height 14
drag, startPoint x: 515, startPoint y: 315, endPoint x: 517, endPoint y: 327, distance: 12.5
click at [516, 315] on icon at bounding box center [516, 314] width 14 height 11
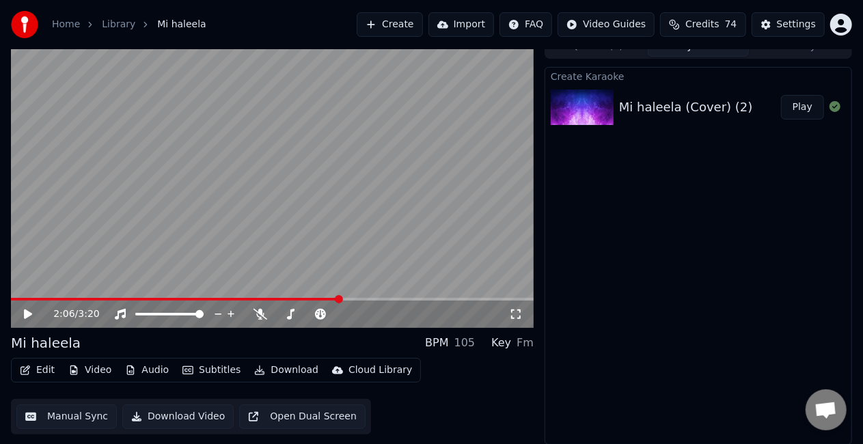
scroll to position [8, 0]
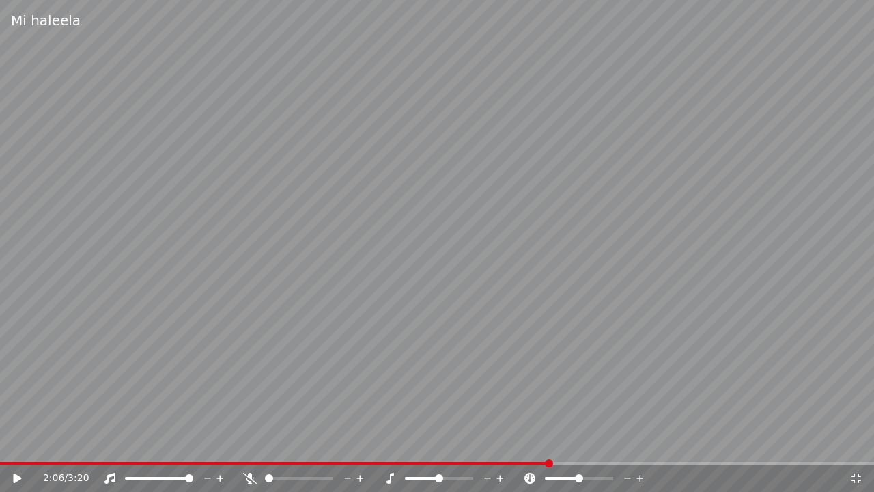
click at [333, 443] on div "2:06 / 3:20" at bounding box center [437, 477] width 874 height 27
click at [333, 443] on span at bounding box center [275, 463] width 550 height 3
click at [432, 335] on video at bounding box center [437, 246] width 874 height 492
click at [295, 443] on span at bounding box center [148, 463] width 297 height 3
click at [469, 443] on span at bounding box center [437, 463] width 874 height 3
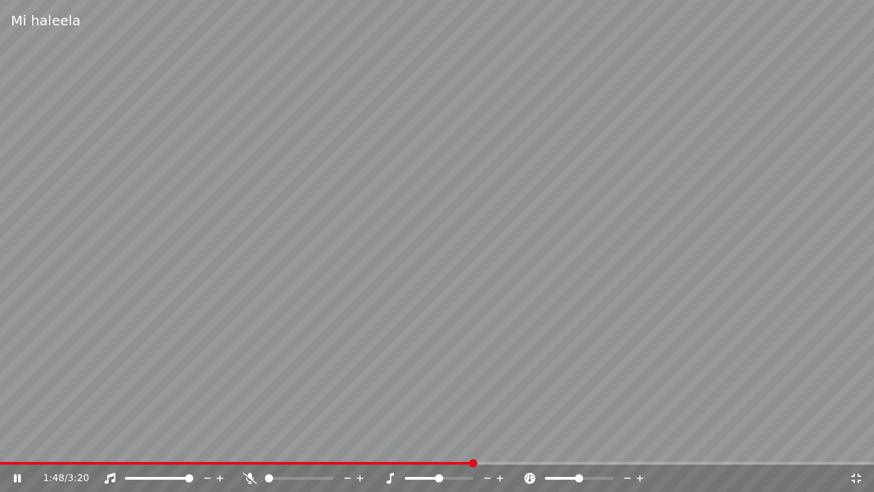
click at [496, 393] on video at bounding box center [437, 246] width 874 height 492
click at [495, 395] on video at bounding box center [437, 246] width 874 height 492
click at [403, 352] on video at bounding box center [437, 246] width 874 height 492
click at [458, 443] on span at bounding box center [229, 463] width 458 height 3
click at [445, 399] on video at bounding box center [437, 246] width 874 height 492
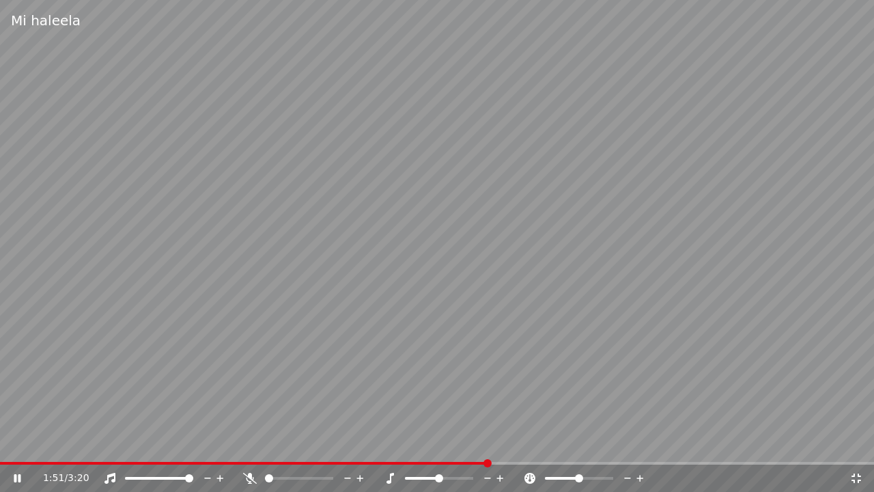
click at [439, 276] on video at bounding box center [437, 246] width 874 height 492
click at [846, 443] on div "1:52 / 3:20" at bounding box center [446, 478] width 807 height 14
click at [851, 443] on icon at bounding box center [857, 478] width 14 height 11
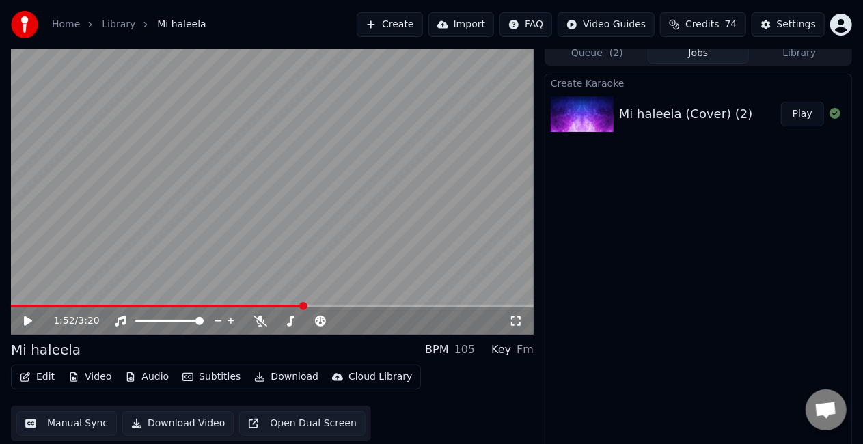
click at [55, 419] on button "Manual Sync" at bounding box center [66, 423] width 100 height 25
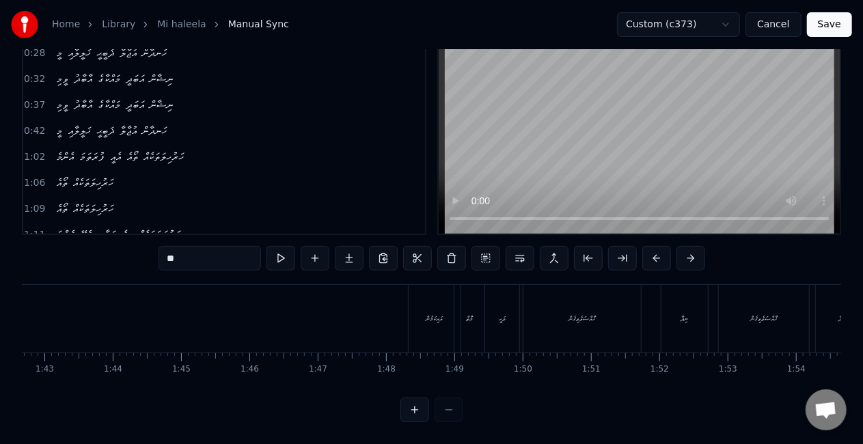
scroll to position [0, 7003]
click at [573, 316] on div "ޚާއްޞަވެވިގެން" at bounding box center [589, 319] width 117 height 68
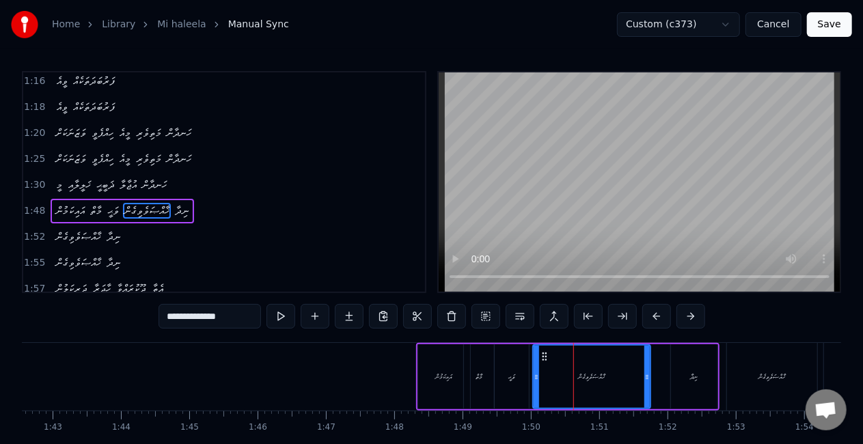
scroll to position [260, 0]
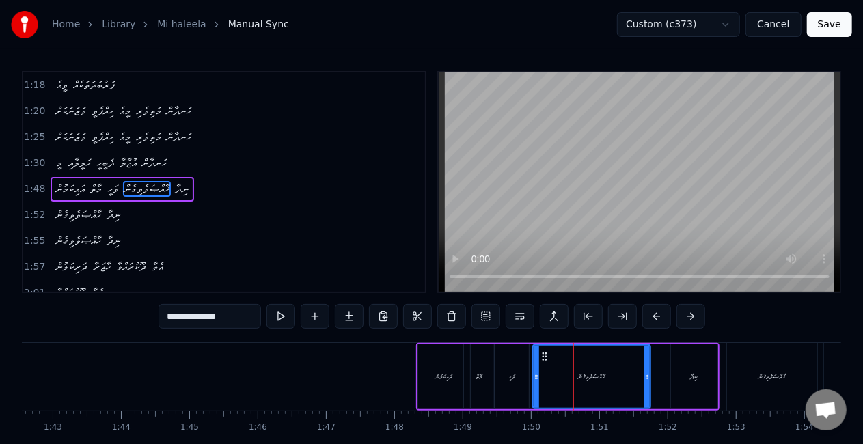
click at [431, 389] on div "އައިކަމުން" at bounding box center [444, 376] width 52 height 65
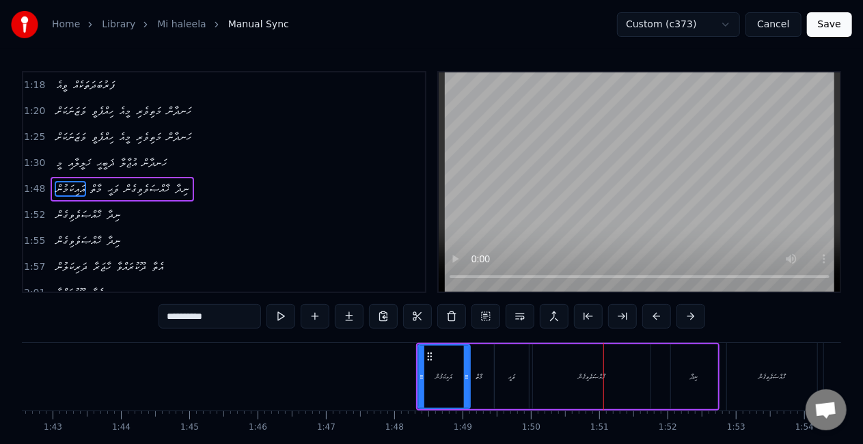
click at [537, 390] on div "ޚާއްޞަވެވިގެން" at bounding box center [591, 376] width 117 height 65
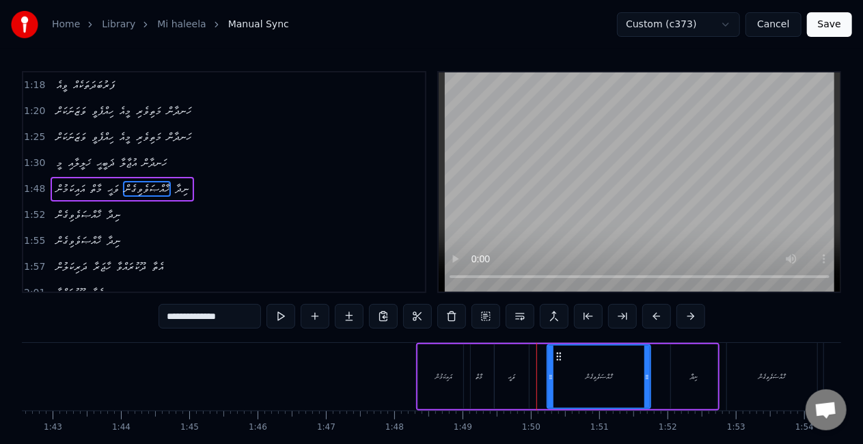
drag, startPoint x: 535, startPoint y: 378, endPoint x: 544, endPoint y: 376, distance: 9.3
click at [548, 380] on icon at bounding box center [550, 377] width 5 height 11
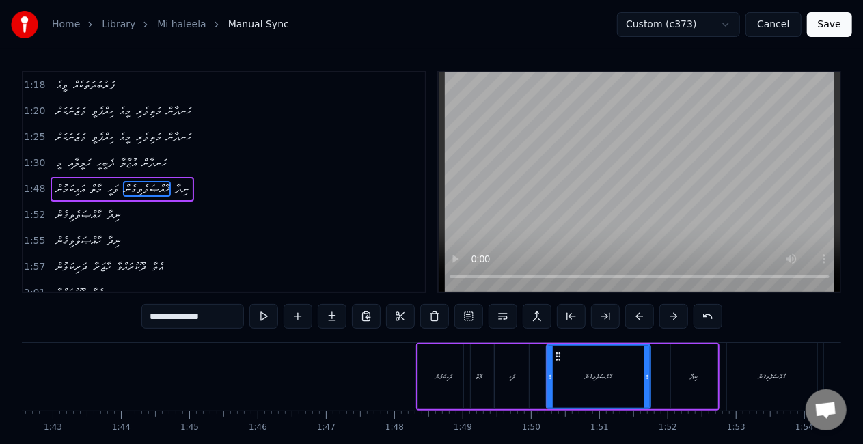
click at [479, 378] on div "މާތް" at bounding box center [478, 377] width 7 height 10
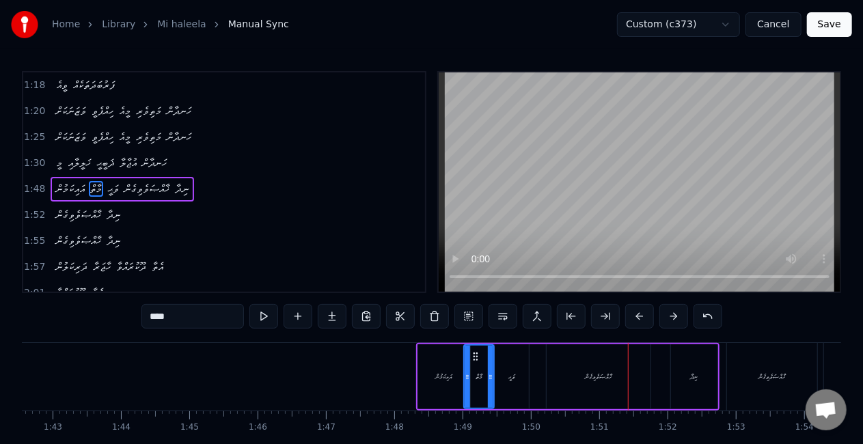
click at [522, 378] on div "ވަޙީ" at bounding box center [511, 376] width 34 height 65
type input "****"
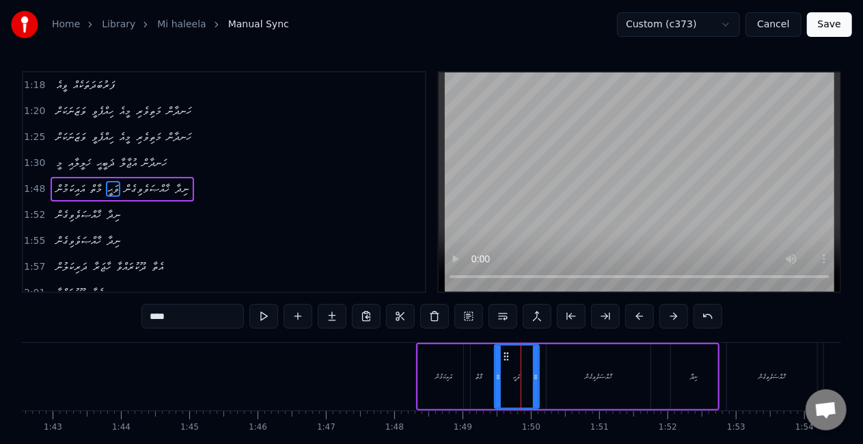
drag, startPoint x: 526, startPoint y: 378, endPoint x: 536, endPoint y: 379, distance: 10.3
click at [536, 379] on icon at bounding box center [535, 377] width 5 height 11
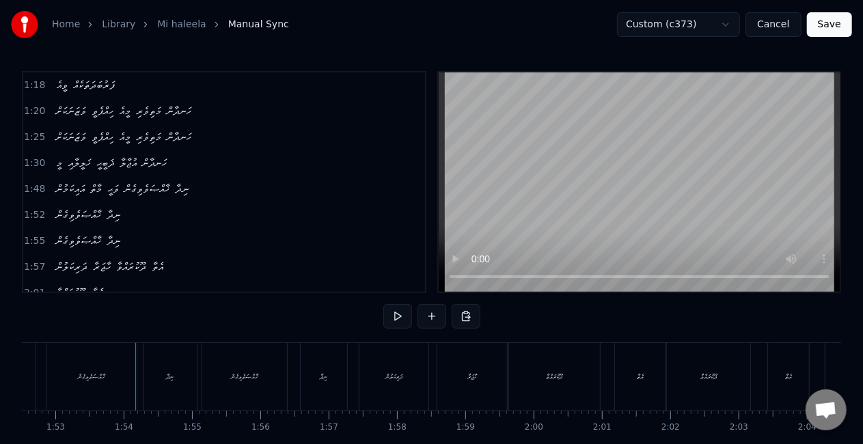
scroll to position [0, 7698]
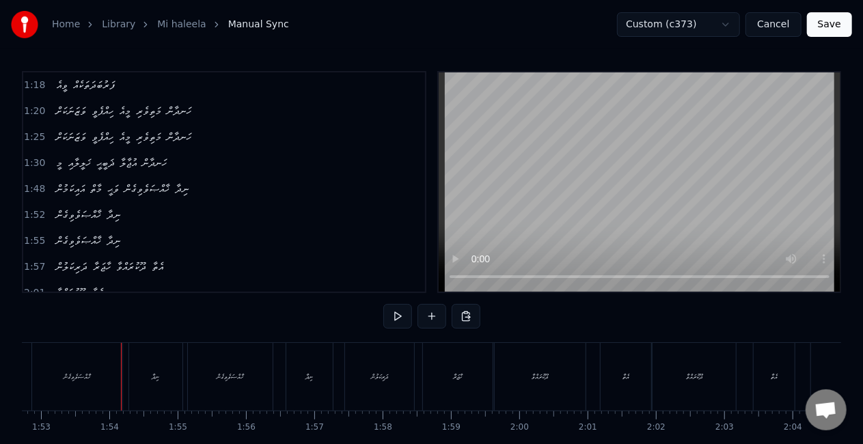
click at [824, 24] on button "Save" at bounding box center [829, 24] width 45 height 25
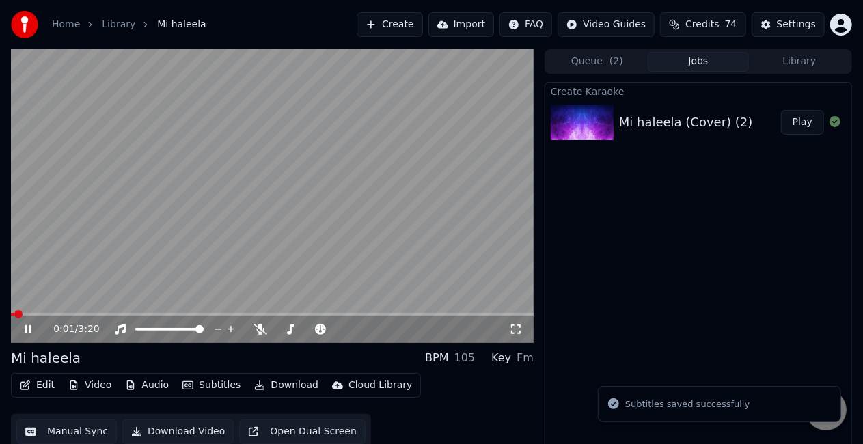
click at [294, 313] on span at bounding box center [272, 314] width 522 height 3
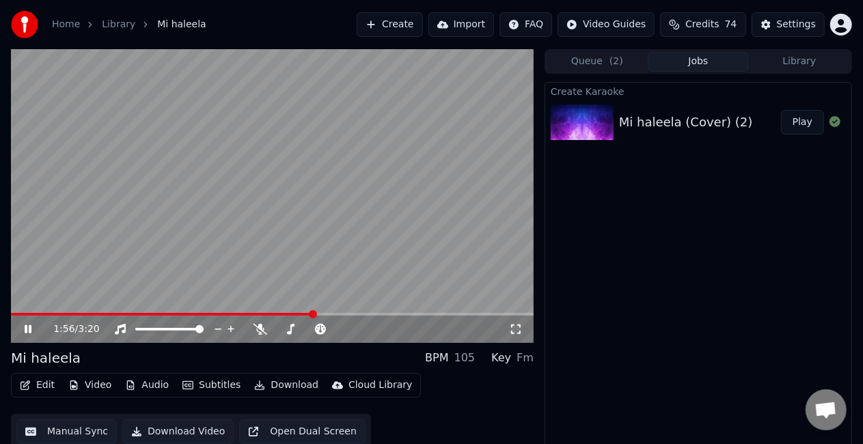
click at [254, 267] on video at bounding box center [272, 196] width 522 height 294
click at [285, 313] on span at bounding box center [148, 314] width 274 height 3
click at [277, 270] on video at bounding box center [272, 196] width 522 height 294
click at [281, 311] on video at bounding box center [272, 196] width 522 height 294
click at [279, 314] on span at bounding box center [145, 314] width 268 height 3
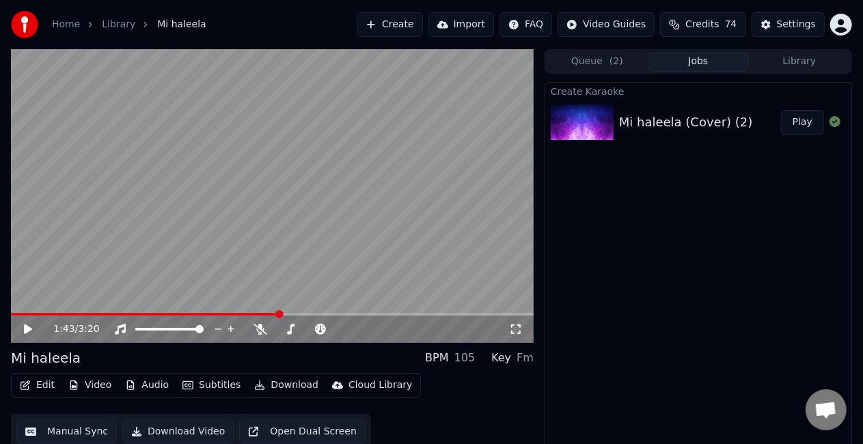
click at [281, 250] on video at bounding box center [272, 196] width 522 height 294
click at [325, 211] on video at bounding box center [272, 196] width 522 height 294
